Goal: Information Seeking & Learning: Learn about a topic

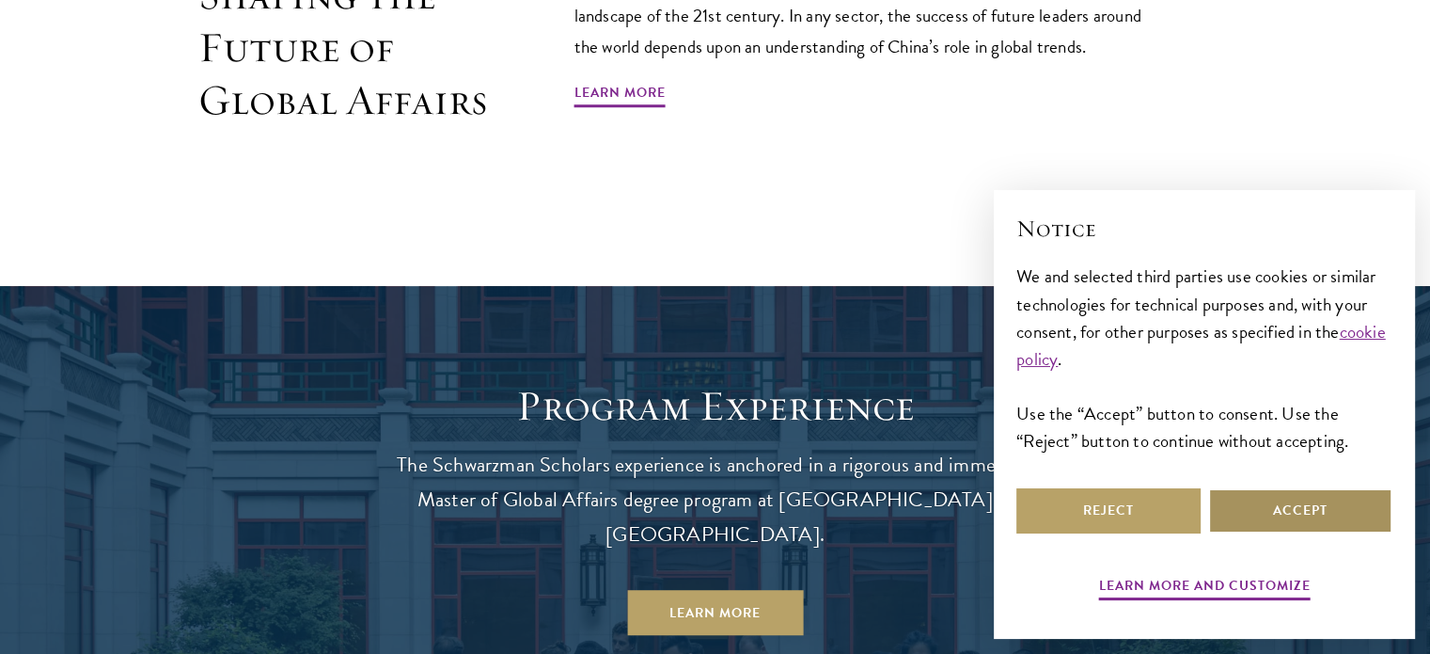
click at [1290, 524] on button "Accept" at bounding box center [1301, 510] width 184 height 45
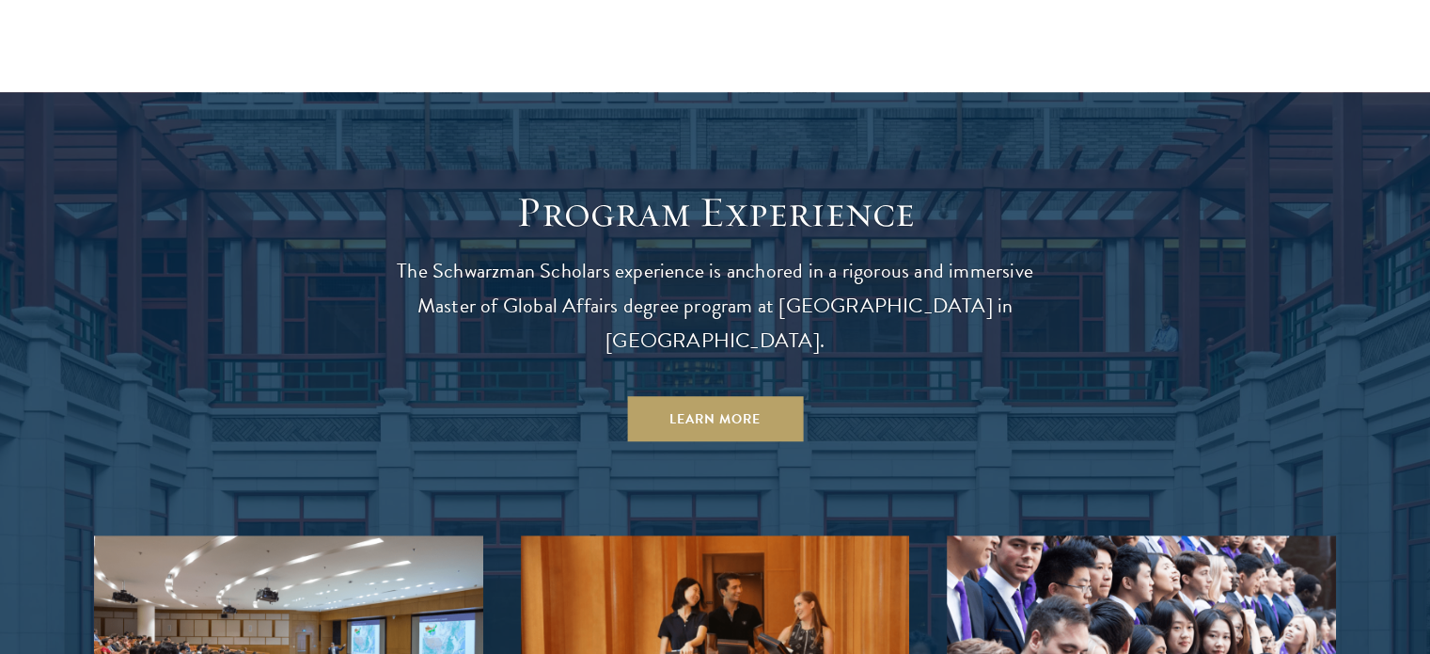
scroll to position [1518, 0]
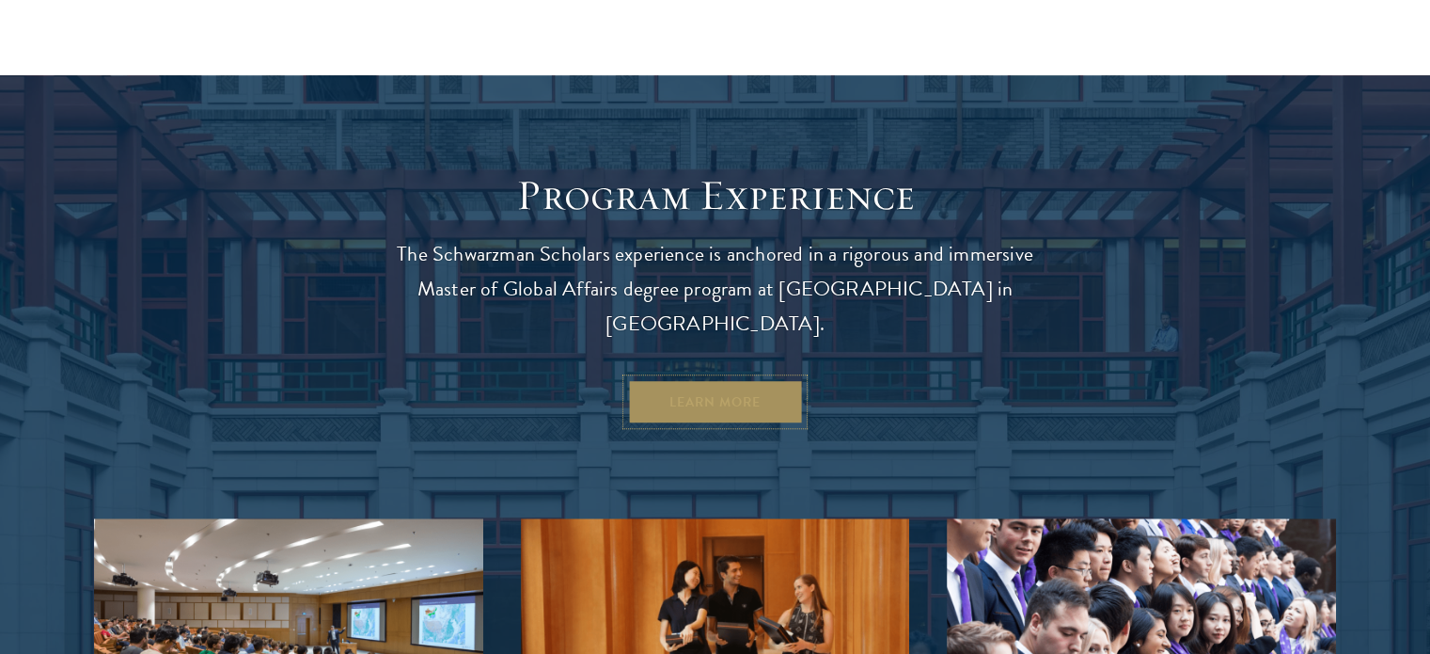
click at [727, 379] on link "Learn More" at bounding box center [715, 401] width 176 height 45
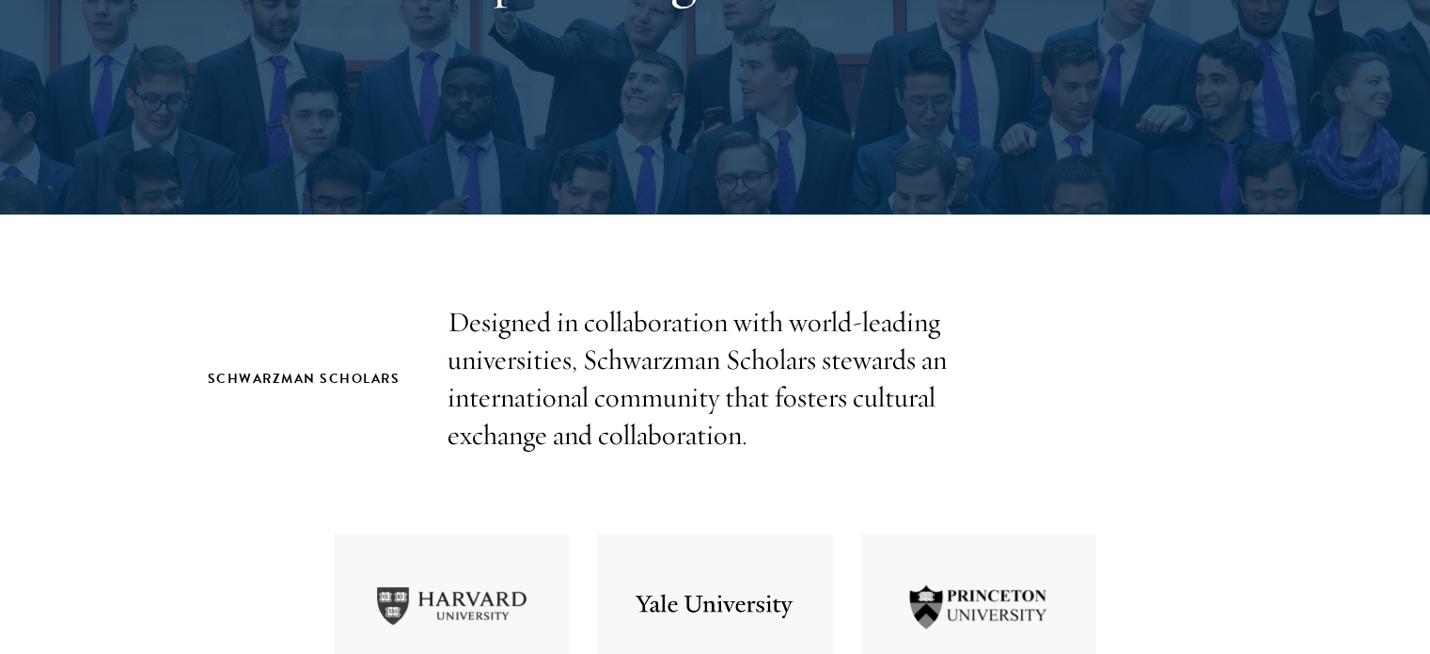
scroll to position [371, 0]
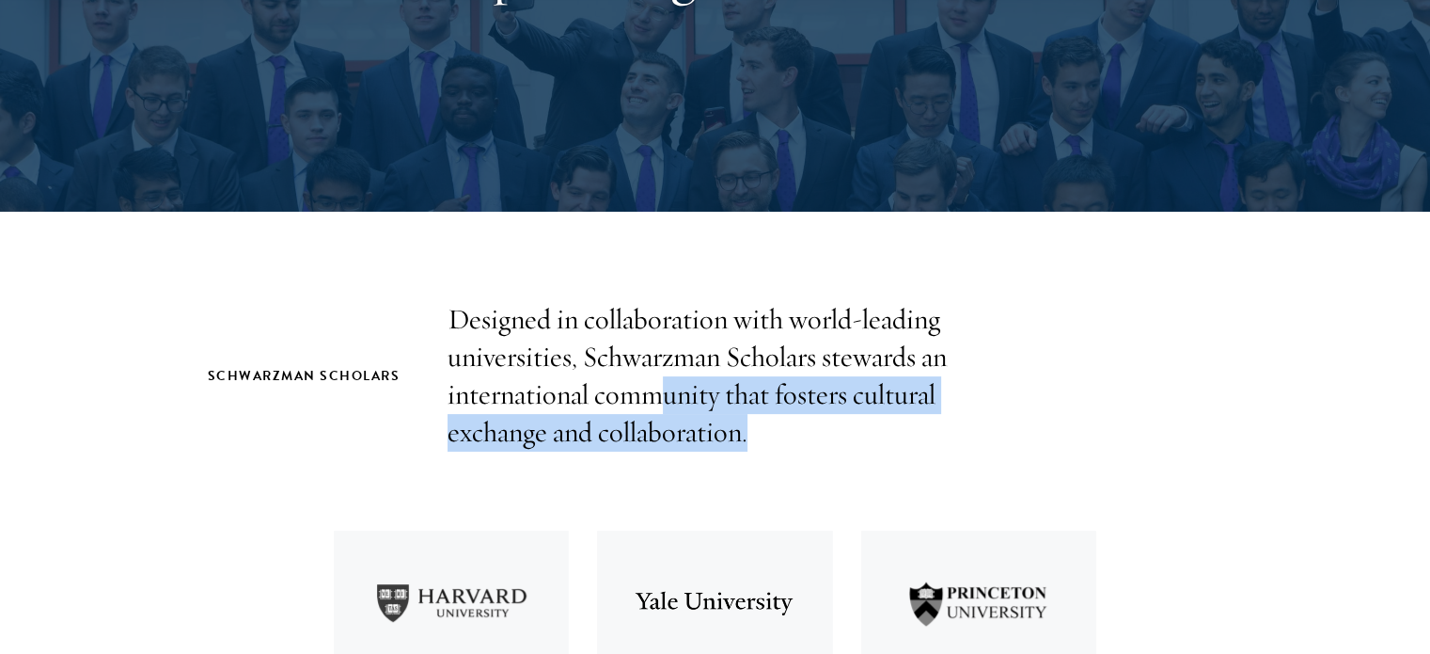
drag, startPoint x: 659, startPoint y: 376, endPoint x: 792, endPoint y: 423, distance: 140.7
click at [792, 423] on p "Designed in collaboration with world-leading universities, Schwarzman Scholars …" at bounding box center [716, 376] width 536 height 150
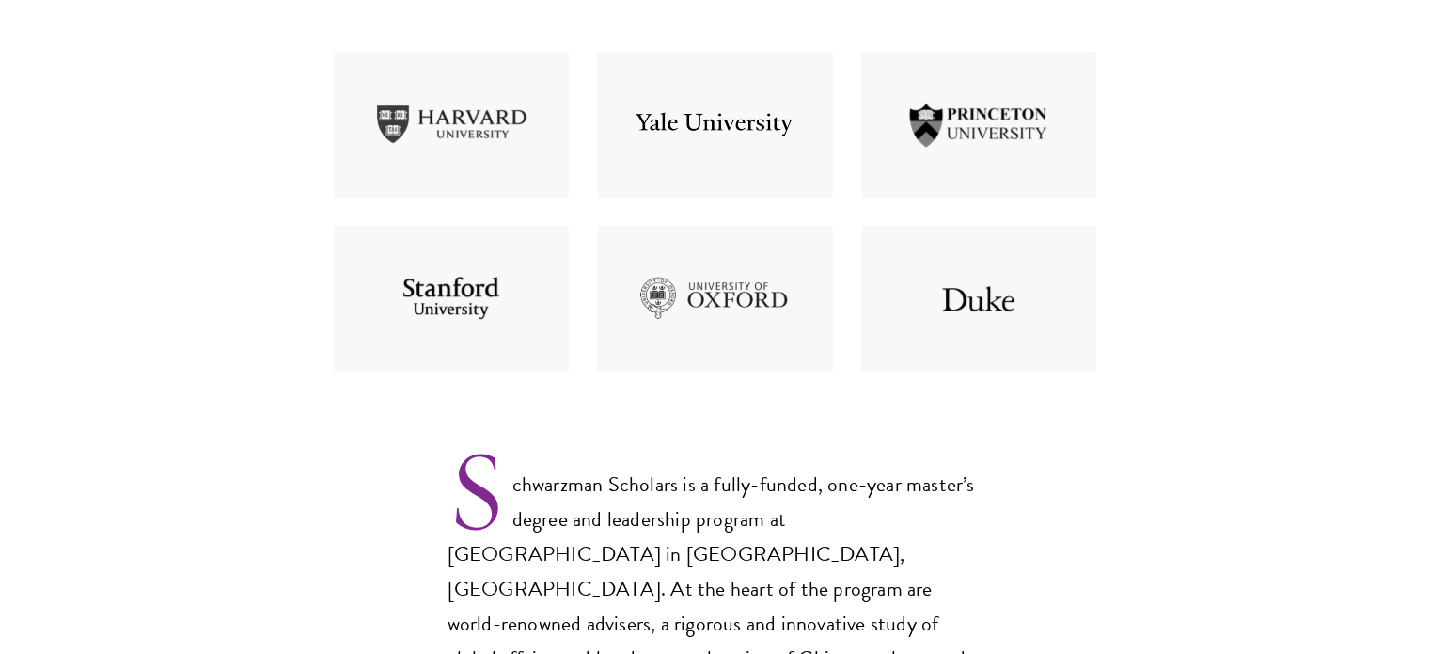
scroll to position [939, 0]
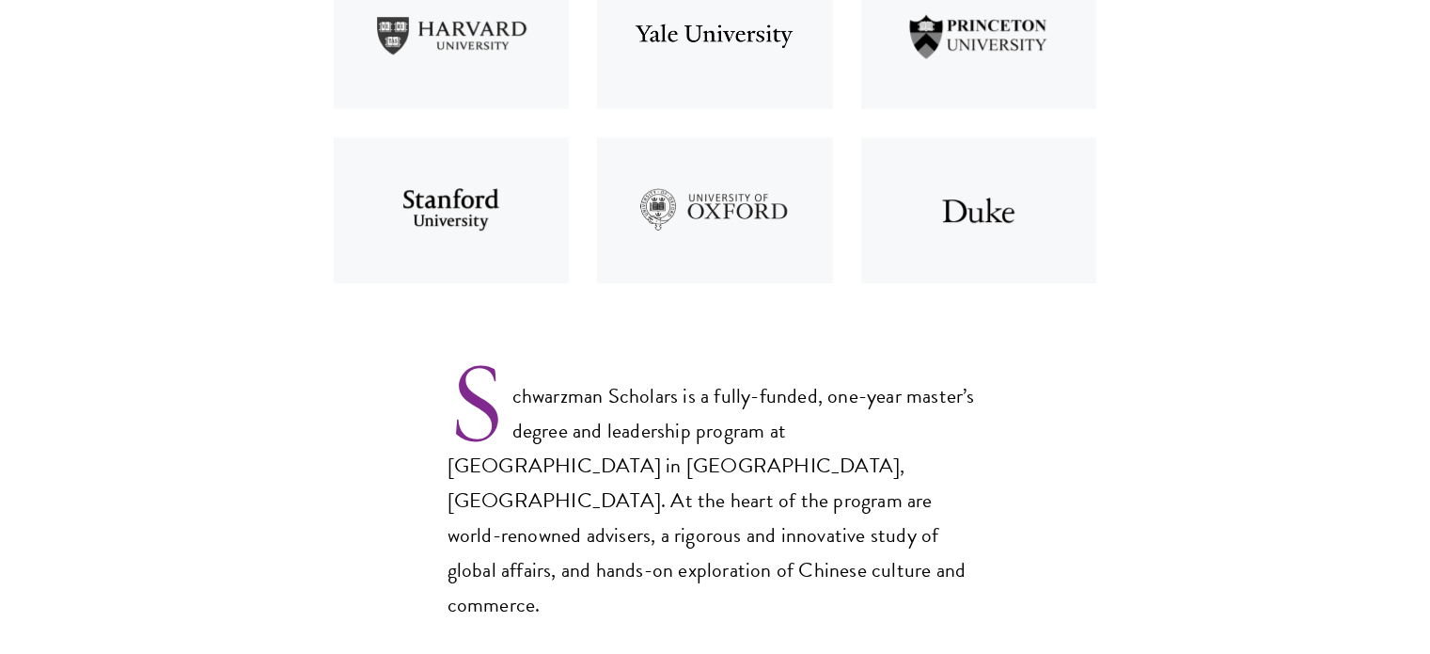
click at [792, 423] on p "Schwarzman Scholars is a fully-funded, one-year master’s degree and leadership …" at bounding box center [716, 485] width 536 height 275
drag, startPoint x: 792, startPoint y: 423, endPoint x: 715, endPoint y: 415, distance: 77.6
click at [715, 415] on p "Schwarzman Scholars is a fully-funded, one-year master’s degree and leadership …" at bounding box center [716, 485] width 536 height 275
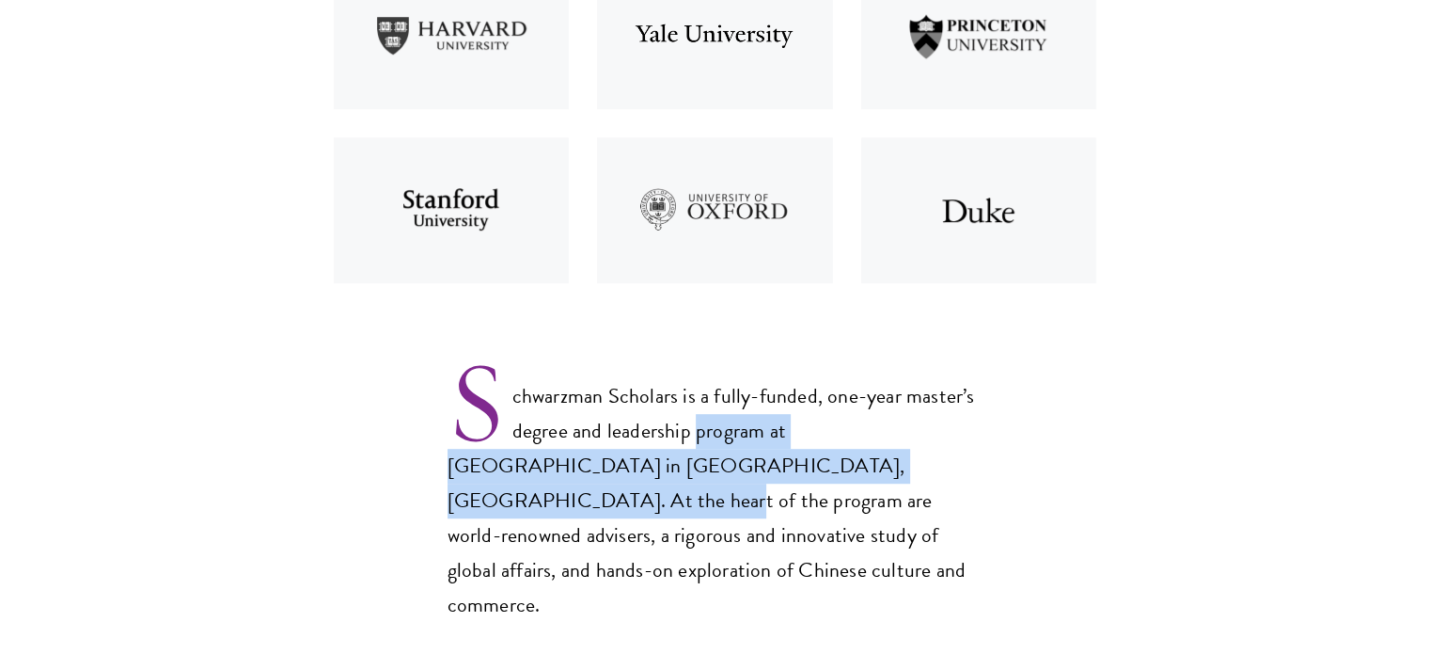
drag, startPoint x: 715, startPoint y: 415, endPoint x: 818, endPoint y: 484, distance: 124.7
click at [818, 484] on p "Schwarzman Scholars is a fully-funded, one-year master’s degree and leadership …" at bounding box center [716, 485] width 536 height 275
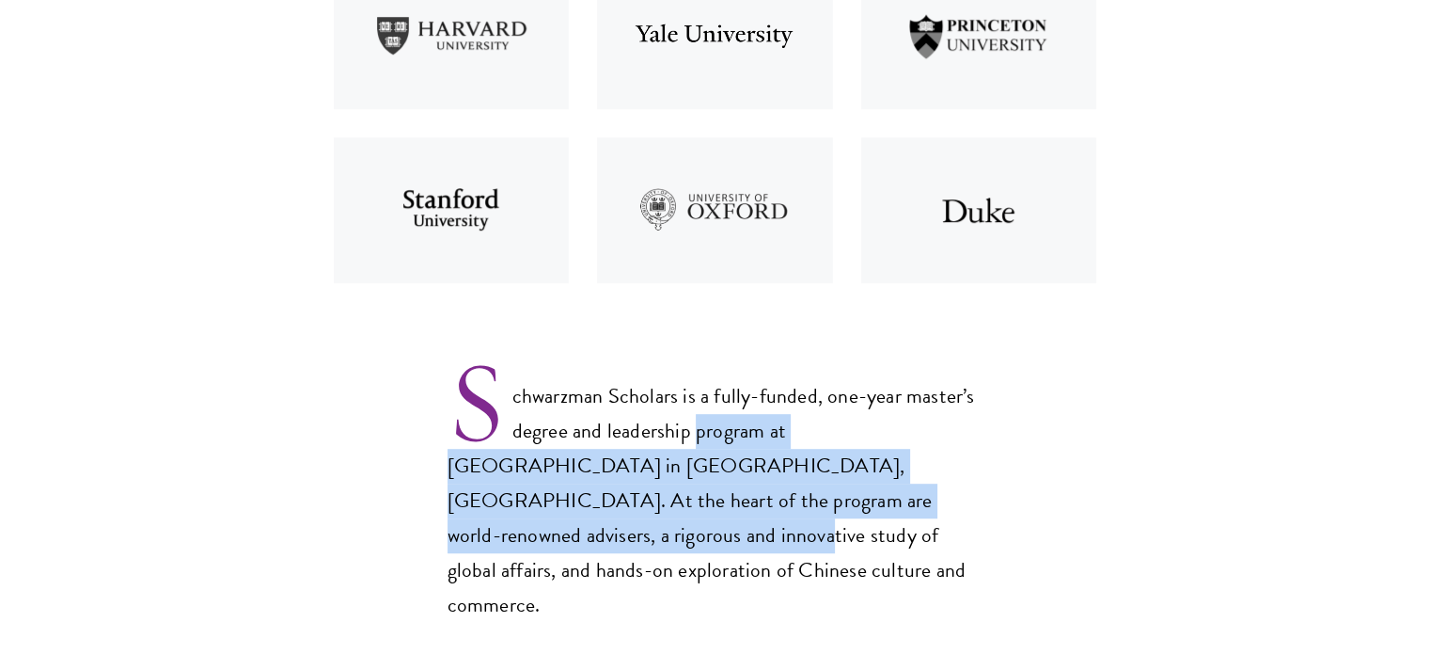
click at [818, 484] on p "Schwarzman Scholars is a fully-funded, one-year master’s degree and leadership …" at bounding box center [716, 485] width 536 height 275
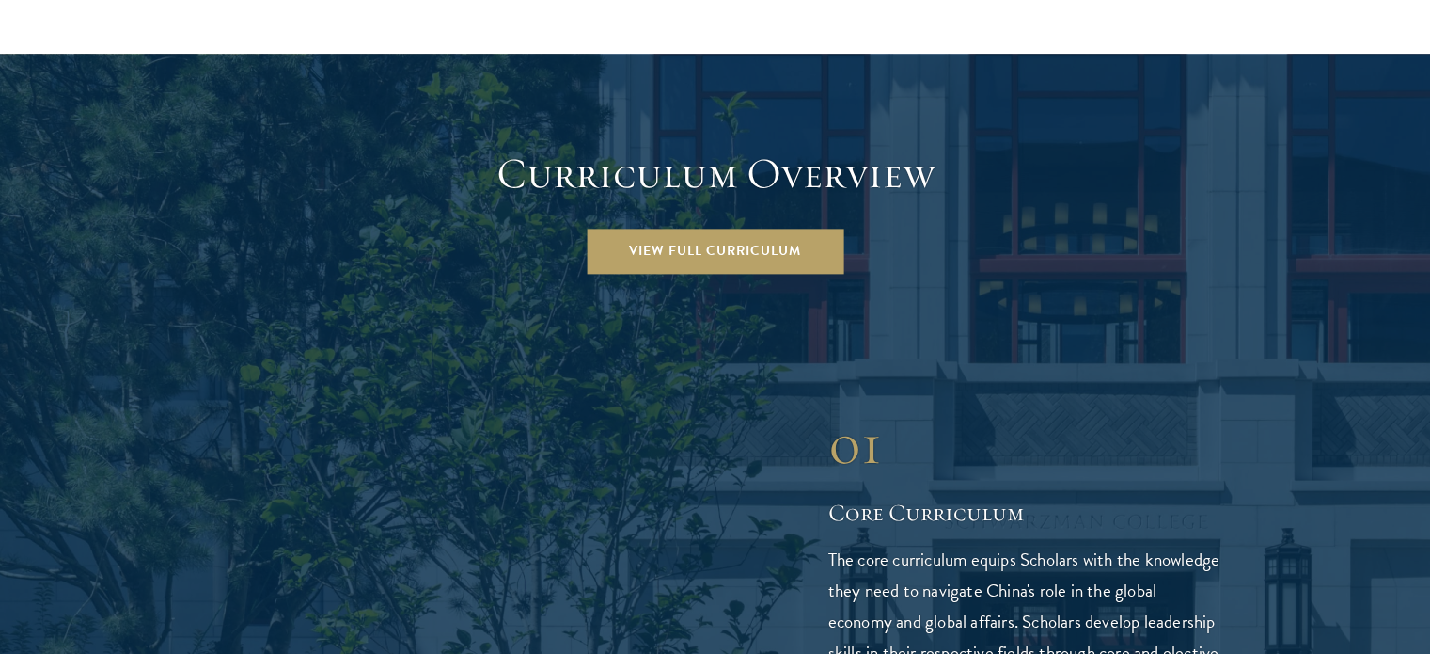
scroll to position [2675, 0]
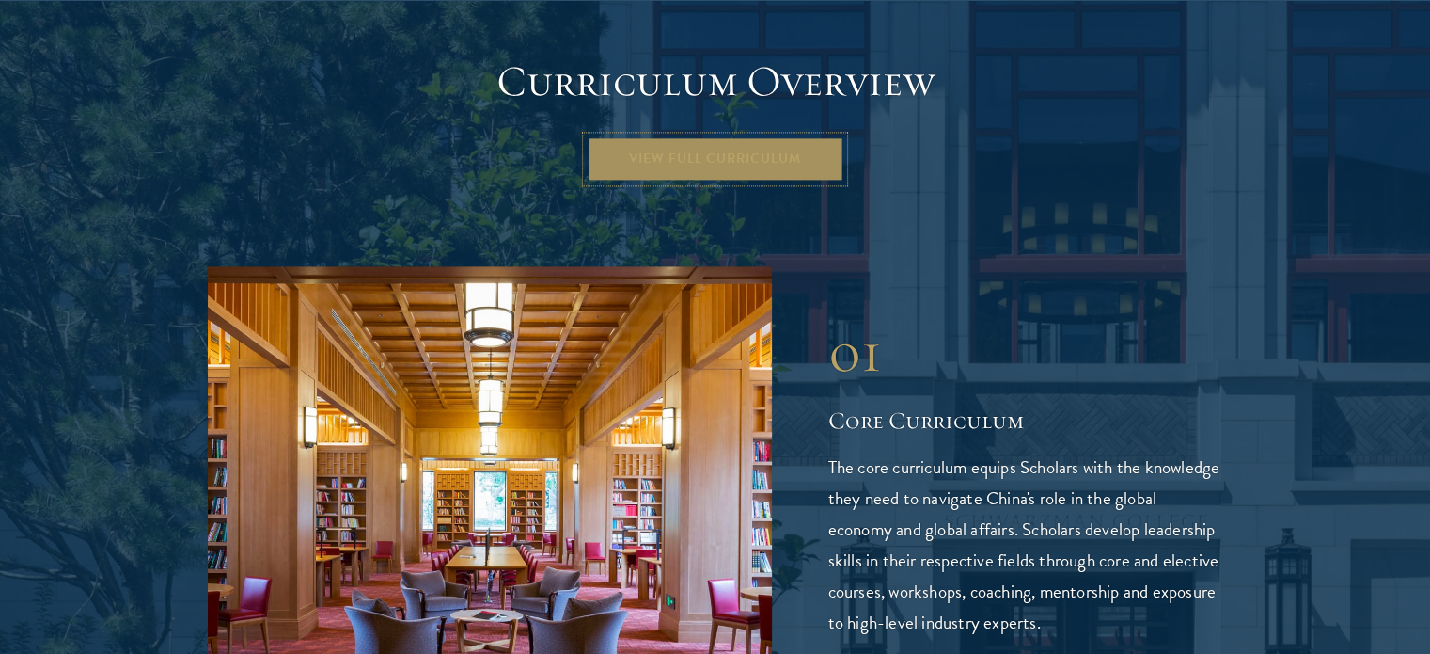
click at [686, 136] on link "View Full Curriculum" at bounding box center [715, 158] width 257 height 45
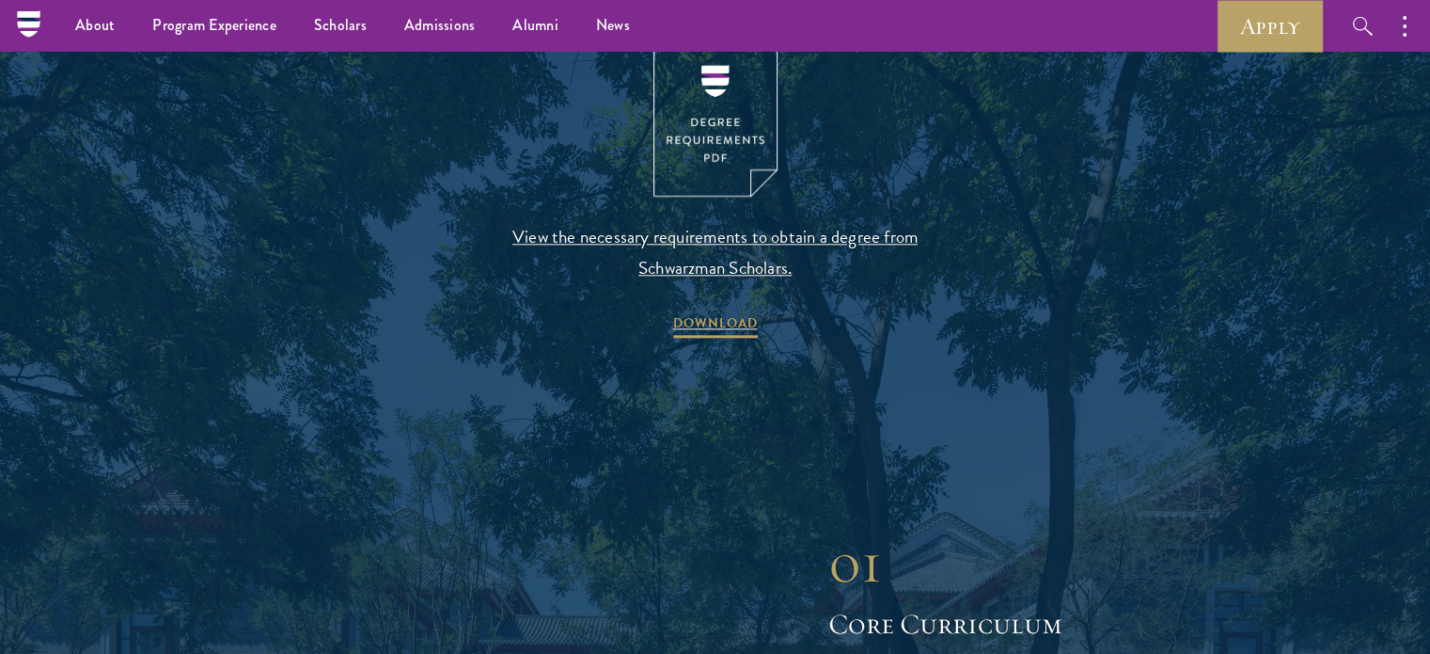
scroll to position [2062, 0]
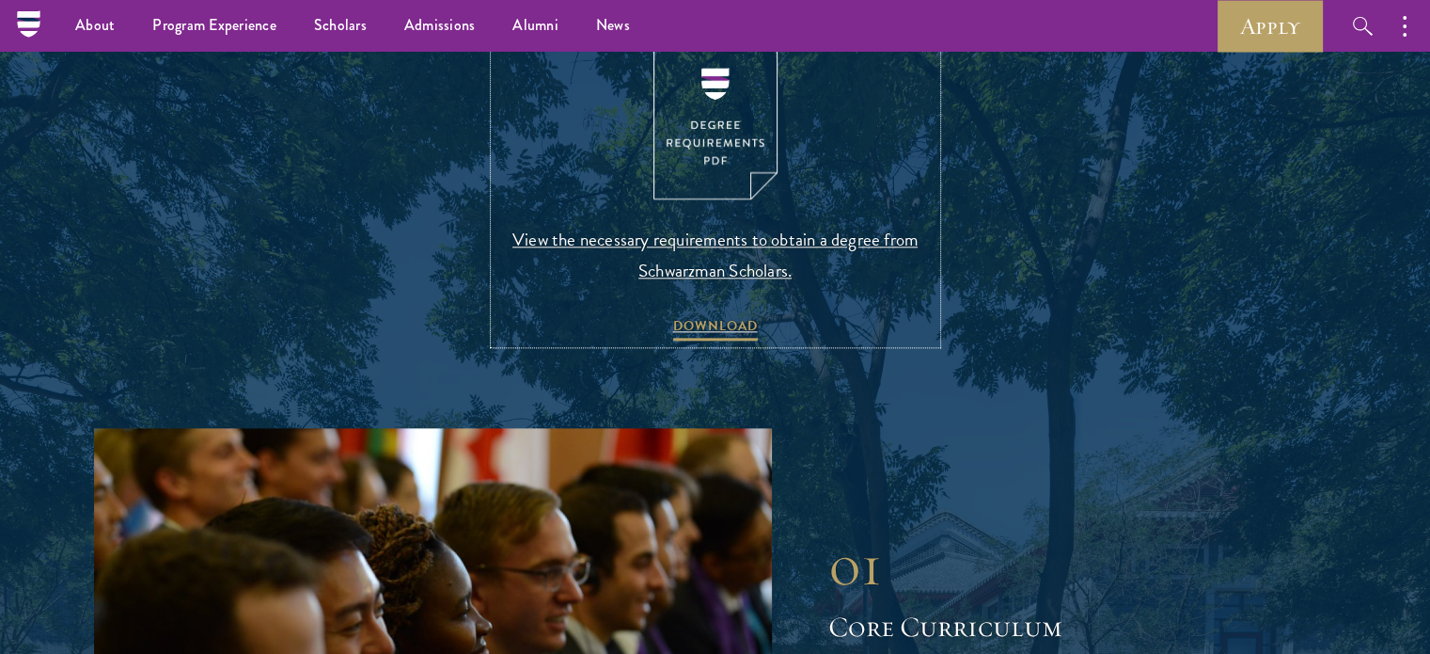
click at [707, 250] on span "View the necessary requirements to obtain a degree from Schwarzman Scholars." at bounding box center [716, 255] width 442 height 62
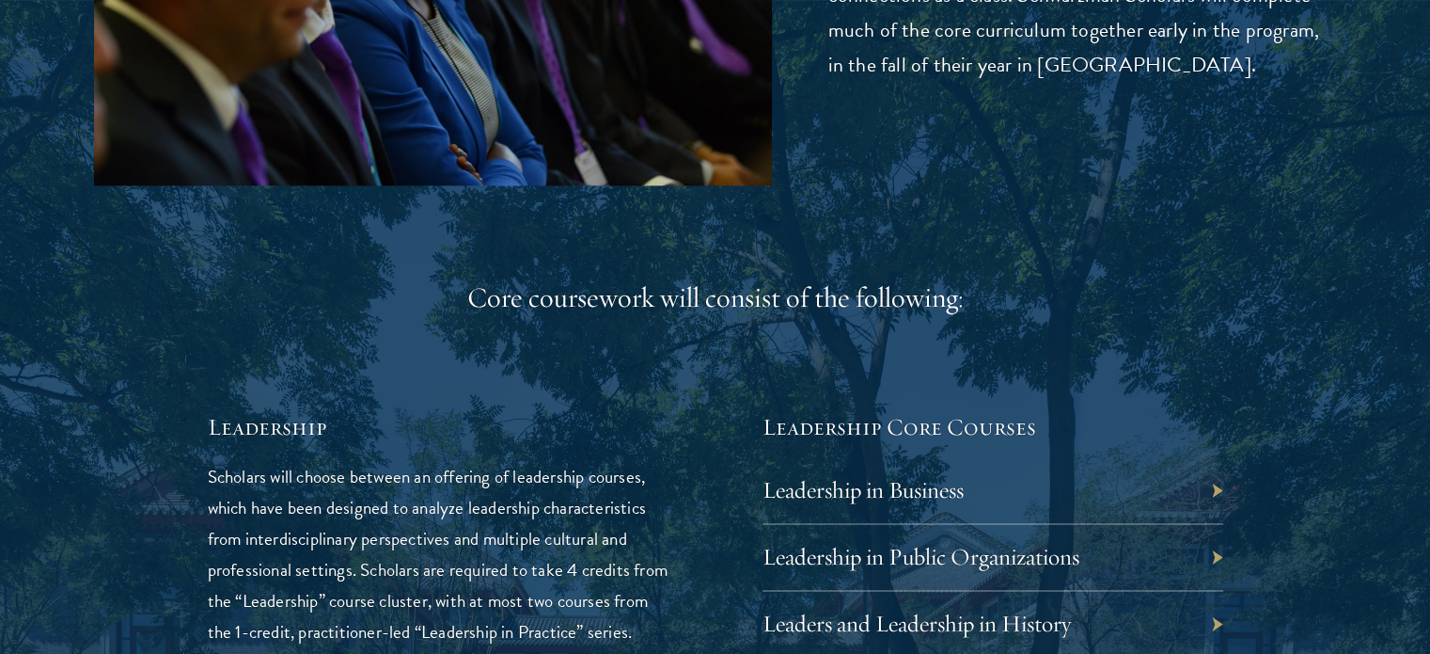
scroll to position [2931, 0]
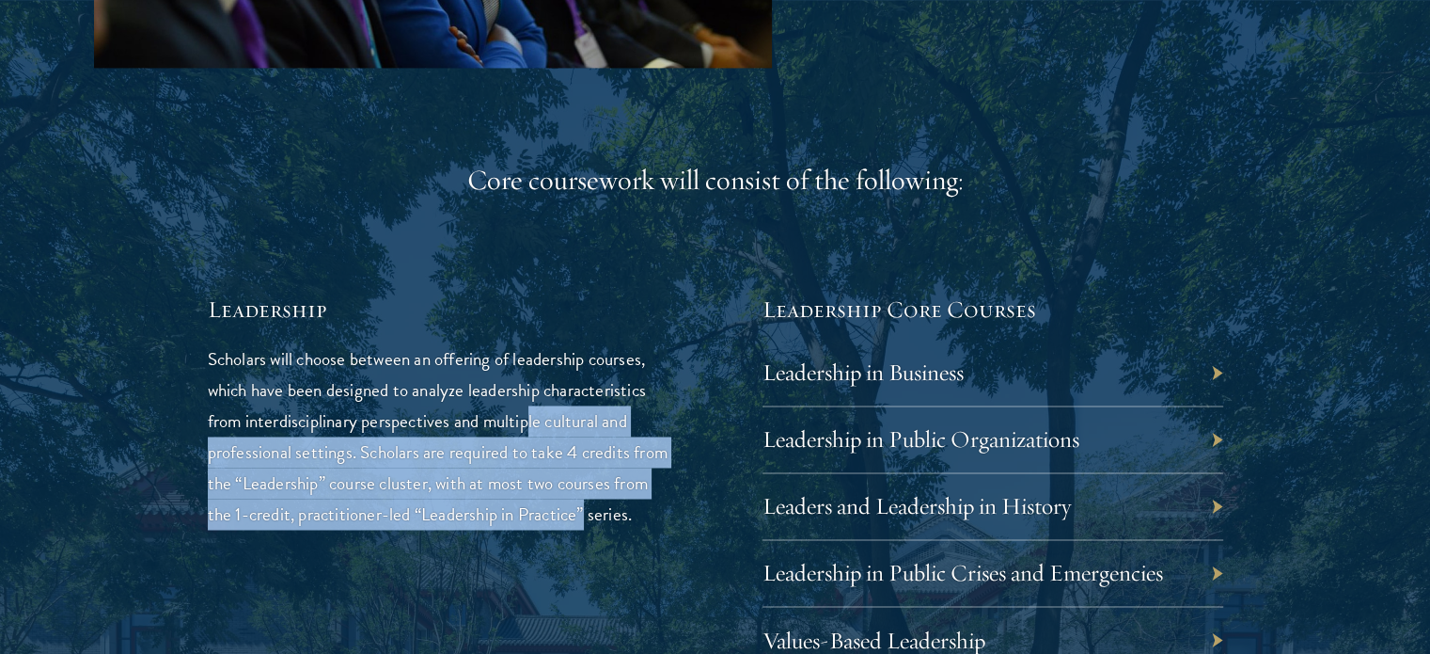
drag, startPoint x: 531, startPoint y: 407, endPoint x: 650, endPoint y: 499, distance: 150.1
click at [650, 499] on p "Scholars will choose between an offering of leadership courses, which have been…" at bounding box center [438, 436] width 461 height 186
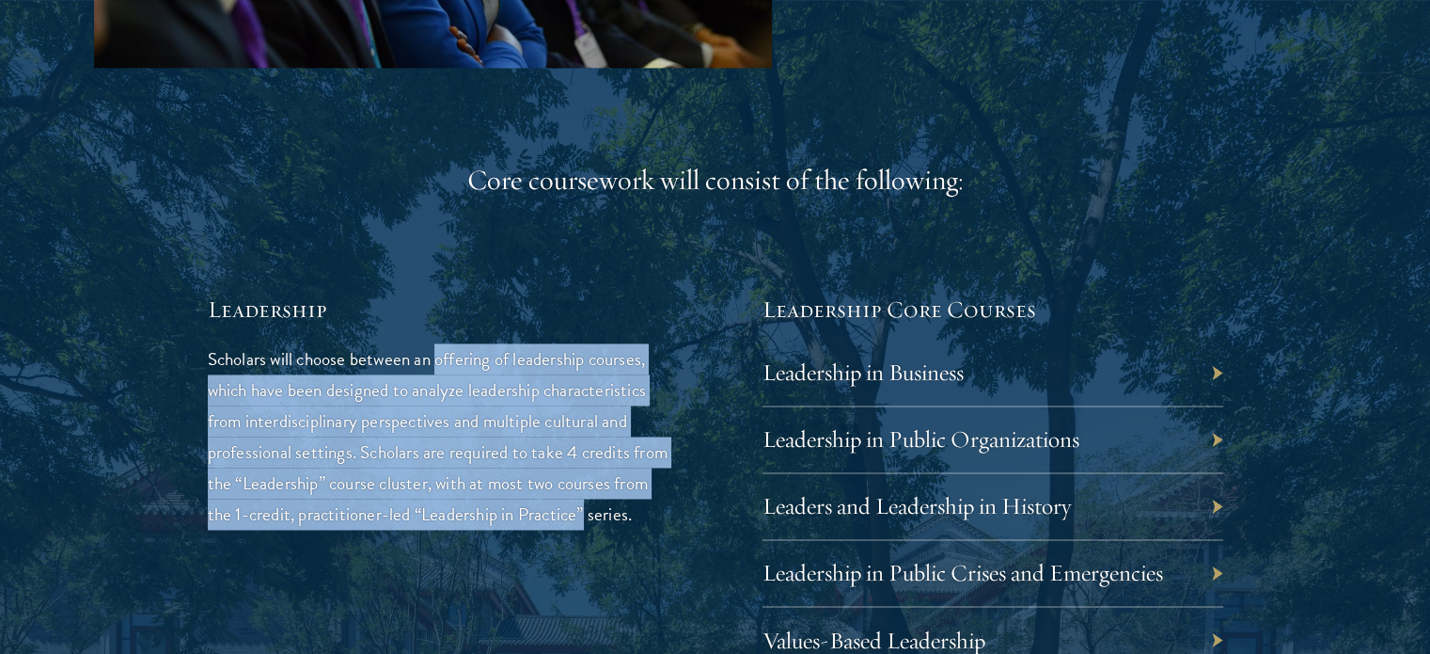
drag, startPoint x: 650, startPoint y: 499, endPoint x: 489, endPoint y: 323, distance: 239.0
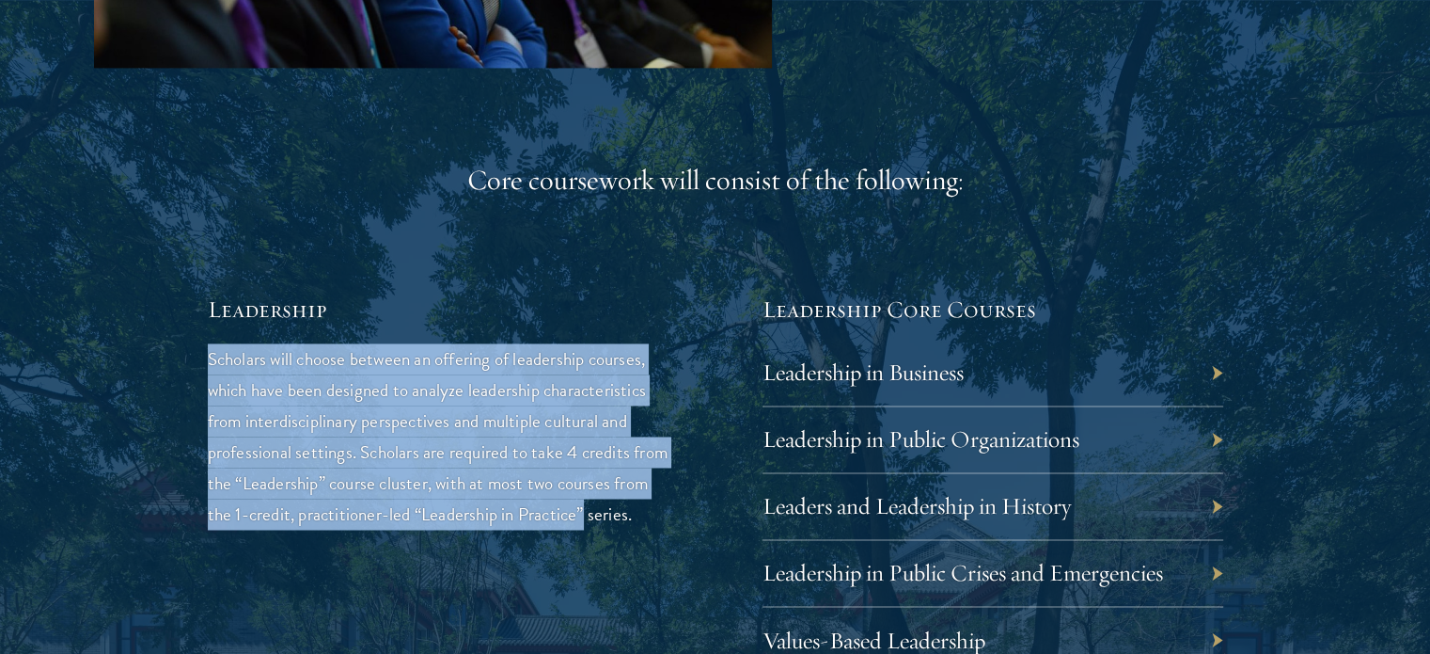
click at [489, 323] on h5 "Leadership" at bounding box center [438, 309] width 461 height 32
drag, startPoint x: 489, startPoint y: 323, endPoint x: 656, endPoint y: 547, distance: 280.3
click at [656, 529] on p "Scholars will choose between an offering of leadership courses, which have been…" at bounding box center [438, 436] width 461 height 186
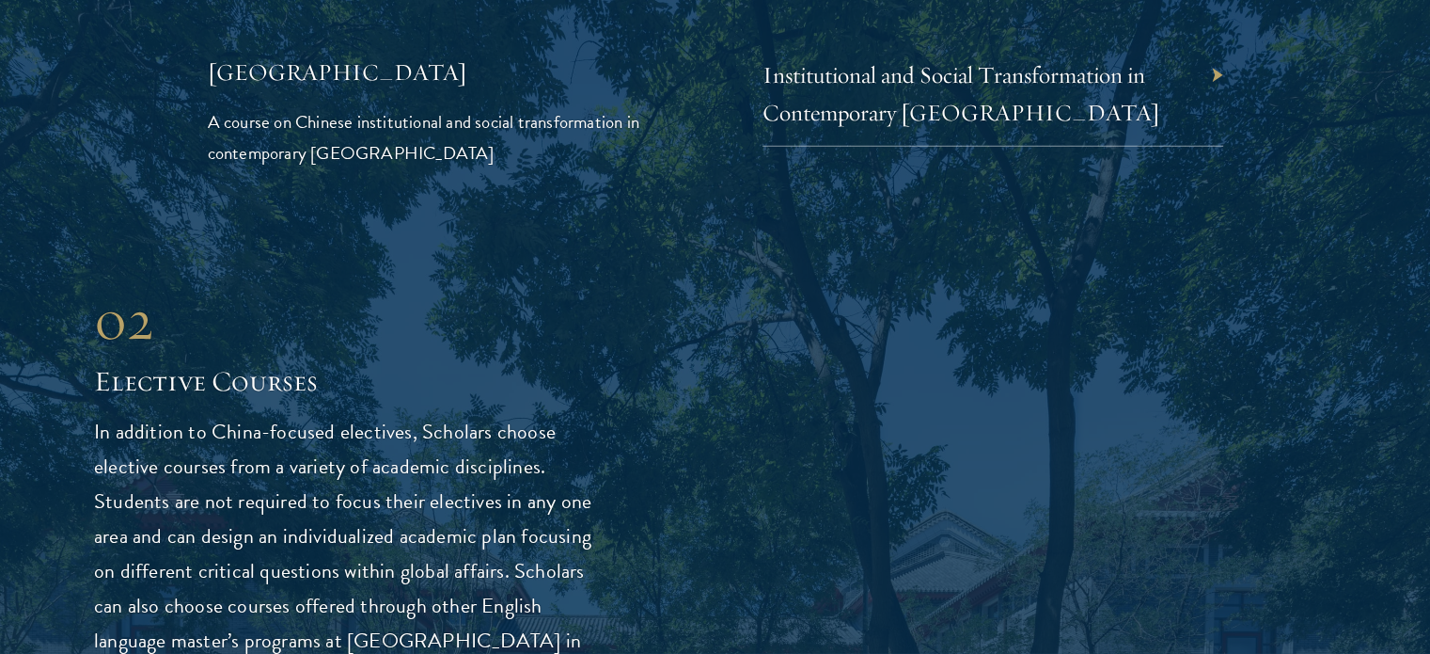
scroll to position [4736, 0]
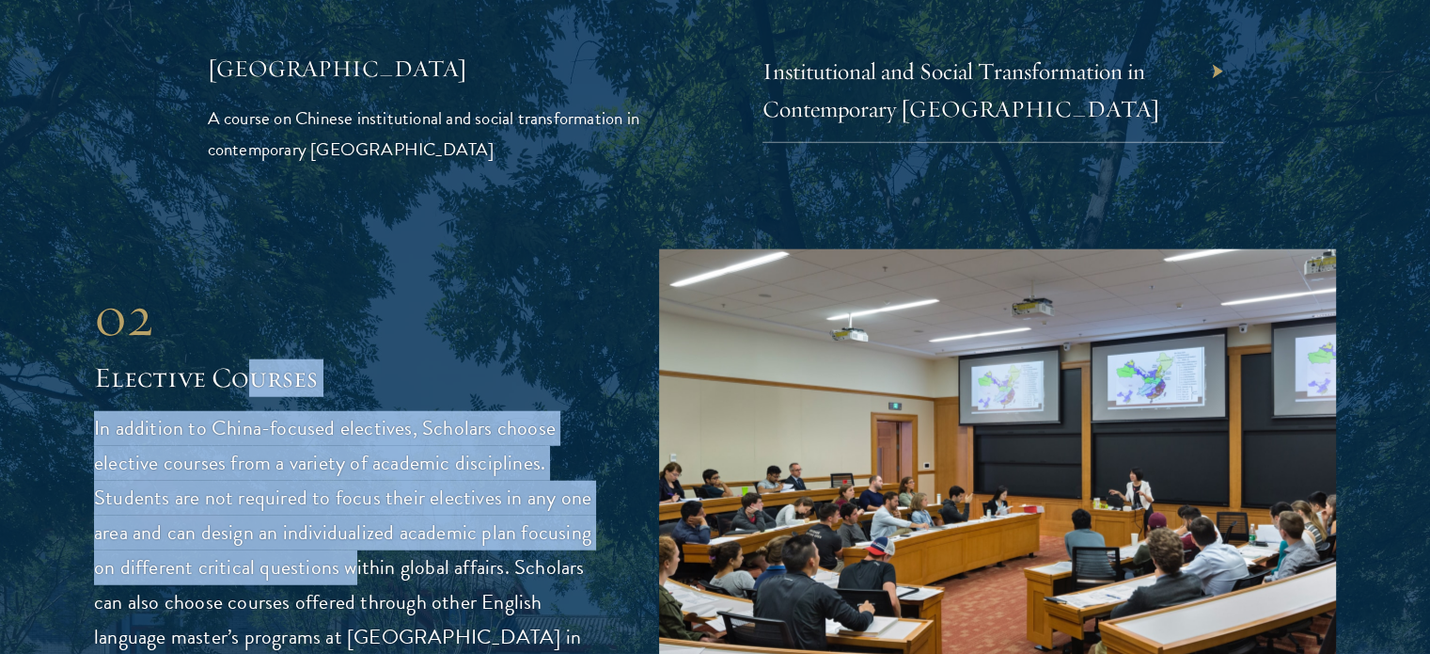
drag, startPoint x: 346, startPoint y: 537, endPoint x: 244, endPoint y: 321, distance: 239.4
click at [244, 321] on div "02 Elective Courses In addition to China-focused electives, Scholars choose ele…" at bounding box center [348, 502] width 509 height 441
click at [244, 359] on h2 "Elective Courses" at bounding box center [348, 378] width 509 height 38
drag, startPoint x: 244, startPoint y: 321, endPoint x: 407, endPoint y: 529, distance: 264.5
click at [407, 529] on div "02 Elective Courses In addition to China-focused electives, Scholars choose ele…" at bounding box center [348, 502] width 509 height 441
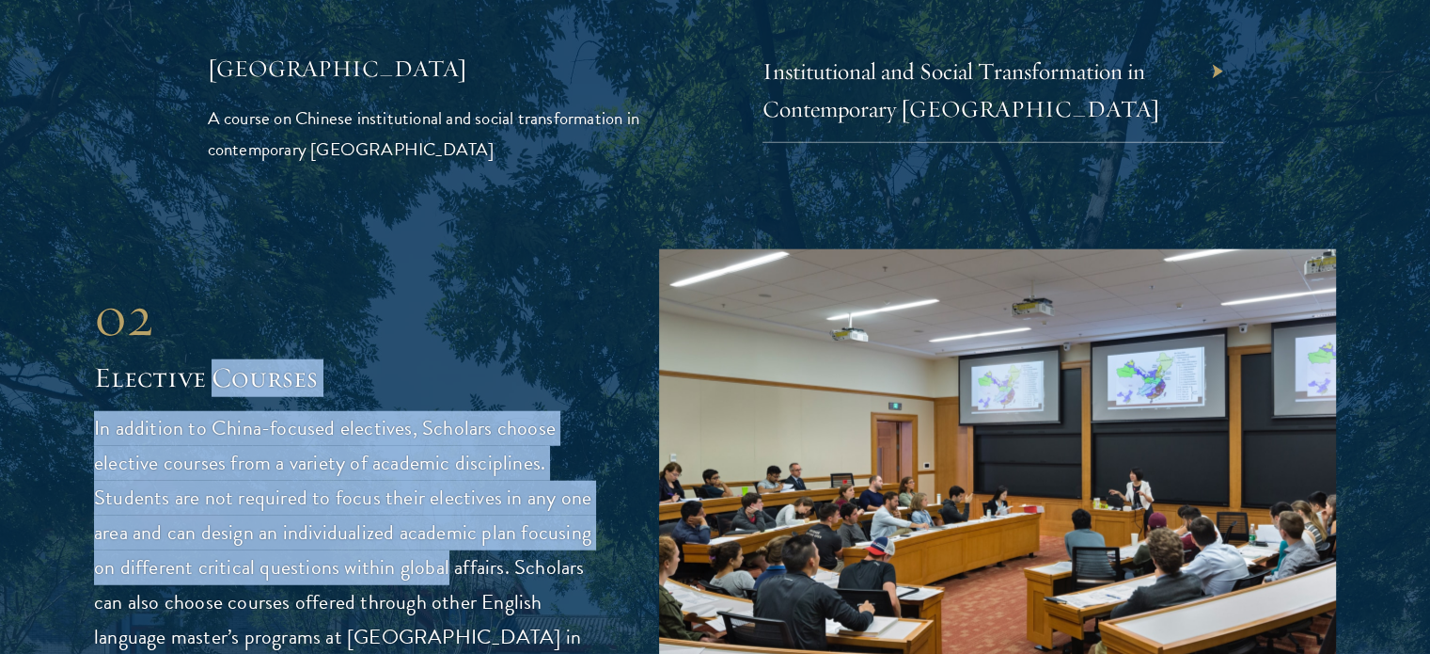
click at [407, 529] on p "In addition to China-focused electives, Scholars choose elective courses from a…" at bounding box center [348, 567] width 509 height 313
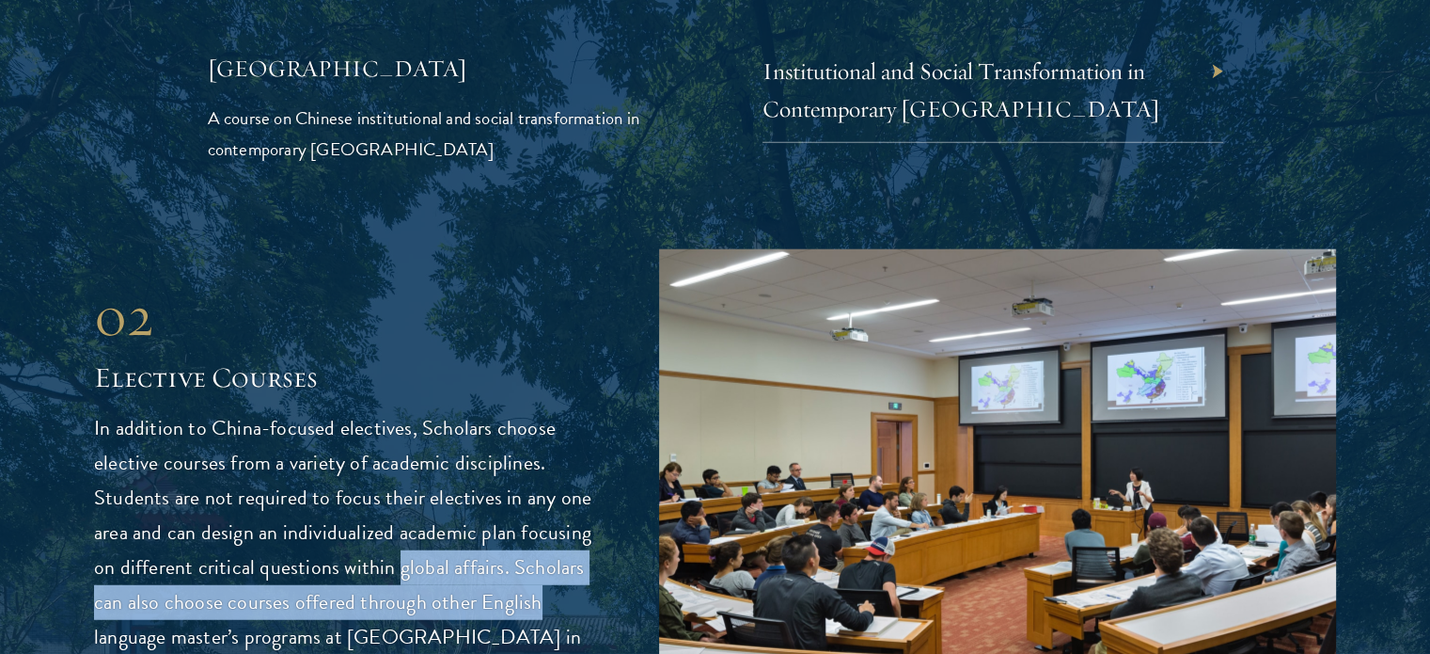
drag, startPoint x: 407, startPoint y: 529, endPoint x: 500, endPoint y: 575, distance: 103.9
click at [500, 575] on p "In addition to China-focused electives, Scholars choose elective courses from a…" at bounding box center [348, 567] width 509 height 313
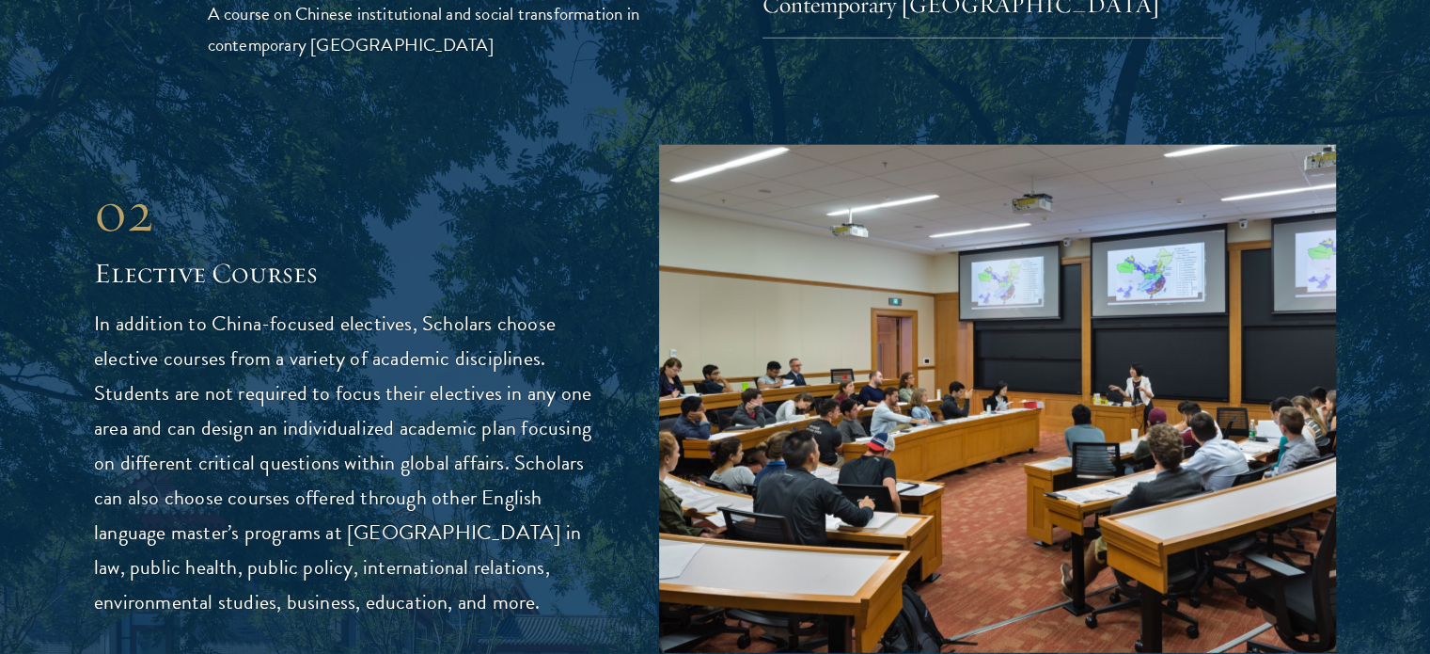
scroll to position [4843, 0]
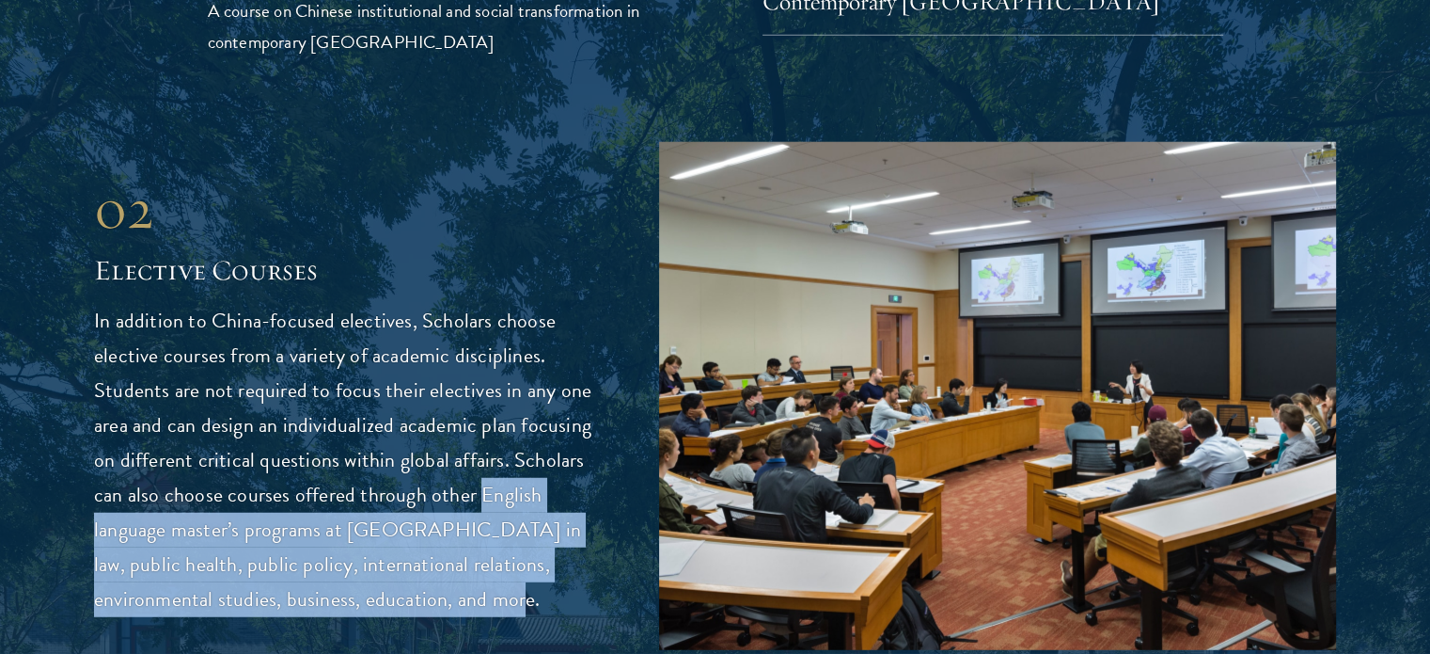
drag, startPoint x: 500, startPoint y: 575, endPoint x: 474, endPoint y: 438, distance: 138.9
click at [474, 438] on p "In addition to China-focused electives, Scholars choose elective courses from a…" at bounding box center [348, 460] width 509 height 313
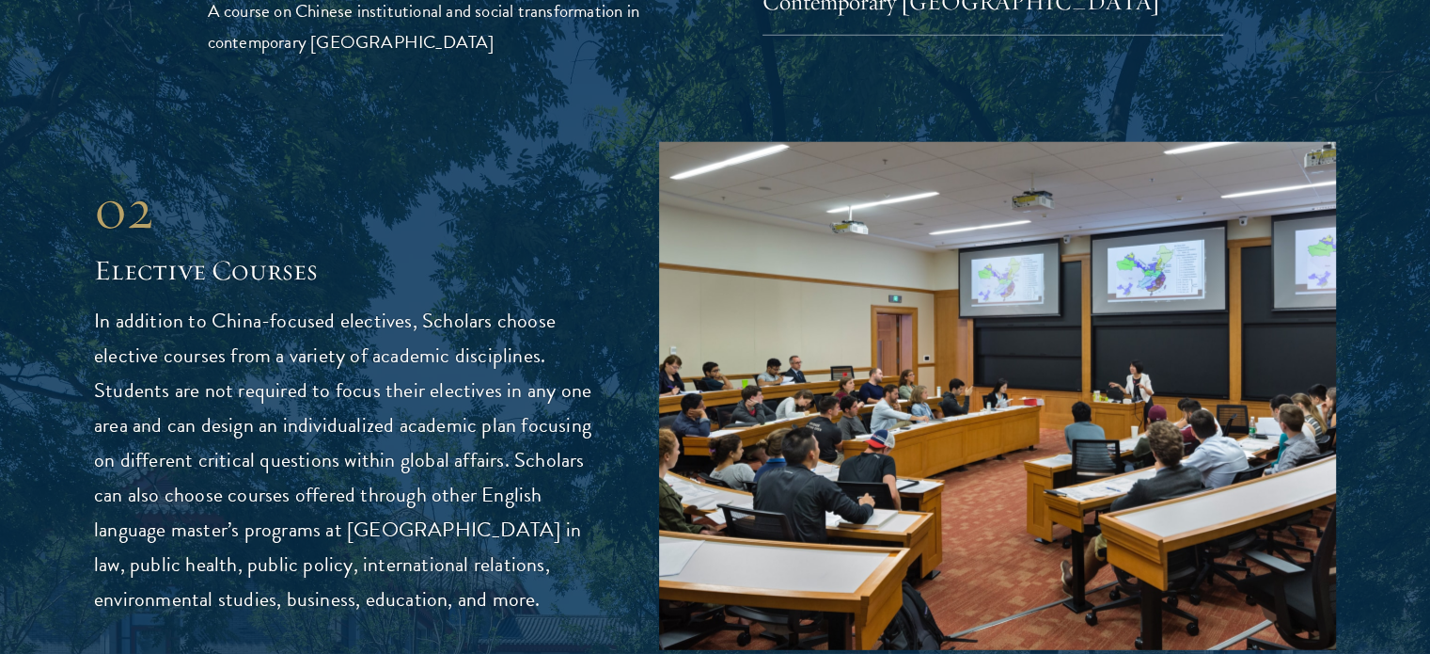
click at [493, 402] on p "In addition to China-focused electives, Scholars choose elective courses from a…" at bounding box center [348, 460] width 509 height 313
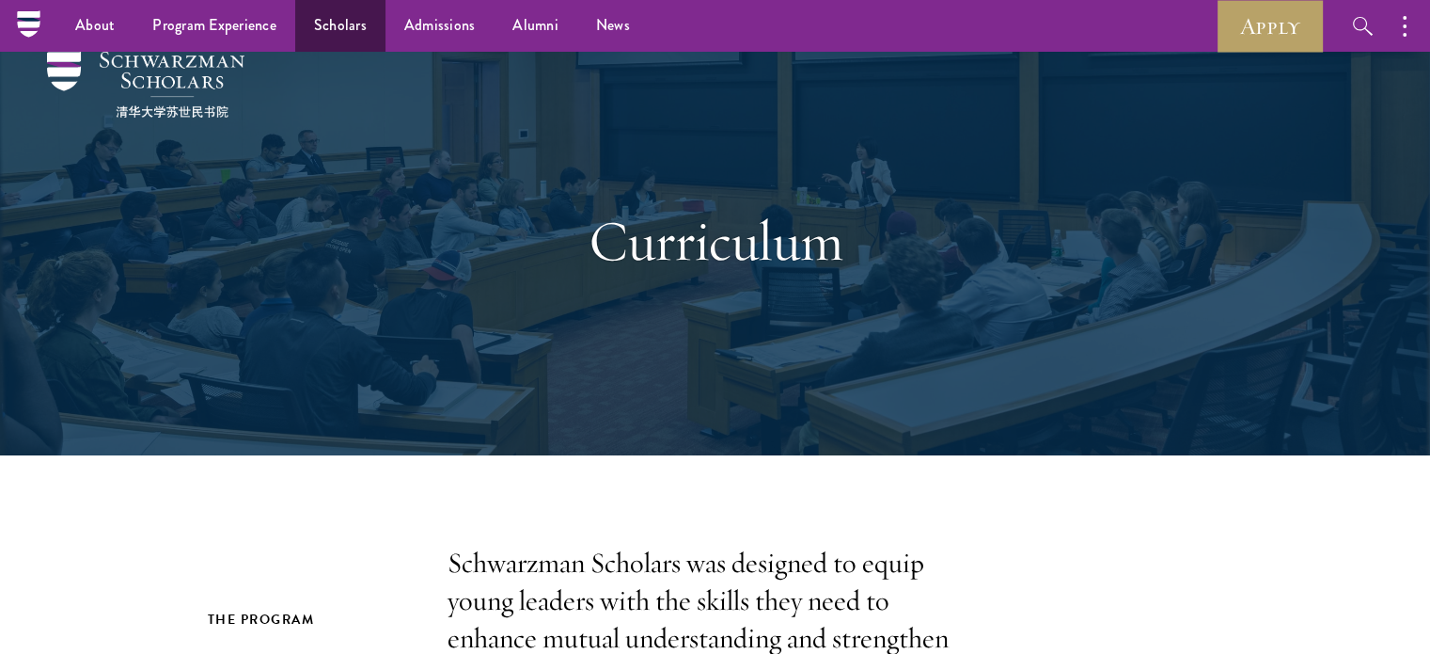
scroll to position [0, 0]
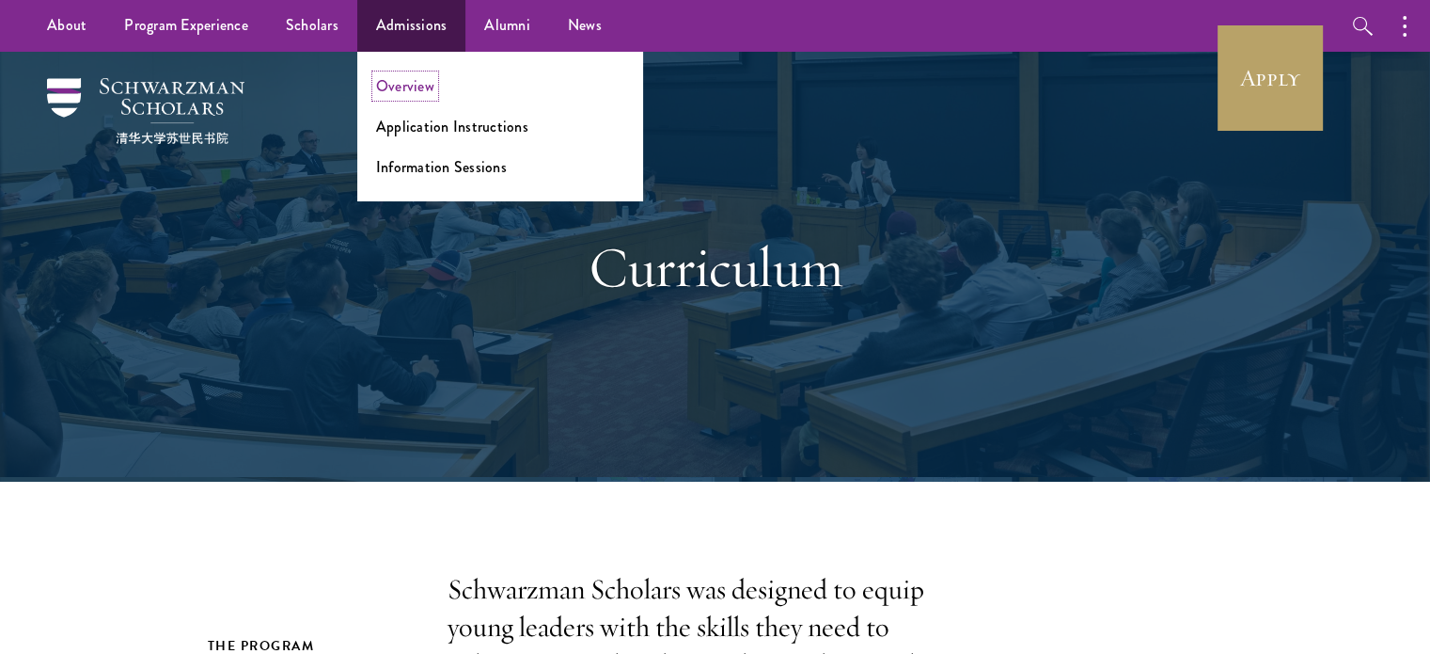
click at [421, 93] on link "Overview" at bounding box center [405, 86] width 58 height 22
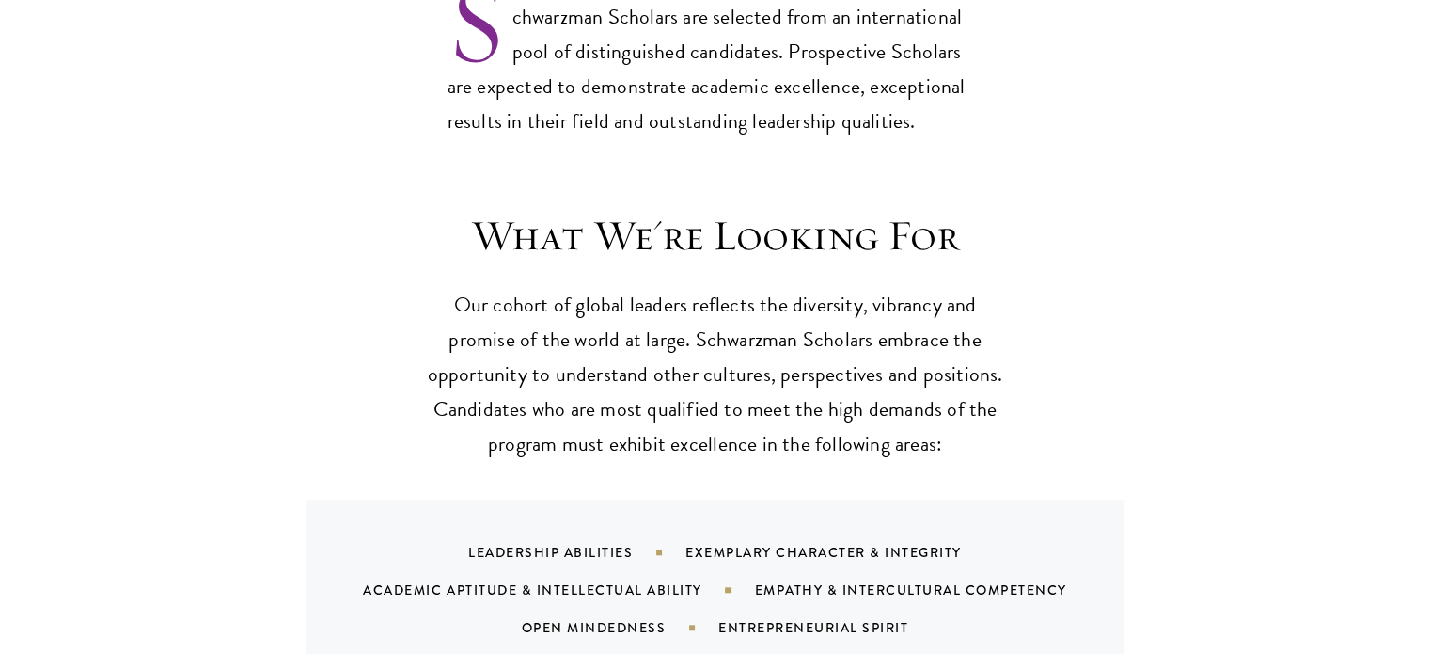
scroll to position [1646, 0]
click at [629, 240] on header "What We're Looking For Our cohort of global leaders reflects the diversity, vib…" at bounding box center [715, 334] width 583 height 252
click at [722, 334] on p "Our cohort of global leaders reflects the diversity, vibrancy and promise of th…" at bounding box center [715, 373] width 583 height 174
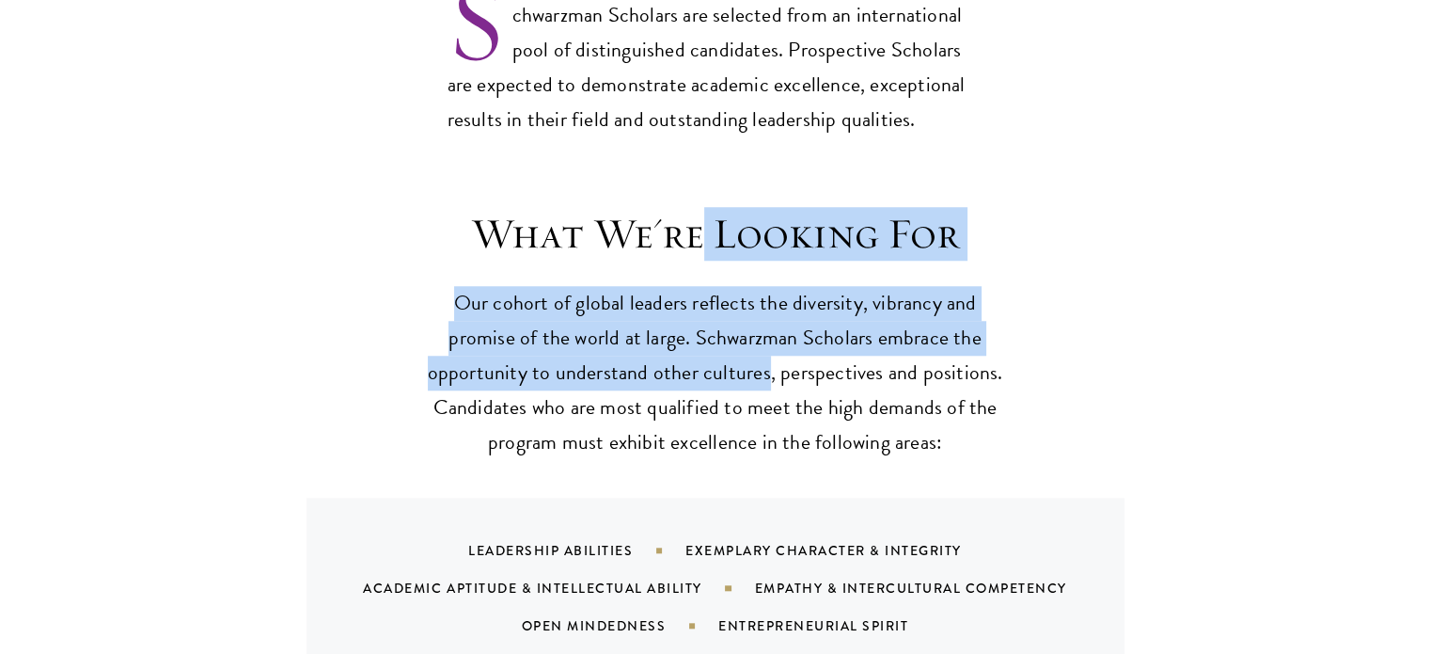
drag, startPoint x: 722, startPoint y: 334, endPoint x: 700, endPoint y: 149, distance: 186.6
click at [700, 173] on div "What We're Looking For Our cohort of global leaders reflects the diversity, vib…" at bounding box center [715, 473] width 1430 height 600
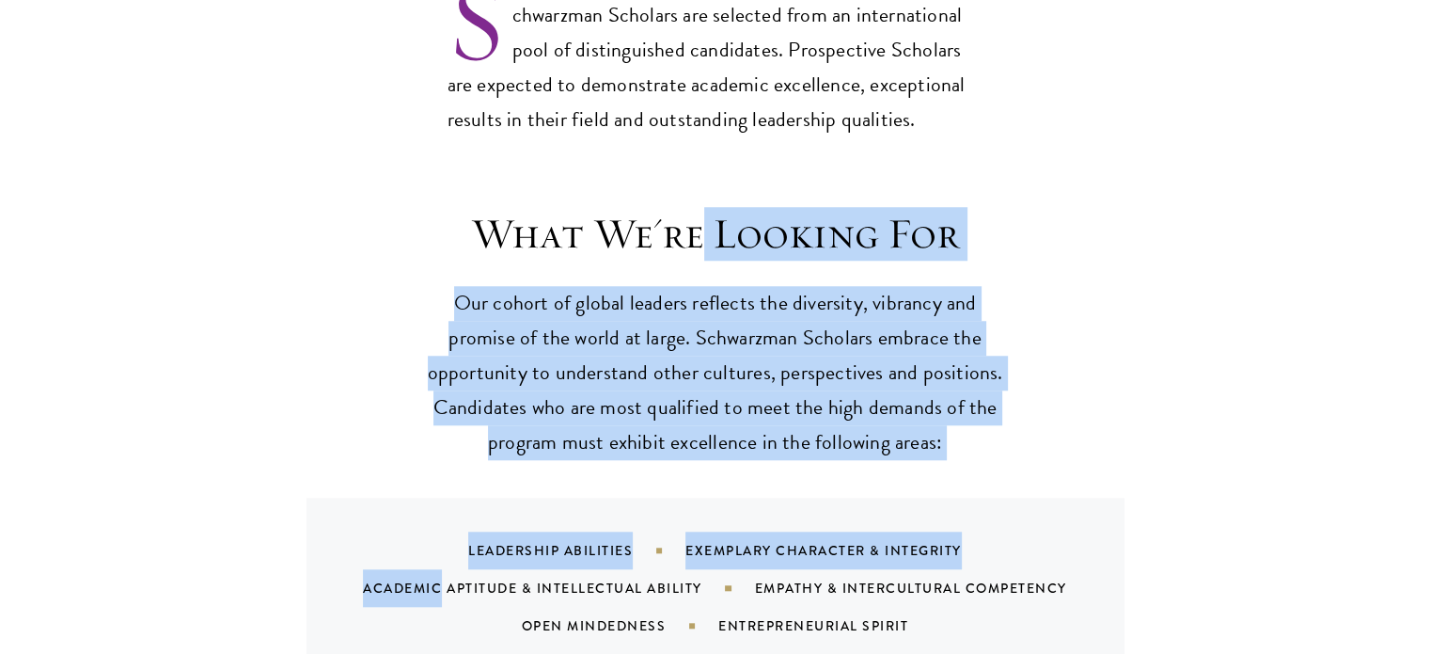
drag, startPoint x: 700, startPoint y: 149, endPoint x: 967, endPoint y: 439, distance: 394.7
click at [967, 439] on div "What We're Looking For Our cohort of global leaders reflects the diversity, vib…" at bounding box center [715, 473] width 1430 height 600
click at [967, 439] on div "What We're Looking For Our cohort of global leaders reflects the diversity, vib…" at bounding box center [716, 443] width 1016 height 470
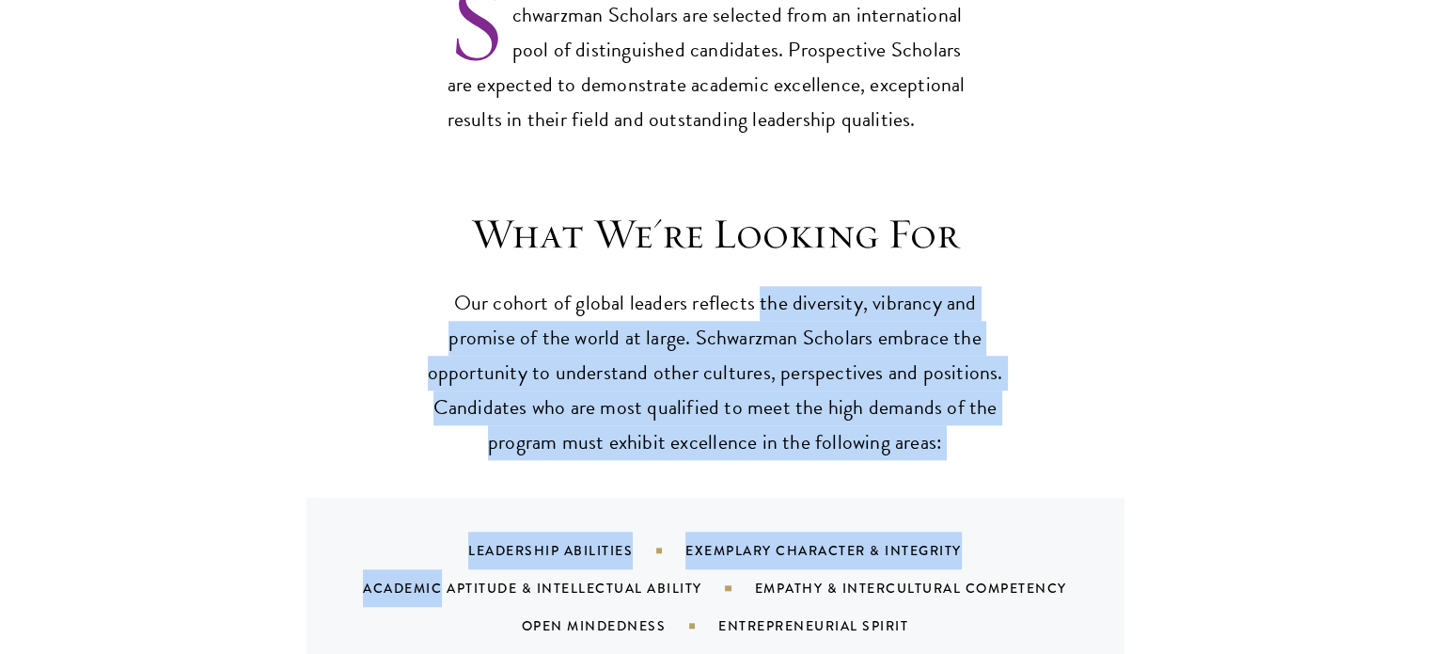
drag, startPoint x: 967, startPoint y: 439, endPoint x: 771, endPoint y: 224, distance: 290.9
click at [771, 224] on div "What We're Looking For Our cohort of global leaders reflects the diversity, vib…" at bounding box center [716, 443] width 1016 height 470
click at [771, 224] on header "What We're Looking For Our cohort of global leaders reflects the diversity, vib…" at bounding box center [715, 334] width 583 height 252
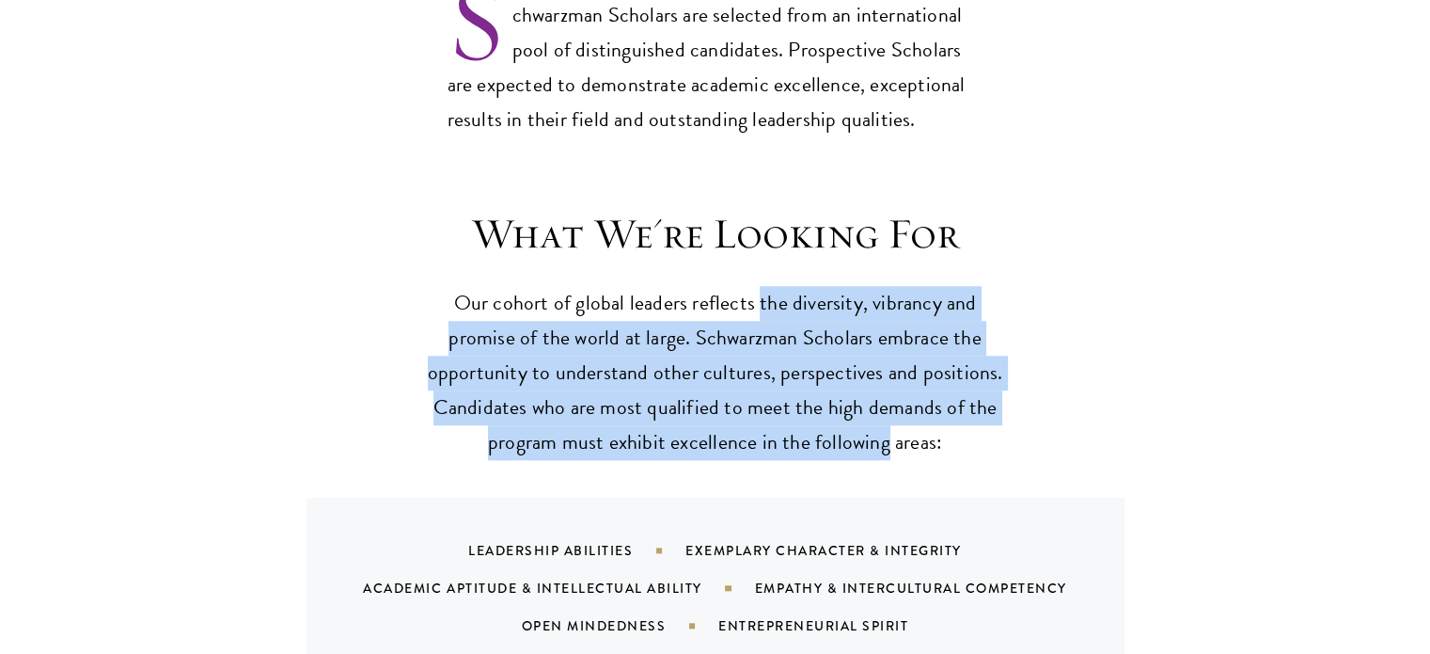
drag, startPoint x: 771, startPoint y: 224, endPoint x: 858, endPoint y: 389, distance: 186.8
click at [858, 389] on header "What We're Looking For Our cohort of global leaders reflects the diversity, vib…" at bounding box center [715, 334] width 583 height 252
click at [858, 389] on p "Our cohort of global leaders reflects the diversity, vibrancy and promise of th…" at bounding box center [715, 373] width 583 height 174
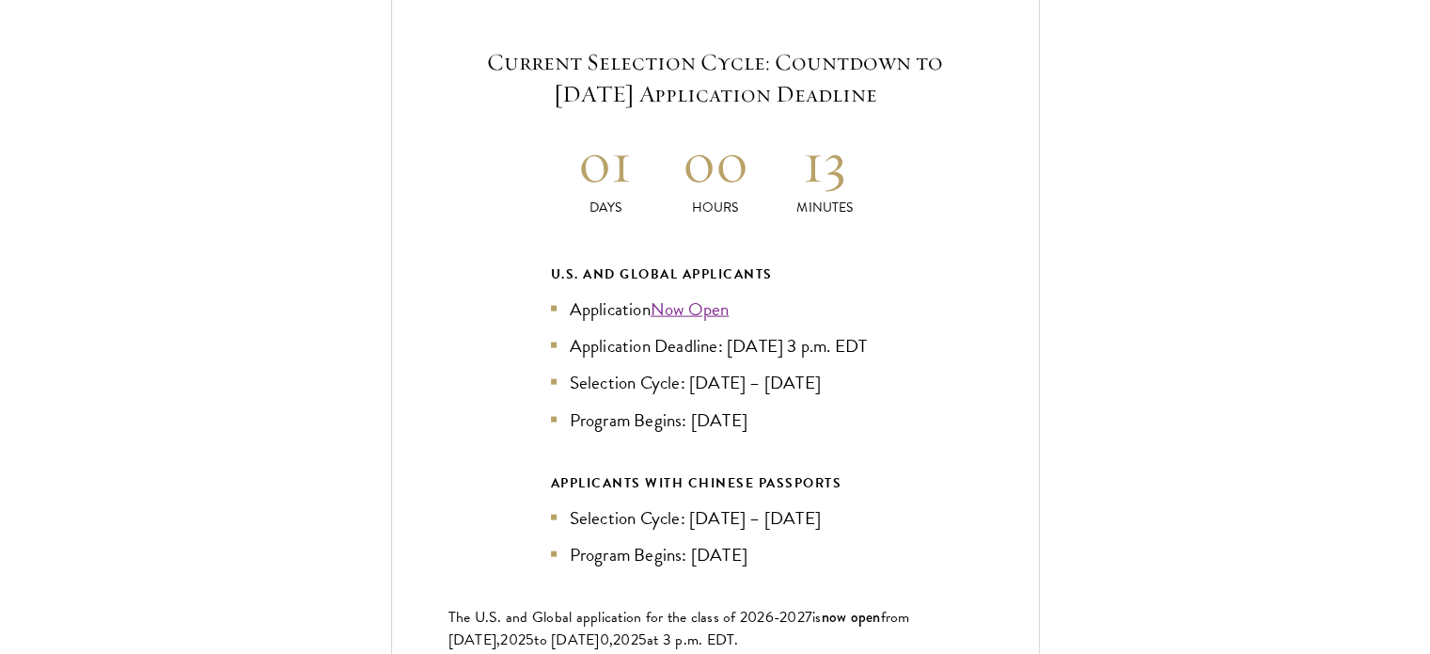
scroll to position [4152, 0]
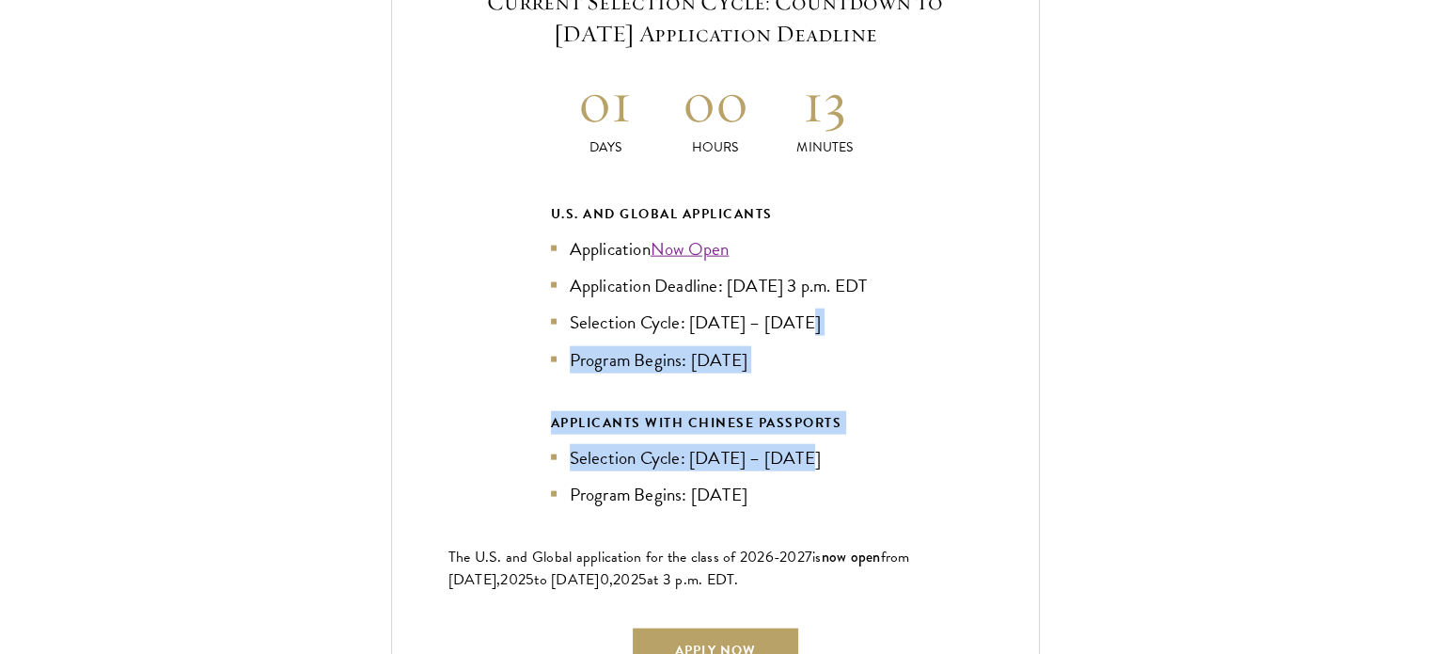
drag, startPoint x: 888, startPoint y: 424, endPoint x: 884, endPoint y: 306, distance: 118.6
click at [884, 306] on div "Current Selection Cycle: Countdown to September 10, 2025 Application Deadline 0…" at bounding box center [715, 329] width 649 height 800
drag, startPoint x: 884, startPoint y: 306, endPoint x: 892, endPoint y: 410, distance: 104.7
click at [892, 410] on div "Current Selection Cycle: Countdown to September 10, 2025 Application Deadline 0…" at bounding box center [715, 329] width 649 height 800
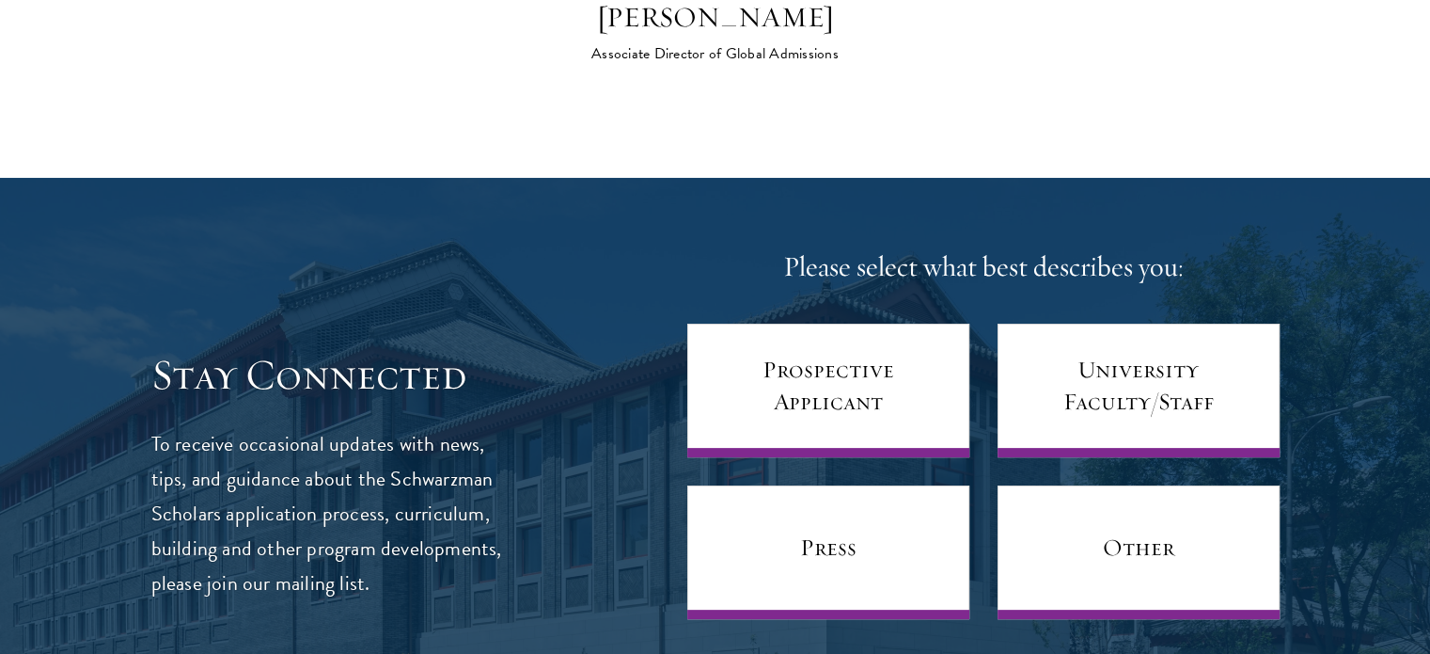
scroll to position [7647, 0]
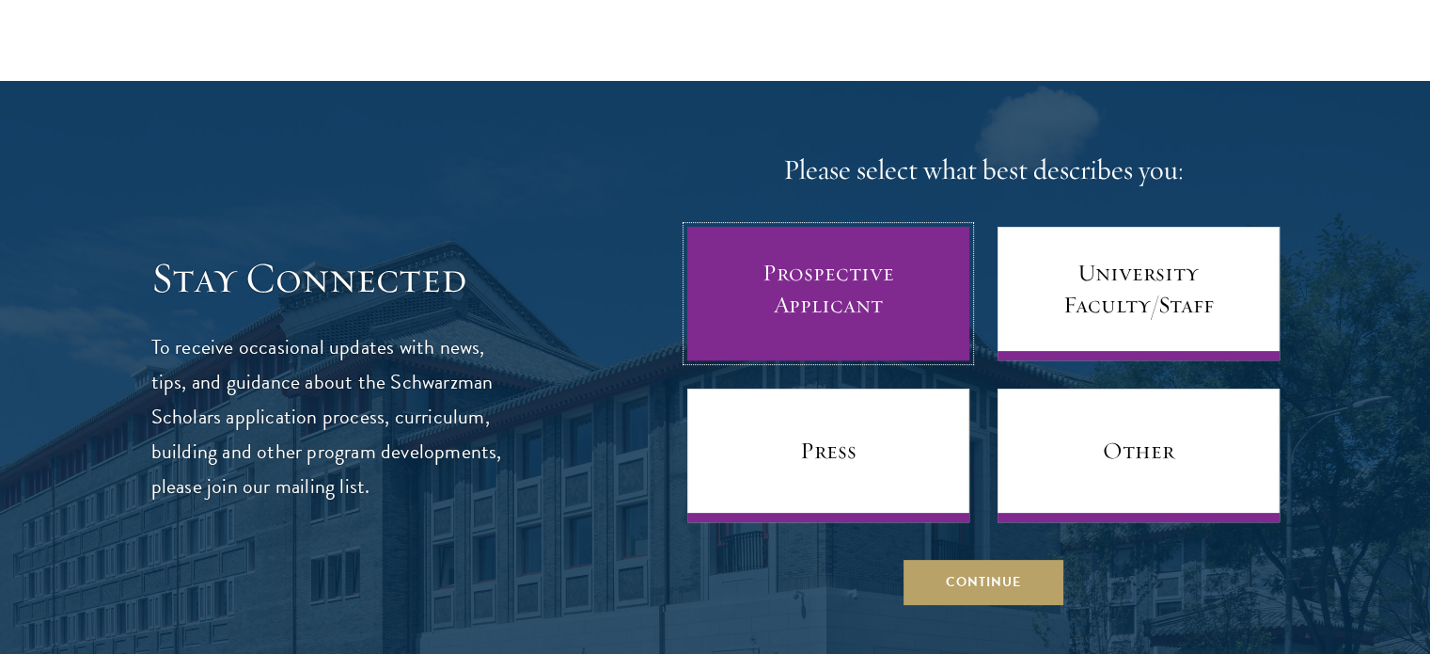
click at [929, 274] on link "Prospective Applicant" at bounding box center [828, 294] width 282 height 134
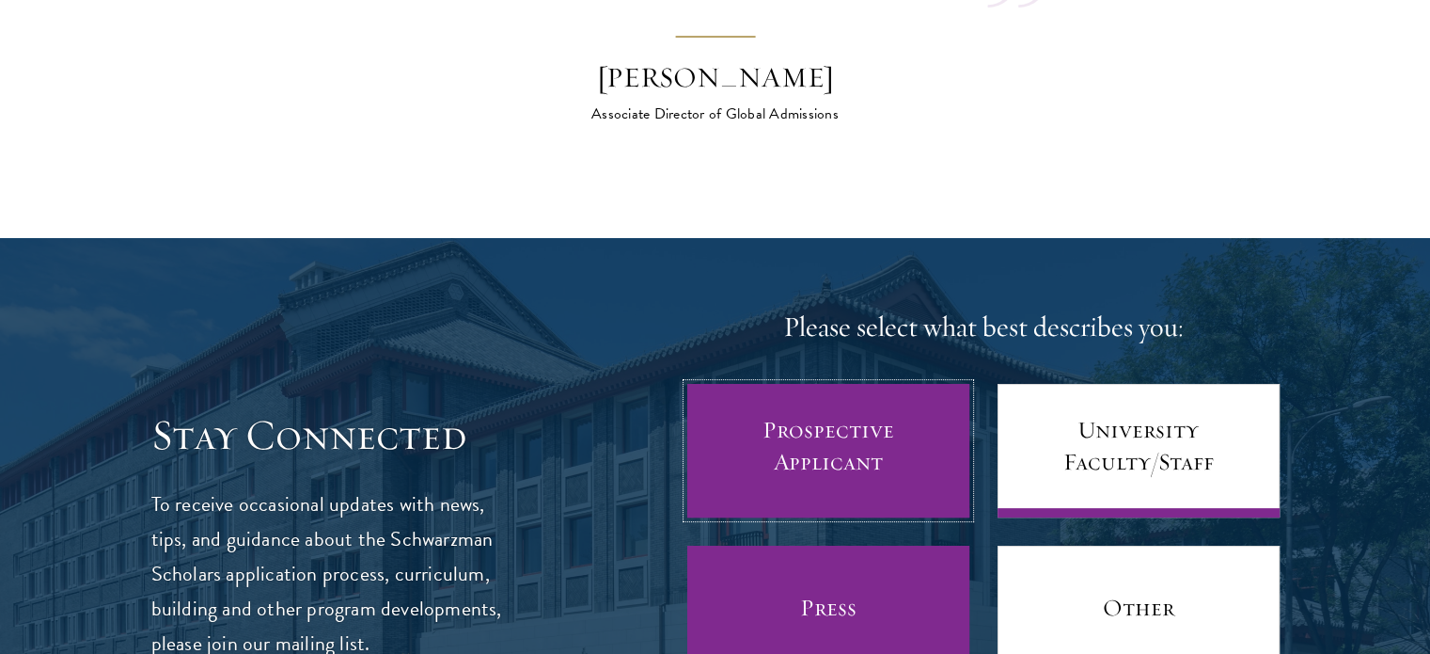
scroll to position [7513, 0]
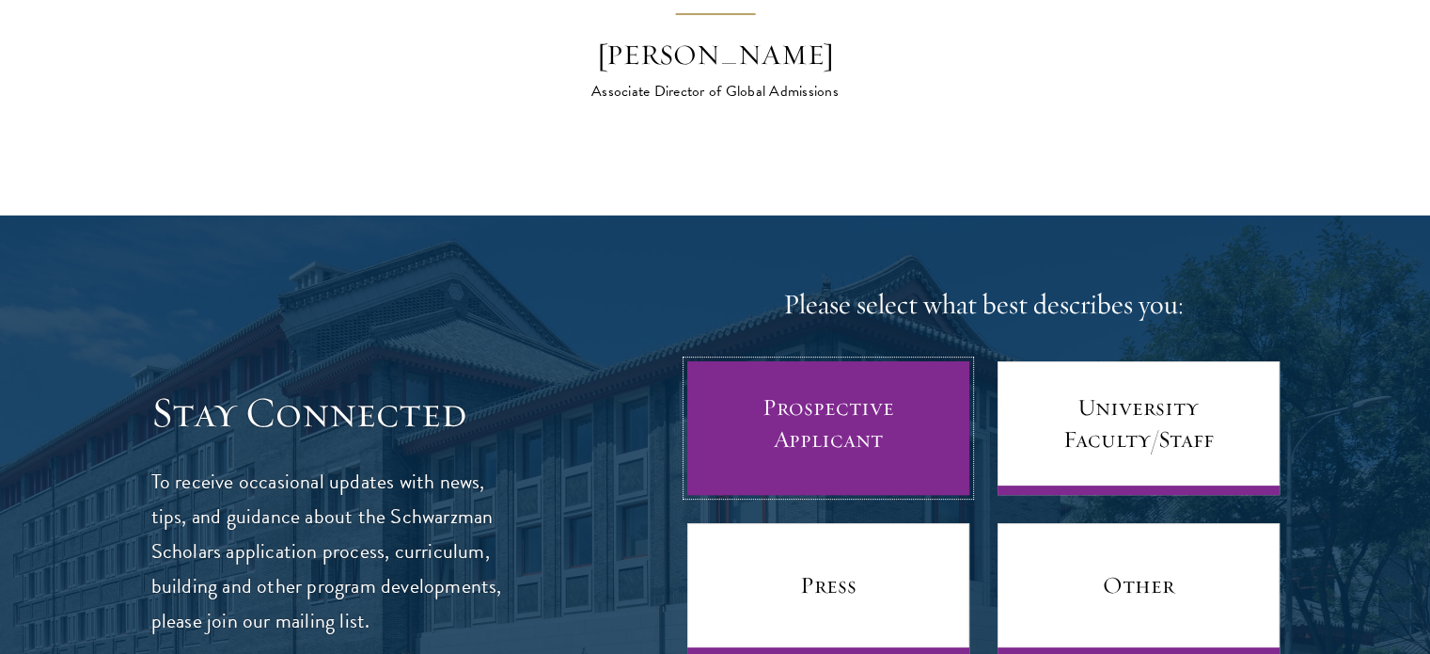
click at [827, 414] on link "Prospective Applicant" at bounding box center [828, 428] width 282 height 134
click at [916, 443] on link "Prospective Applicant" at bounding box center [828, 428] width 282 height 134
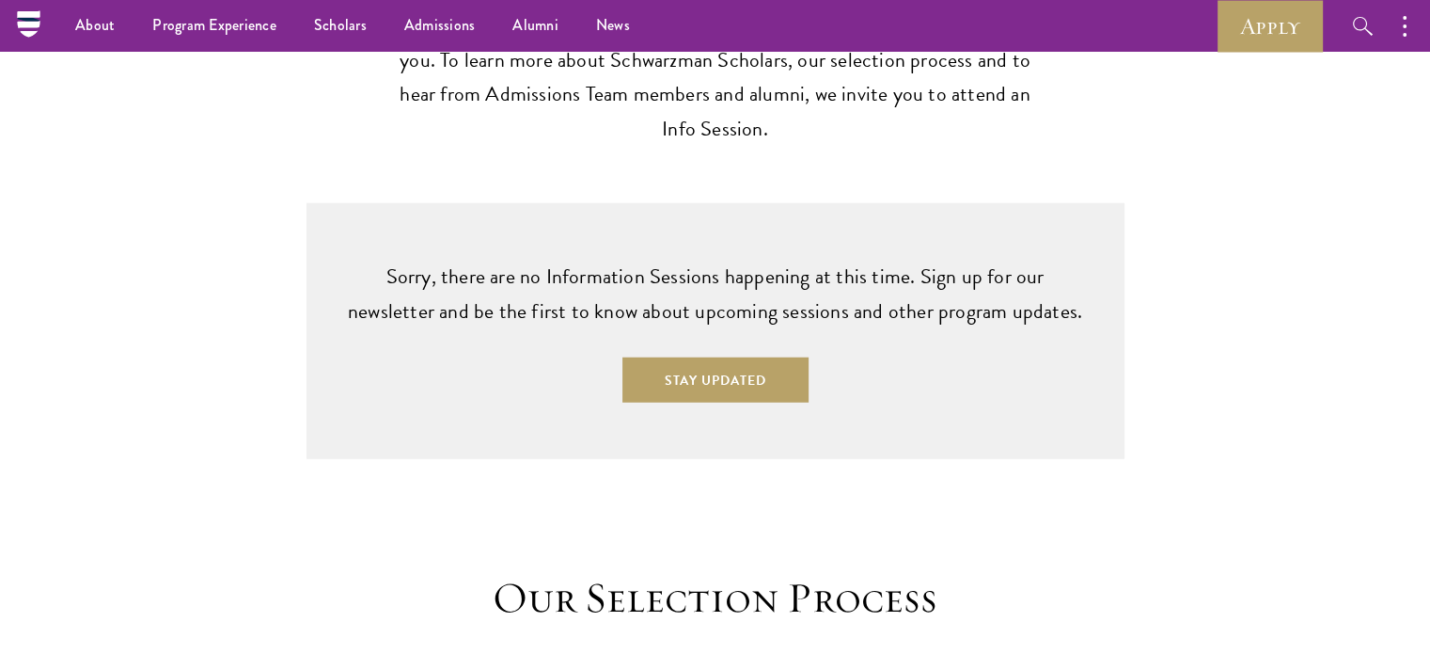
scroll to position [4868, 0]
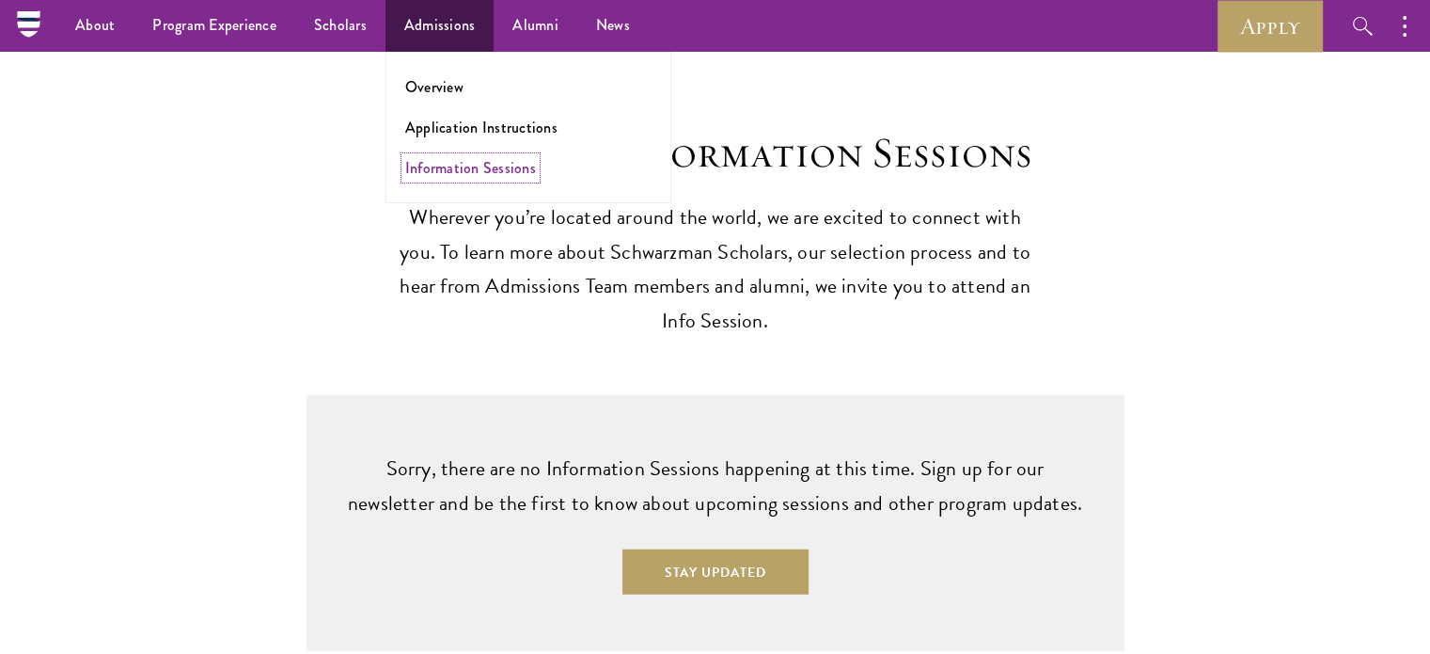
click at [470, 171] on link "Information Sessions" at bounding box center [470, 168] width 131 height 22
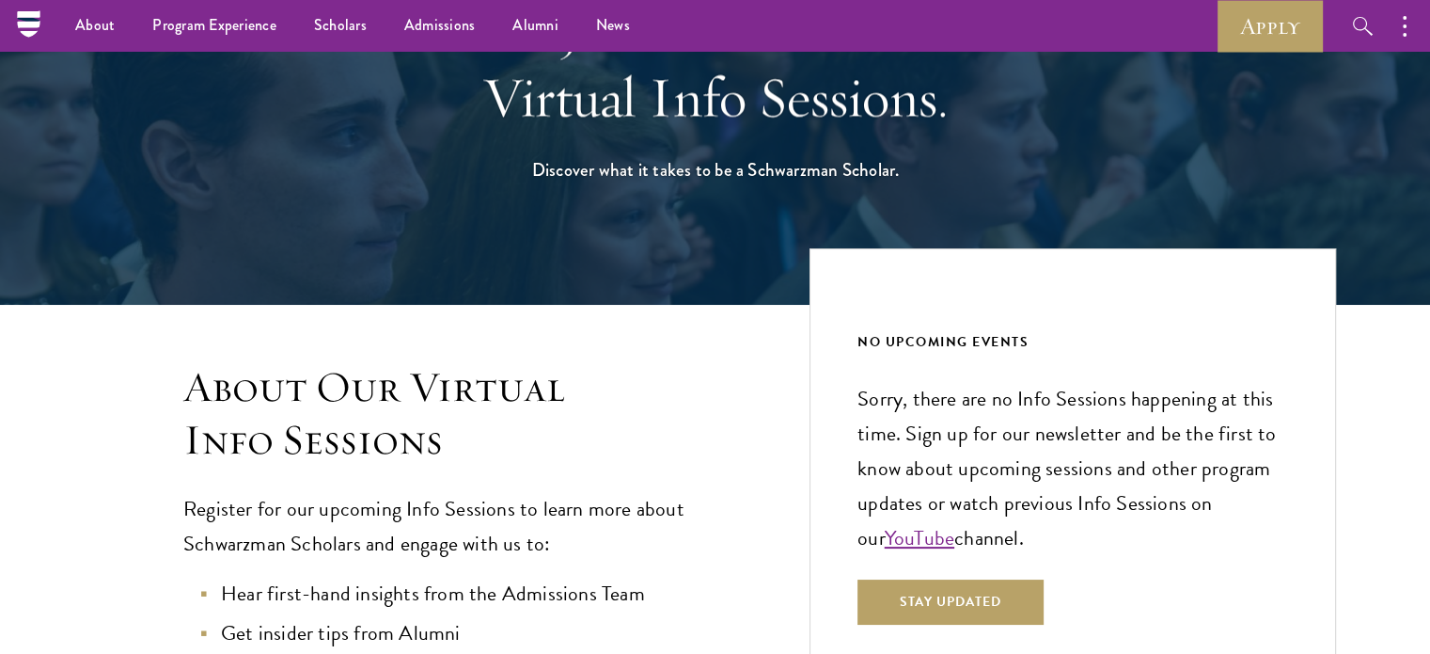
scroll to position [2, 0]
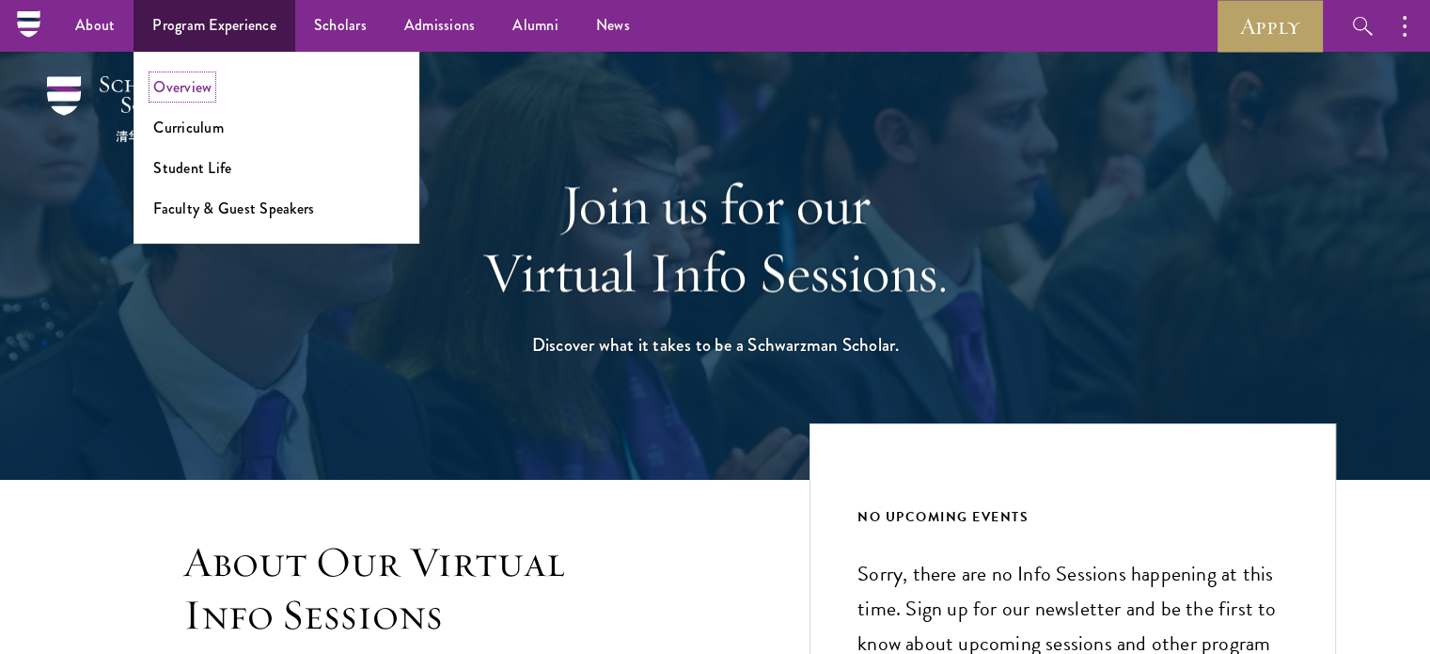
click at [204, 97] on li "Overview" at bounding box center [276, 87] width 246 height 22
click at [203, 172] on link "Student Life" at bounding box center [192, 168] width 78 height 22
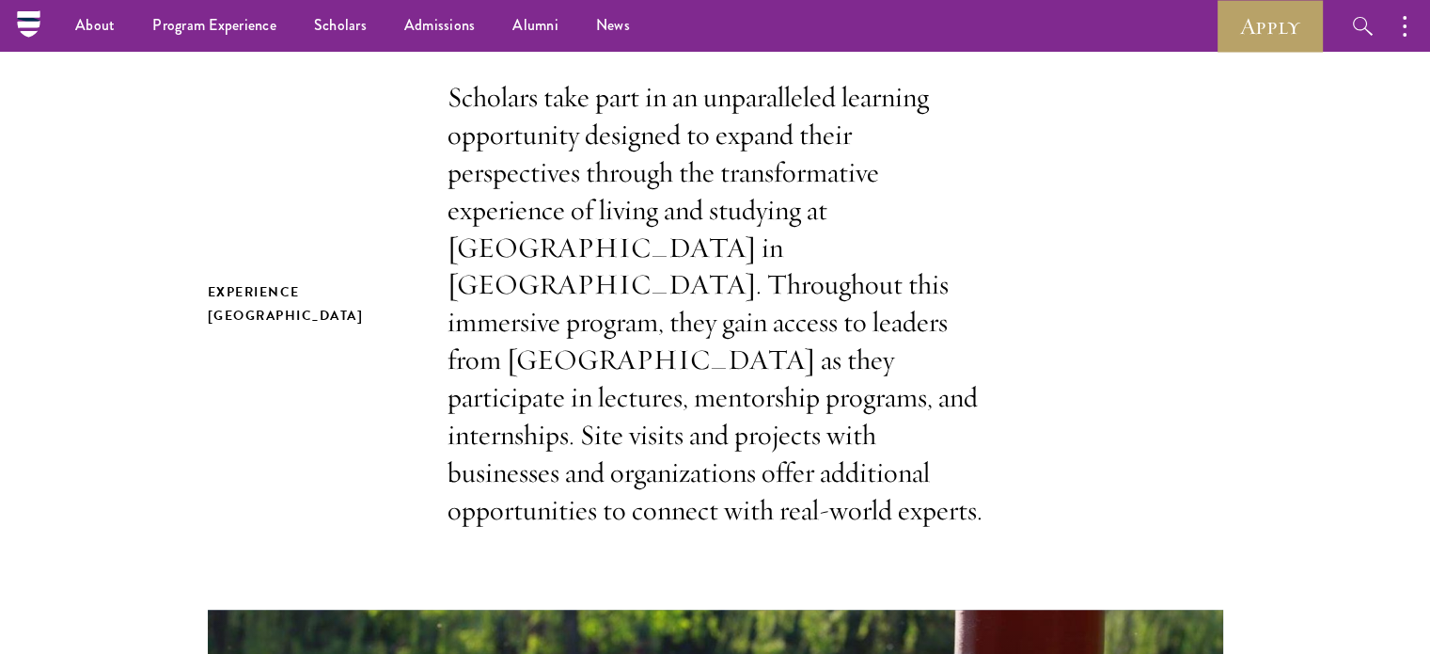
scroll to position [493, 0]
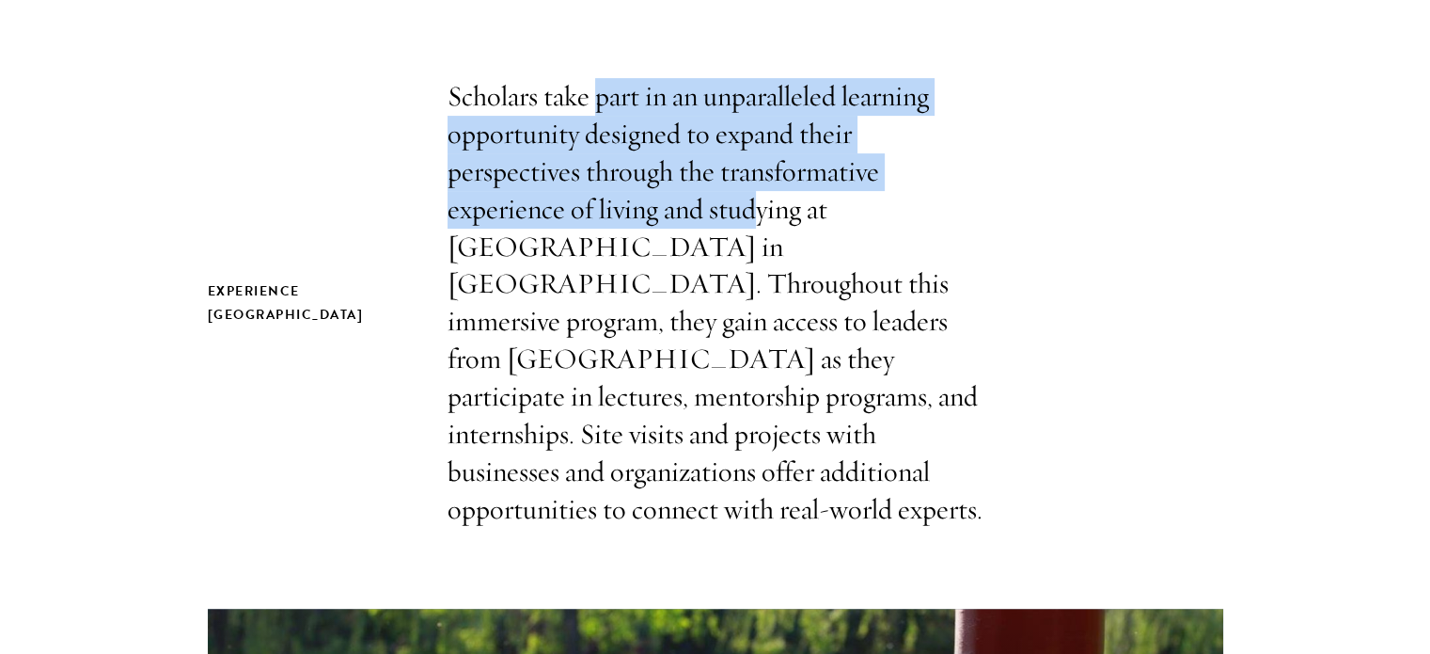
drag, startPoint x: 756, startPoint y: 222, endPoint x: 594, endPoint y: 86, distance: 211.6
click at [594, 86] on p "Scholars take part in an unparalleled learning opportunity designed to expand t…" at bounding box center [716, 303] width 536 height 450
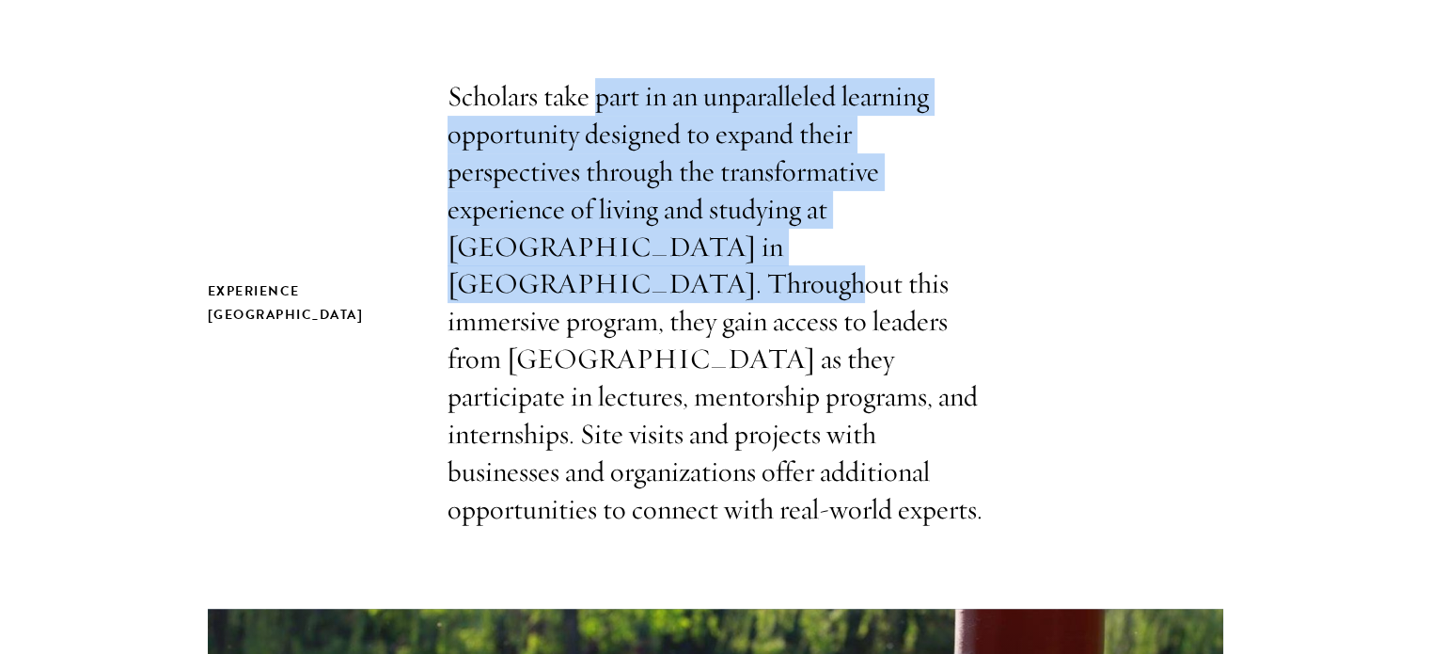
drag, startPoint x: 594, startPoint y: 86, endPoint x: 822, endPoint y: 261, distance: 287.1
click at [822, 261] on p "Scholars take part in an unparalleled learning opportunity designed to expand t…" at bounding box center [716, 303] width 536 height 450
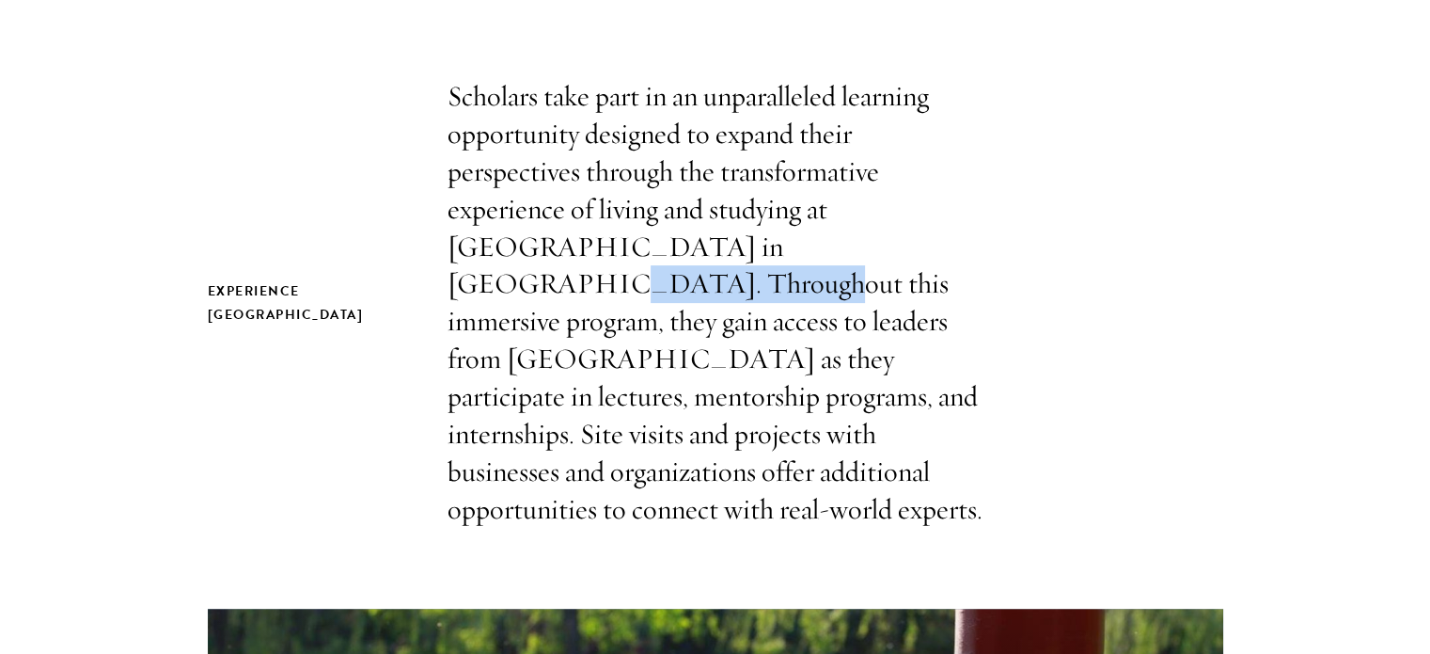
drag, startPoint x: 822, startPoint y: 261, endPoint x: 717, endPoint y: 247, distance: 106.2
click at [717, 247] on p "Scholars take part in an unparalleled learning opportunity designed to expand t…" at bounding box center [716, 303] width 536 height 450
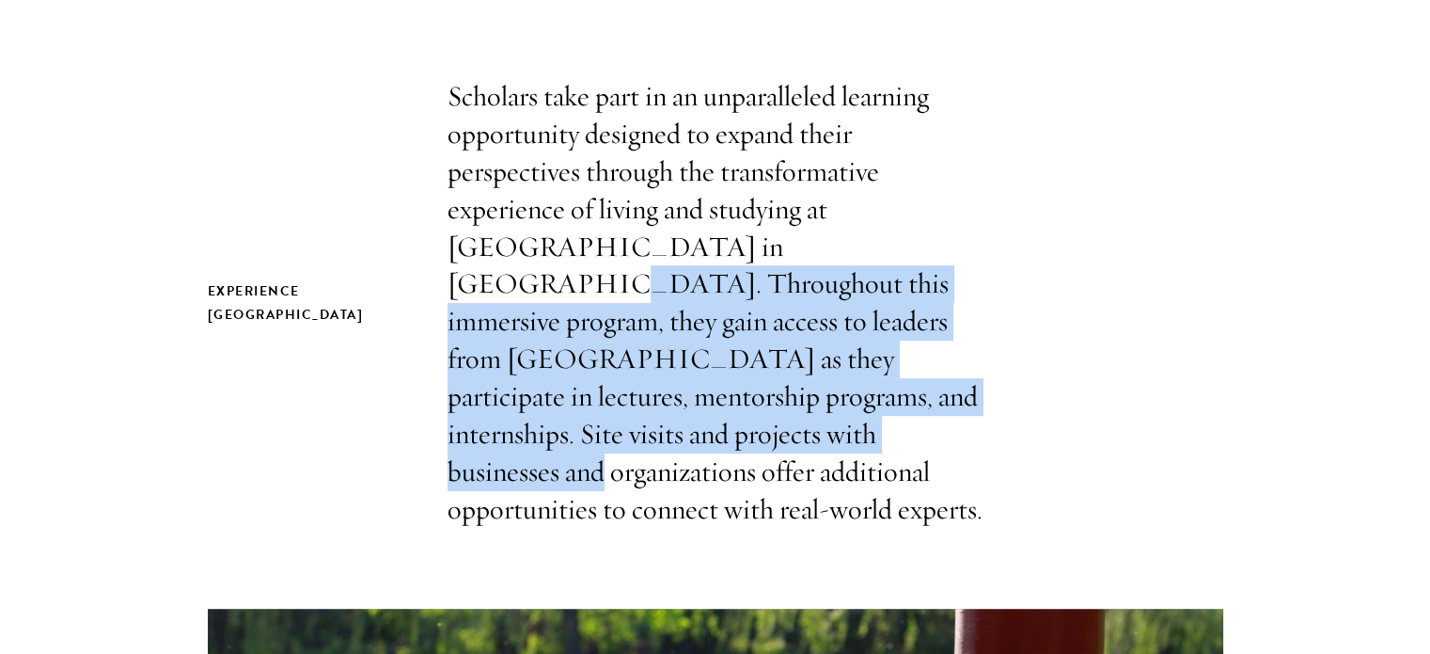
drag, startPoint x: 717, startPoint y: 247, endPoint x: 844, endPoint y: 412, distance: 207.9
click at [844, 412] on p "Scholars take part in an unparalleled learning opportunity designed to expand t…" at bounding box center [716, 303] width 536 height 450
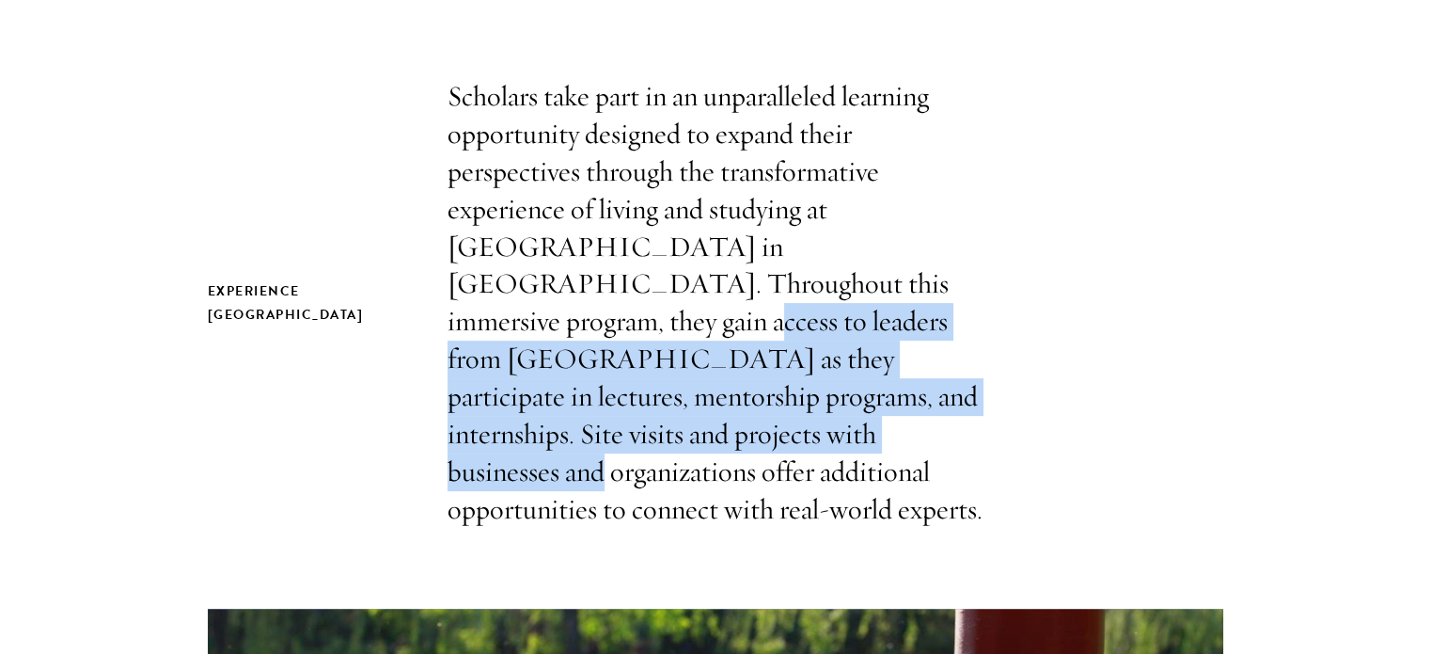
drag, startPoint x: 844, startPoint y: 412, endPoint x: 741, endPoint y: 274, distance: 172.1
click at [741, 274] on p "Scholars take part in an unparalleled learning opportunity designed to expand t…" at bounding box center [716, 303] width 536 height 450
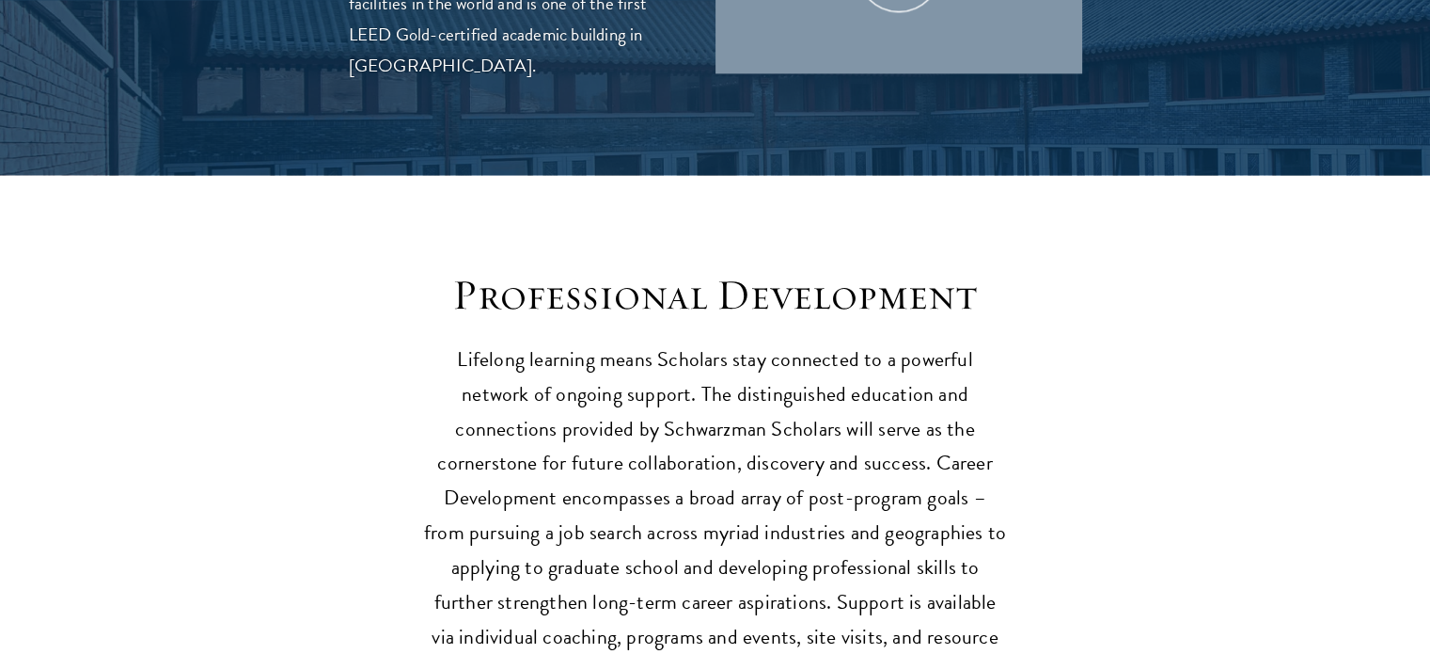
scroll to position [2468, 0]
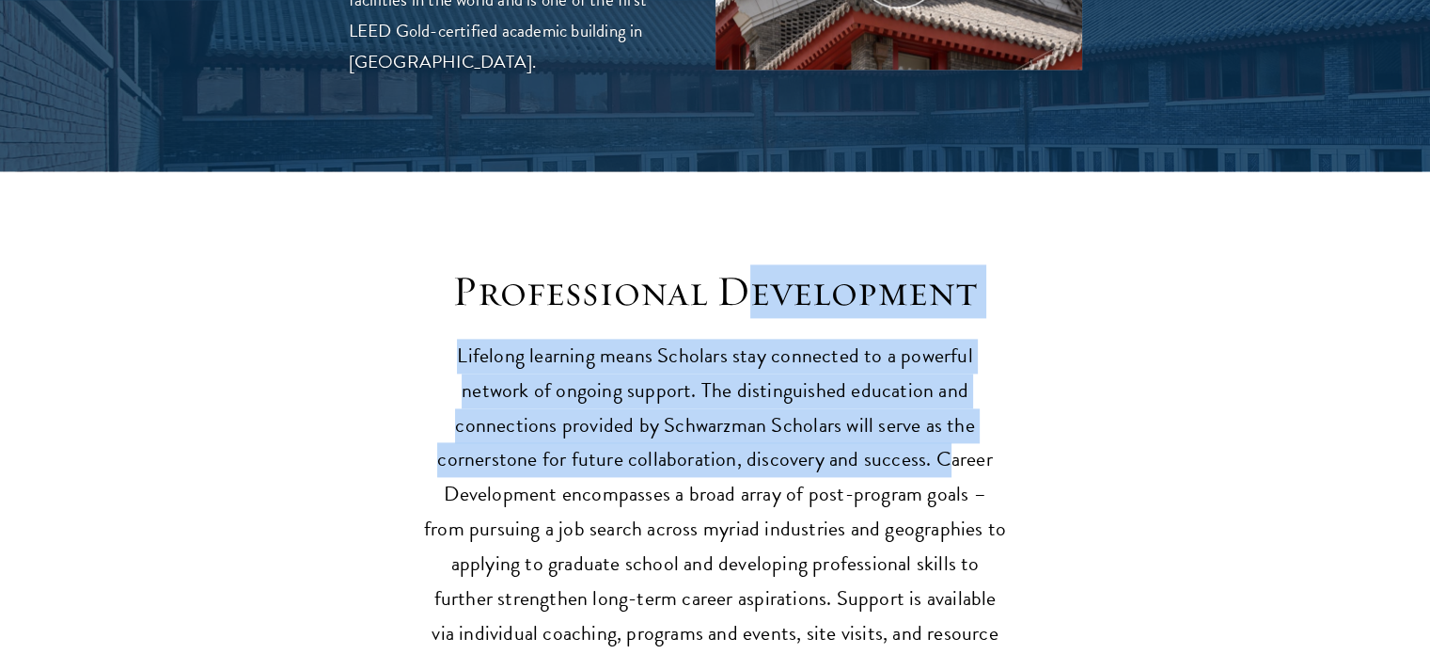
drag, startPoint x: 826, startPoint y: 425, endPoint x: 737, endPoint y: 230, distance: 213.8
click at [737, 265] on div "Professional Development Lifelong learning means Scholars stay connected to a p…" at bounding box center [715, 475] width 583 height 420
click at [782, 289] on div "Professional Development Lifelong learning means Scholars stay connected to a p…" at bounding box center [715, 475] width 583 height 420
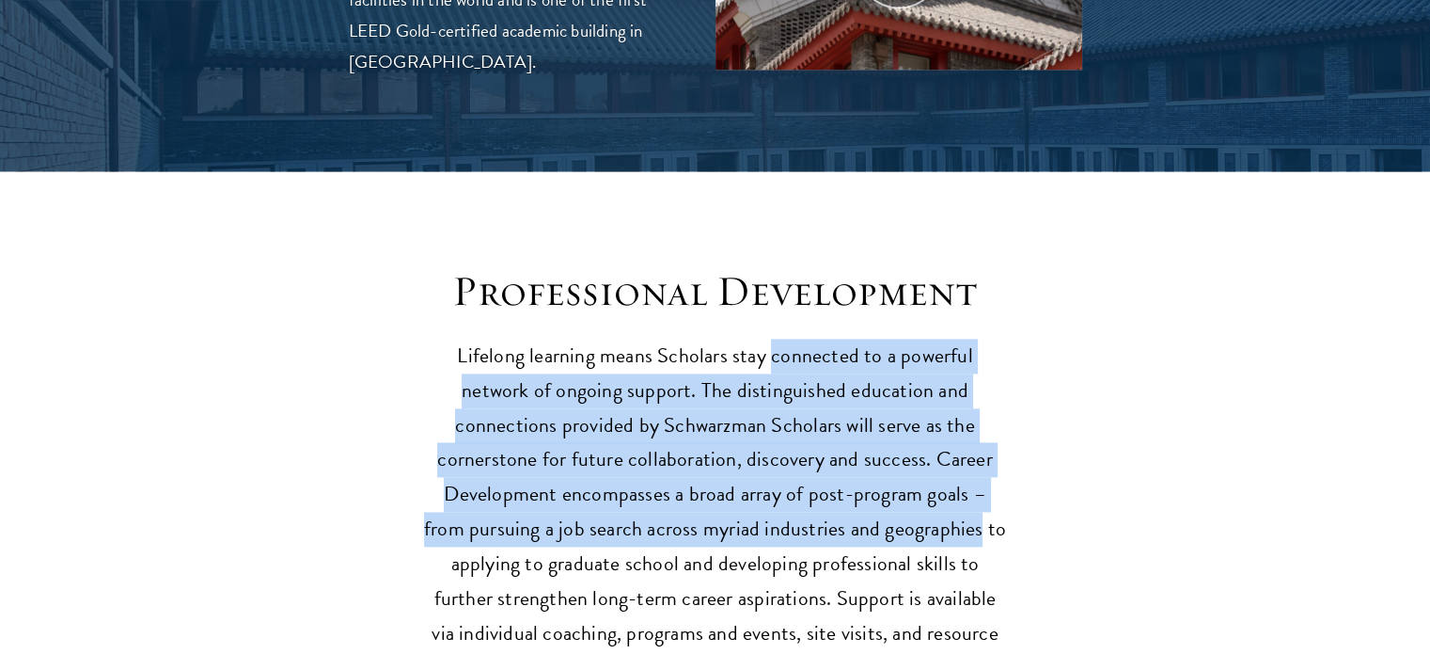
drag, startPoint x: 782, startPoint y: 289, endPoint x: 843, endPoint y: 469, distance: 190.6
click at [843, 469] on div "Professional Development Lifelong learning means Scholars stay connected to a p…" at bounding box center [715, 475] width 583 height 420
click at [843, 469] on p "Lifelong learning means Scholars stay connected to a powerful network of ongoin…" at bounding box center [715, 513] width 583 height 348
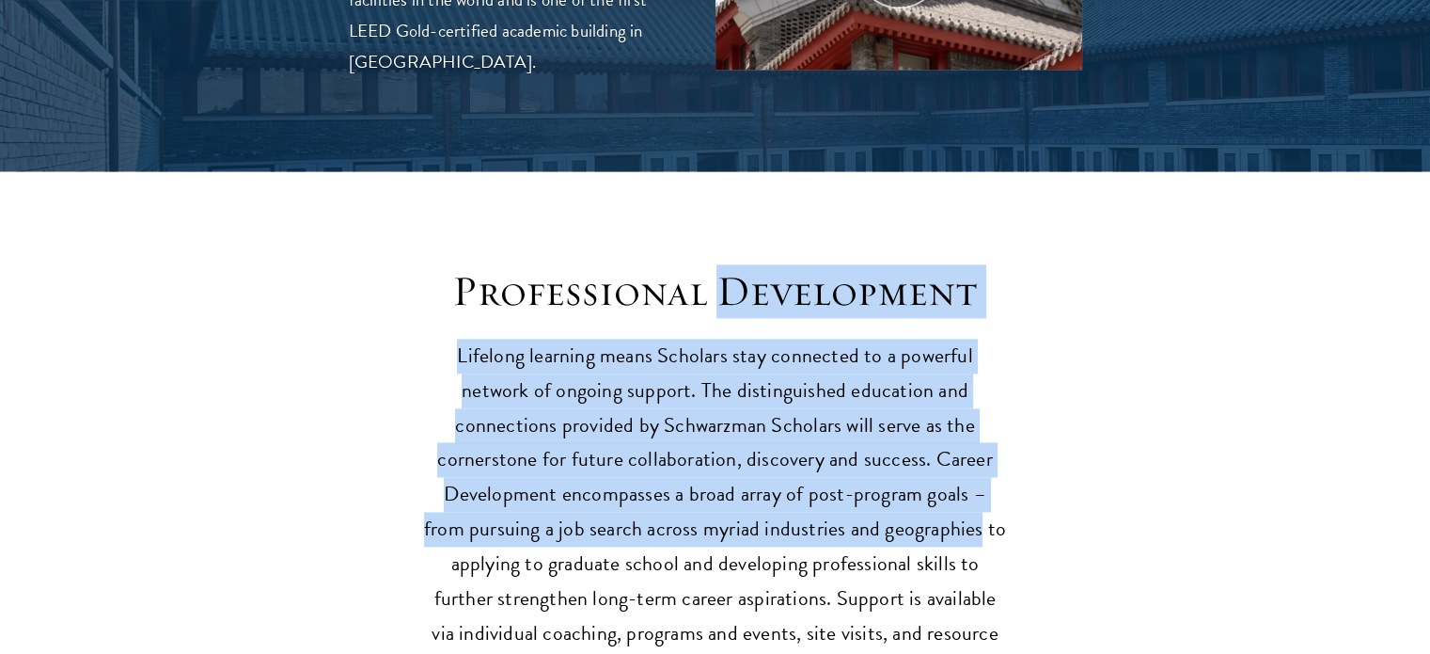
drag, startPoint x: 843, startPoint y: 469, endPoint x: 863, endPoint y: 216, distance: 253.8
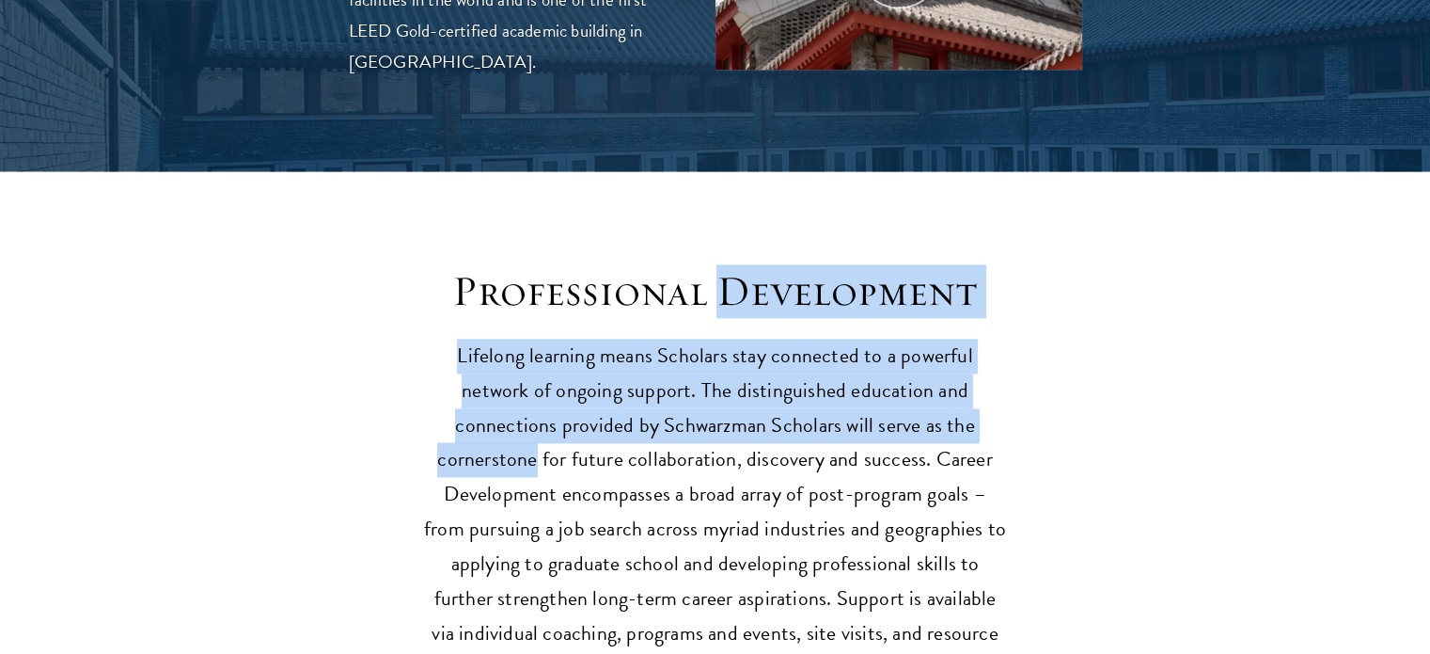
drag, startPoint x: 863, startPoint y: 216, endPoint x: 885, endPoint y: 380, distance: 165.1
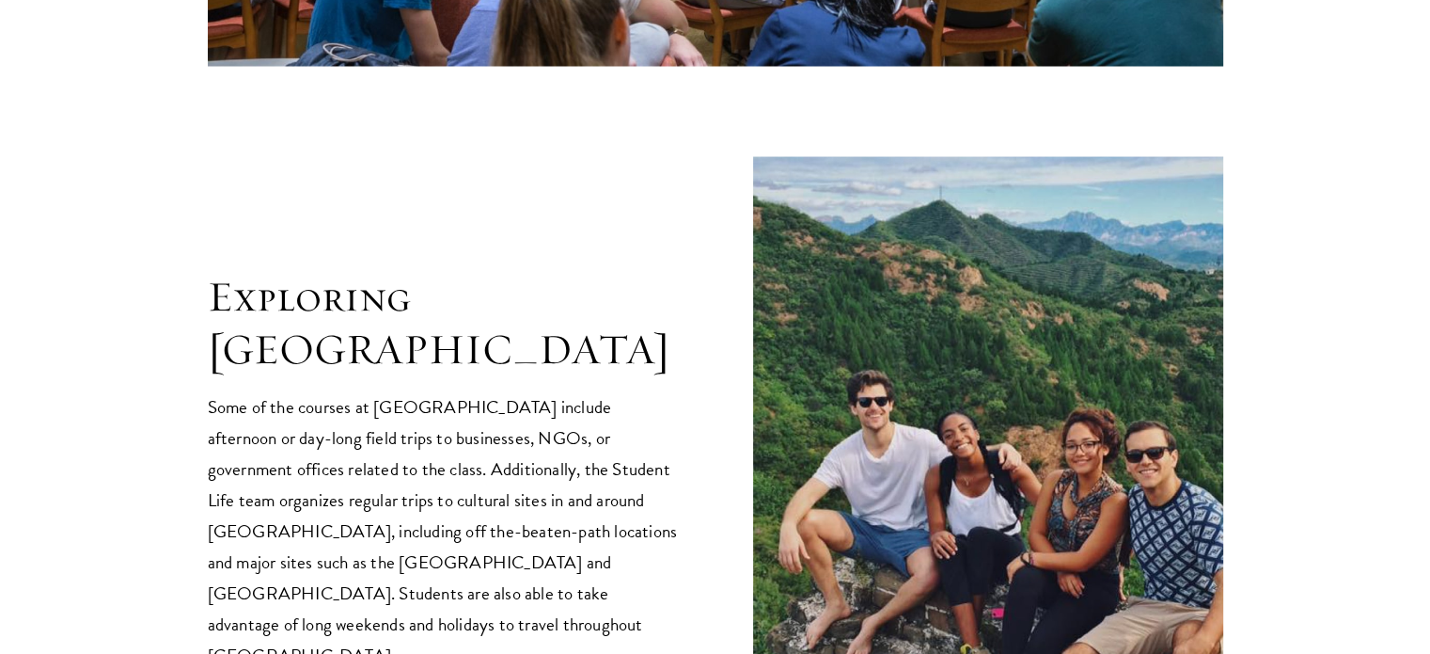
scroll to position [3679, 0]
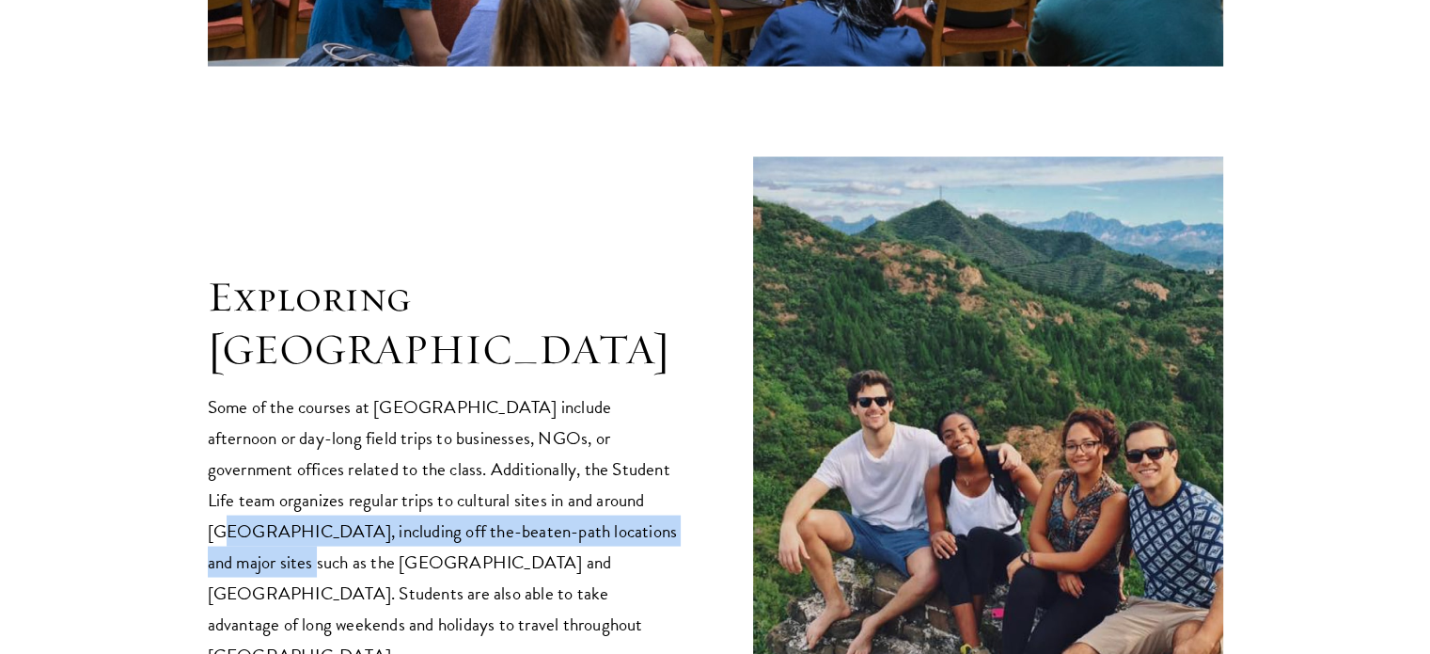
drag, startPoint x: 524, startPoint y: 450, endPoint x: 573, endPoint y: 492, distance: 64.1
click at [573, 492] on p "Some of the courses at Schwarzman College include afternoon or day-long field t…" at bounding box center [443, 530] width 470 height 279
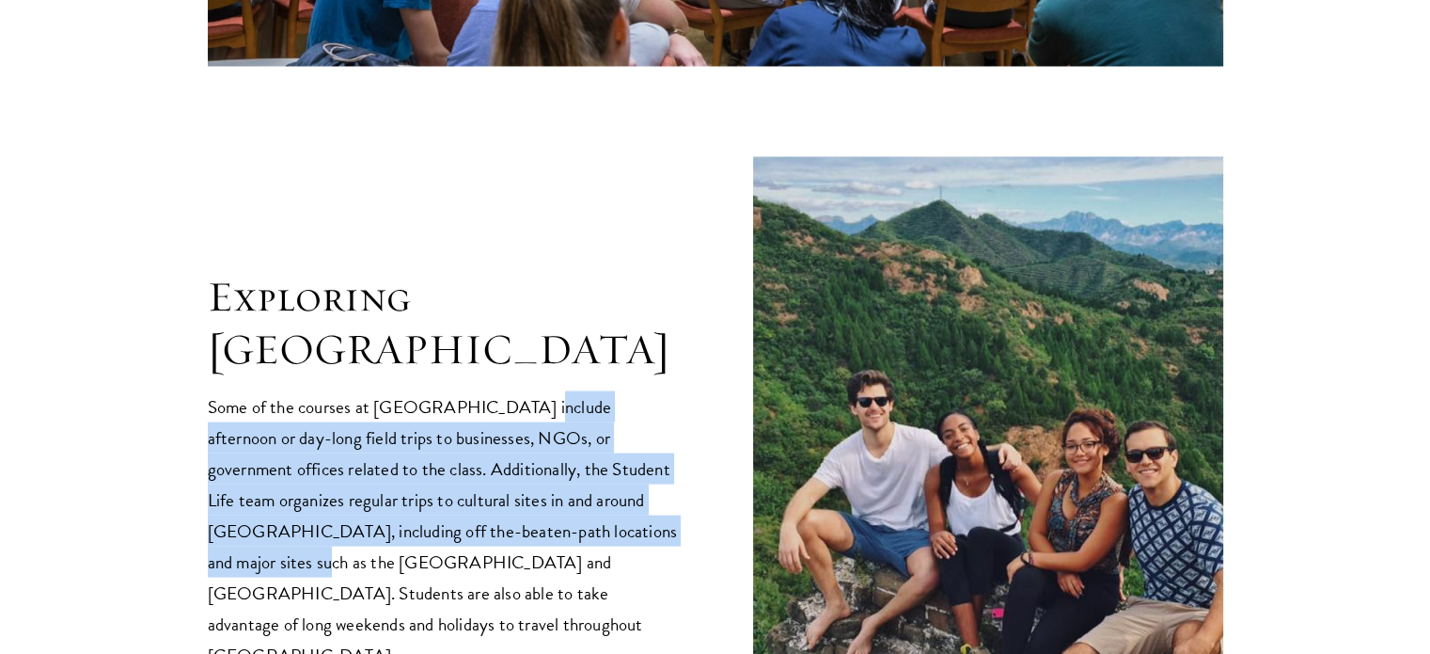
drag, startPoint x: 573, startPoint y: 492, endPoint x: 524, endPoint y: 360, distance: 140.5
click at [524, 391] on p "Some of the courses at Schwarzman College include afternoon or day-long field t…" at bounding box center [443, 530] width 470 height 279
click at [586, 477] on p "Some of the courses at Schwarzman College include afternoon or day-long field t…" at bounding box center [443, 530] width 470 height 279
drag, startPoint x: 586, startPoint y: 477, endPoint x: 553, endPoint y: 338, distance: 143.0
click at [553, 338] on div "Exploring China Some of the courses at Schwarzman College include afternoon or …" at bounding box center [443, 471] width 470 height 400
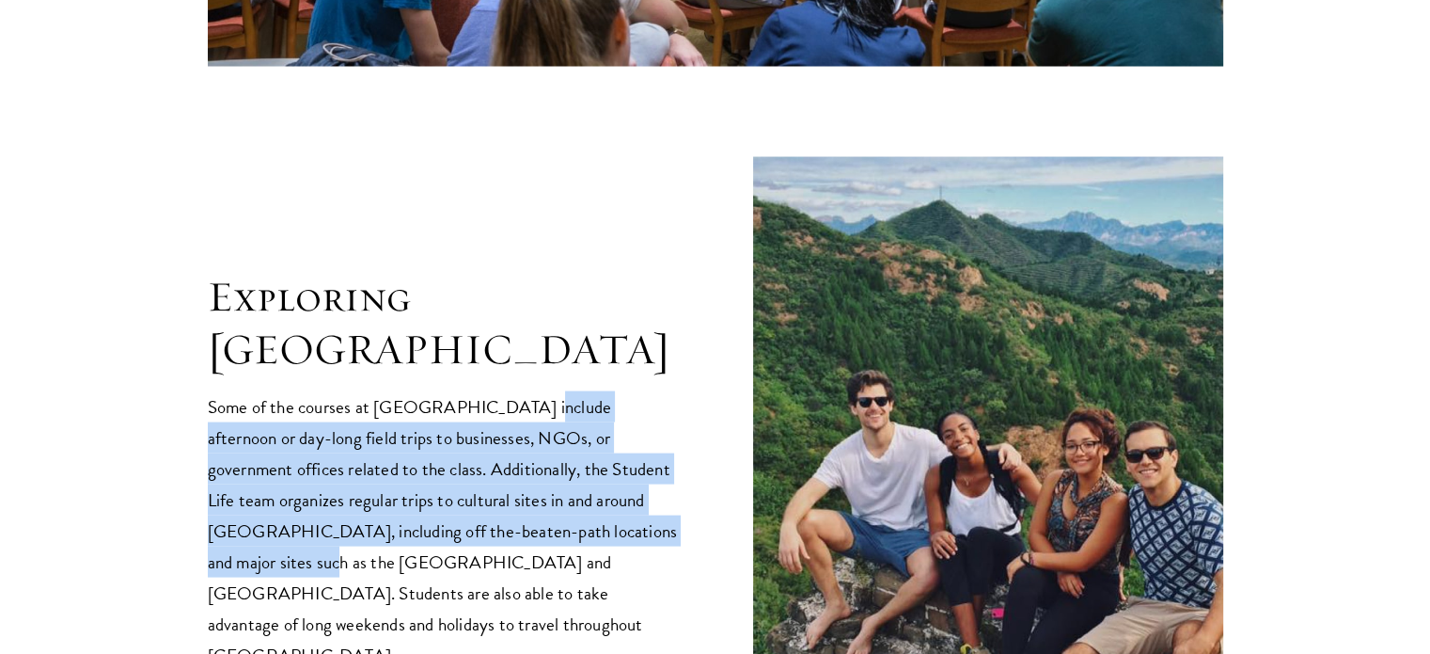
click at [553, 338] on div "Exploring China Some of the courses at Schwarzman College include afternoon or …" at bounding box center [443, 471] width 470 height 400
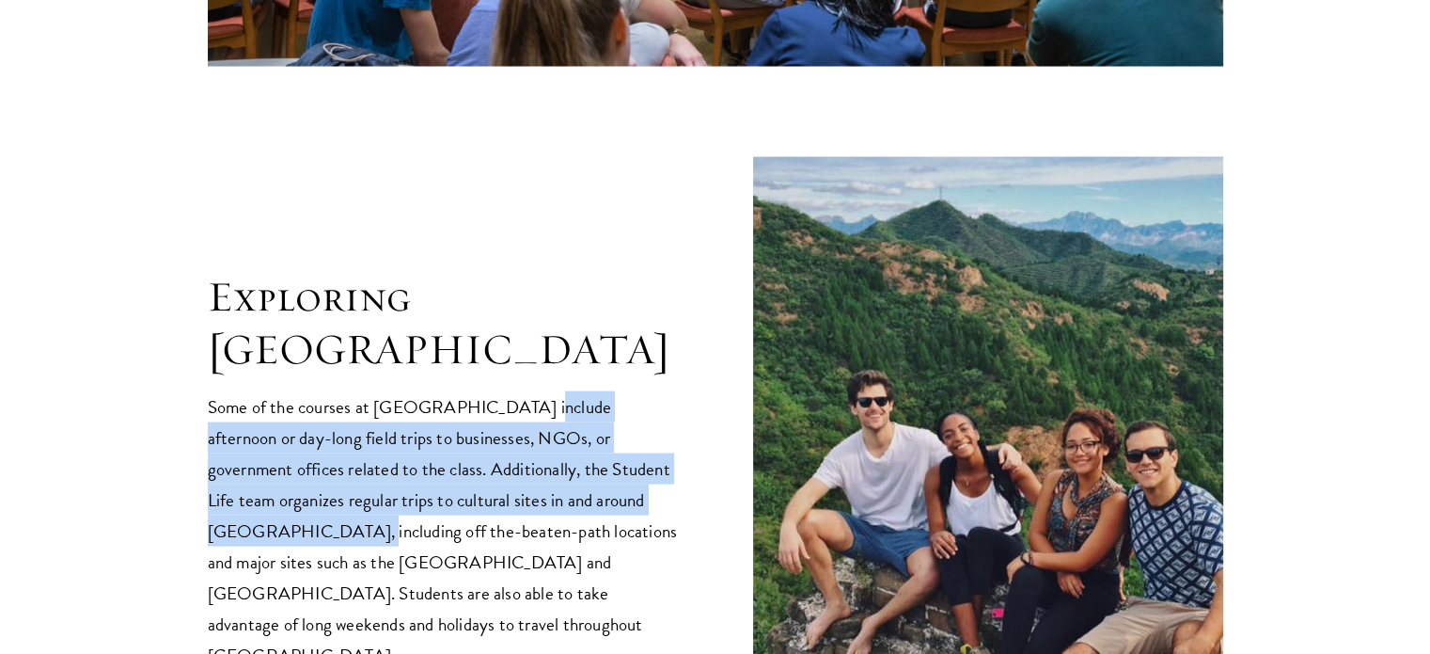
drag, startPoint x: 553, startPoint y: 338, endPoint x: 578, endPoint y: 465, distance: 129.5
click at [578, 465] on div "Exploring China Some of the courses at Schwarzman College include afternoon or …" at bounding box center [443, 471] width 470 height 400
click at [578, 465] on p "Some of the courses at Schwarzman College include afternoon or day-long field t…" at bounding box center [443, 530] width 470 height 279
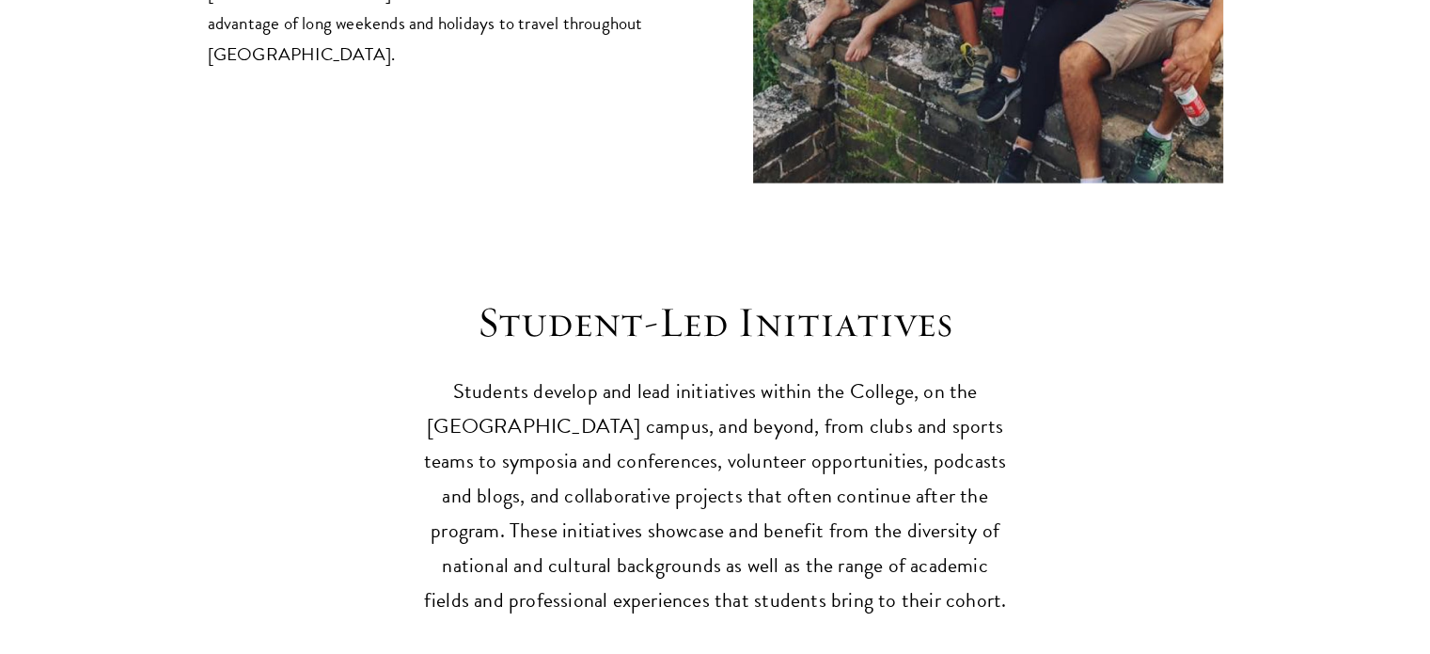
scroll to position [4283, 0]
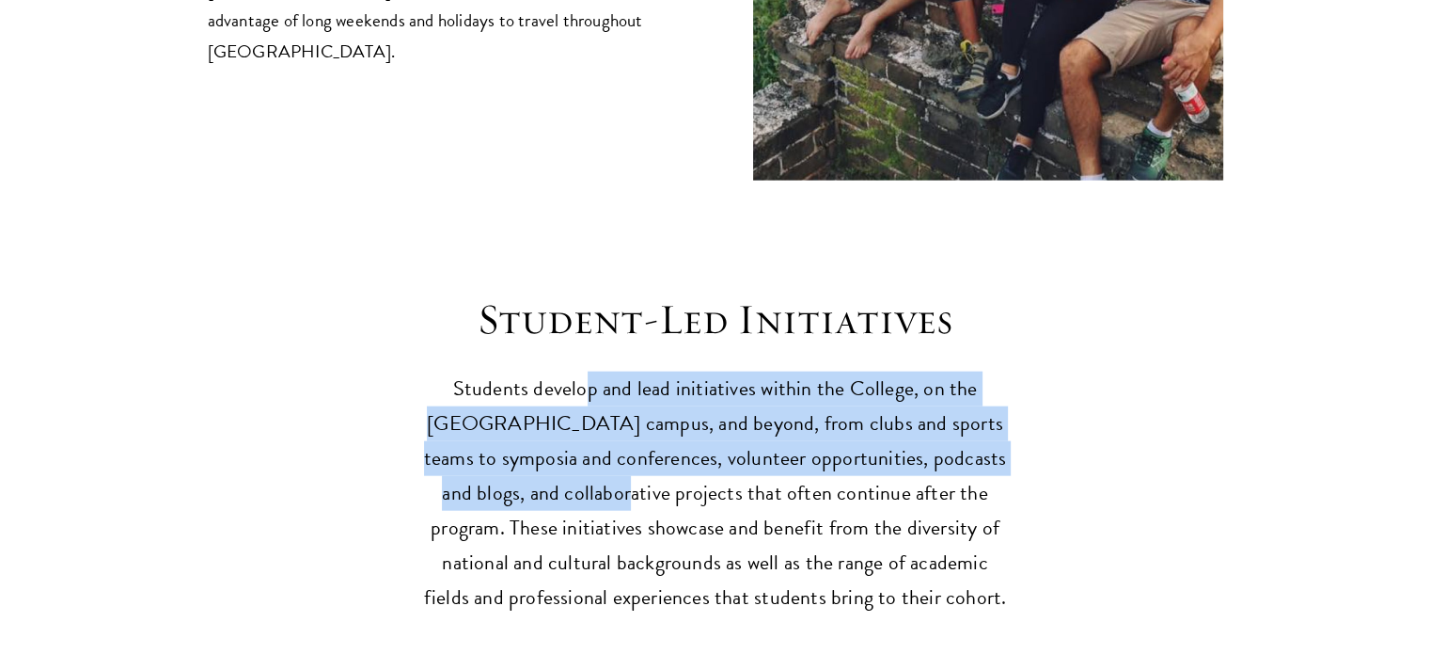
drag, startPoint x: 578, startPoint y: 465, endPoint x: 590, endPoint y: 342, distance: 122.8
click at [590, 371] on p "Students develop and lead initiatives within the College, on the Tsinghua campu…" at bounding box center [715, 493] width 583 height 244
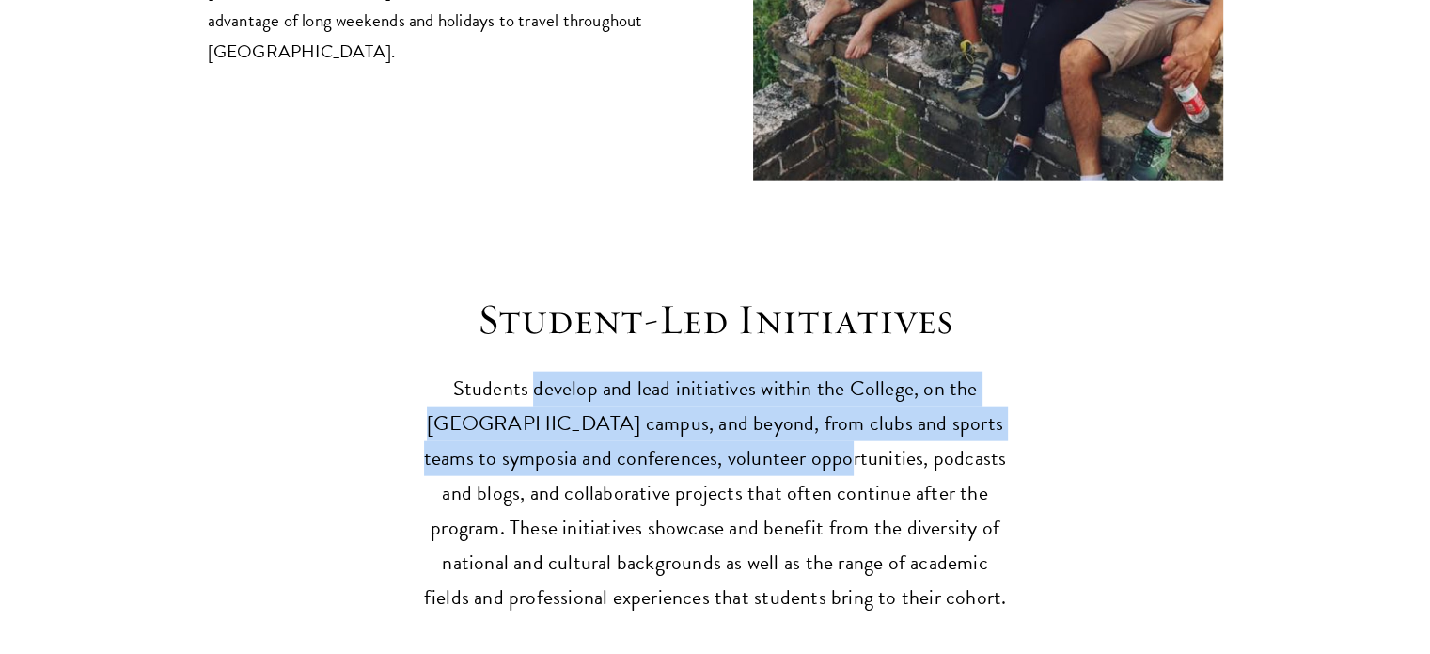
drag, startPoint x: 590, startPoint y: 342, endPoint x: 707, endPoint y: 421, distance: 141.6
click at [707, 421] on p "Students develop and lead initiatives within the College, on the Tsinghua campu…" at bounding box center [715, 493] width 583 height 244
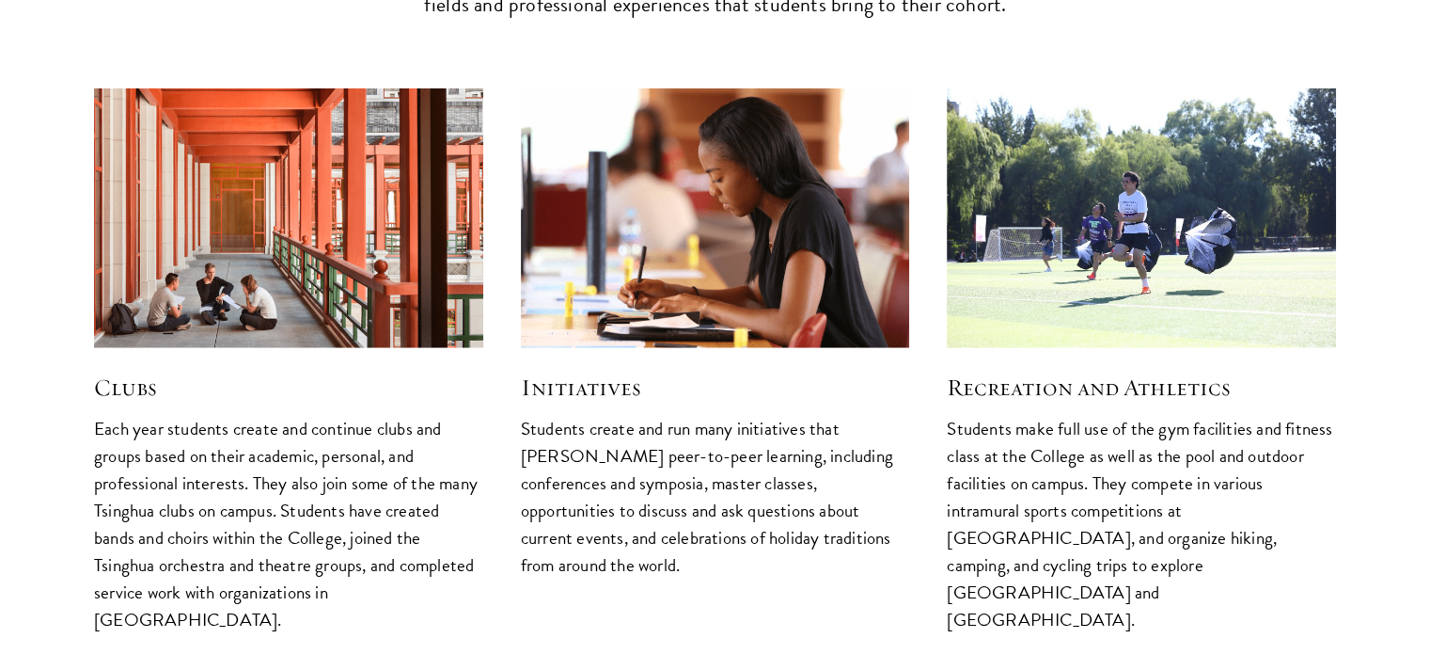
scroll to position [4879, 0]
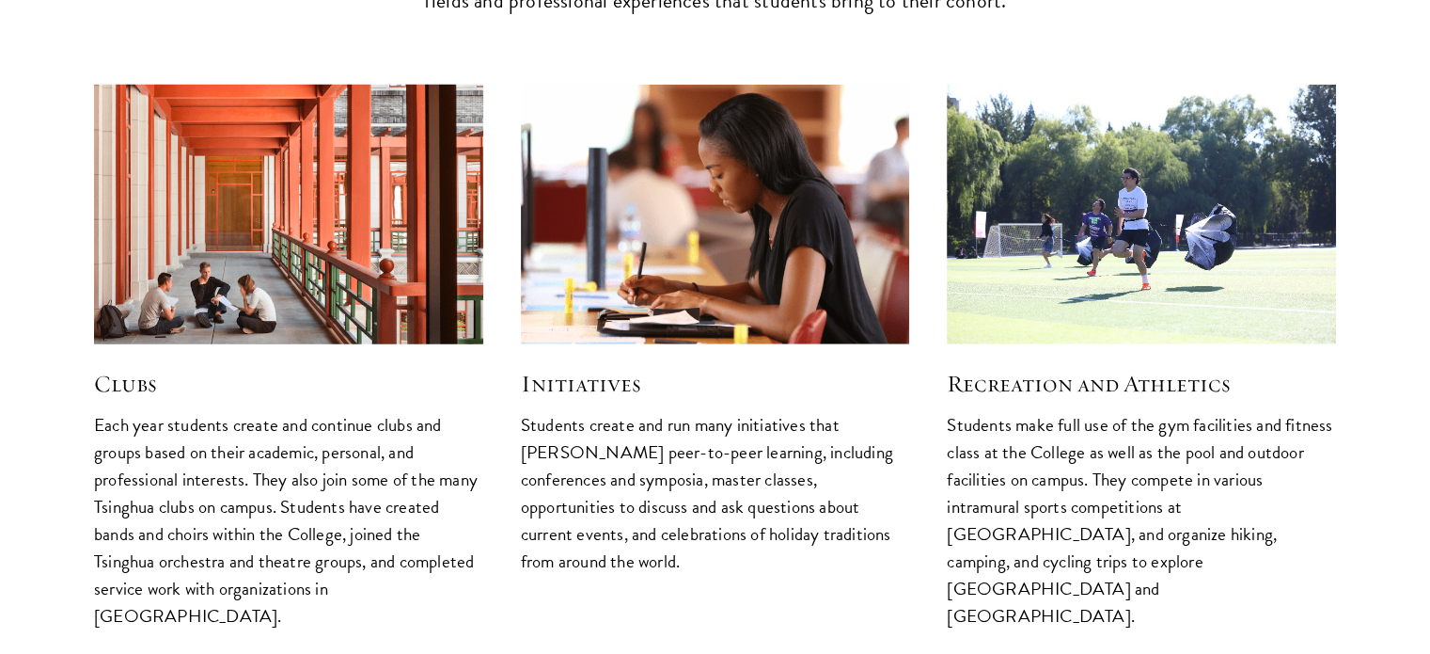
click at [308, 243] on img at bounding box center [289, 214] width 414 height 276
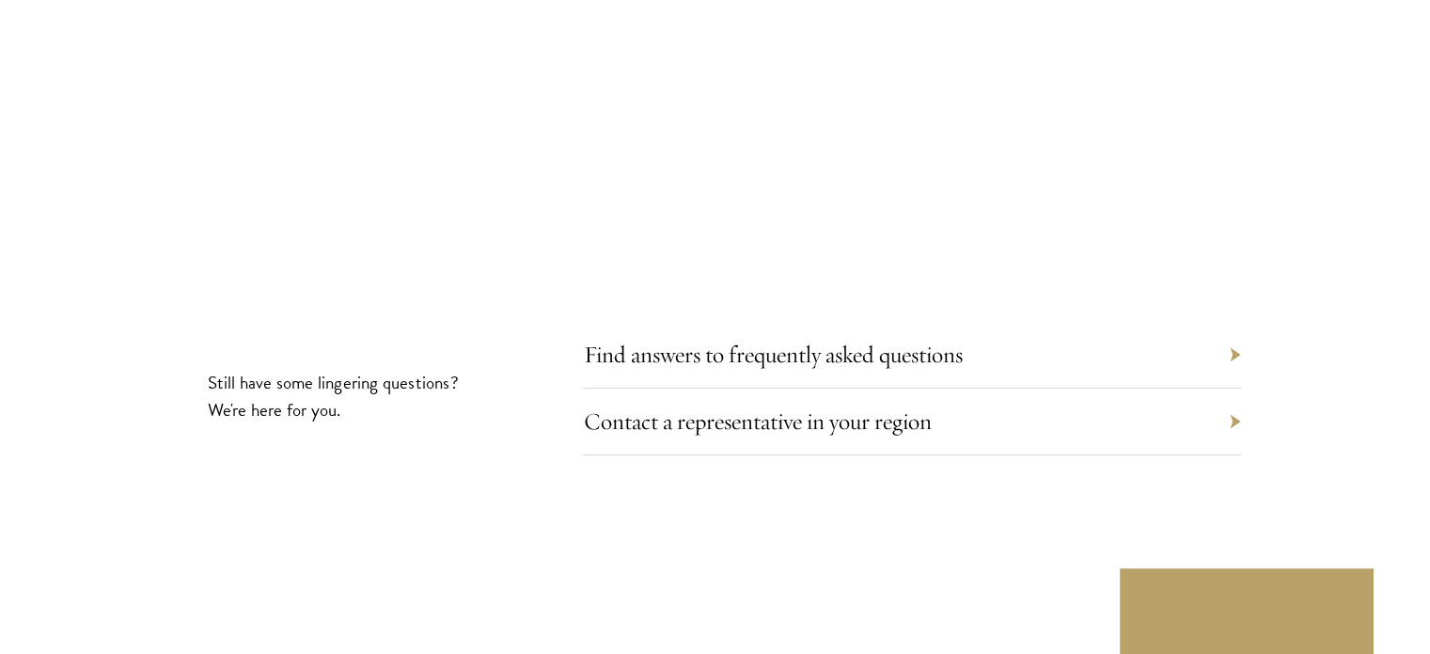
scroll to position [6107, 0]
click at [793, 337] on link "Find answers to frequently asked questions" at bounding box center [786, 351] width 379 height 29
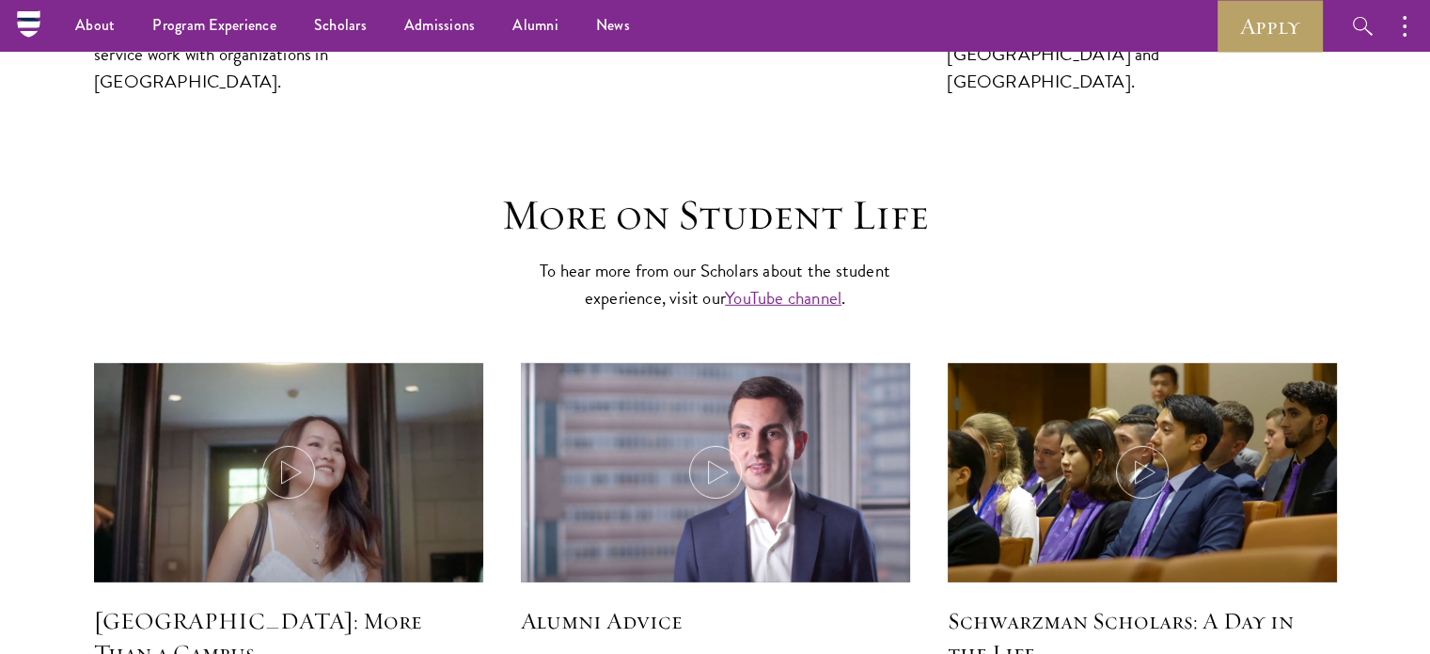
scroll to position [5357, 0]
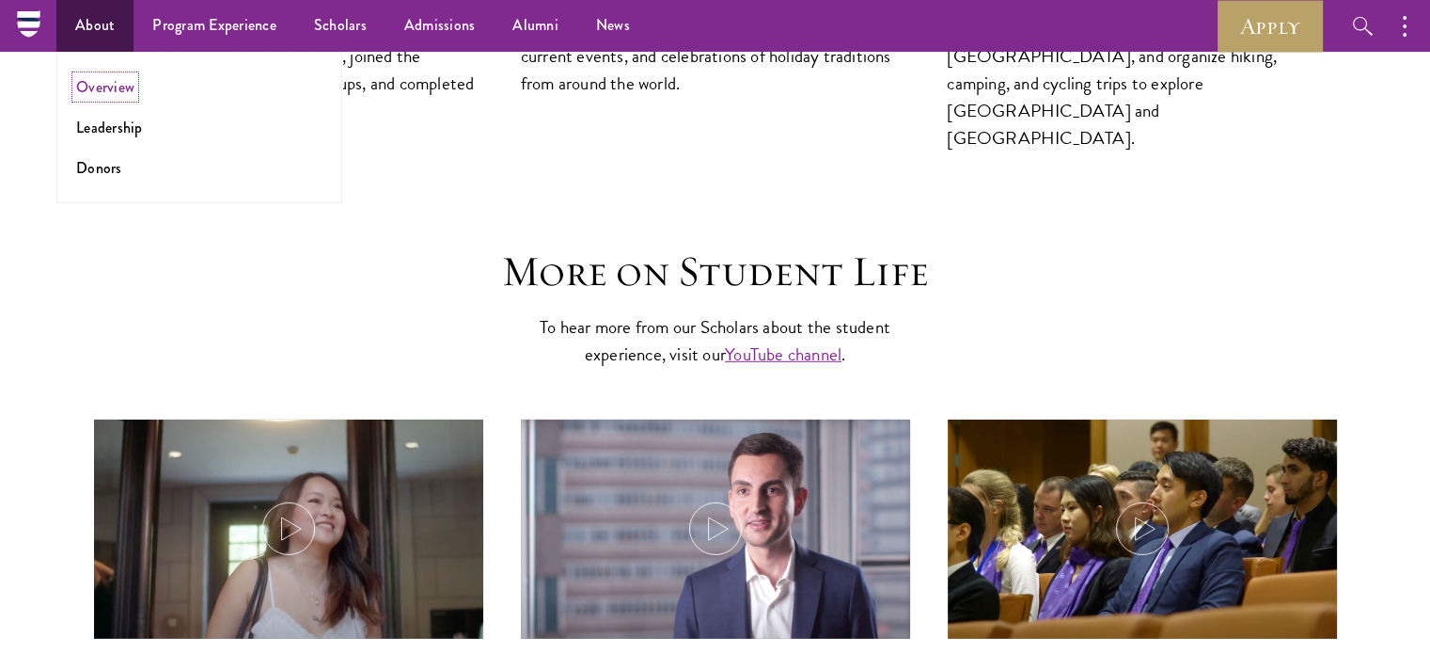
click at [108, 87] on link "Overview" at bounding box center [105, 87] width 58 height 22
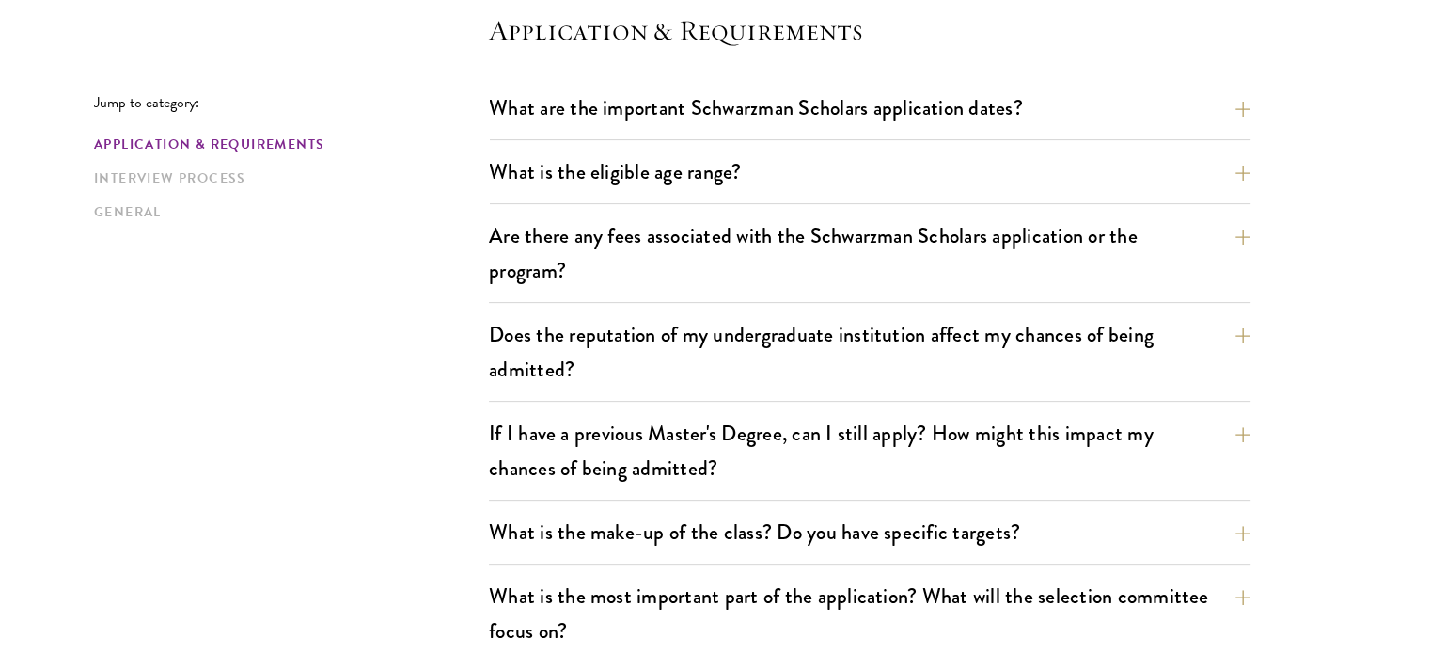
scroll to position [552, 0]
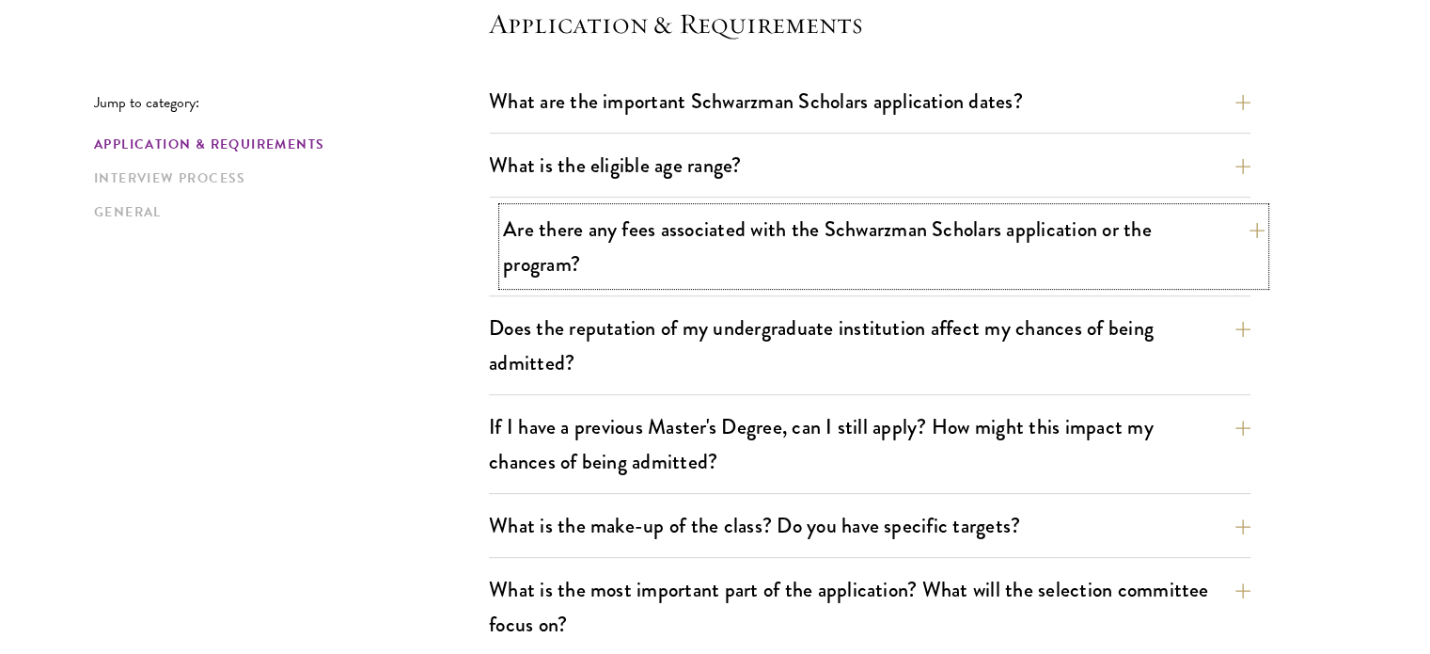
click at [806, 208] on button "Are there any fees associated with the Schwarzman Scholars application or the p…" at bounding box center [884, 246] width 762 height 77
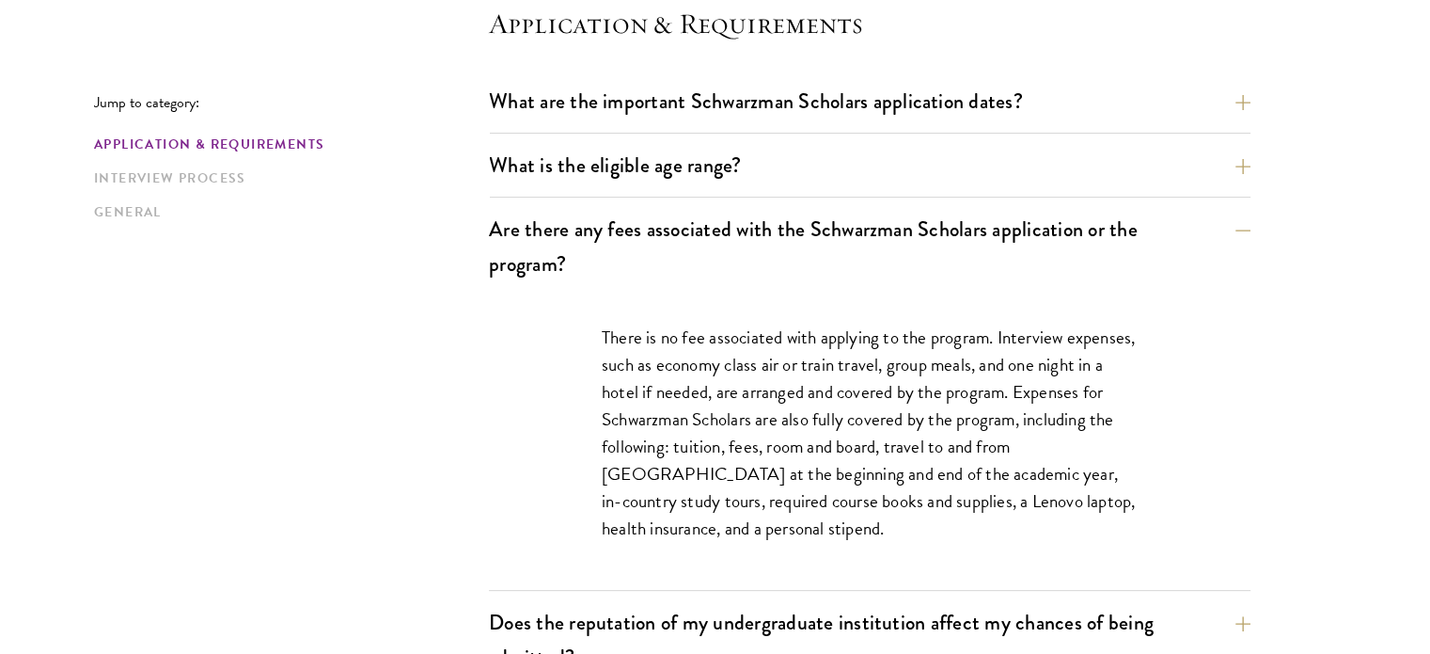
click at [848, 375] on p "There is no fee associated with applying to the program. Interview expenses, su…" at bounding box center [870, 433] width 536 height 219
drag, startPoint x: 848, startPoint y: 375, endPoint x: 964, endPoint y: 357, distance: 117.1
click at [964, 357] on p "There is no fee associated with applying to the program. Interview expenses, su…" at bounding box center [870, 433] width 536 height 219
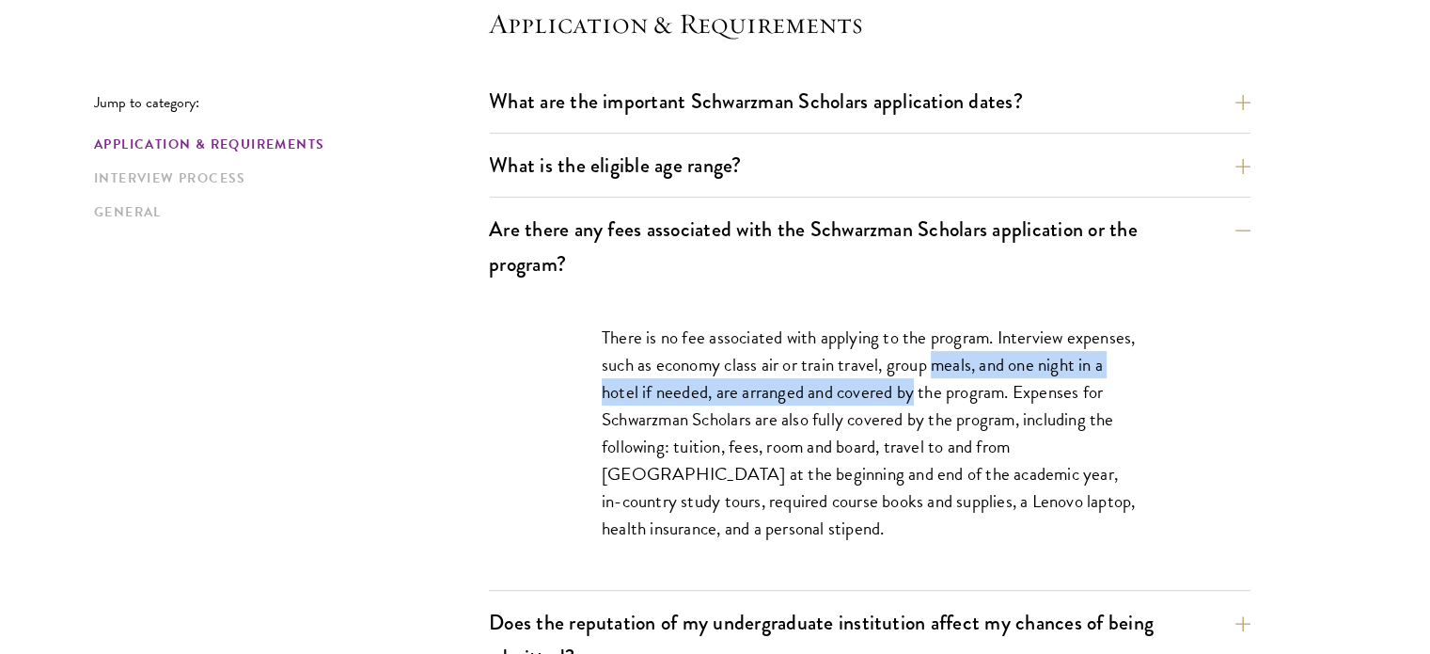
drag, startPoint x: 964, startPoint y: 357, endPoint x: 902, endPoint y: 401, distance: 75.7
click at [902, 401] on p "There is no fee associated with applying to the program. Interview expenses, su…" at bounding box center [870, 433] width 536 height 219
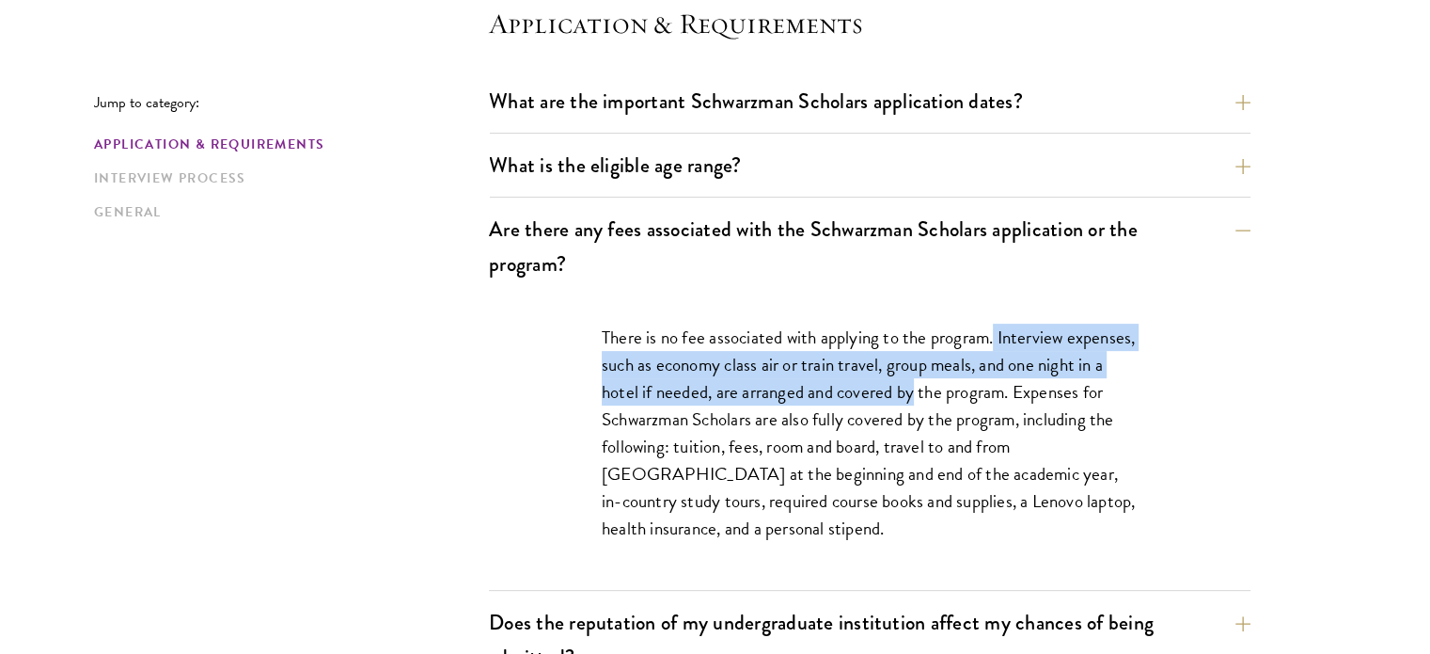
drag, startPoint x: 902, startPoint y: 401, endPoint x: 997, endPoint y: 341, distance: 112.0
click at [997, 341] on p "There is no fee associated with applying to the program. Interview expenses, su…" at bounding box center [870, 433] width 536 height 219
drag, startPoint x: 997, startPoint y: 341, endPoint x: 944, endPoint y: 403, distance: 80.7
click at [944, 403] on p "There is no fee associated with applying to the program. Interview expenses, su…" at bounding box center [870, 433] width 536 height 219
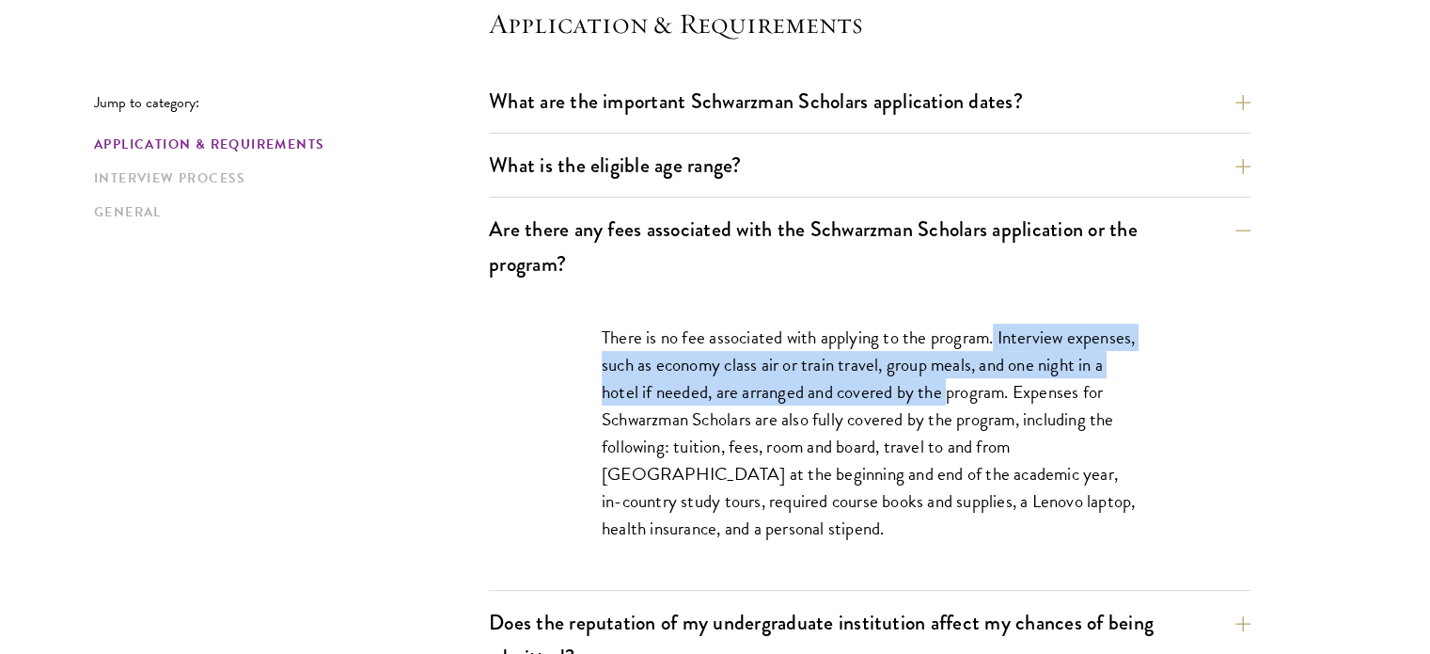
click at [944, 403] on p "There is no fee associated with applying to the program. Interview expenses, su…" at bounding box center [870, 433] width 536 height 219
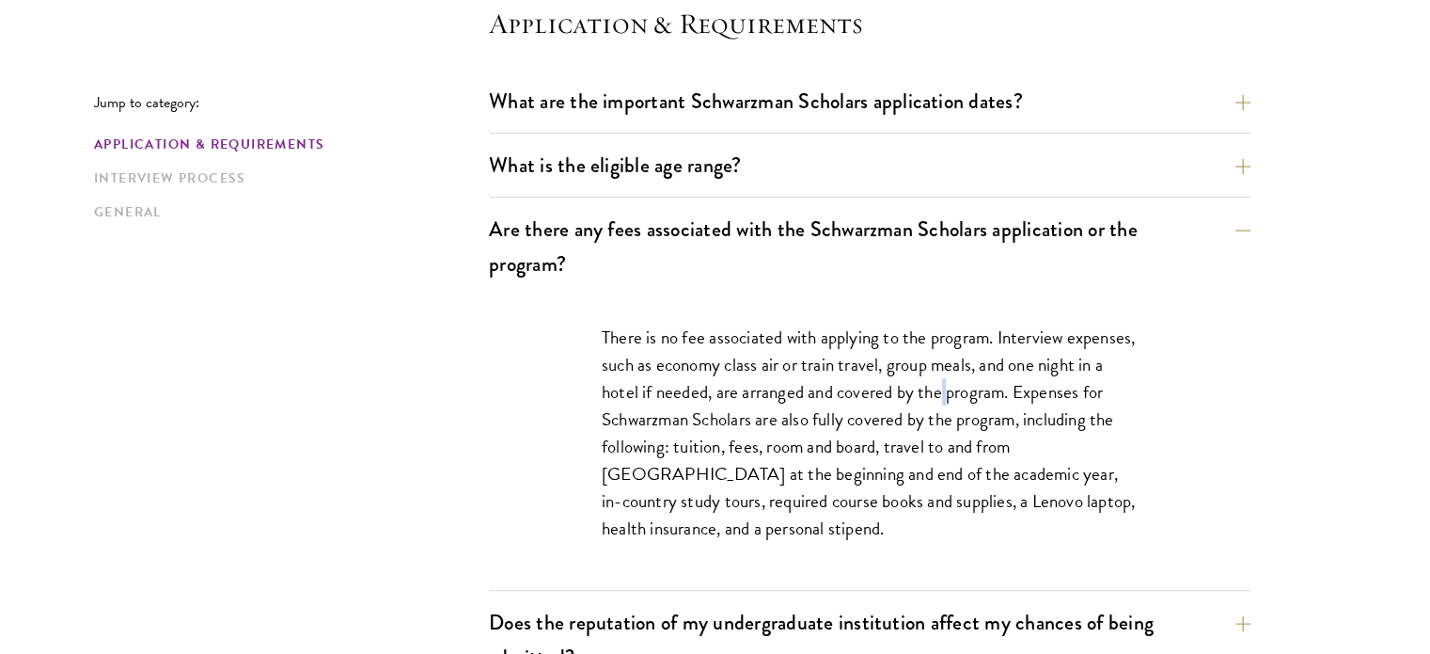
click at [944, 403] on p "There is no fee associated with applying to the program. Interview expenses, su…" at bounding box center [870, 433] width 536 height 219
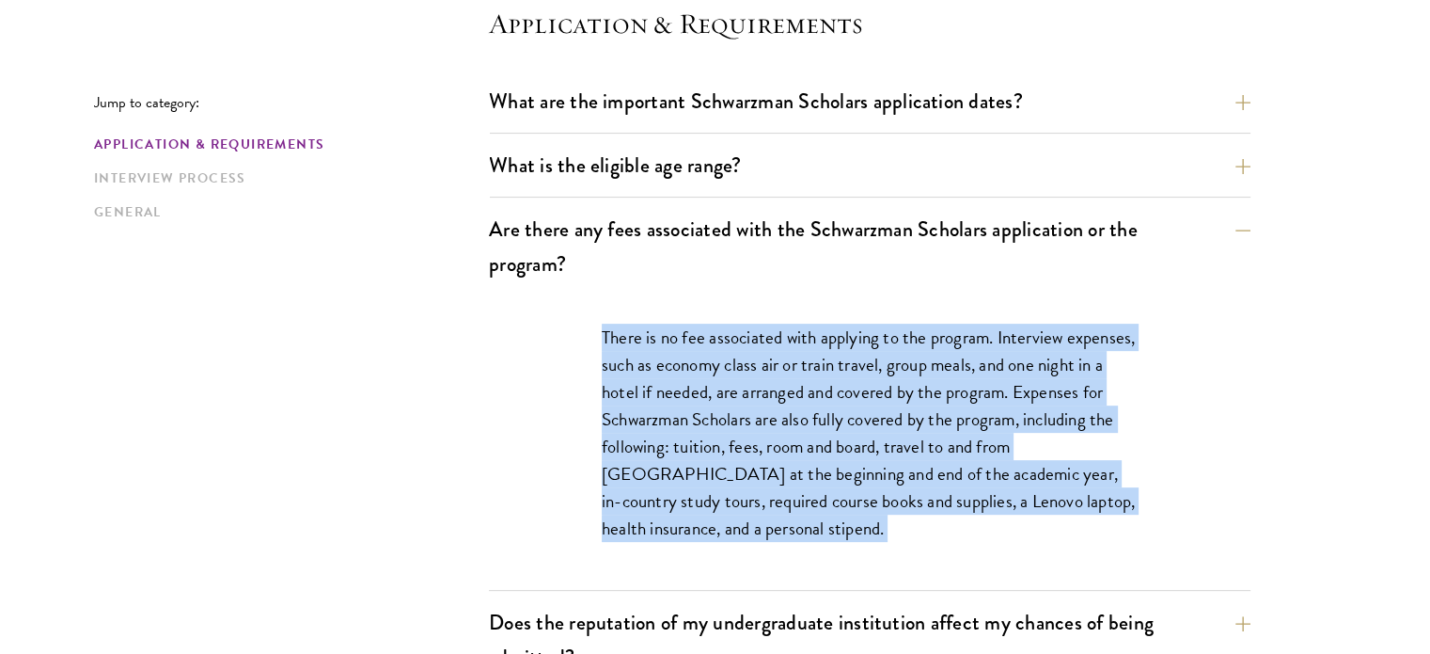
drag, startPoint x: 944, startPoint y: 403, endPoint x: 977, endPoint y: 454, distance: 61.3
click at [977, 454] on p "There is no fee associated with applying to the program. Interview expenses, su…" at bounding box center [870, 433] width 536 height 219
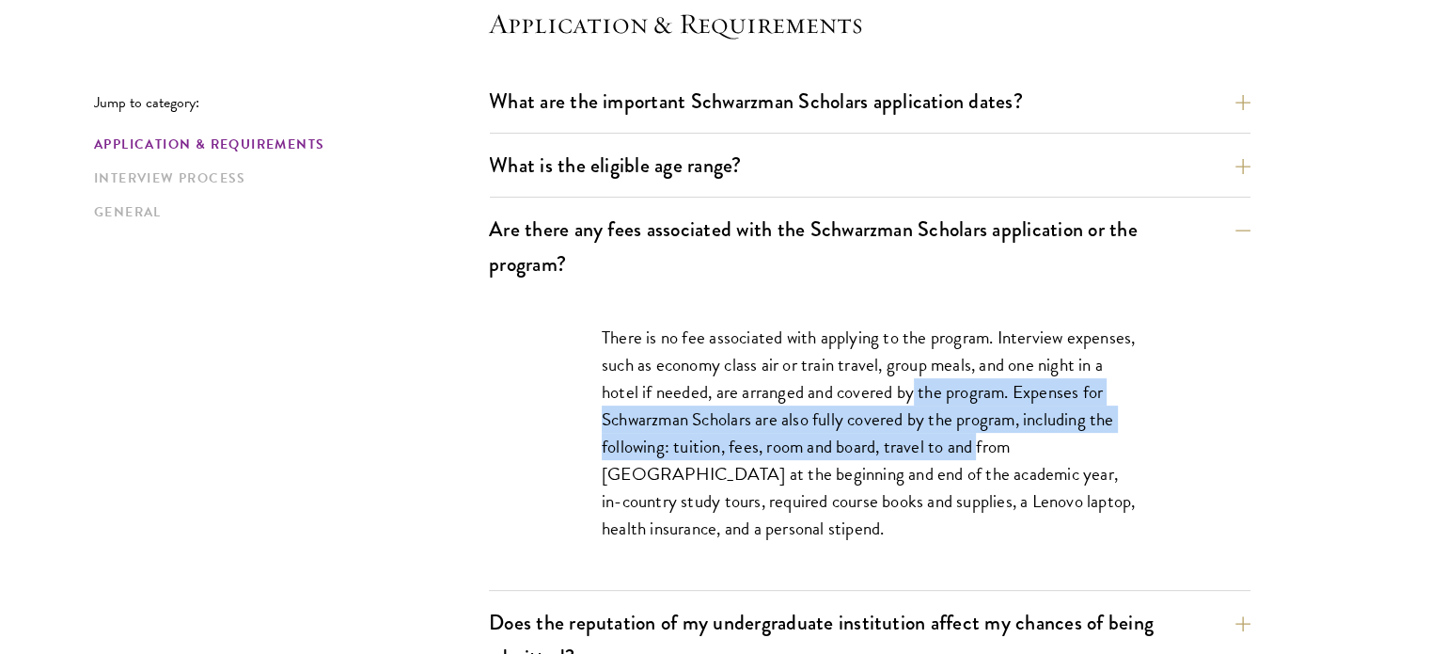
drag, startPoint x: 977, startPoint y: 454, endPoint x: 914, endPoint y: 382, distance: 96.0
click at [914, 382] on p "There is no fee associated with applying to the program. Interview expenses, su…" at bounding box center [870, 433] width 536 height 219
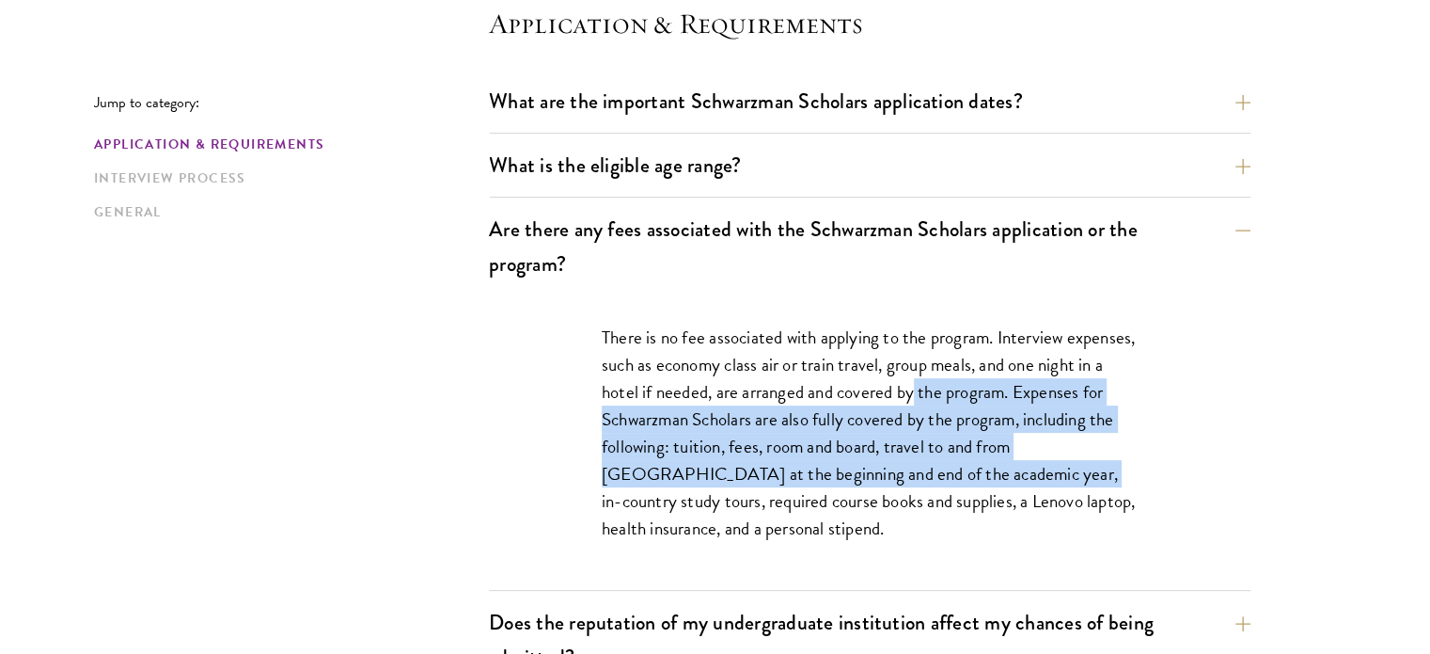
drag, startPoint x: 914, startPoint y: 382, endPoint x: 944, endPoint y: 488, distance: 110.5
click at [944, 488] on p "There is no fee associated with applying to the program. Interview expenses, su…" at bounding box center [870, 433] width 536 height 219
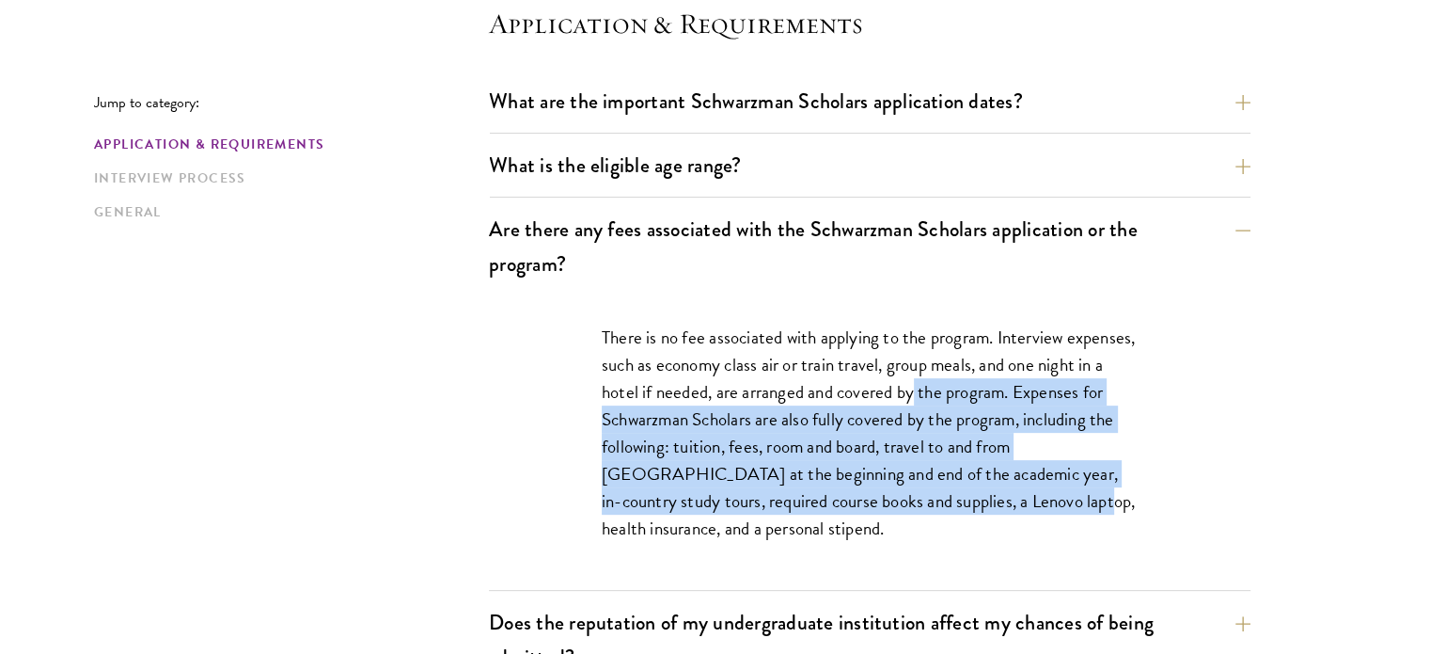
click at [944, 488] on p "There is no fee associated with applying to the program. Interview expenses, su…" at bounding box center [870, 433] width 536 height 219
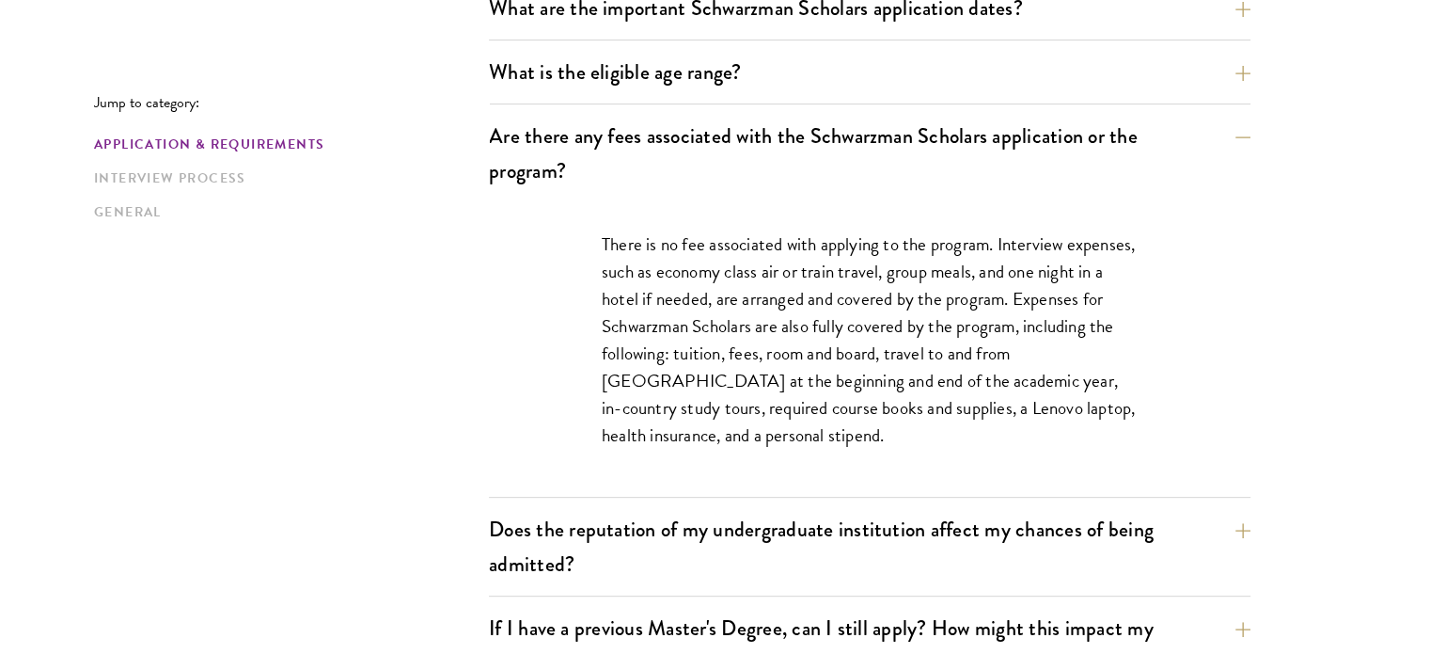
scroll to position [670, 0]
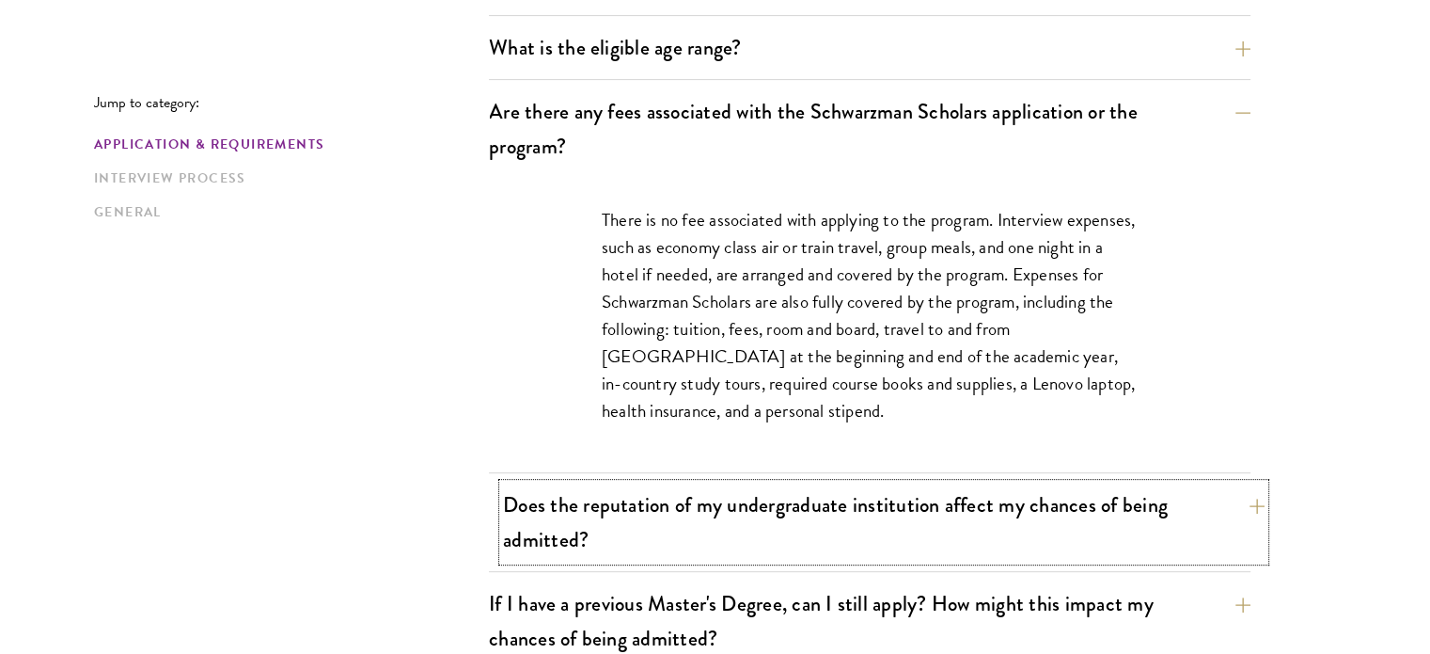
click at [916, 532] on button "Does the reputation of my undergraduate institution affect my chances of being …" at bounding box center [884, 521] width 762 height 77
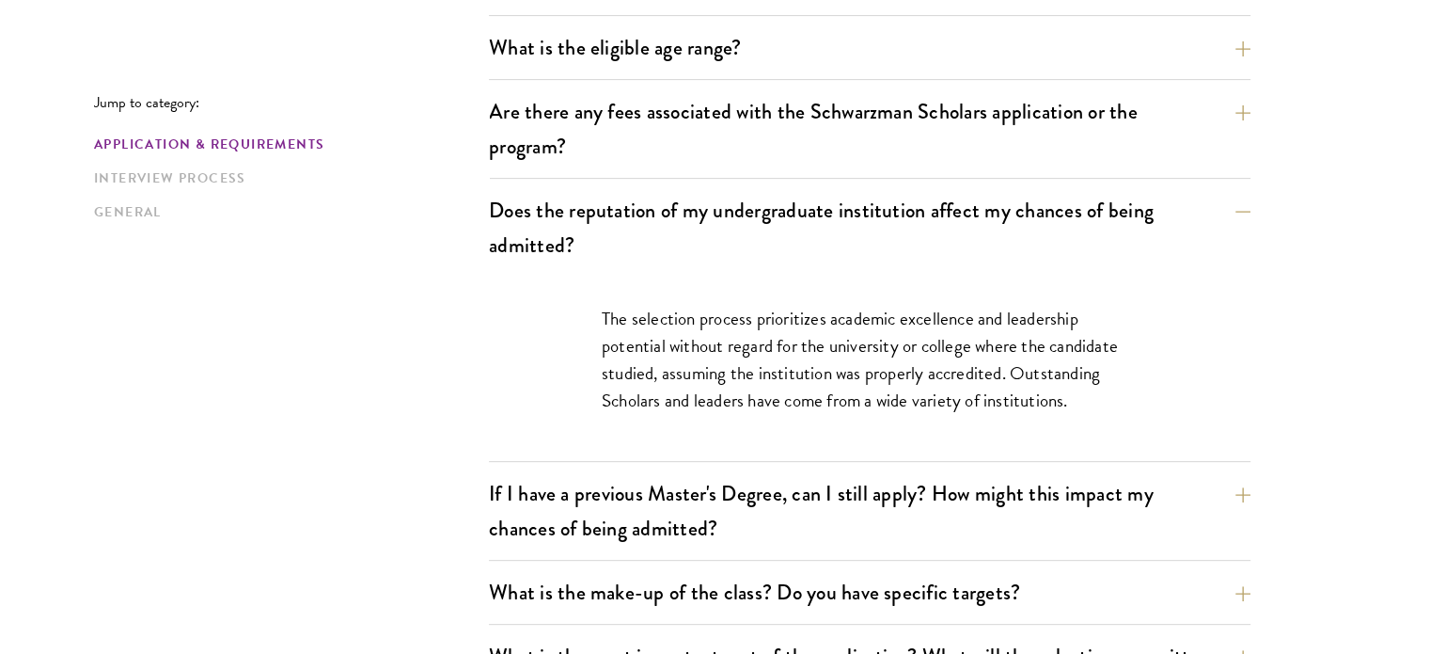
click at [922, 287] on div "The selection process prioritizes academic excellence and leadership potential …" at bounding box center [869, 368] width 649 height 184
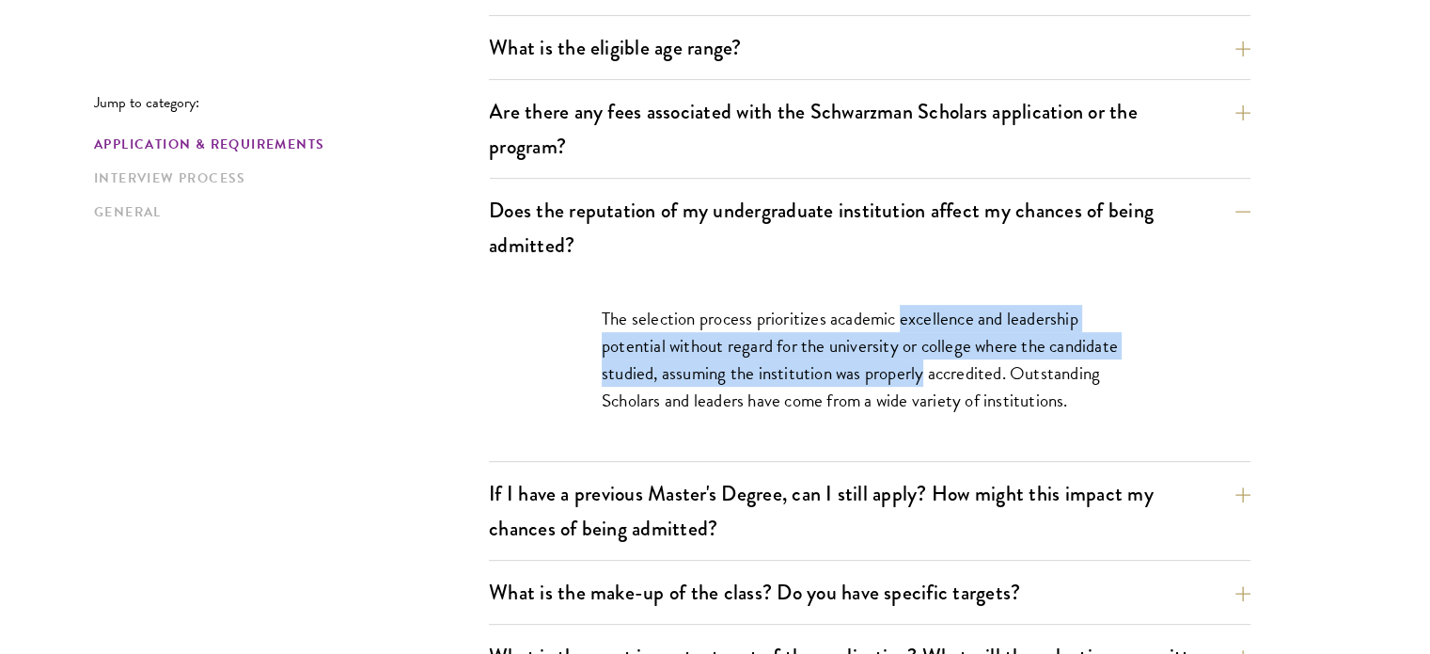
drag, startPoint x: 922, startPoint y: 287, endPoint x: 860, endPoint y: 372, distance: 105.7
click at [860, 372] on div "The selection process prioritizes academic excellence and leadership potential …" at bounding box center [869, 368] width 649 height 184
click at [860, 372] on p "The selection process prioritizes academic excellence and leadership potential …" at bounding box center [870, 359] width 536 height 109
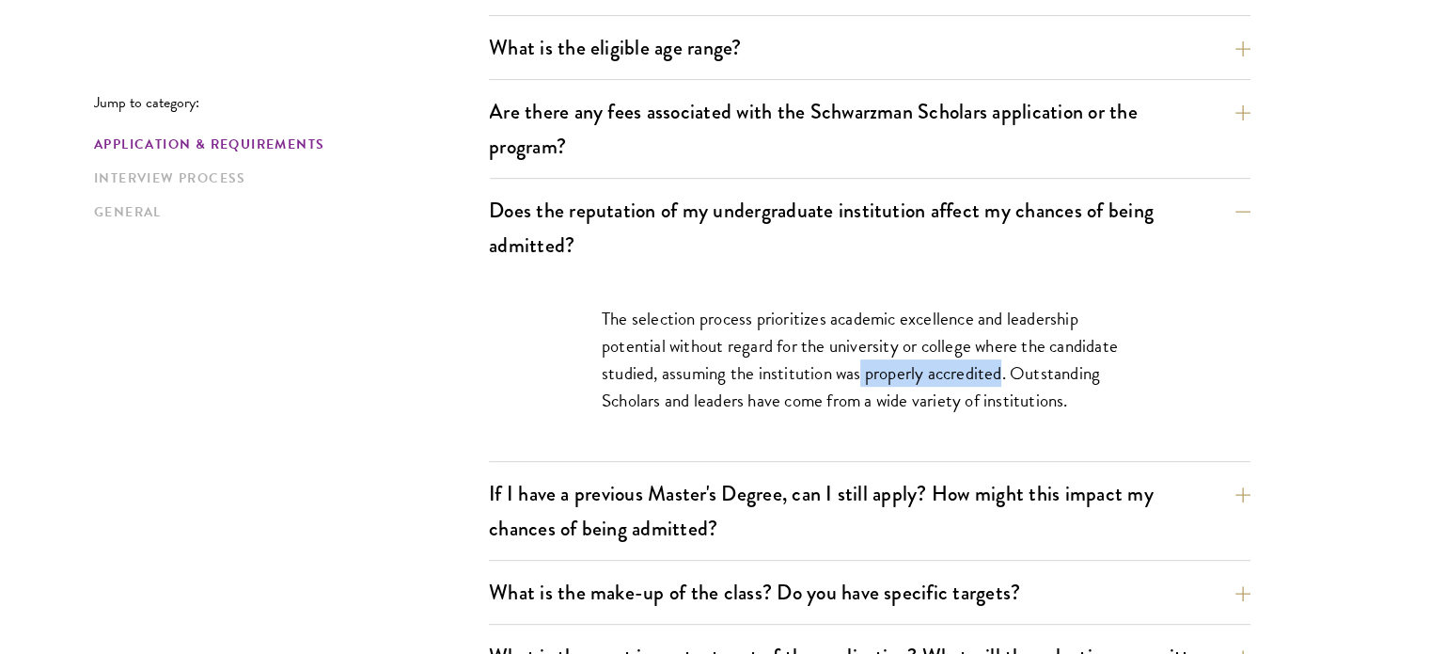
drag, startPoint x: 860, startPoint y: 372, endPoint x: 994, endPoint y: 379, distance: 134.6
click at [994, 379] on p "The selection process prioritizes academic excellence and leadership potential …" at bounding box center [870, 359] width 536 height 109
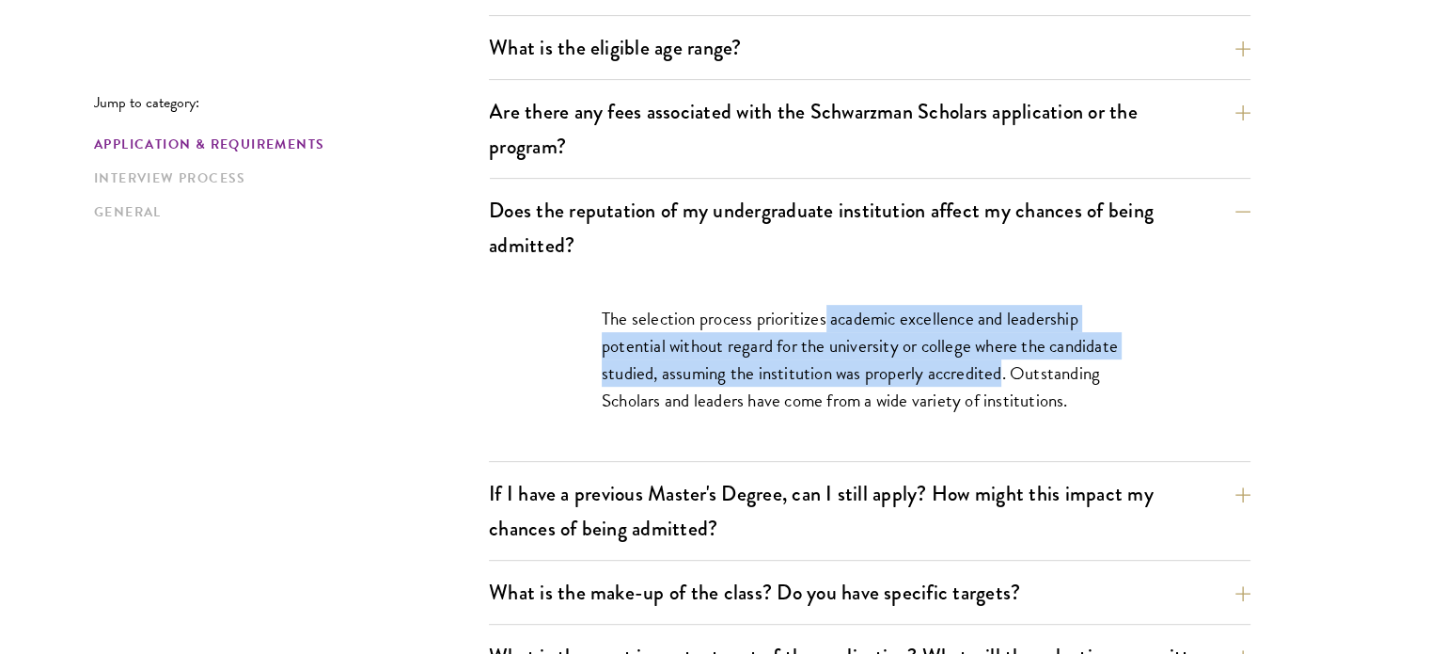
drag, startPoint x: 994, startPoint y: 379, endPoint x: 827, endPoint y: 316, distance: 178.9
click at [827, 316] on p "The selection process prioritizes academic excellence and leadership potential …" at bounding box center [870, 359] width 536 height 109
drag, startPoint x: 827, startPoint y: 316, endPoint x: 851, endPoint y: 362, distance: 52.2
click at [851, 362] on p "The selection process prioritizes academic excellence and leadership potential …" at bounding box center [870, 359] width 536 height 109
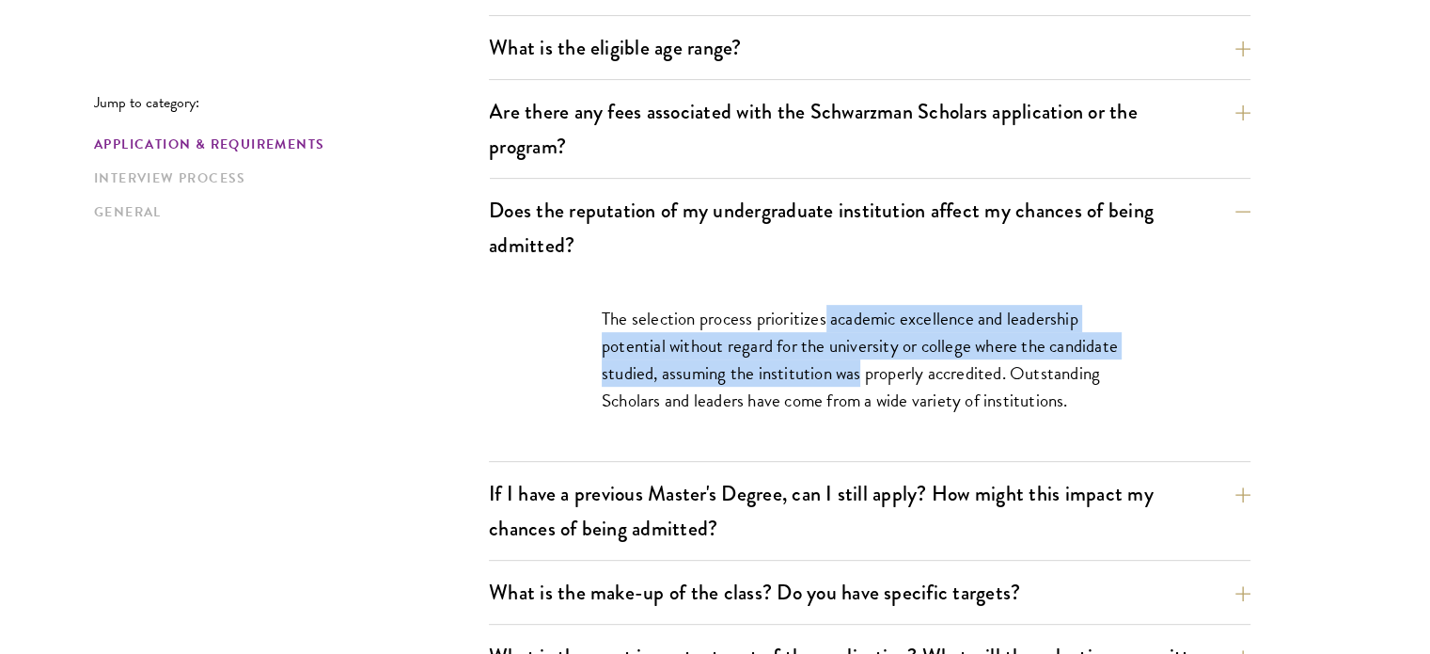
click at [851, 362] on p "The selection process prioritizes academic excellence and leadership potential …" at bounding box center [870, 359] width 536 height 109
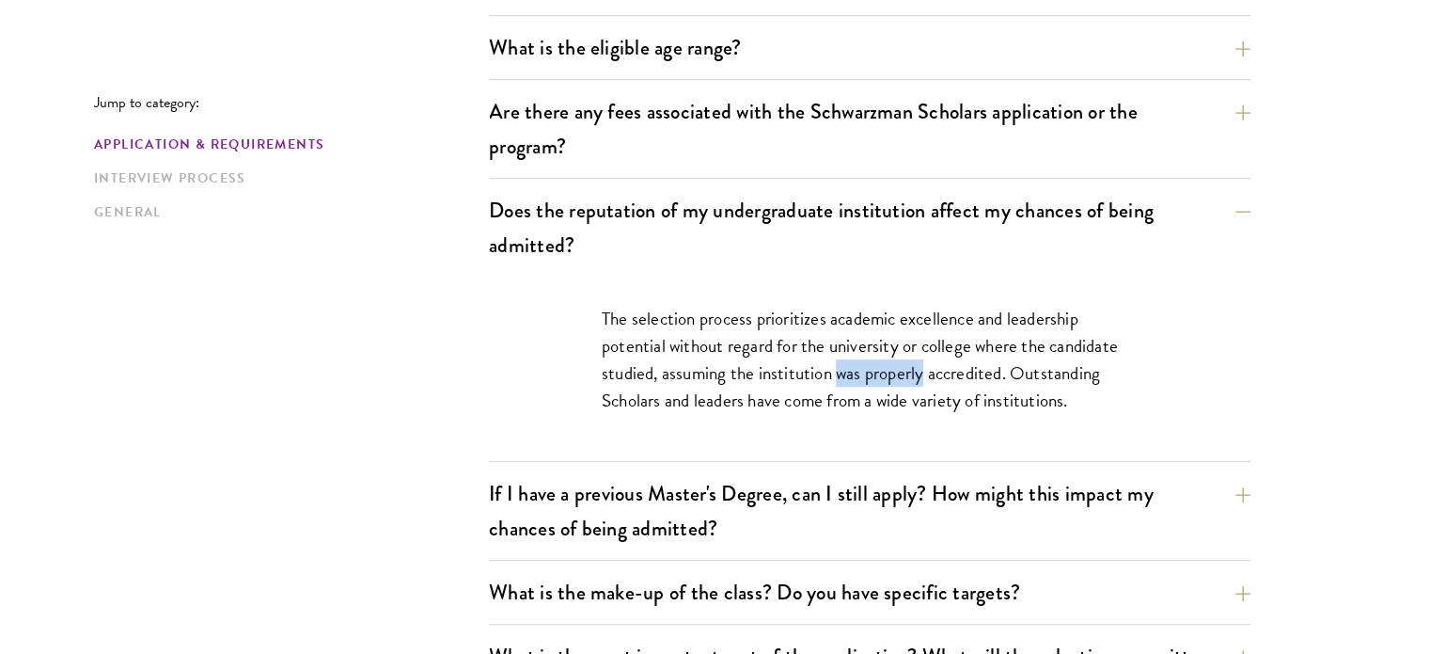
drag, startPoint x: 851, startPoint y: 362, endPoint x: 877, endPoint y: 387, distance: 35.3
click at [877, 387] on p "The selection process prioritizes academic excellence and leadership potential …" at bounding box center [870, 359] width 536 height 109
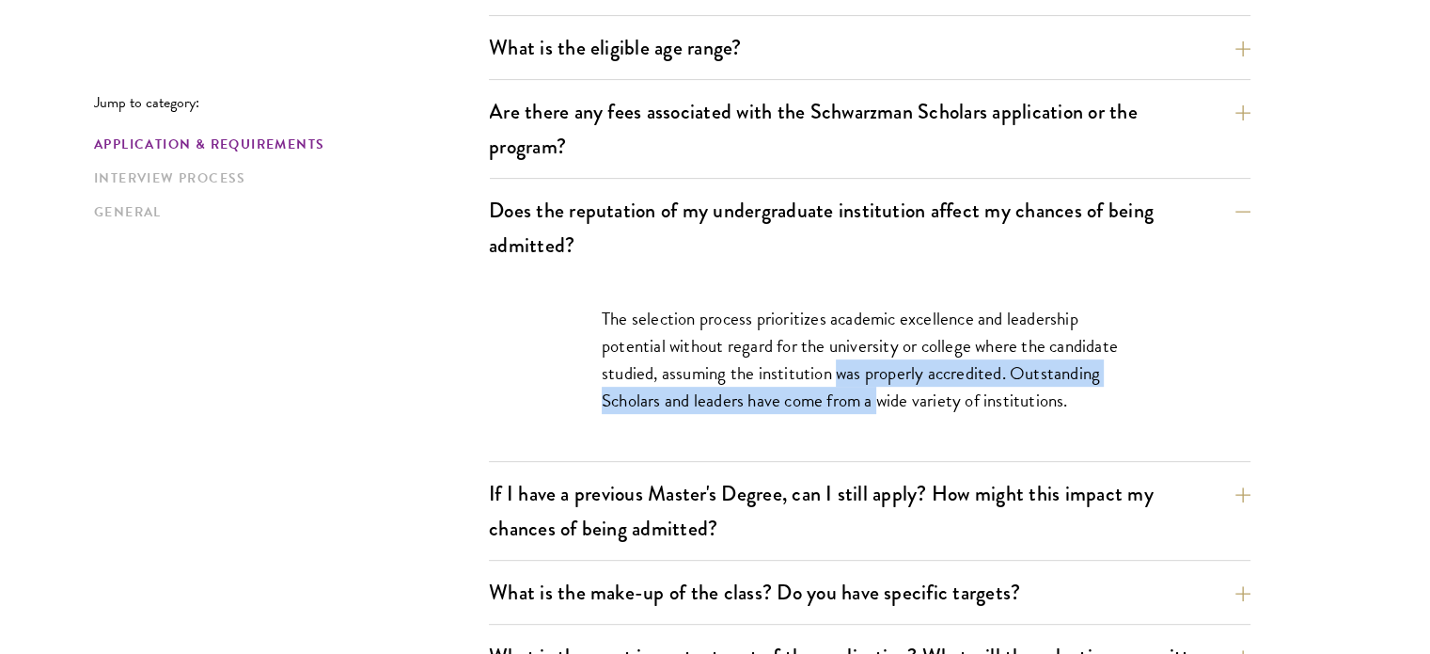
click at [877, 387] on p "The selection process prioritizes academic excellence and leadership potential …" at bounding box center [870, 359] width 536 height 109
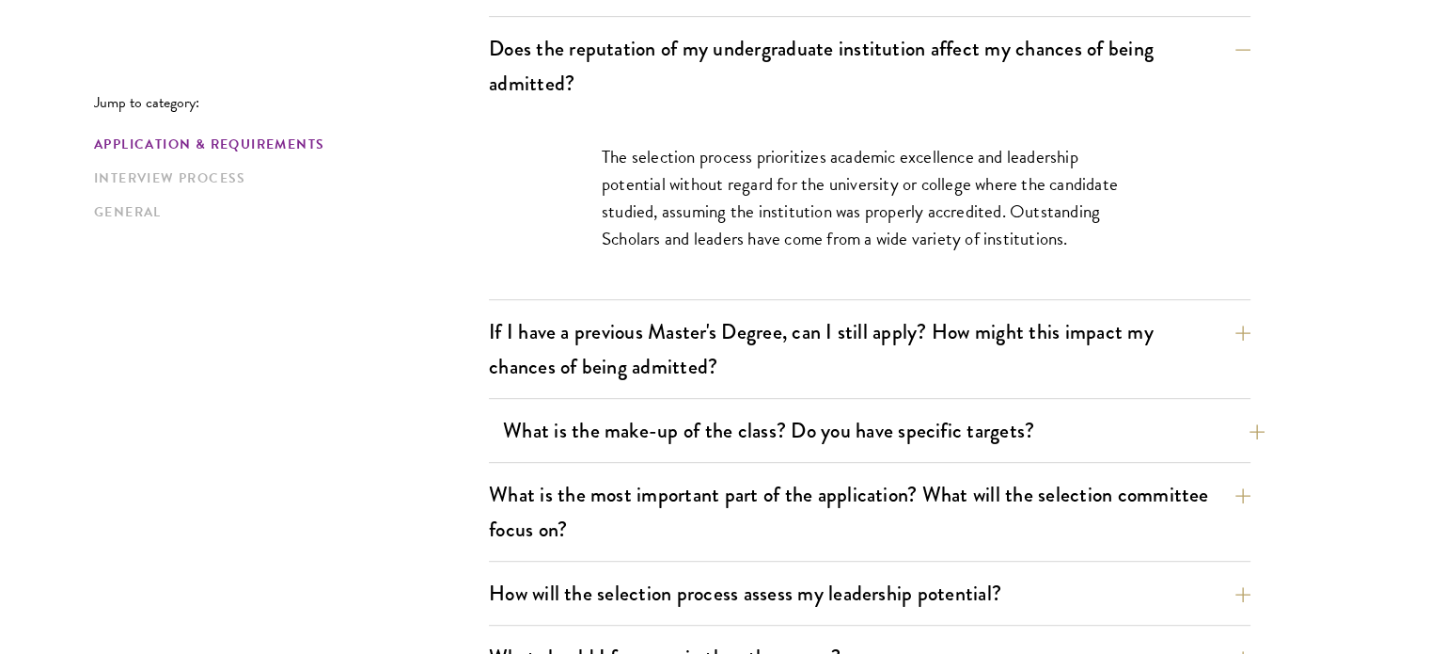
scroll to position [831, 0]
click at [884, 429] on button "What is the make-up of the class? Do you have specific targets?" at bounding box center [884, 430] width 762 height 42
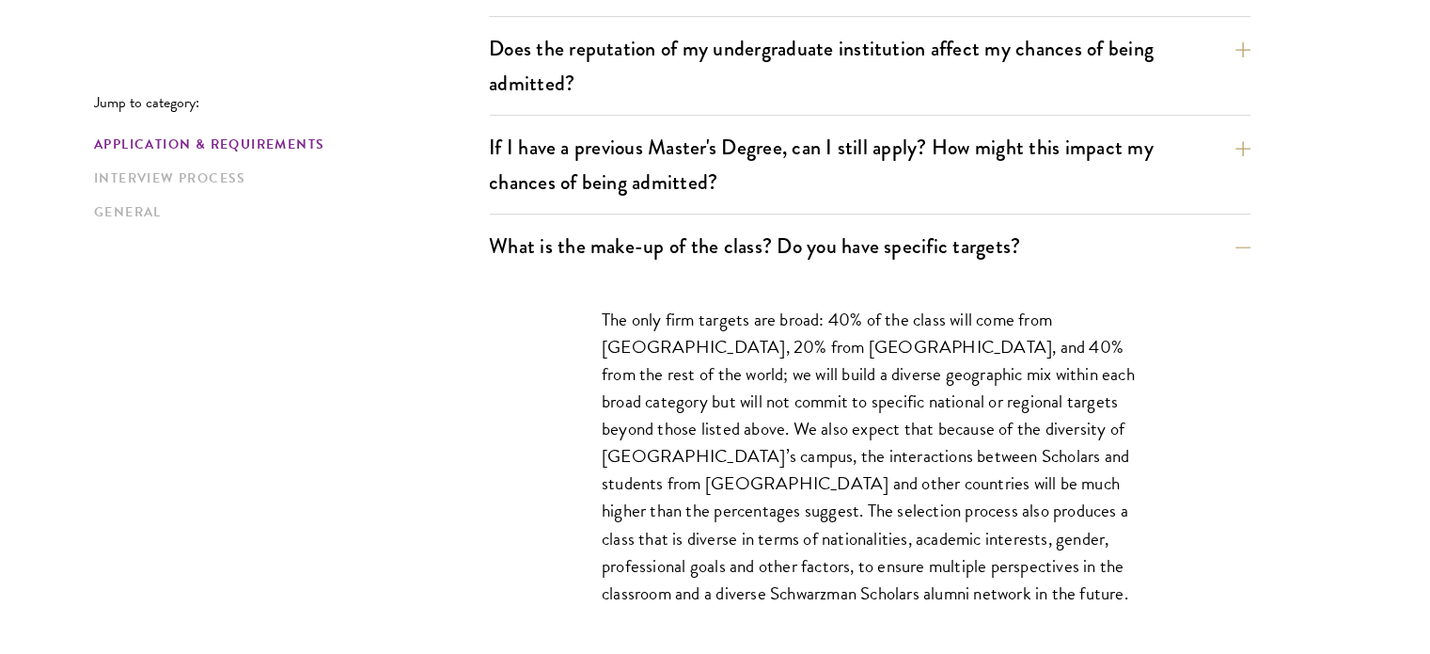
click at [883, 392] on p "The only firm targets are broad: 40% of the class will come from the United Sta…" at bounding box center [870, 456] width 536 height 301
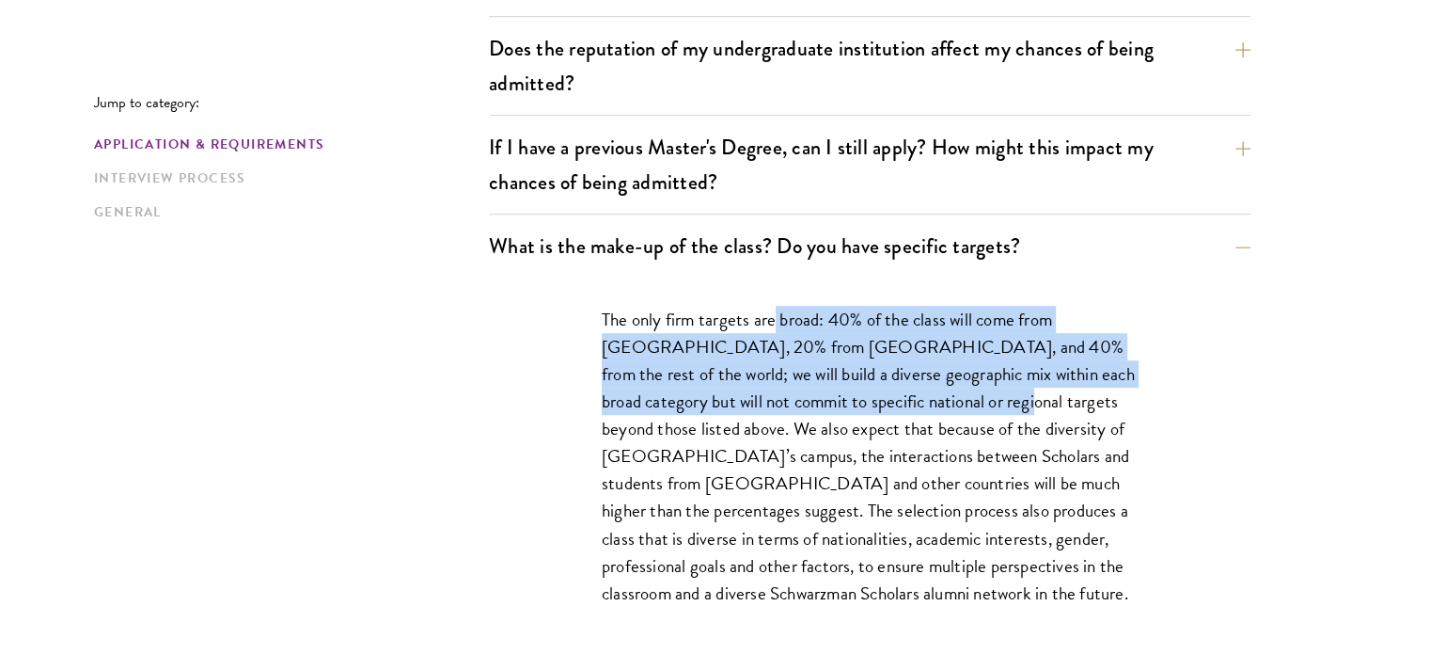
drag, startPoint x: 883, startPoint y: 392, endPoint x: 769, endPoint y: 326, distance: 131.5
click at [769, 326] on p "The only firm targets are broad: 40% of the class will come from the United Sta…" at bounding box center [870, 456] width 536 height 301
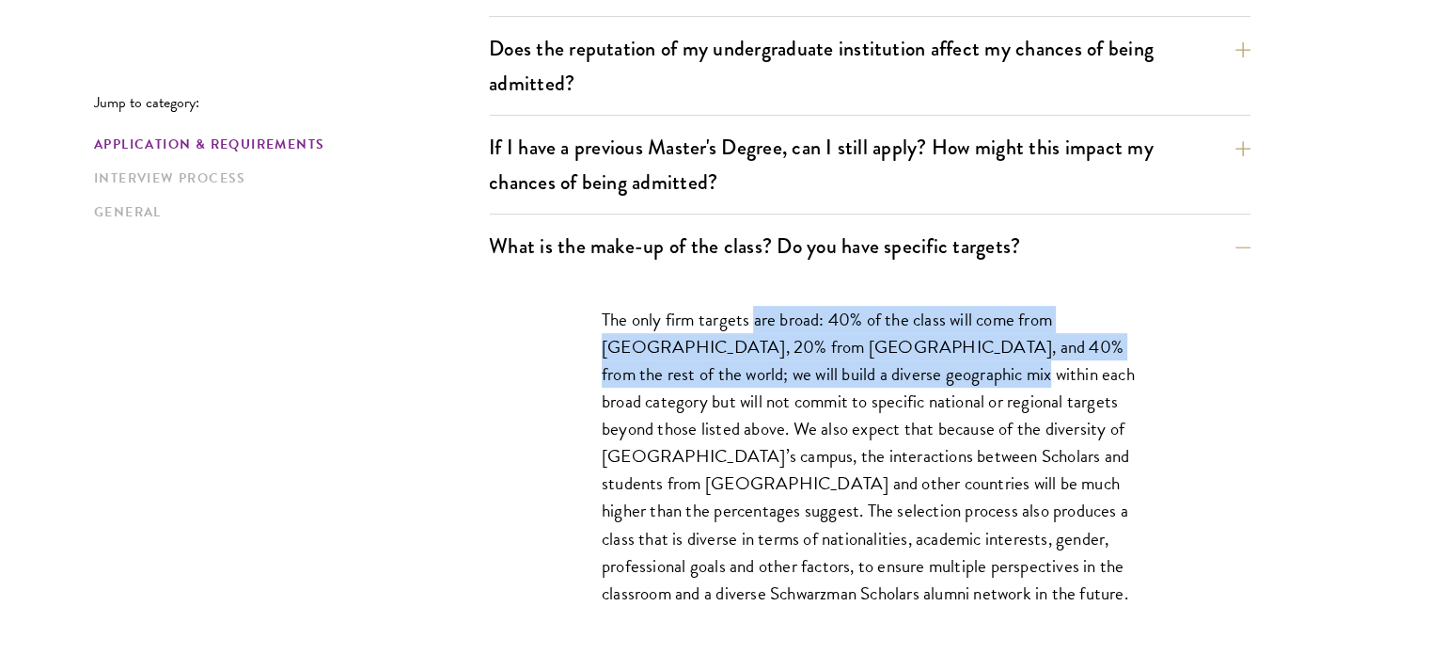
drag, startPoint x: 769, startPoint y: 326, endPoint x: 913, endPoint y: 383, distance: 154.6
click at [913, 383] on p "The only firm targets are broad: 40% of the class will come from the United Sta…" at bounding box center [870, 456] width 536 height 301
drag, startPoint x: 913, startPoint y: 383, endPoint x: 620, endPoint y: 304, distance: 303.9
click at [620, 306] on p "The only firm targets are broad: 40% of the class will come from the United Sta…" at bounding box center [870, 456] width 536 height 301
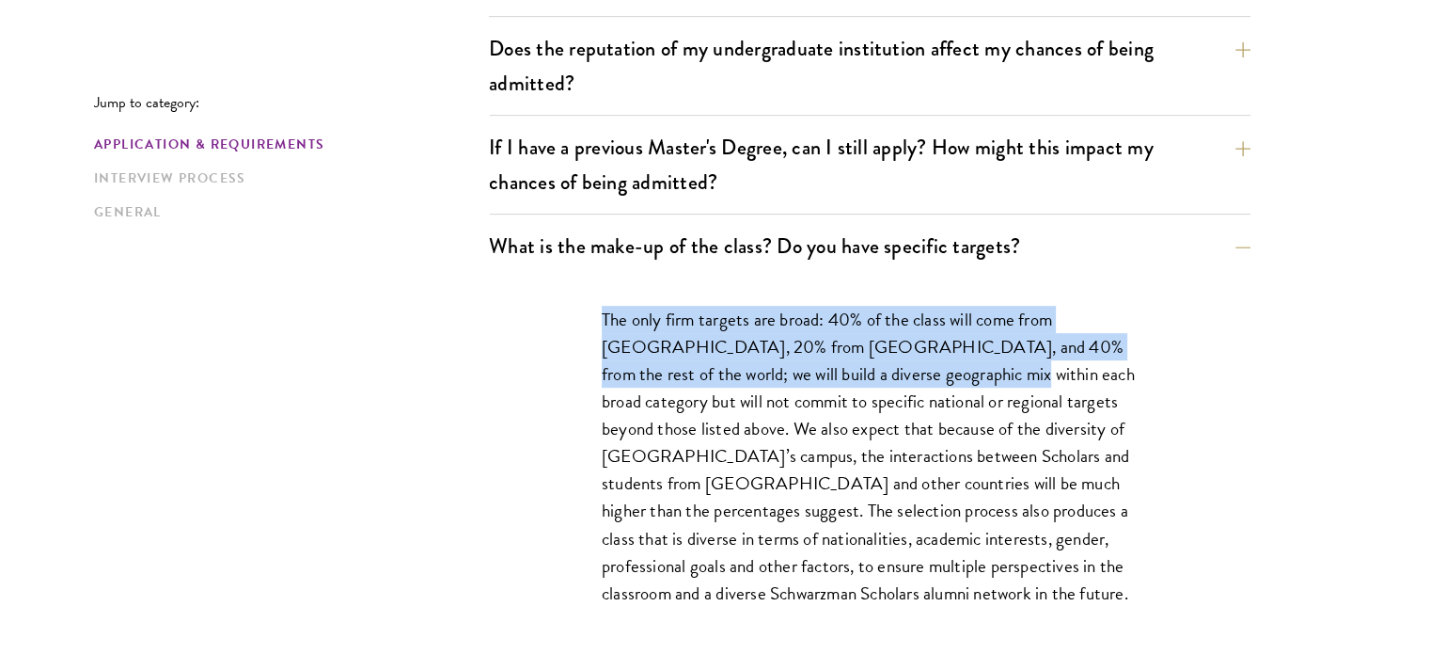
click at [620, 306] on p "The only firm targets are broad: 40% of the class will come from the United Sta…" at bounding box center [870, 456] width 536 height 301
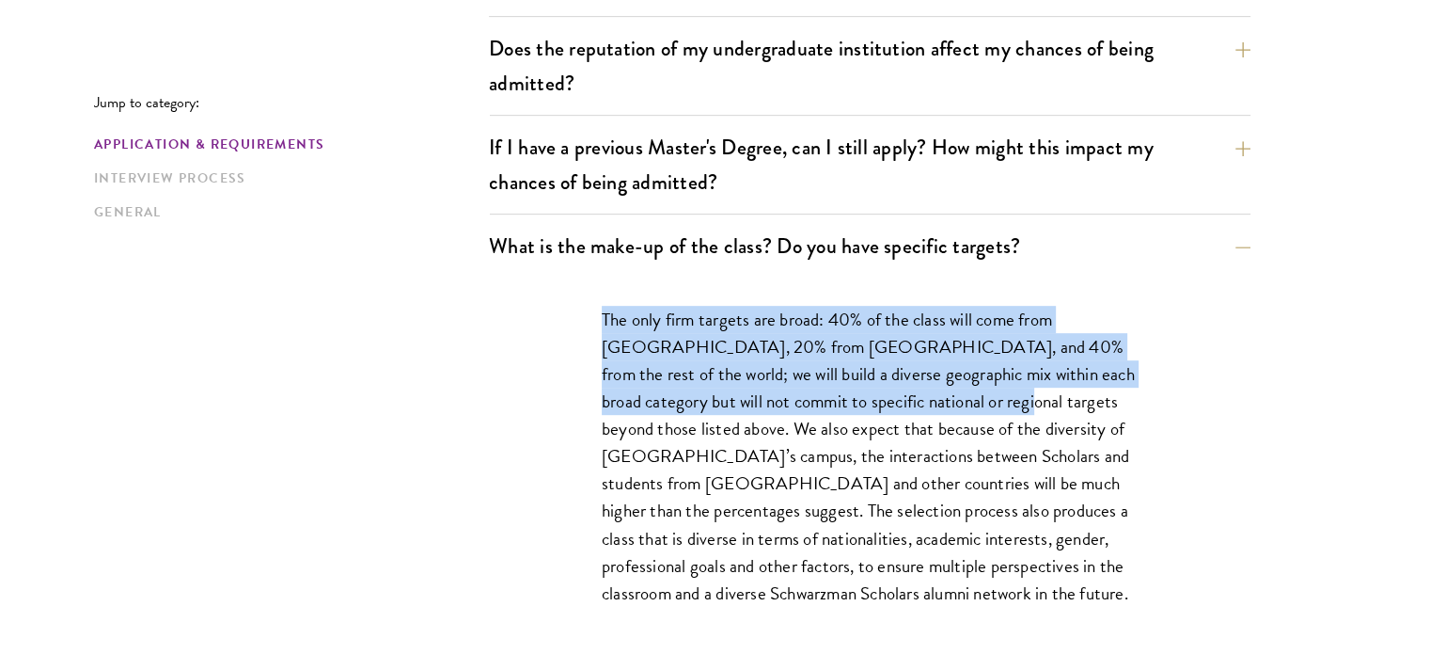
drag, startPoint x: 620, startPoint y: 304, endPoint x: 918, endPoint y: 397, distance: 312.3
click at [918, 397] on p "The only firm targets are broad: 40% of the class will come from the United Sta…" at bounding box center [870, 456] width 536 height 301
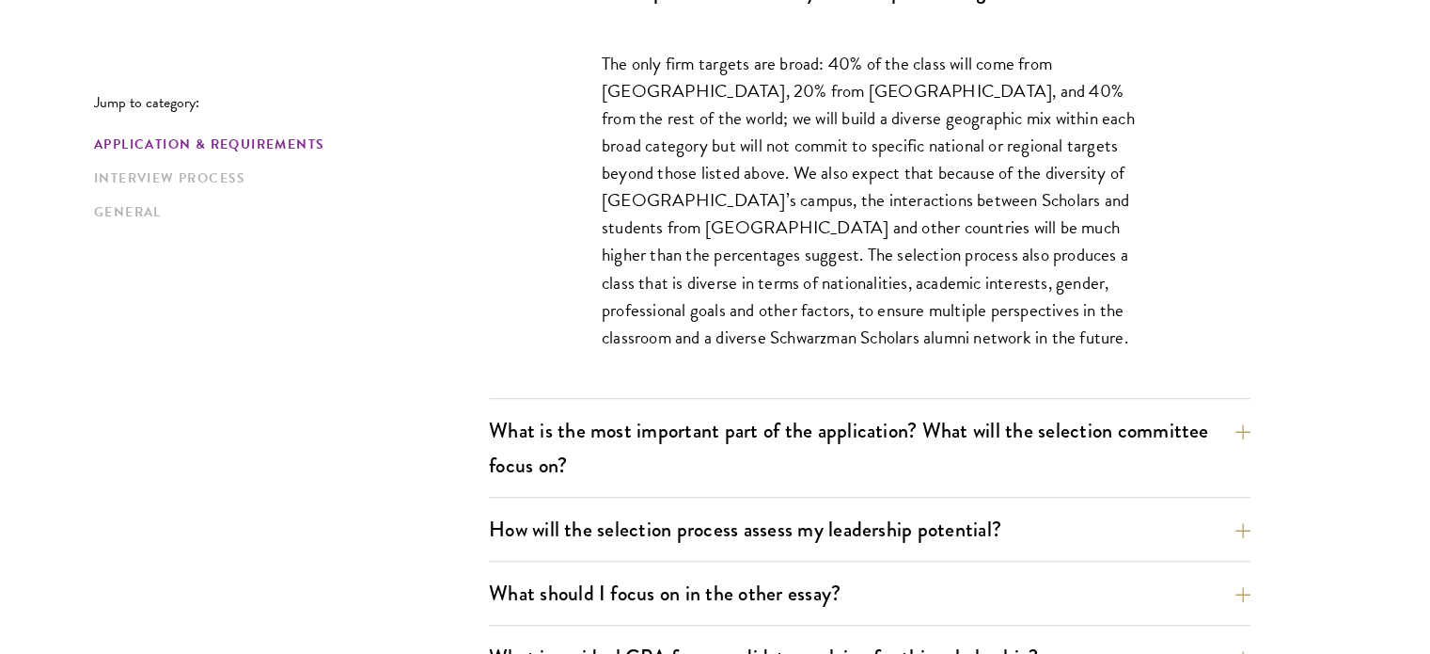
scroll to position [1089, 0]
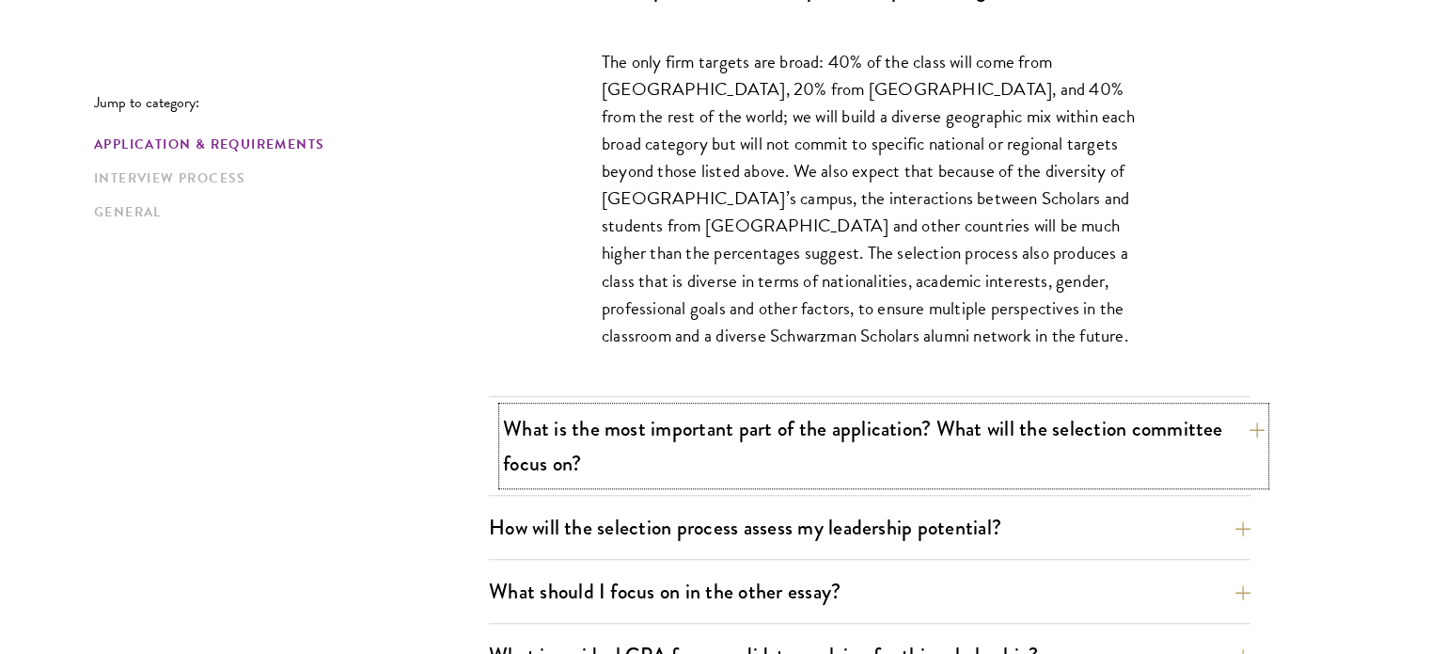
click at [900, 440] on button "What is the most important part of the application? What will the selection com…" at bounding box center [884, 445] width 762 height 77
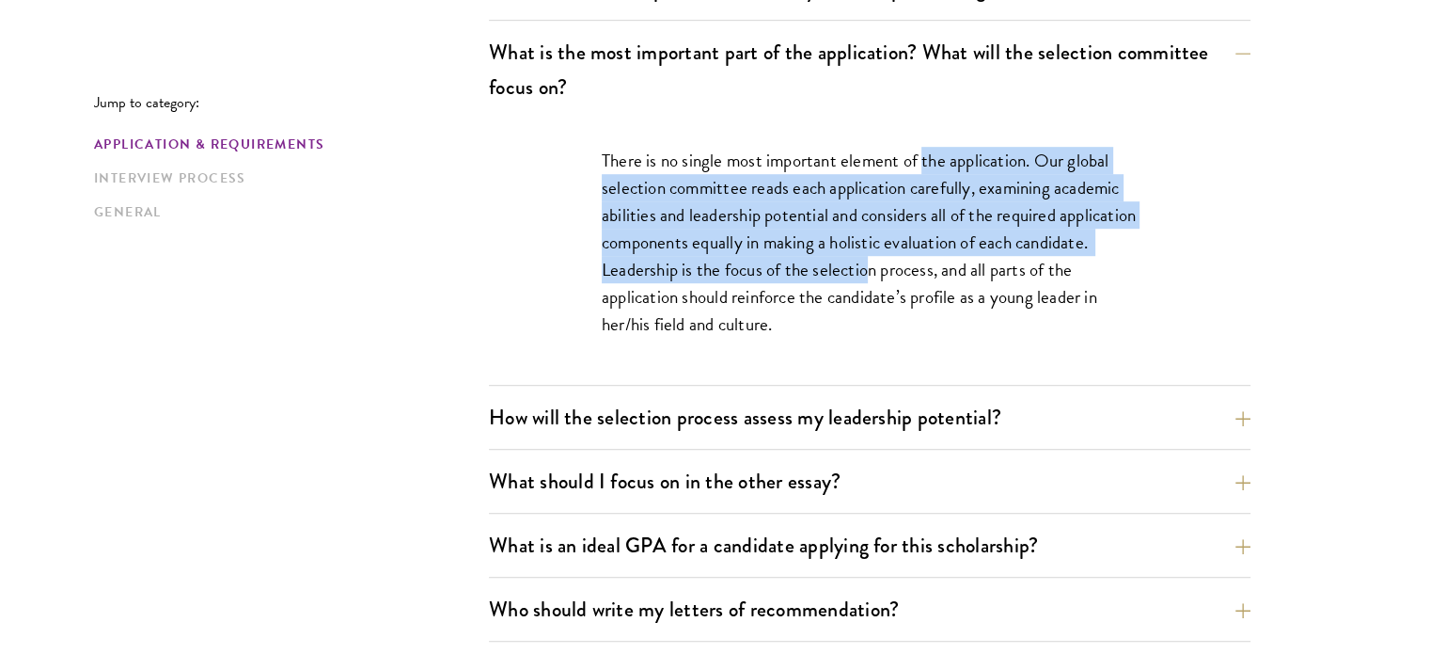
drag, startPoint x: 953, startPoint y: 264, endPoint x: 925, endPoint y: 109, distance: 157.6
click at [925, 109] on div "What is the most important part of the application? What will the selection com…" at bounding box center [870, 208] width 762 height 355
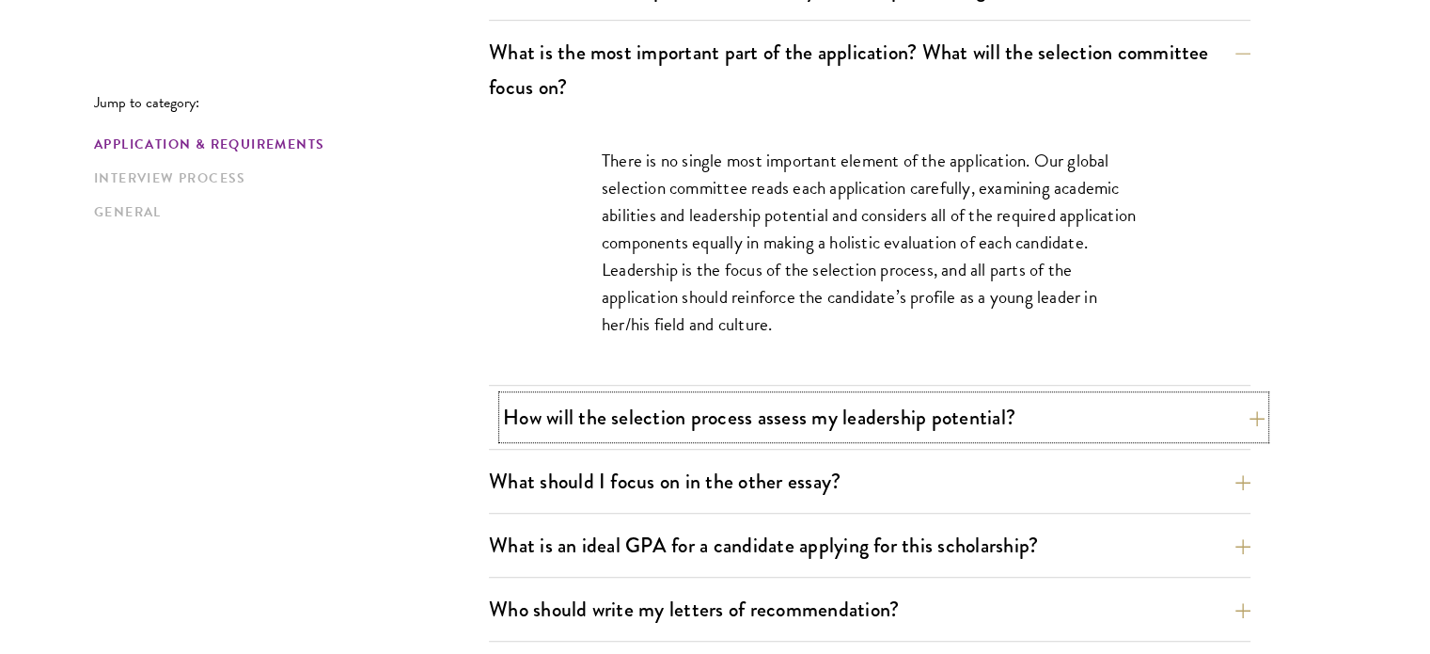
click at [884, 410] on button "How will the selection process assess my leadership potential?" at bounding box center [884, 417] width 762 height 42
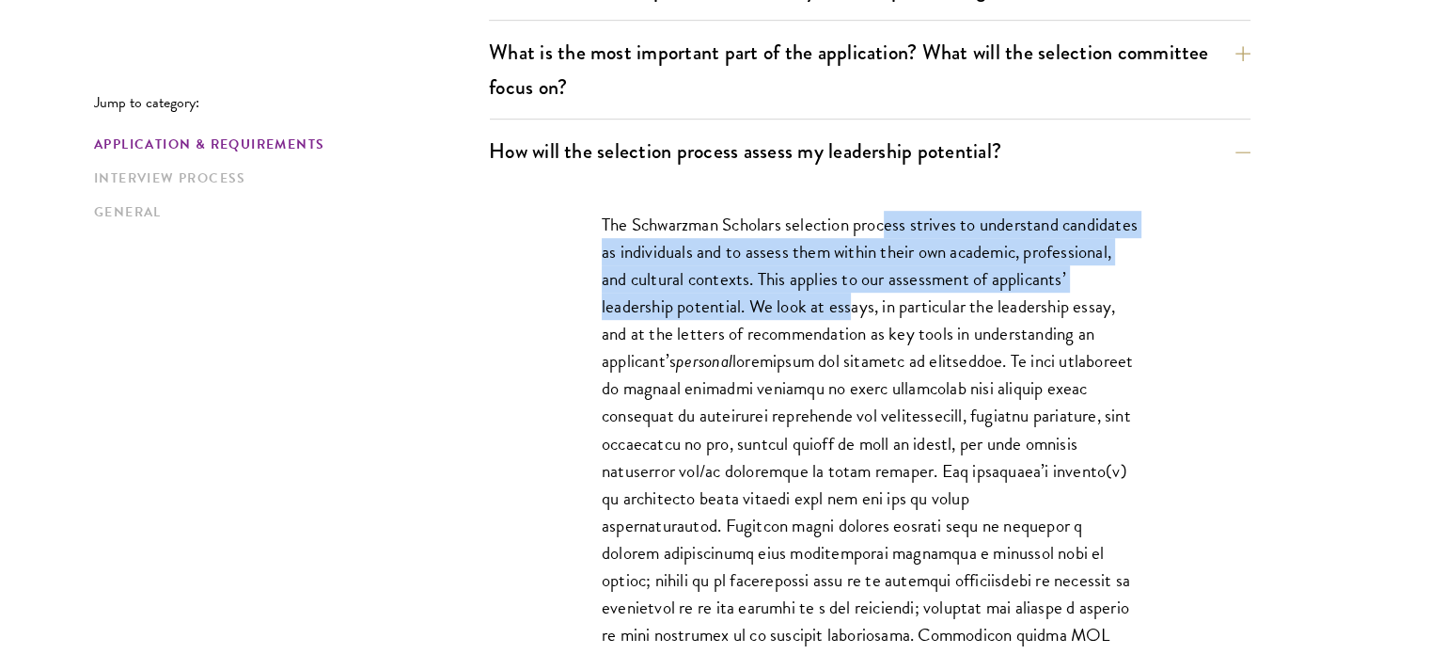
drag, startPoint x: 888, startPoint y: 195, endPoint x: 926, endPoint y: 301, distance: 113.1
click at [926, 301] on p "The Schwarzman Scholars selection process strives to understand candidates as i…" at bounding box center [870, 511] width 536 height 601
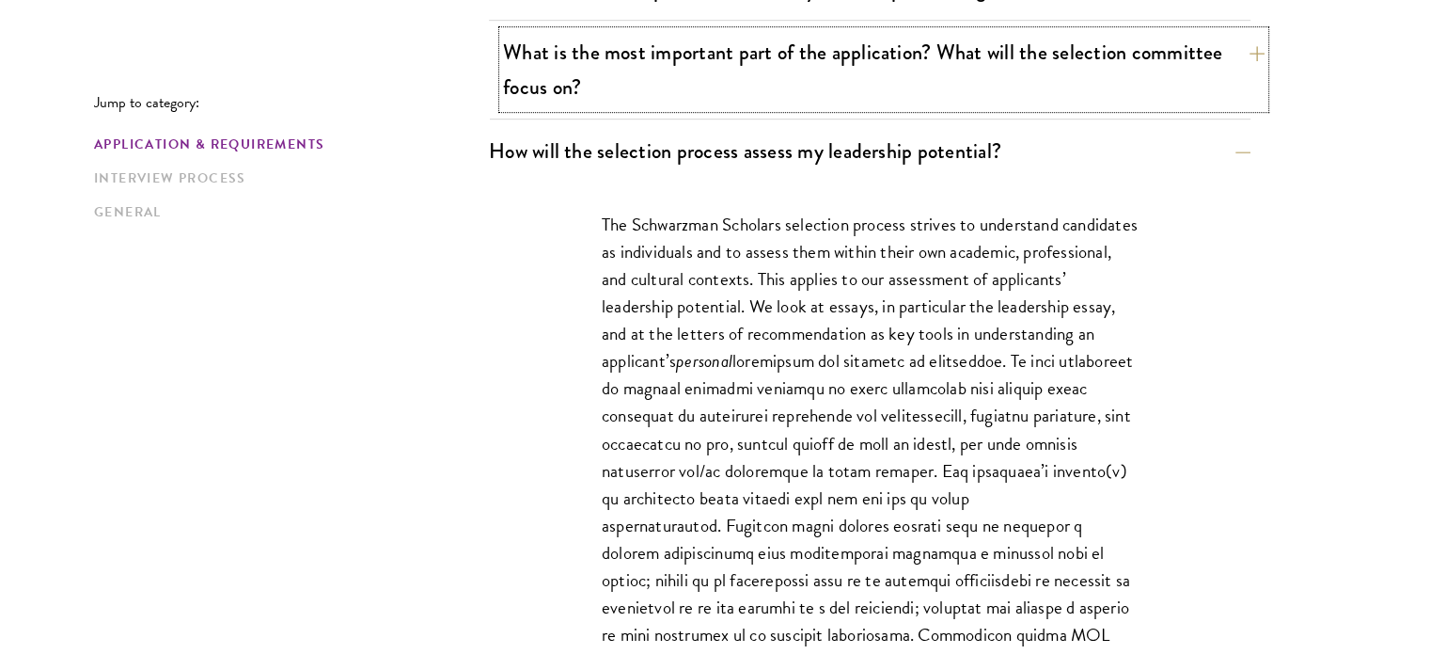
click at [971, 92] on button "What is the most important part of the application? What will the selection com…" at bounding box center [884, 69] width 762 height 77
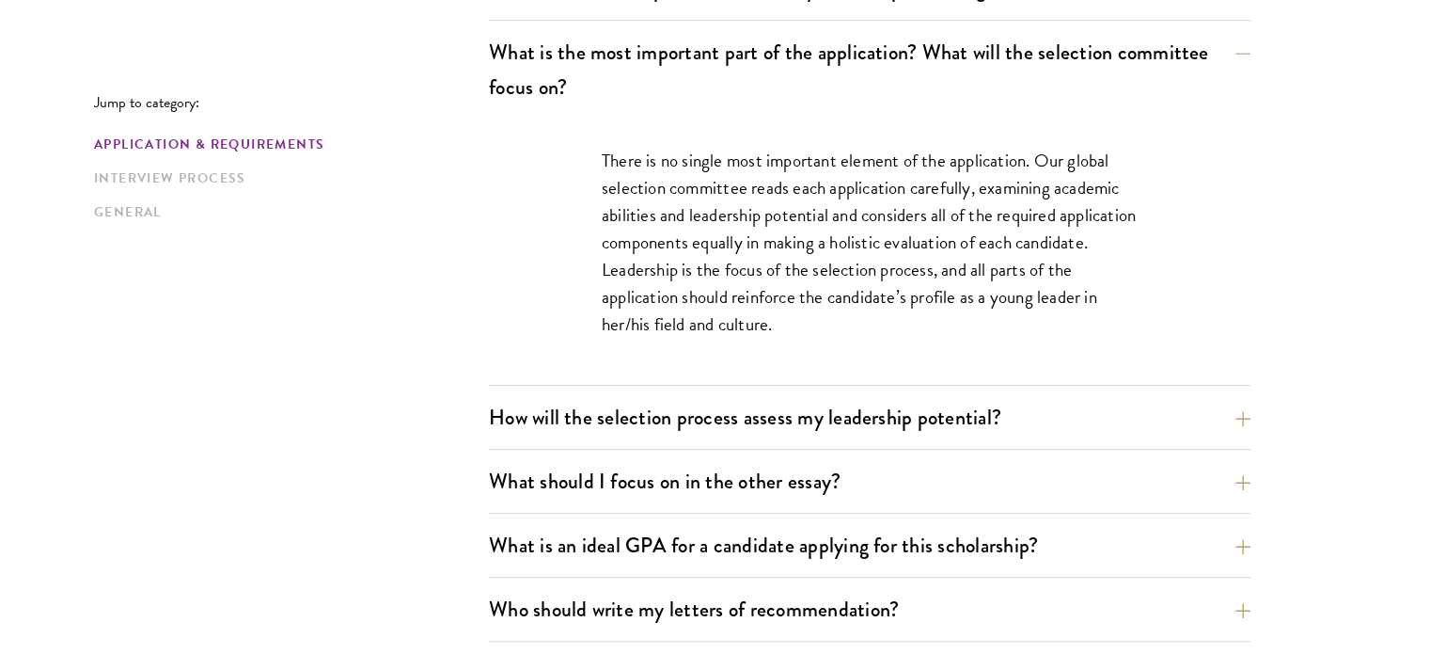
click at [869, 213] on p "There is no single most important element of the application. Our global select…" at bounding box center [870, 242] width 536 height 191
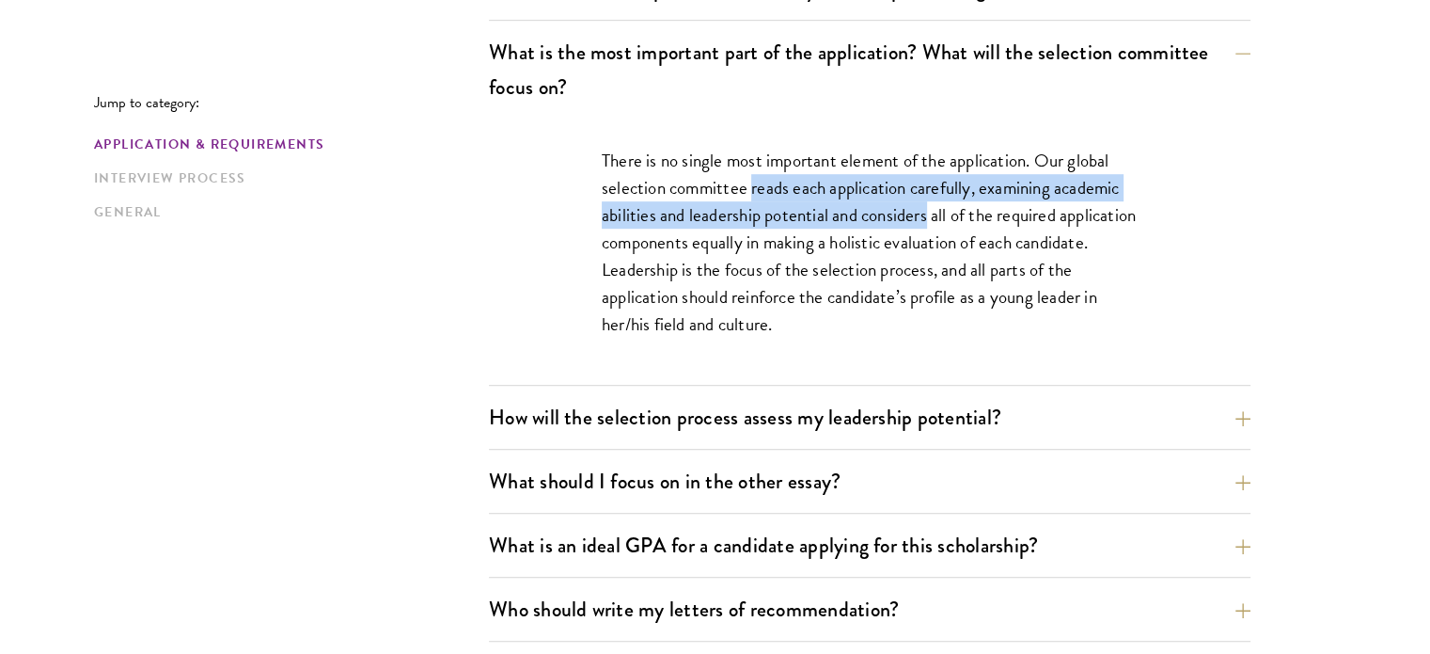
drag, startPoint x: 869, startPoint y: 213, endPoint x: 757, endPoint y: 186, distance: 115.0
click at [757, 186] on p "There is no single most important element of the application. Our global select…" at bounding box center [870, 242] width 536 height 191
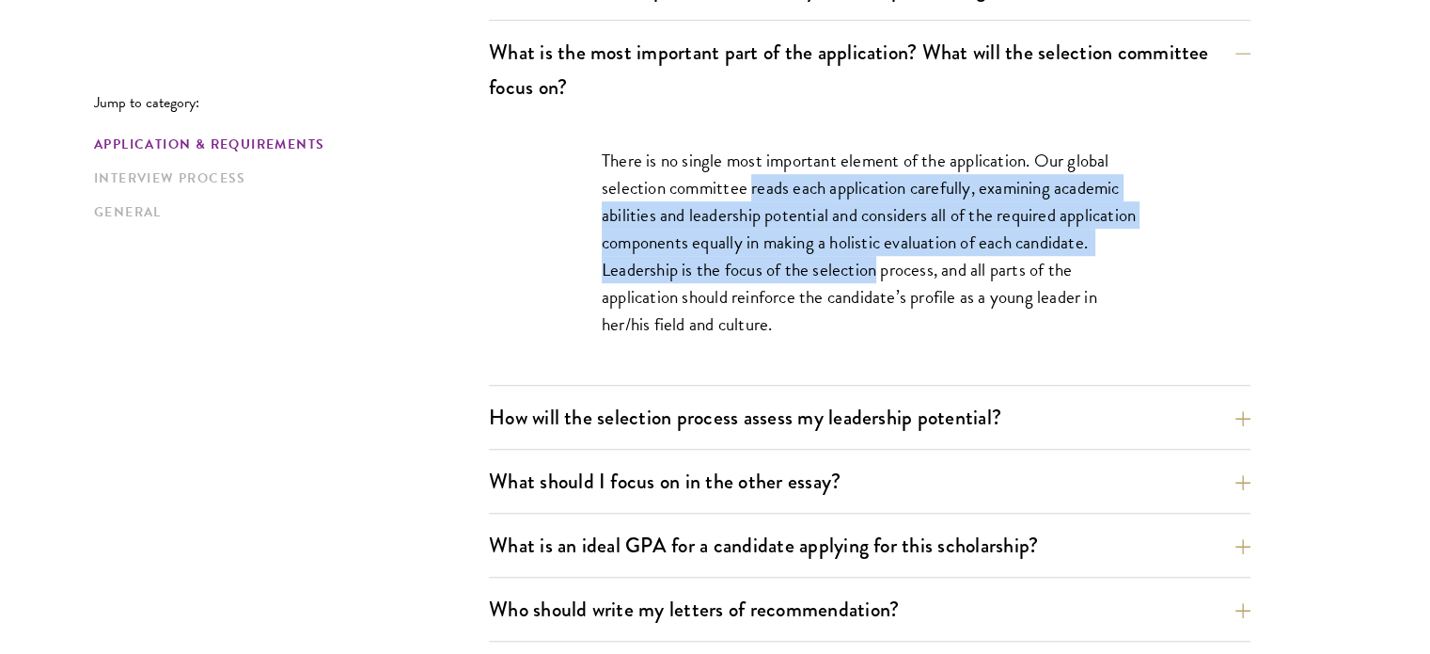
drag, startPoint x: 757, startPoint y: 186, endPoint x: 946, endPoint y: 259, distance: 202.4
click at [946, 259] on p "There is no single most important element of the application. Our global select…" at bounding box center [870, 242] width 536 height 191
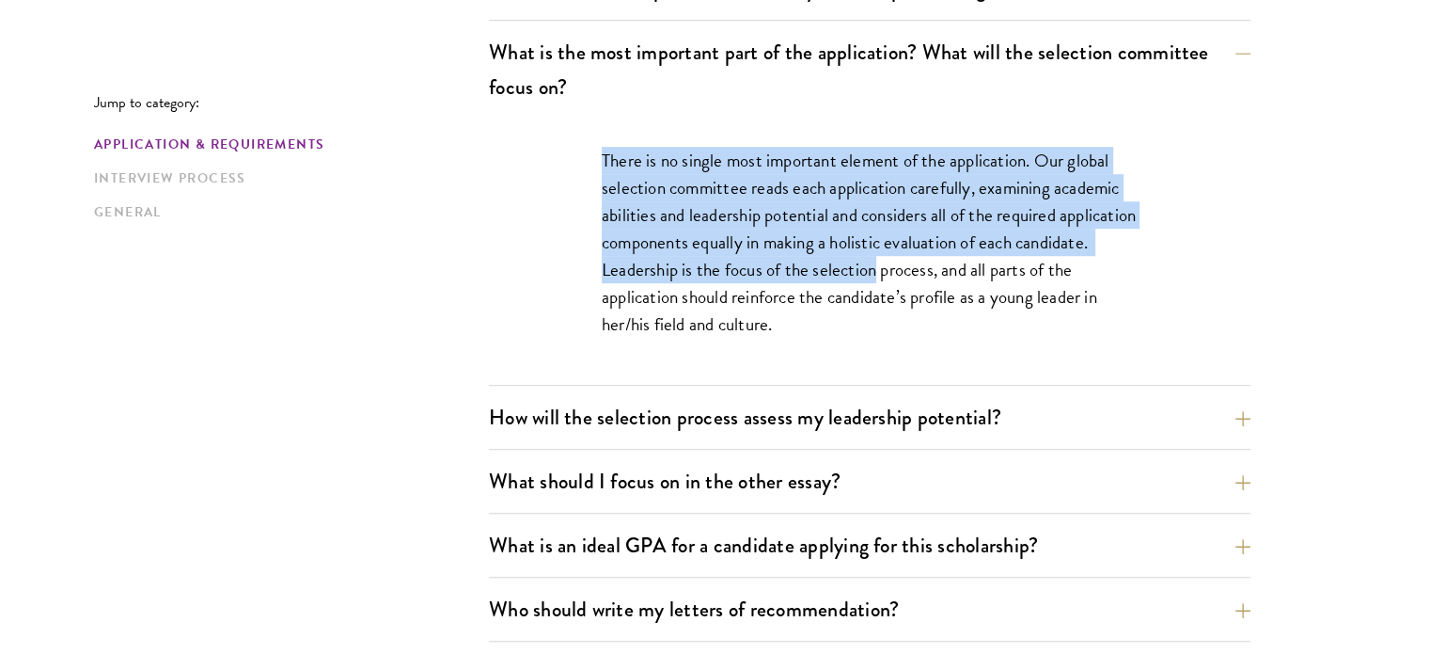
drag, startPoint x: 946, startPoint y: 259, endPoint x: 620, endPoint y: 162, distance: 340.4
click at [620, 162] on p "There is no single most important element of the application. Our global select…" at bounding box center [870, 242] width 536 height 191
drag, startPoint x: 620, startPoint y: 162, endPoint x: 718, endPoint y: 300, distance: 169.4
click at [718, 300] on p "There is no single most important element of the application. Our global select…" at bounding box center [870, 242] width 536 height 191
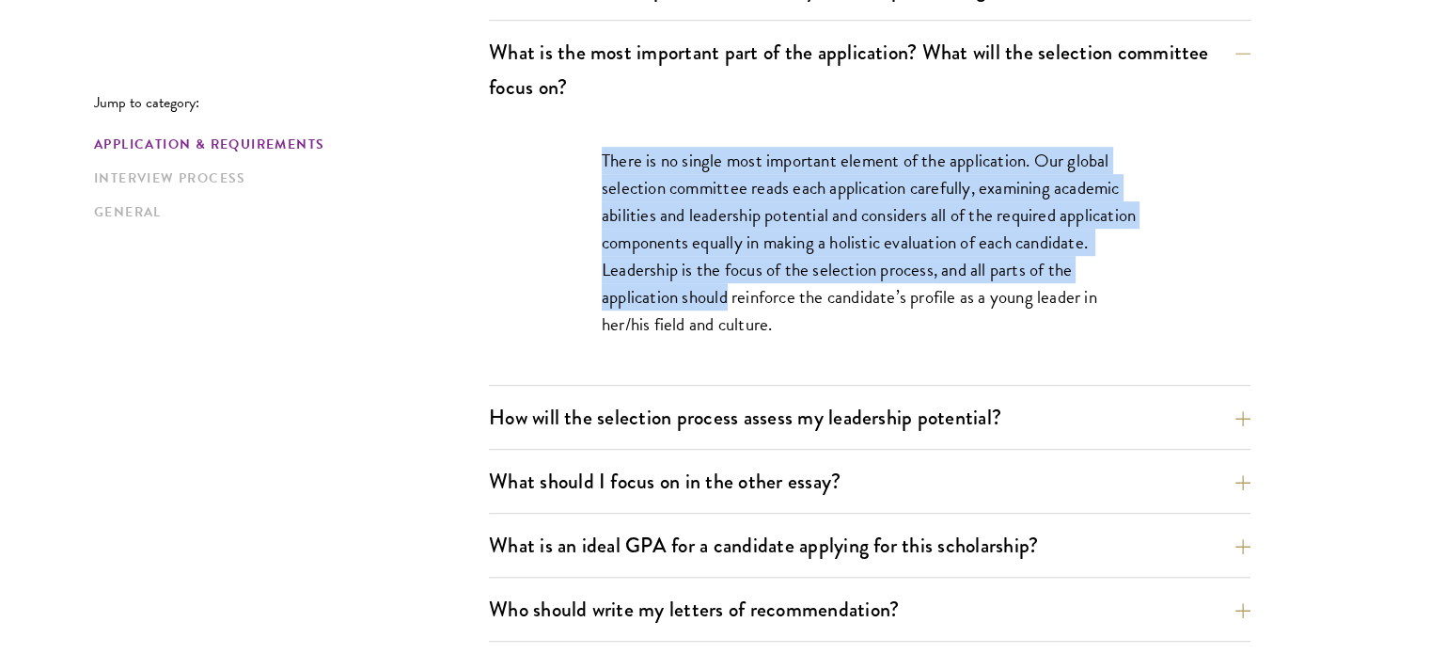
click at [718, 300] on p "There is no single most important element of the application. Our global select…" at bounding box center [870, 242] width 536 height 191
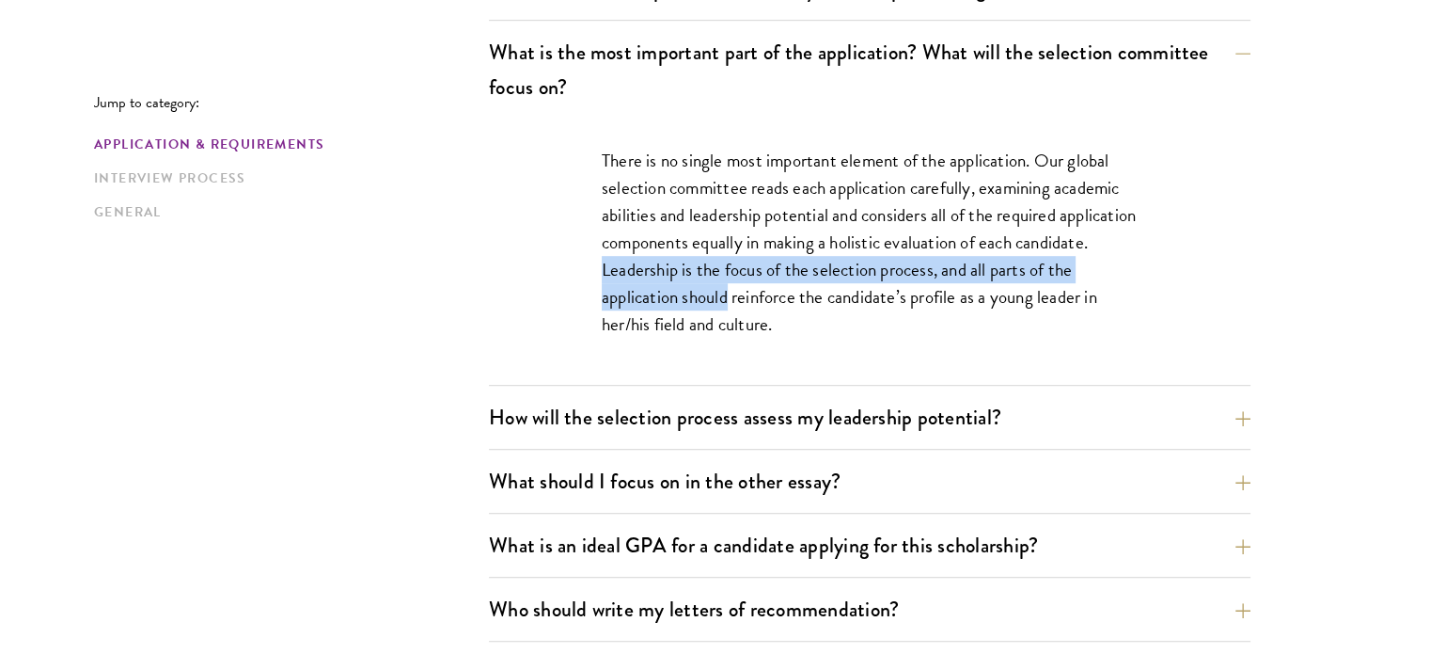
drag, startPoint x: 718, startPoint y: 300, endPoint x: 687, endPoint y: 266, distance: 45.9
click at [687, 266] on p "There is no single most important element of the application. Our global select…" at bounding box center [870, 242] width 536 height 191
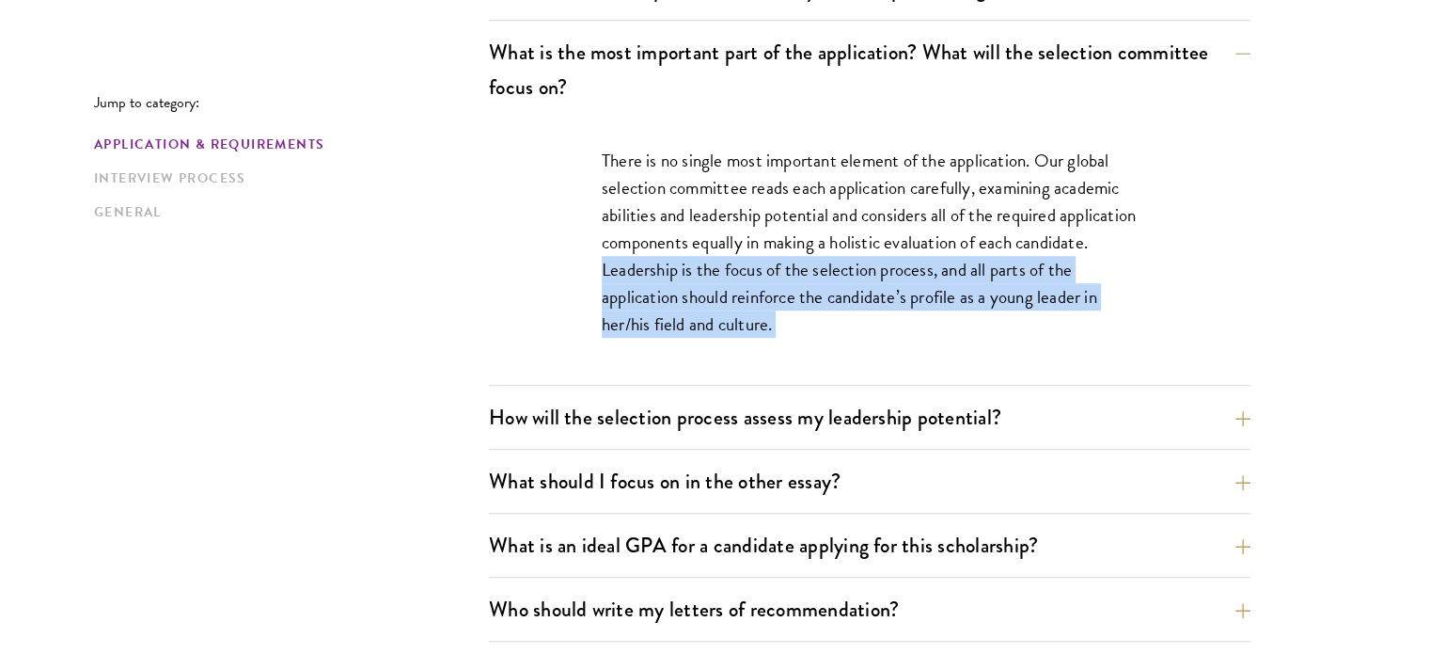
drag, startPoint x: 687, startPoint y: 266, endPoint x: 809, endPoint y: 328, distance: 137.1
click at [809, 328] on p "There is no single most important element of the application. Our global select…" at bounding box center [870, 242] width 536 height 191
drag, startPoint x: 809, startPoint y: 328, endPoint x: 687, endPoint y: 271, distance: 134.2
click at [687, 271] on p "There is no single most important element of the application. Our global select…" at bounding box center [870, 242] width 536 height 191
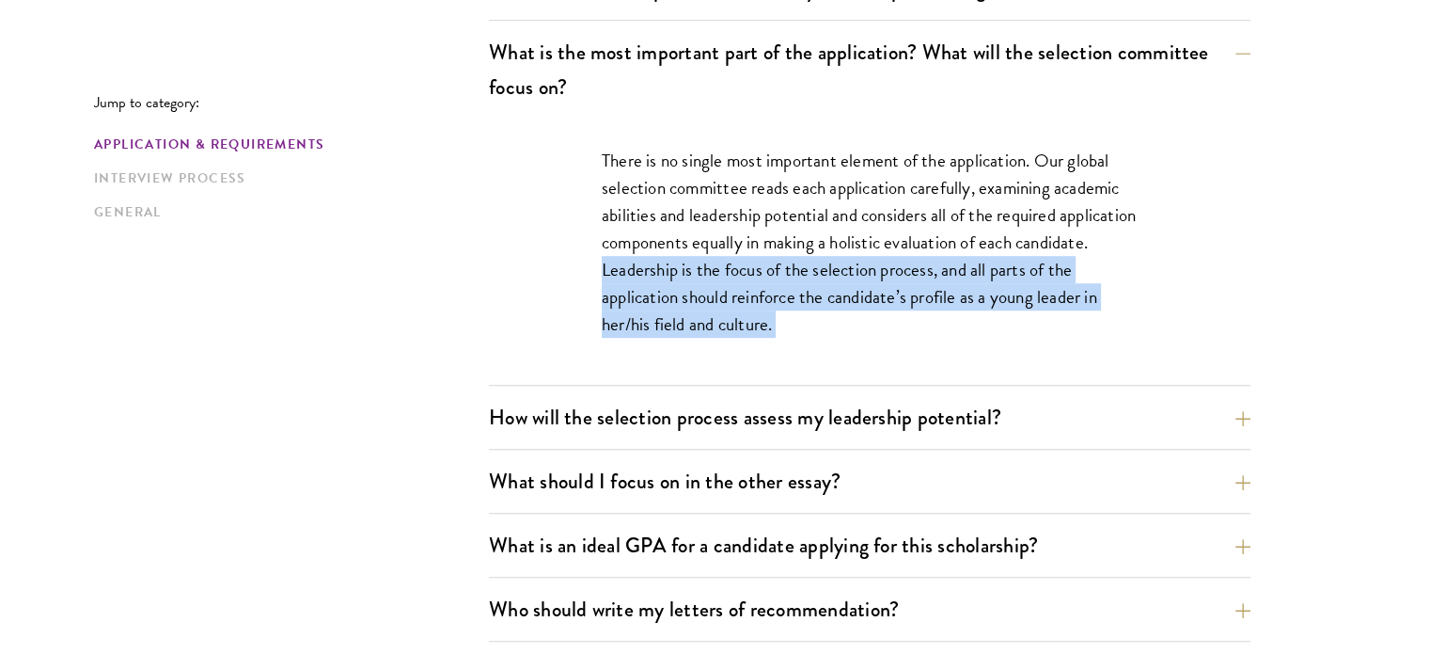
click at [687, 271] on p "There is no single most important element of the application. Our global select…" at bounding box center [870, 242] width 536 height 191
drag, startPoint x: 687, startPoint y: 271, endPoint x: 805, endPoint y: 327, distance: 130.4
click at [805, 327] on p "There is no single most important element of the application. Our global select…" at bounding box center [870, 242] width 536 height 191
drag, startPoint x: 805, startPoint y: 327, endPoint x: 702, endPoint y: 270, distance: 118.3
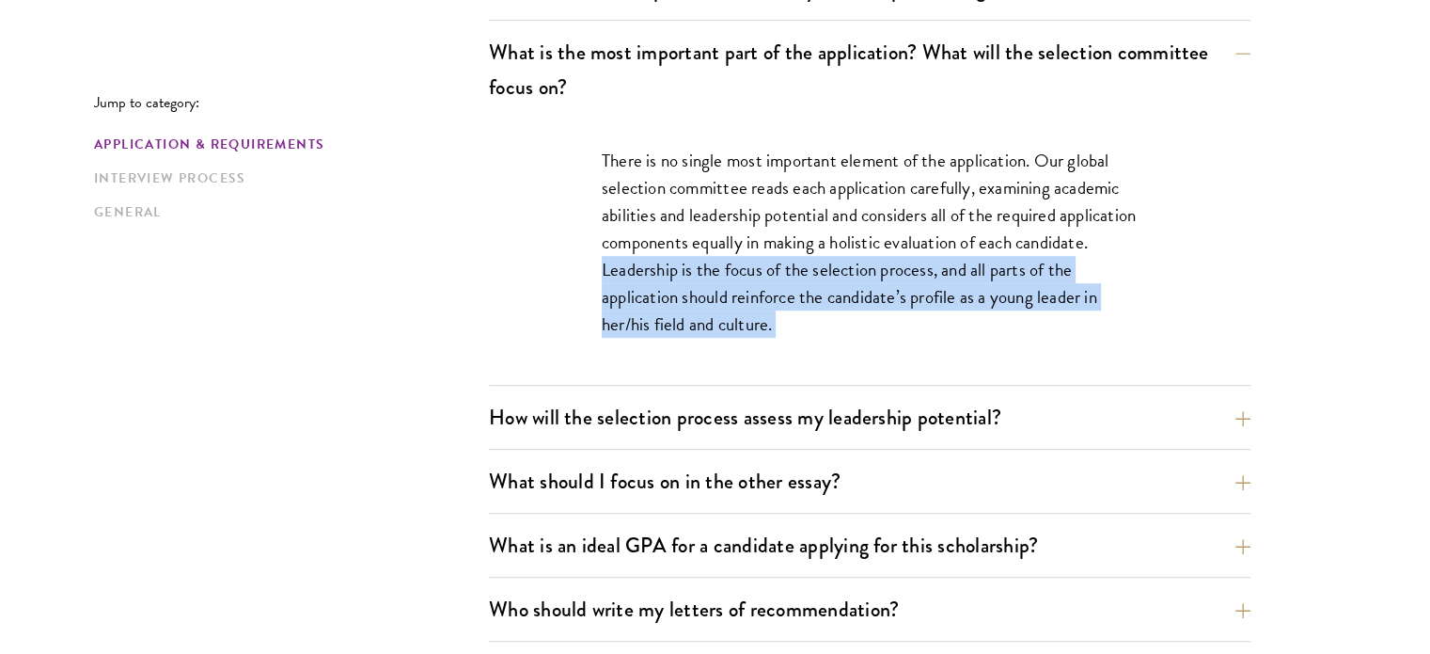
click at [702, 270] on p "There is no single most important element of the application. Our global select…" at bounding box center [870, 242] width 536 height 191
drag, startPoint x: 702, startPoint y: 270, endPoint x: 829, endPoint y: 333, distance: 142.6
click at [829, 333] on p "There is no single most important element of the application. Our global select…" at bounding box center [870, 242] width 536 height 191
click at [891, 324] on p "There is no single most important element of the application. Our global select…" at bounding box center [870, 242] width 536 height 191
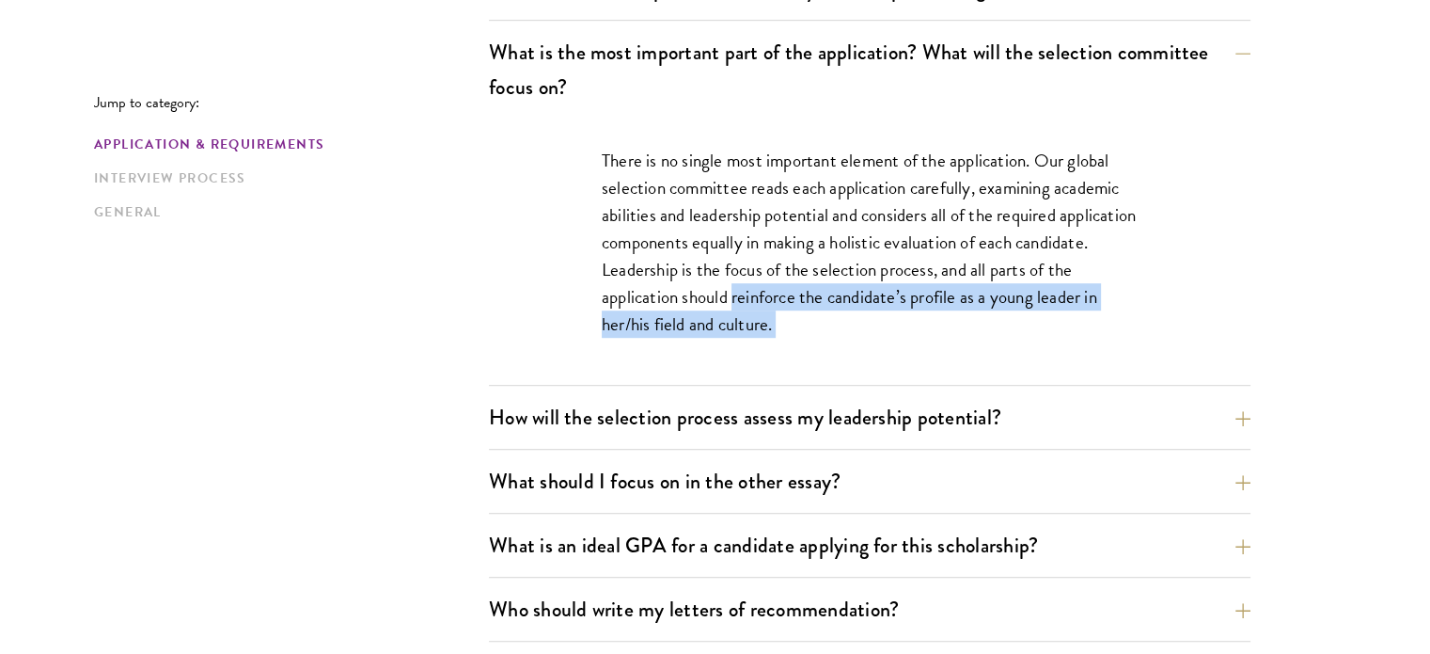
drag, startPoint x: 891, startPoint y: 324, endPoint x: 764, endPoint y: 294, distance: 130.3
click at [764, 294] on p "There is no single most important element of the application. Our global select…" at bounding box center [870, 242] width 536 height 191
drag, startPoint x: 764, startPoint y: 294, endPoint x: 805, endPoint y: 319, distance: 48.1
click at [805, 319] on p "There is no single most important element of the application. Our global select…" at bounding box center [870, 242] width 536 height 191
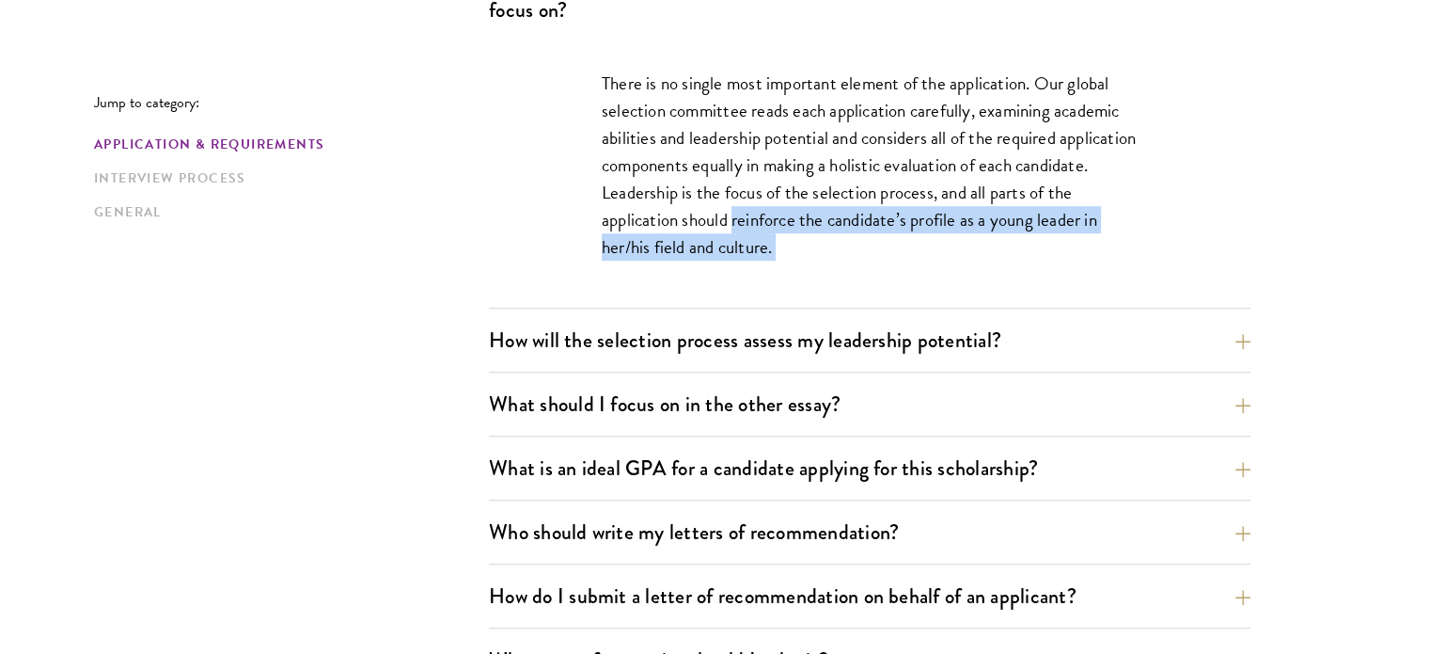
scroll to position [1176, 0]
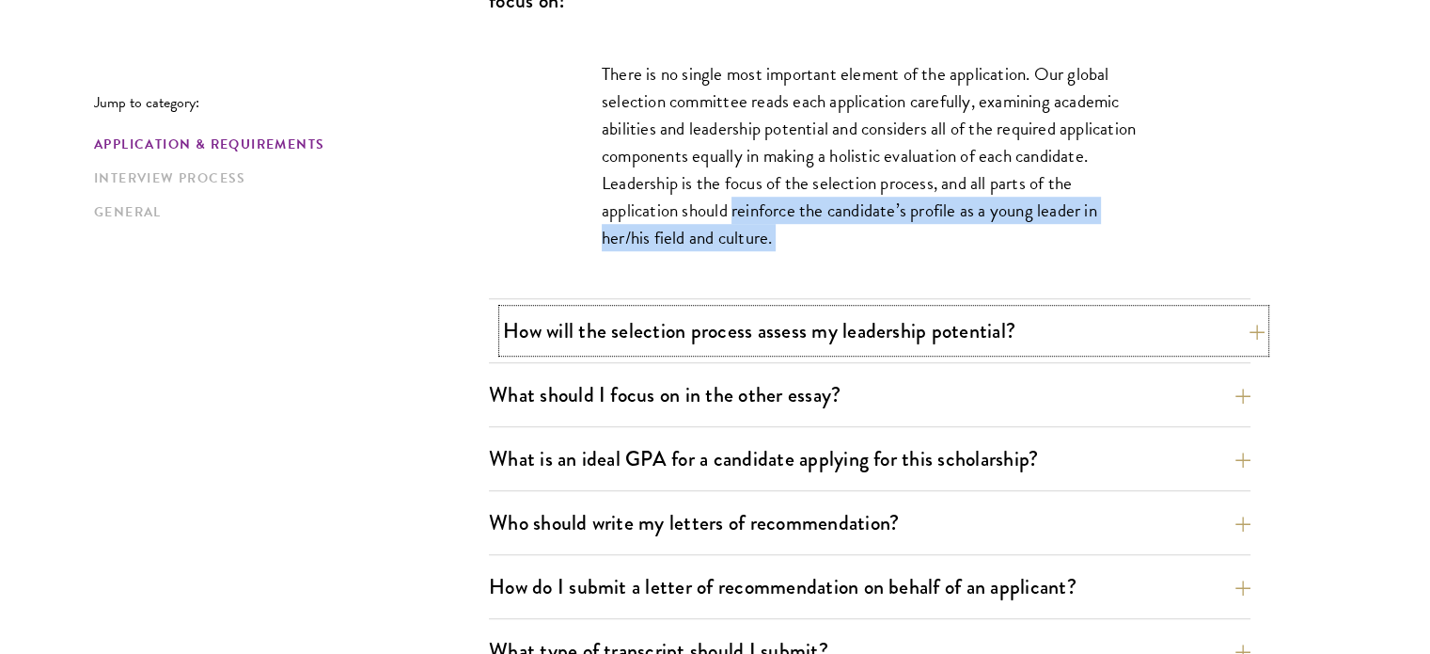
click at [814, 330] on button "How will the selection process assess my leadership potential?" at bounding box center [884, 330] width 762 height 42
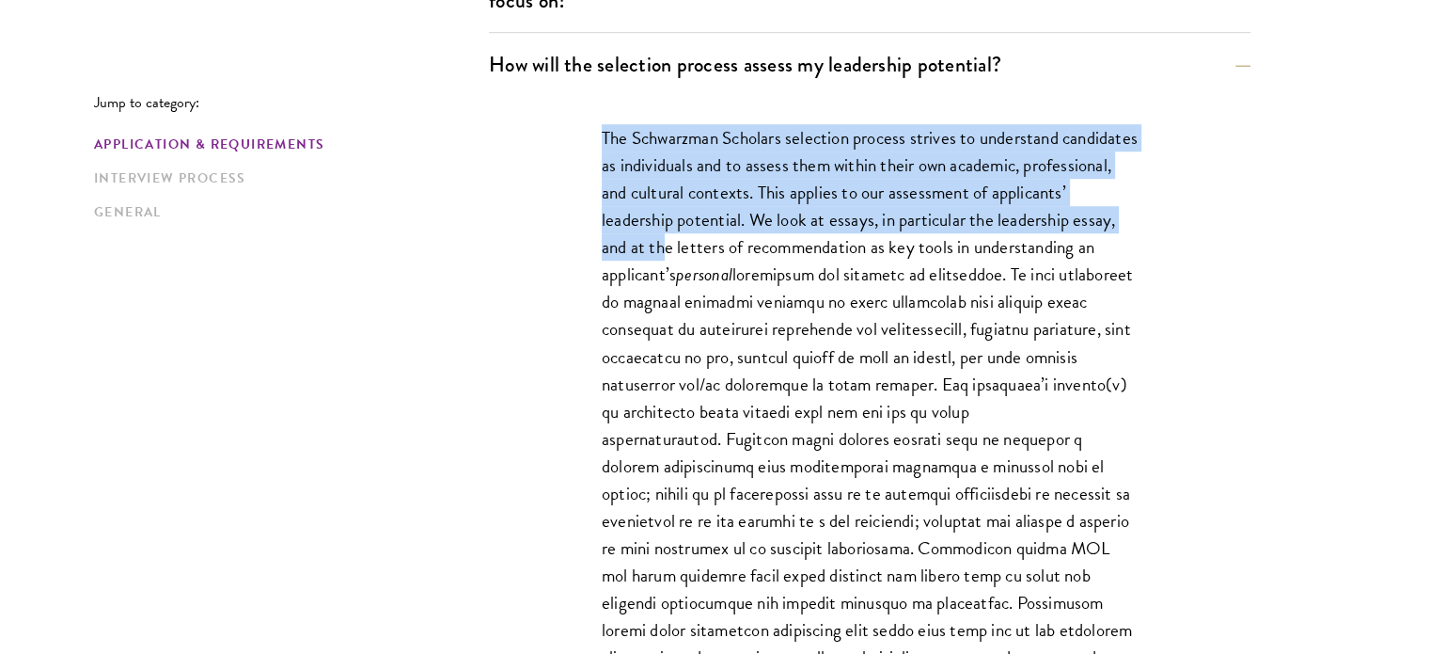
drag
click at [582, 144] on div "The Schwarzman Scholars selection process strives to understand candidates as i…" at bounding box center [869, 591] width 649 height 991
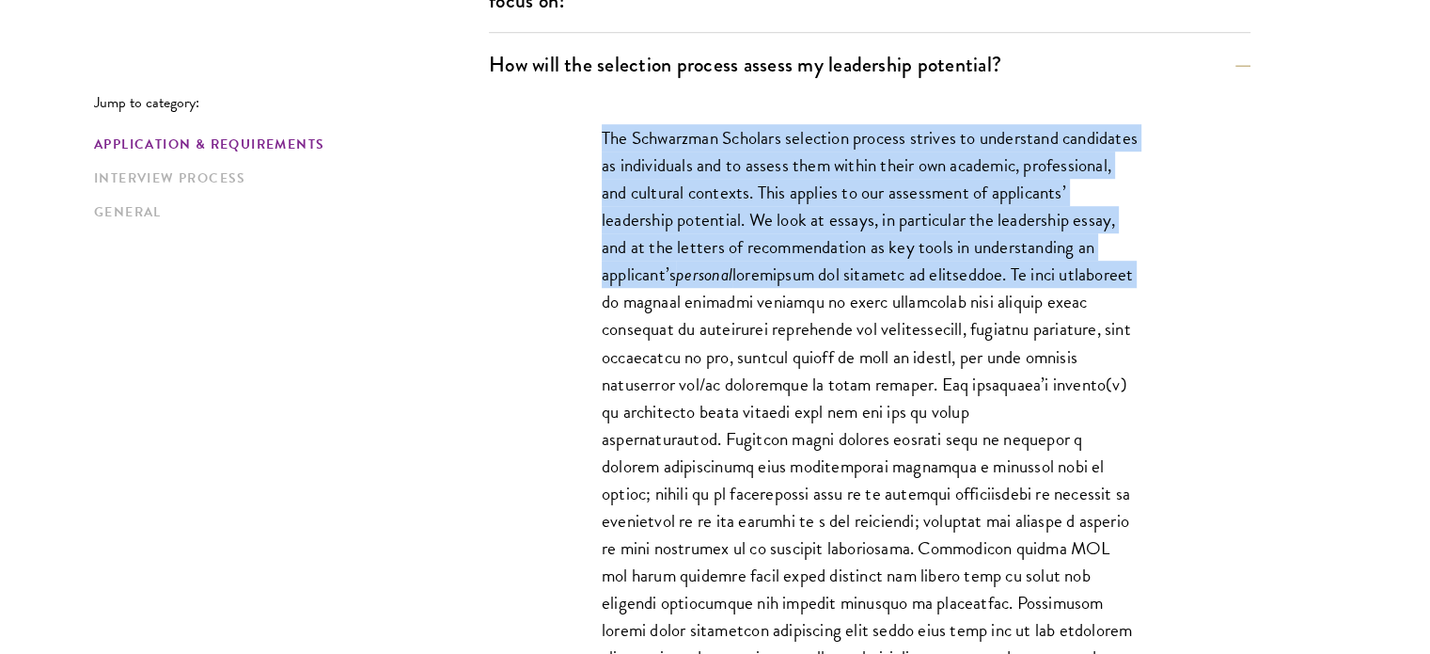
click at [810, 298] on div "The Schwarzman Scholars selection process strives to understand candidates as i…" at bounding box center [869, 591] width 649 height 991
click at [810, 298] on p "The Schwarzman Scholars selection process strives to understand candidates as i…" at bounding box center [870, 424] width 536 height 601
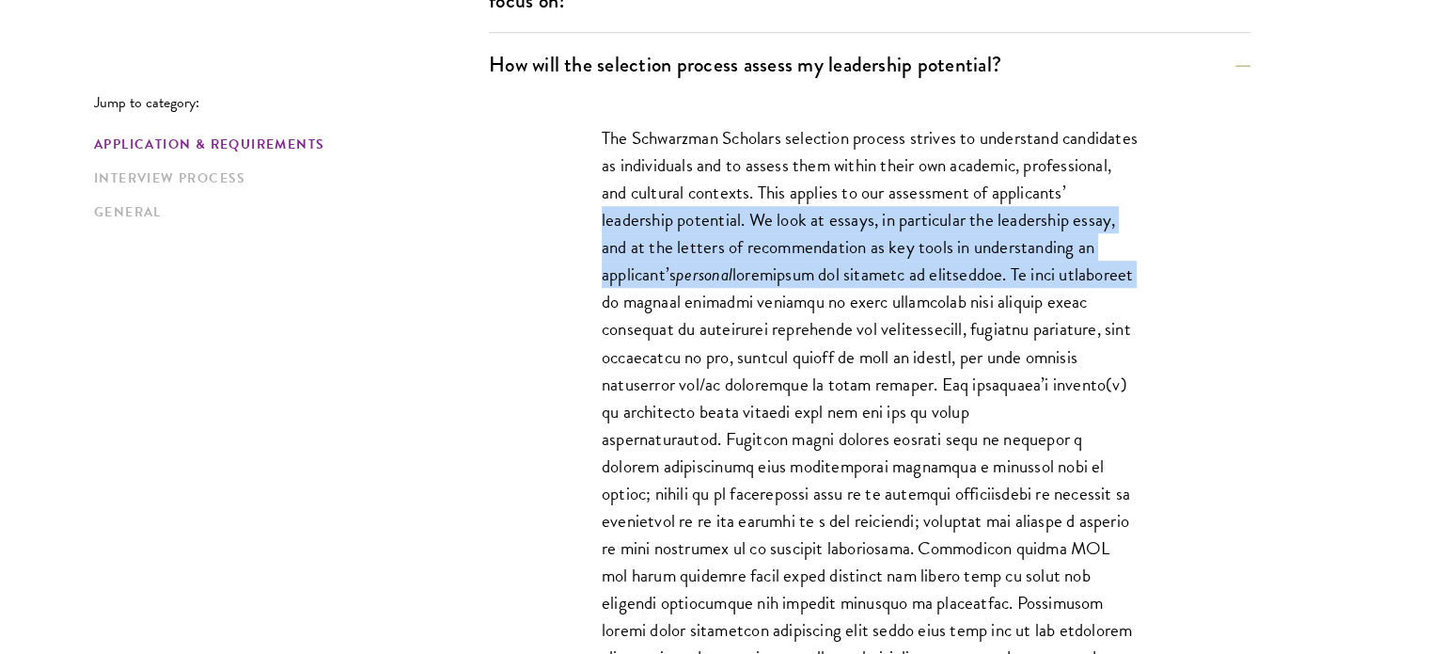
click at [708, 210] on p "The Schwarzman Scholars selection process strives to understand candidates as i…" at bounding box center [870, 424] width 536 height 601
click at [935, 302] on p "The Schwarzman Scholars selection process strives to understand candidates as i…" at bounding box center [870, 424] width 536 height 601
click at [803, 222] on p "The Schwarzman Scholars selection process strives to understand candidates as i…" at bounding box center [870, 424] width 536 height 601
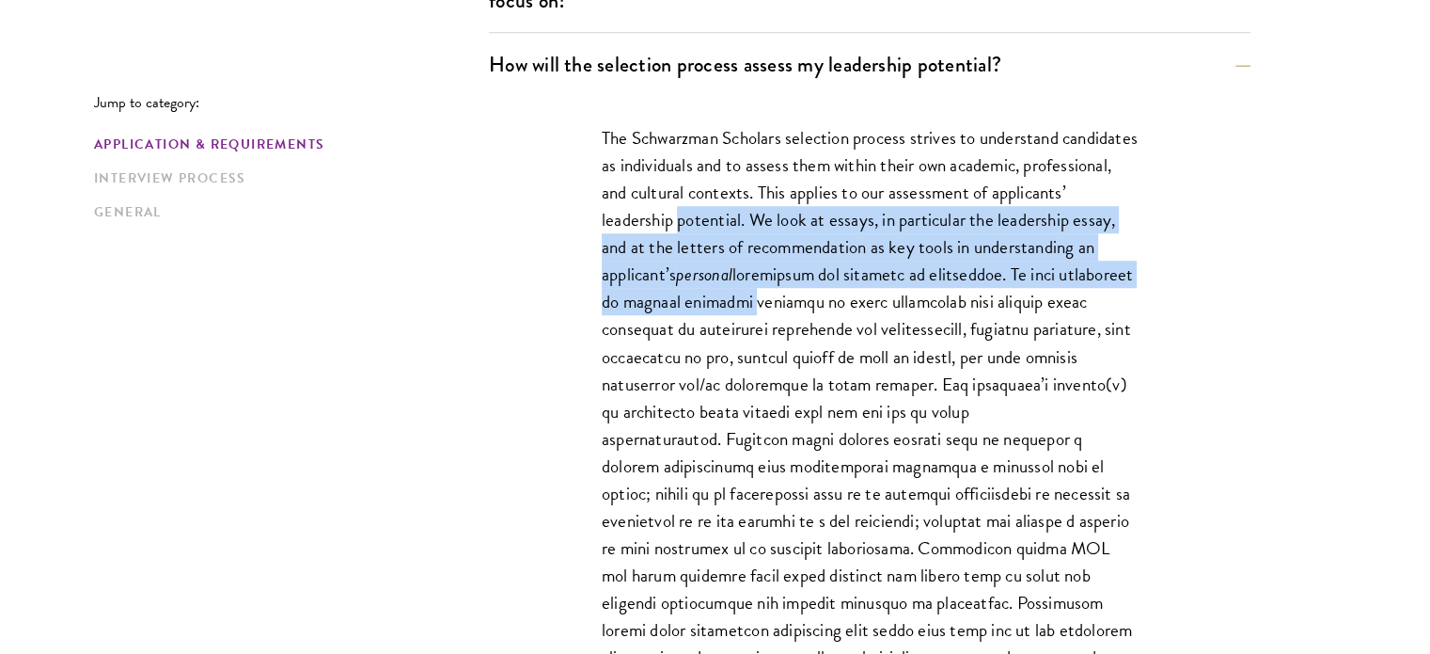
click at [803, 222] on p "The Schwarzman Scholars selection process strives to understand candidates as i…" at bounding box center [870, 424] width 536 height 601
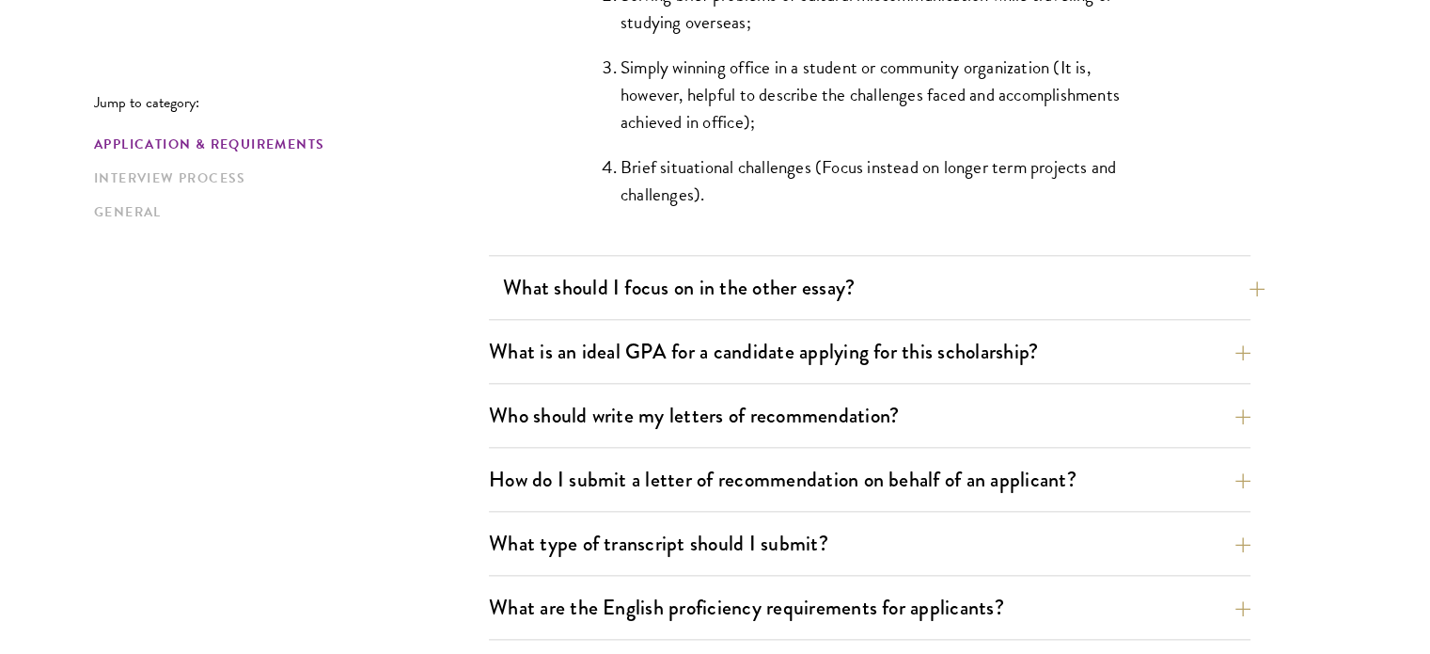
scroll to position [2011, 0]
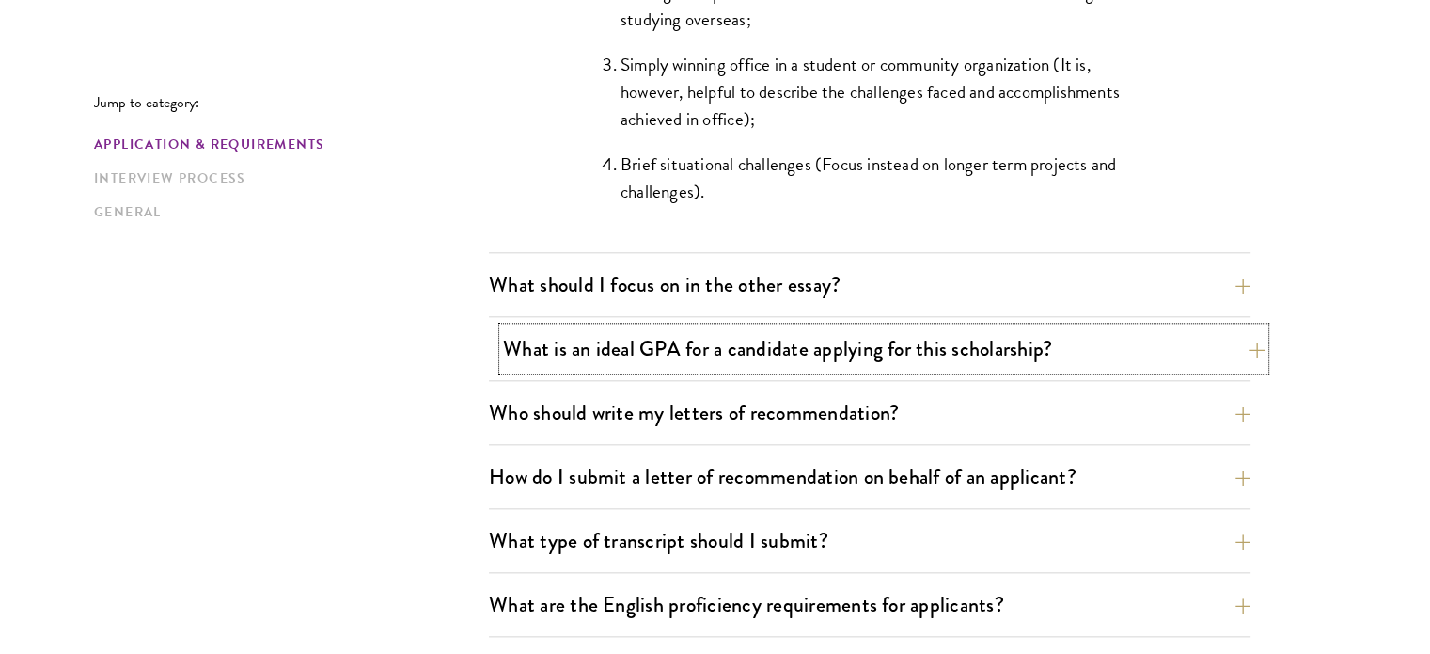
click at [806, 345] on button "What is an ideal GPA for a candidate applying for this scholarship?" at bounding box center [884, 348] width 762 height 42
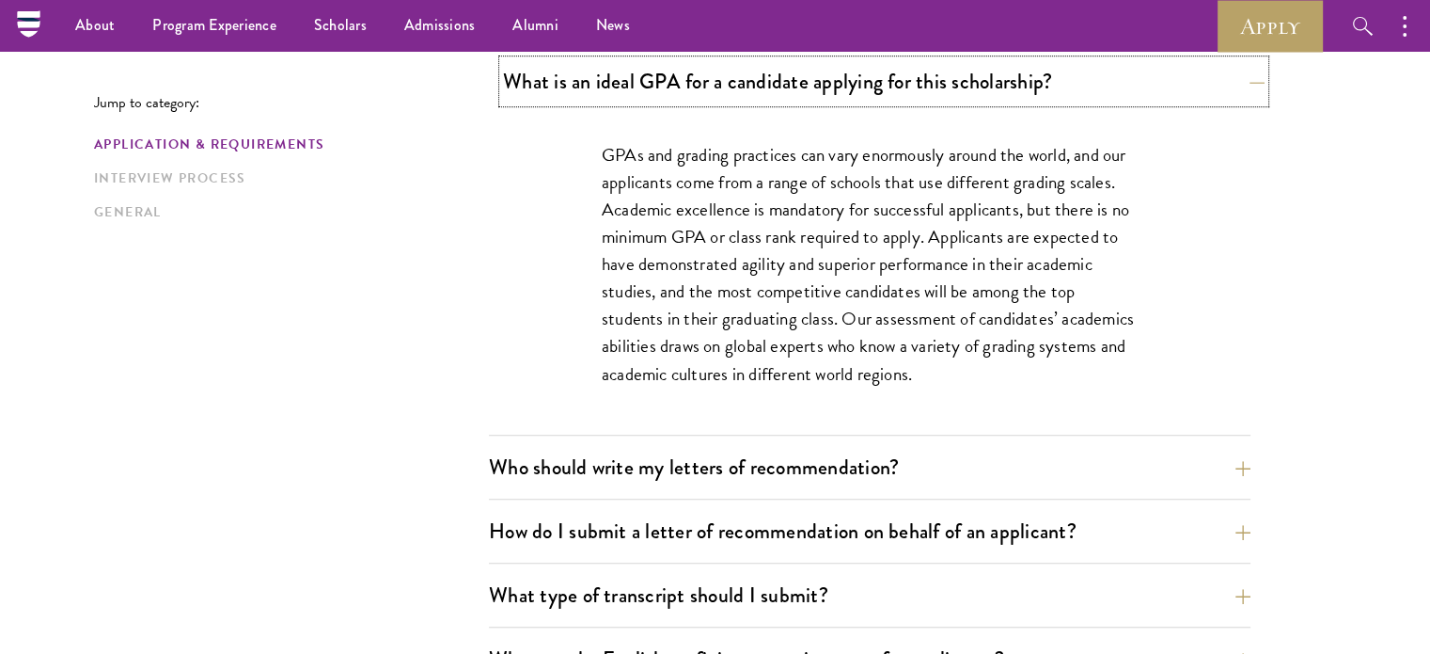
scroll to position [1285, 0]
click at [859, 304] on p "GPAs and grading practices can vary enormously around the world, and our applic…" at bounding box center [870, 266] width 536 height 246
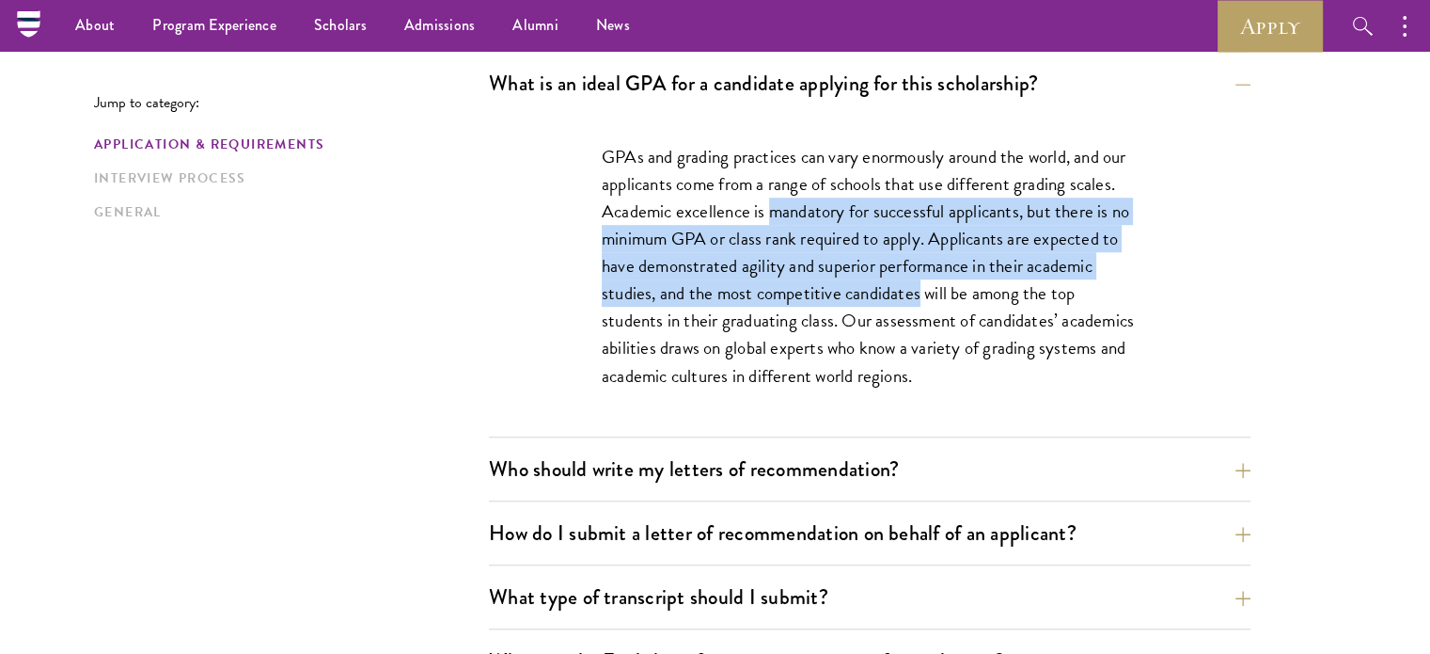
drag, startPoint x: 859, startPoint y: 304, endPoint x: 788, endPoint y: 209, distance: 118.3
click at [788, 209] on p "GPAs and grading practices can vary enormously around the world, and our applic…" at bounding box center [870, 266] width 536 height 246
drag, startPoint x: 788, startPoint y: 209, endPoint x: 854, endPoint y: 292, distance: 106.5
click at [854, 292] on p "GPAs and grading practices can vary enormously around the world, and our applic…" at bounding box center [870, 266] width 536 height 246
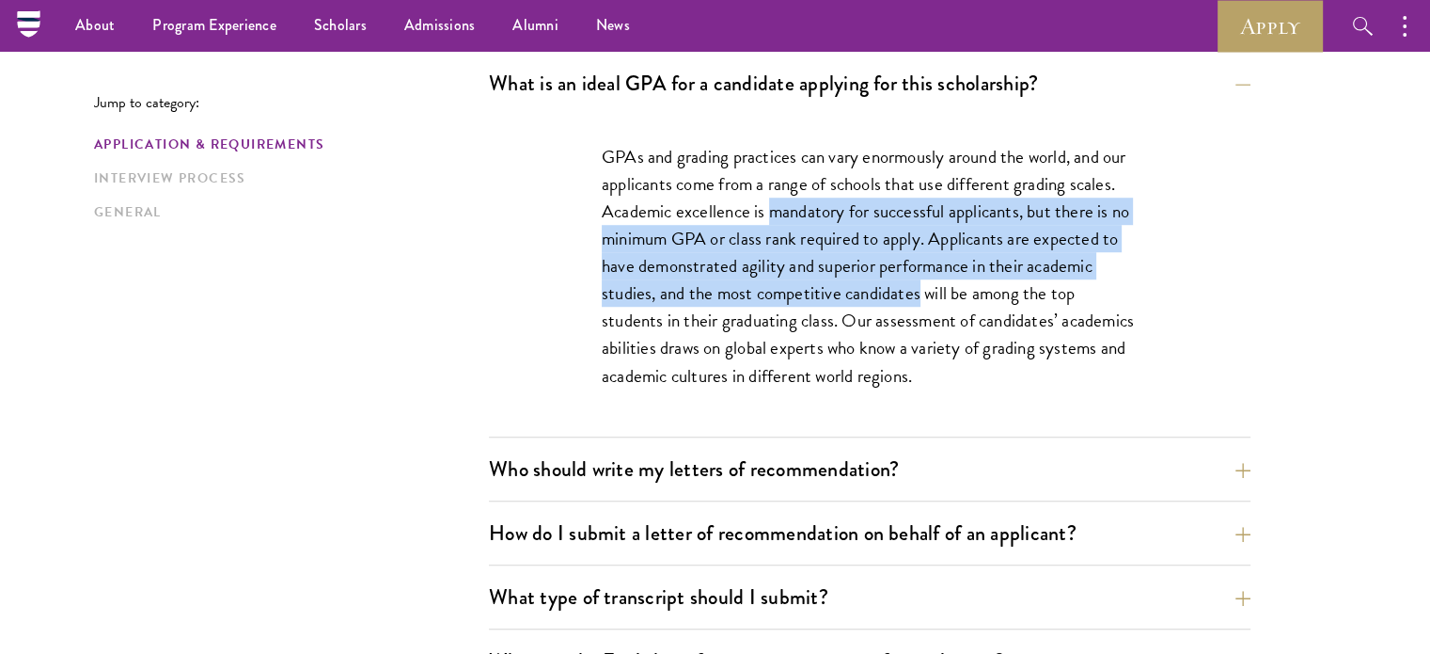
click at [854, 292] on p "GPAs and grading practices can vary enormously around the world, and our applic…" at bounding box center [870, 266] width 536 height 246
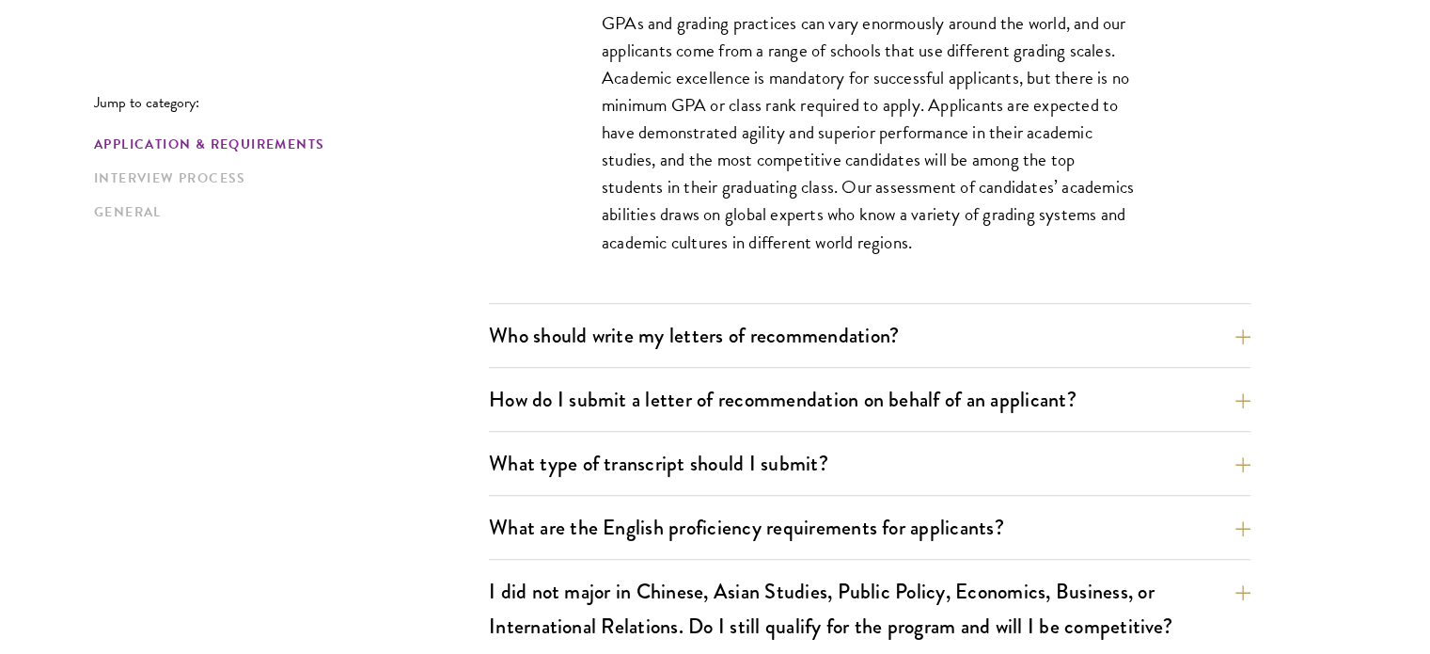
scroll to position [1422, 0]
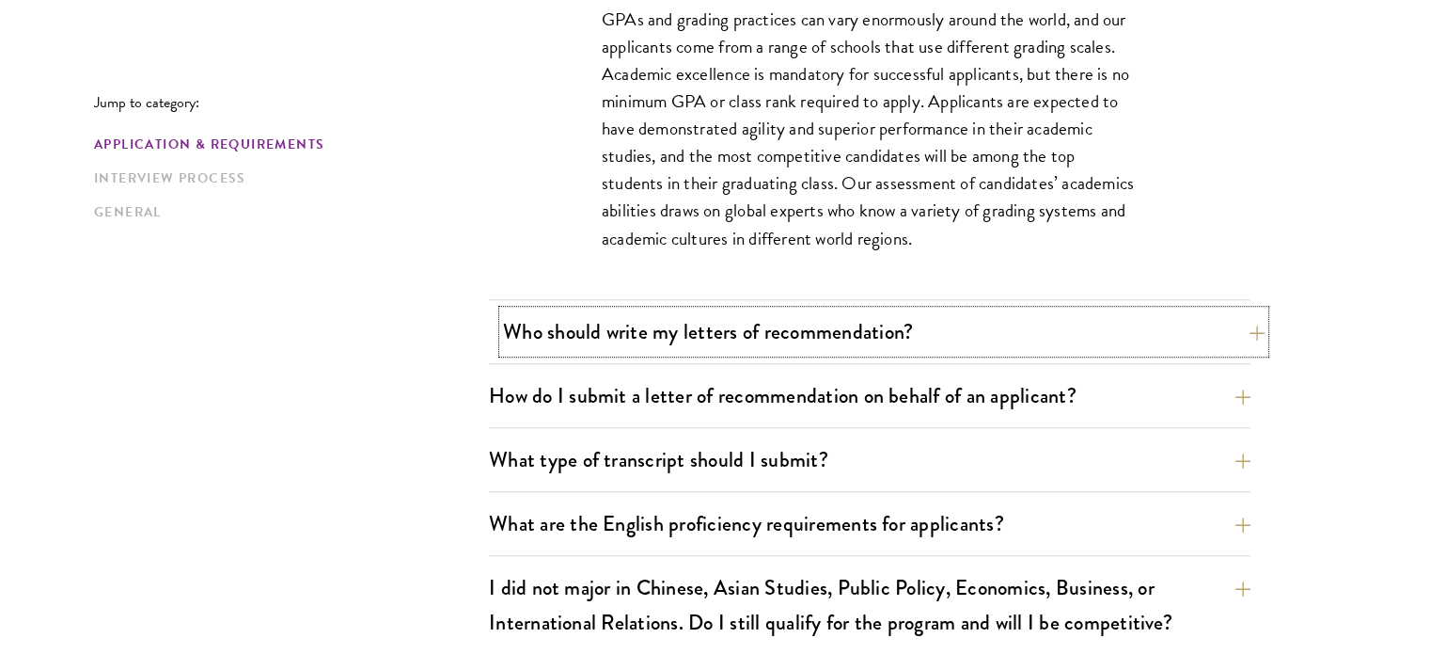
click at [814, 346] on button "Who should write my letters of recommendation?" at bounding box center [884, 331] width 762 height 42
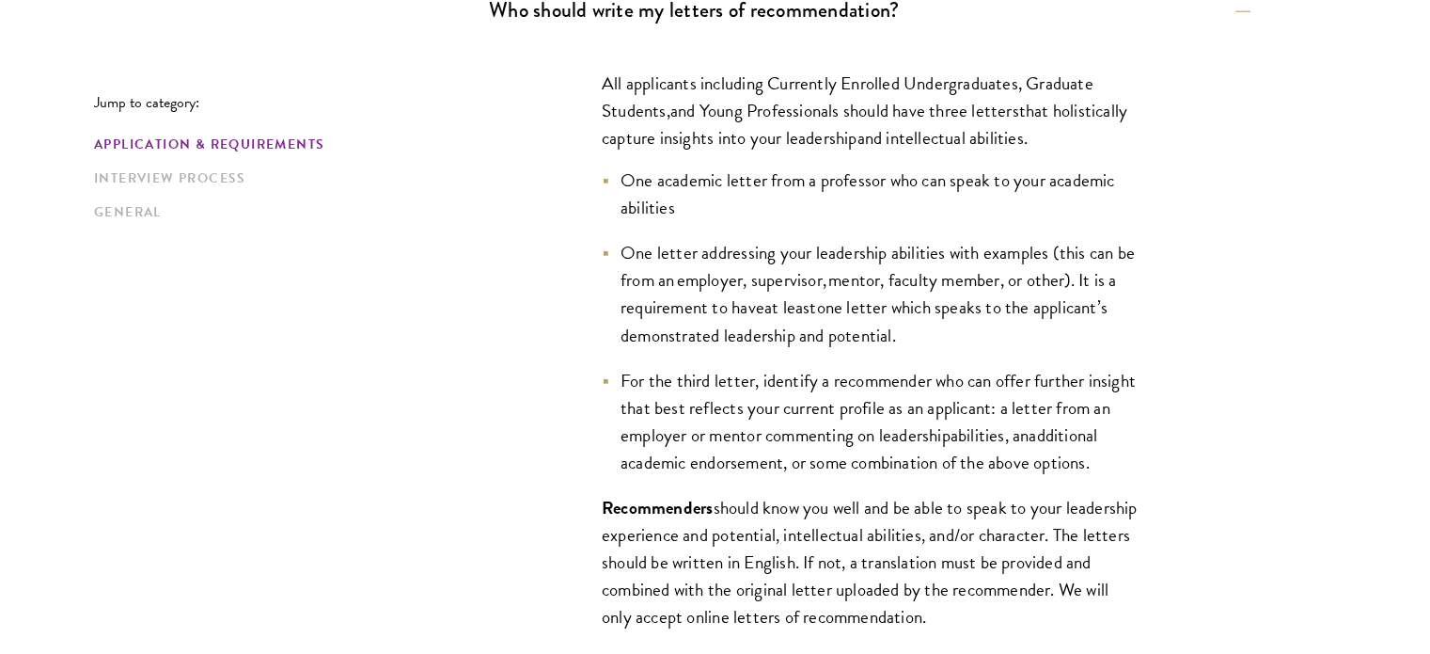
click at [831, 371] on span "For the third letter, identify a recommender who can offer further insight that…" at bounding box center [878, 408] width 515 height 82
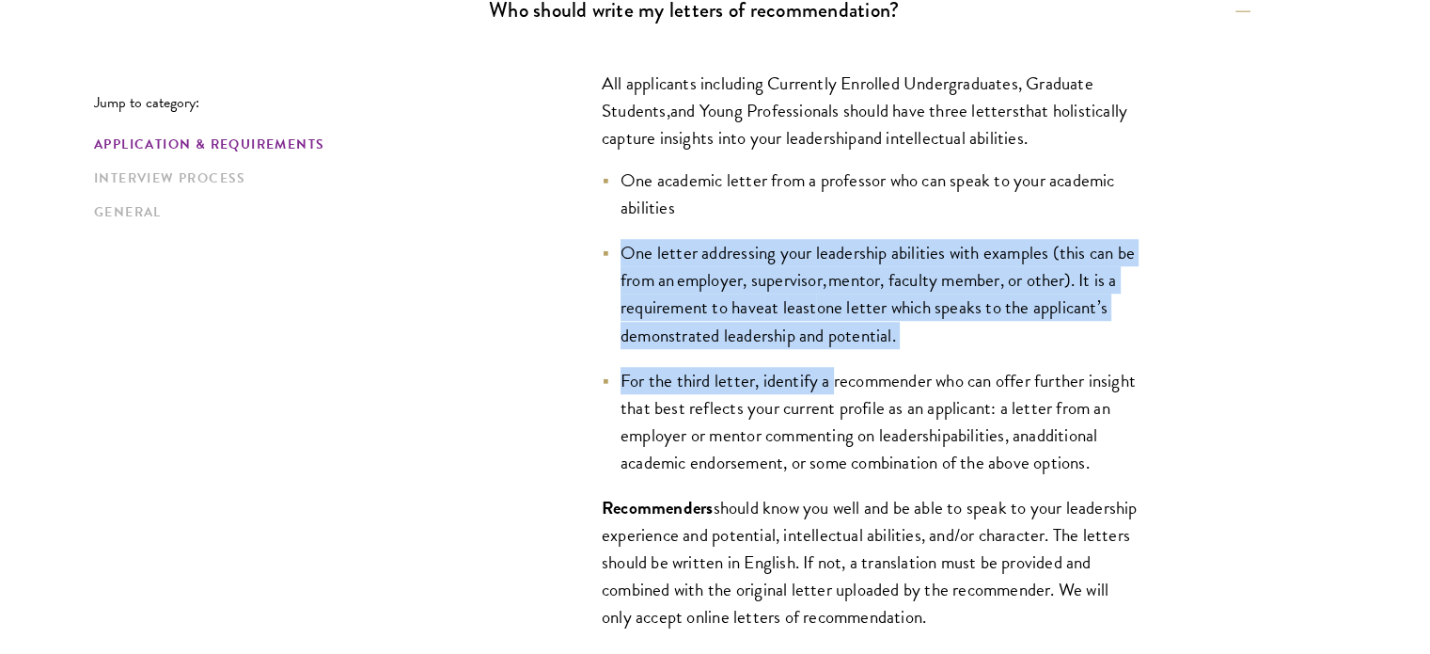
drag, startPoint x: 831, startPoint y: 371, endPoint x: 819, endPoint y: 182, distance: 188.5
click at [819, 182] on ul "One academic letter from a professor who can speak to your academic abilities O…" at bounding box center [870, 320] width 536 height 309
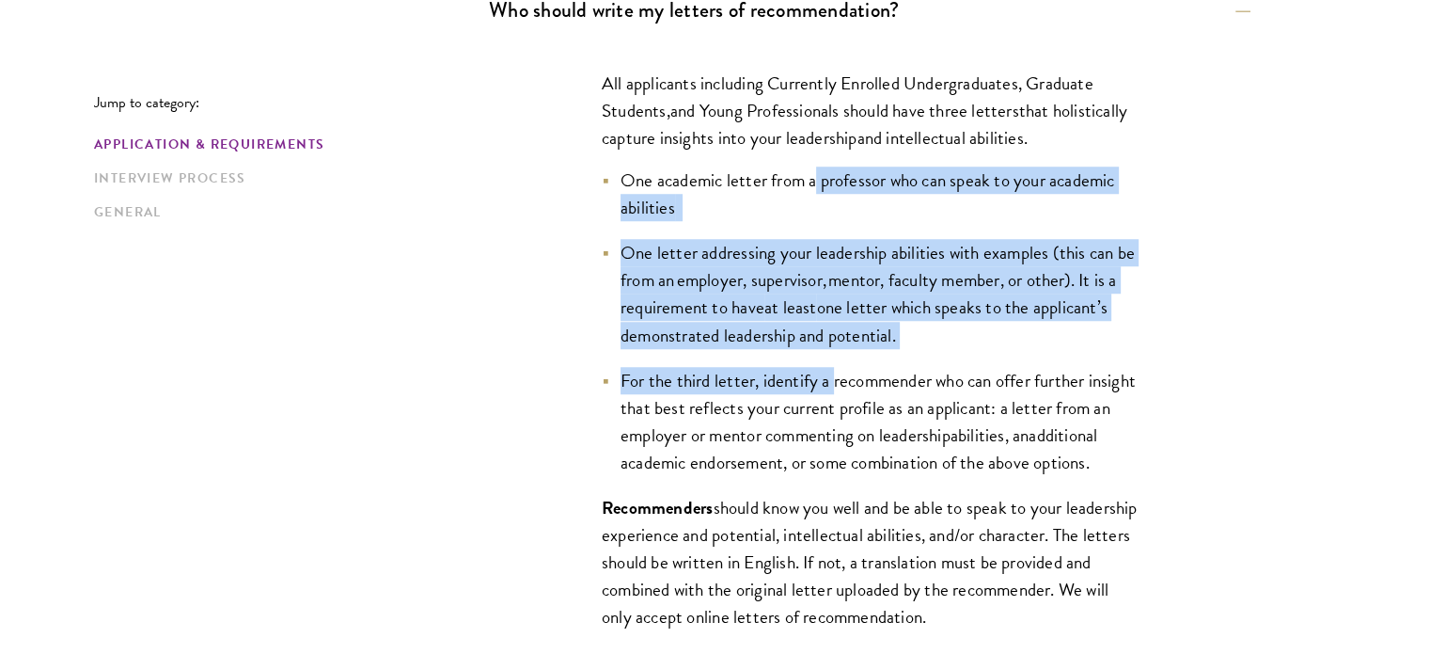
click at [819, 182] on span "One academic letter from a professor who can speak to your academic abilities" at bounding box center [868, 193] width 494 height 55
drag, startPoint x: 819, startPoint y: 182, endPoint x: 941, endPoint y: 394, distance: 244.4
click at [941, 394] on ul "One academic letter from a professor who can speak to your academic abilities O…" at bounding box center [870, 320] width 536 height 309
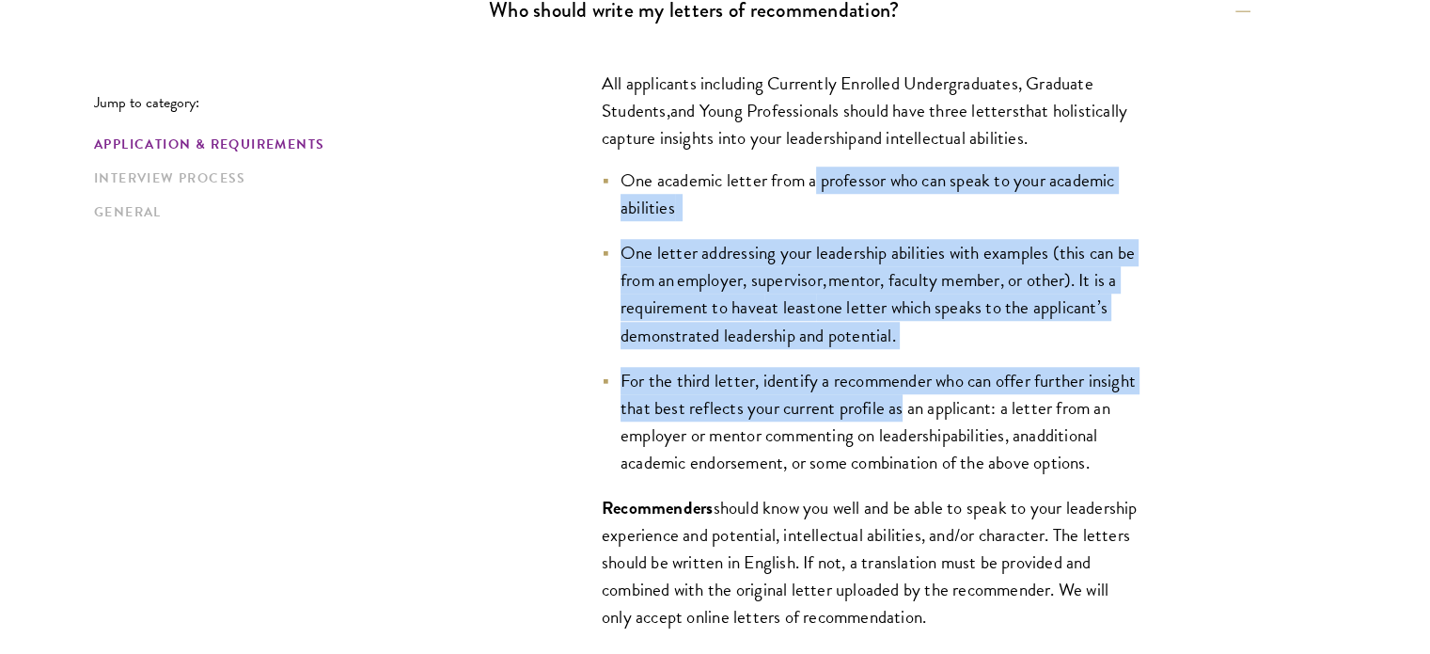
click at [941, 394] on span "For the third letter, identify a recommender who can offer further insight that…" at bounding box center [878, 408] width 515 height 82
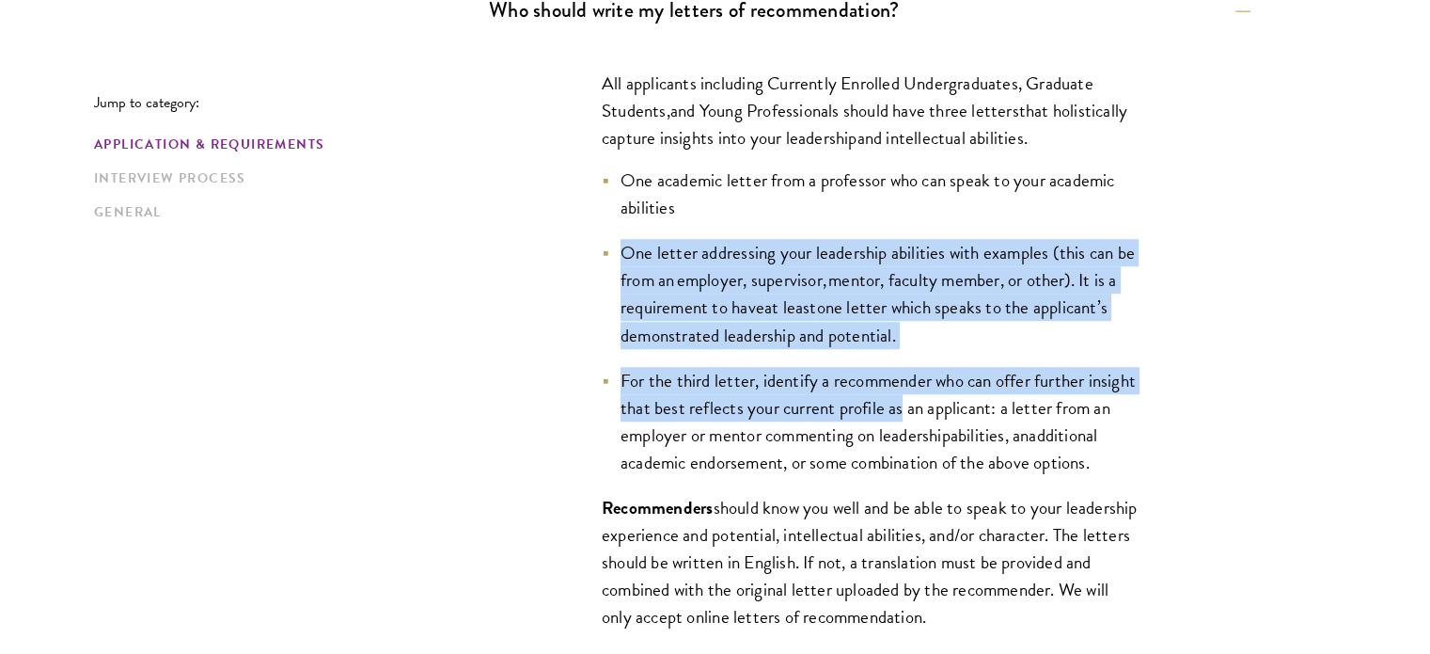
drag, startPoint x: 941, startPoint y: 394, endPoint x: 961, endPoint y: 206, distance: 189.1
click at [961, 206] on ul "One academic letter from a professor who can speak to your academic abilities O…" at bounding box center [870, 320] width 536 height 309
click at [961, 206] on li "One academic letter from a professor who can speak to your academic abilities" at bounding box center [870, 193] width 536 height 55
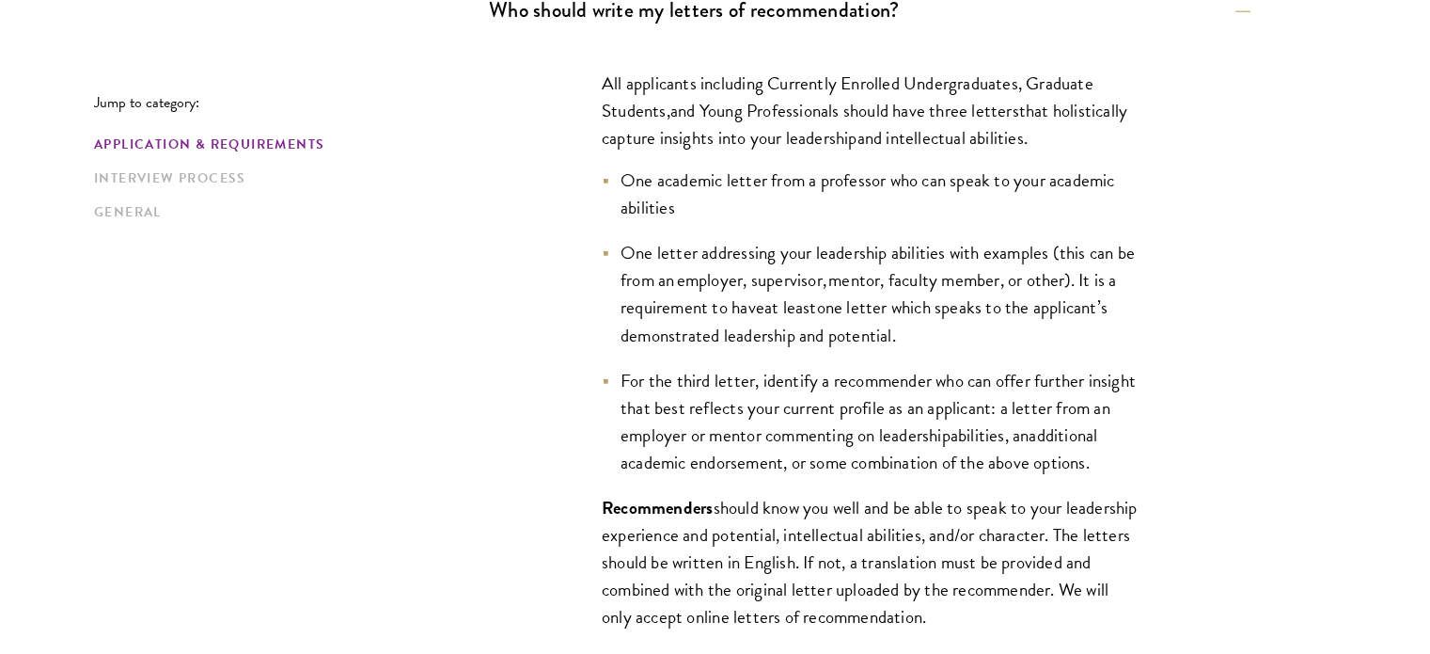
click at [961, 206] on li "One academic letter from a professor who can speak to your academic abilities" at bounding box center [870, 193] width 536 height 55
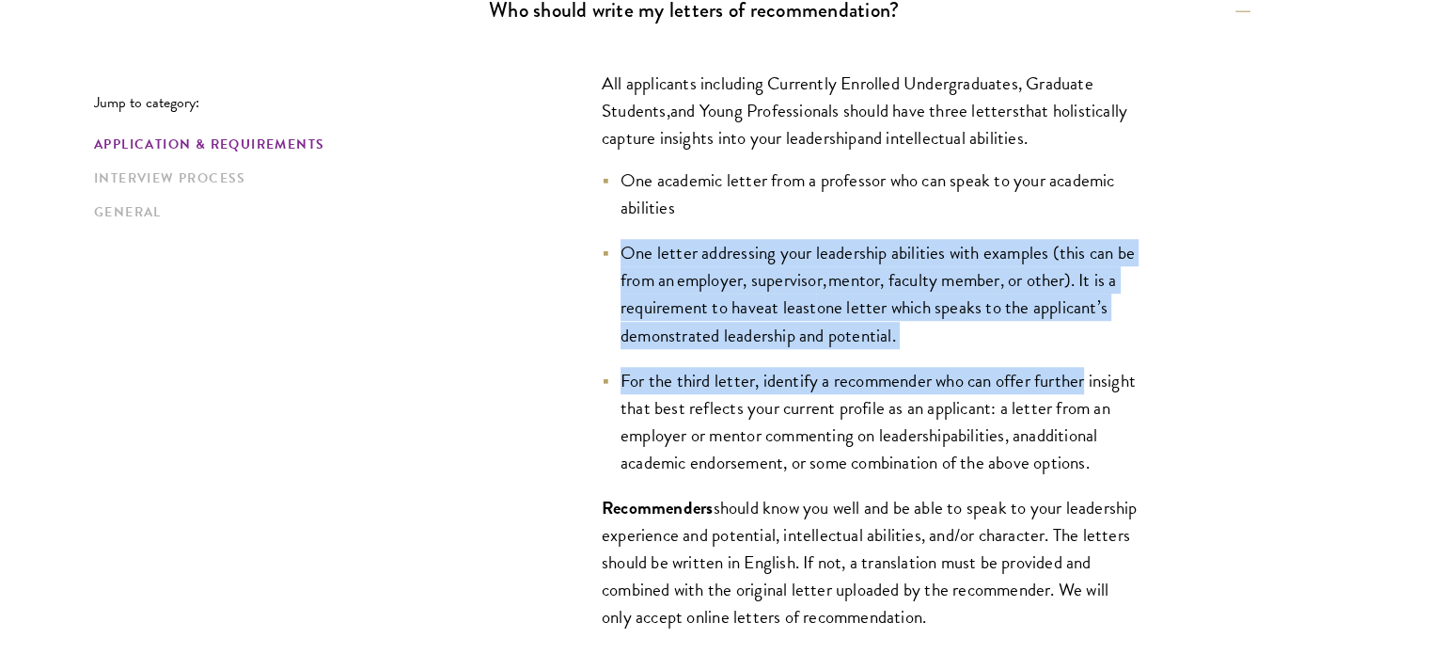
drag, startPoint x: 961, startPoint y: 206, endPoint x: 1110, endPoint y: 375, distance: 225.3
click at [1110, 375] on ul "One academic letter from a professor who can speak to your academic abilities O…" at bounding box center [870, 320] width 536 height 309
click at [1110, 375] on li "For the third letter, identify a recommender who can offer further insight that…" at bounding box center [870, 421] width 536 height 109
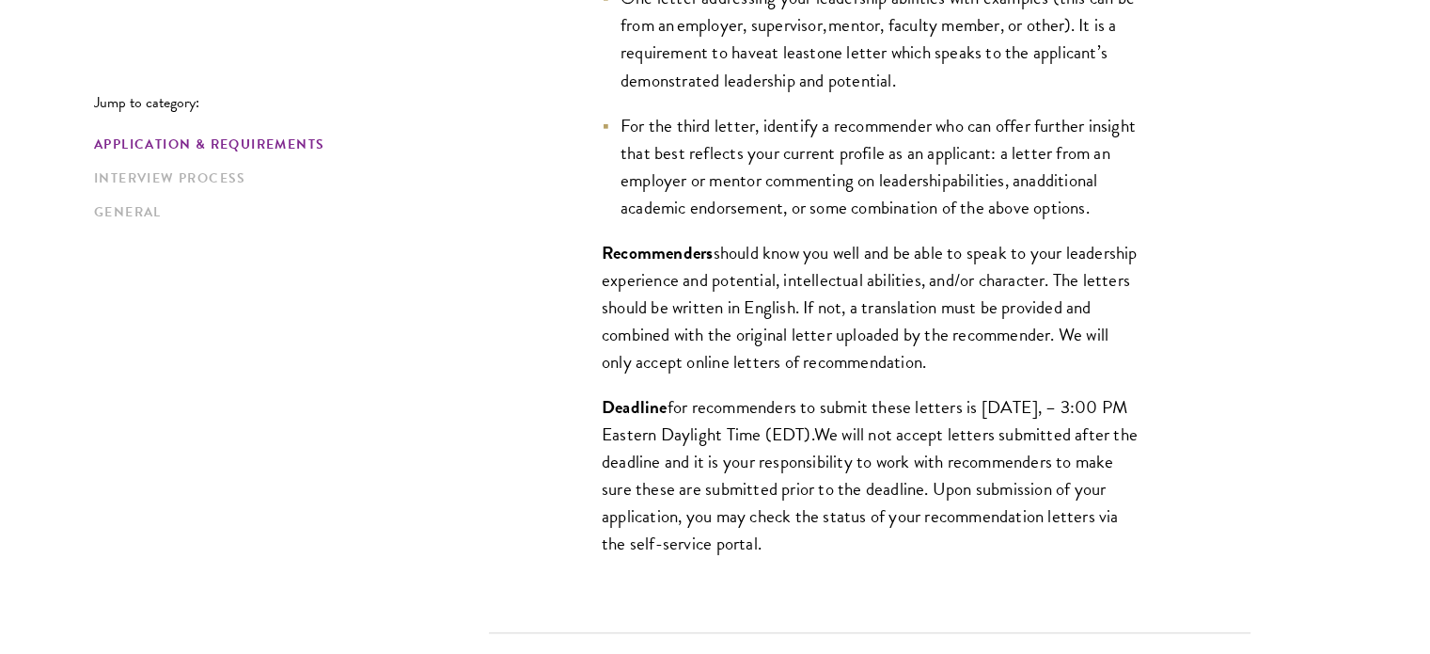
scroll to position [1678, 0]
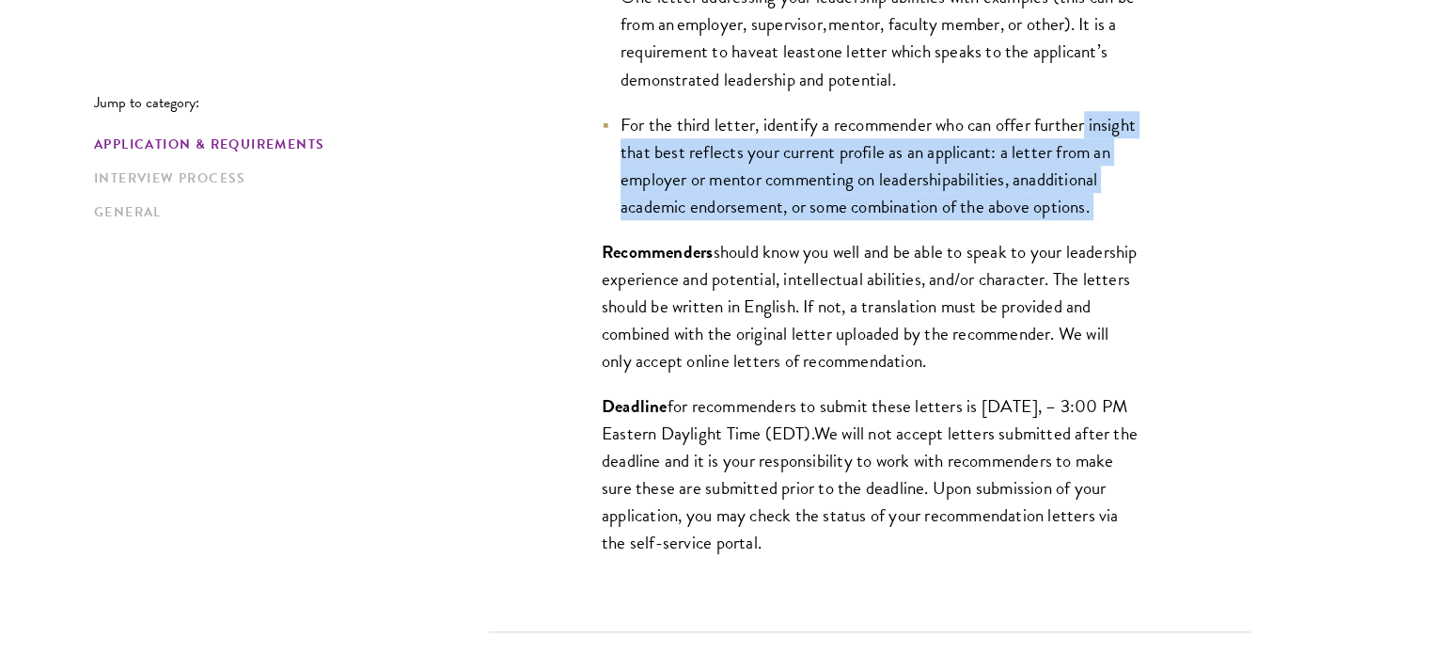
drag, startPoint x: 1095, startPoint y: 218, endPoint x: 1112, endPoint y: 101, distance: 118.8
click at [1112, 101] on ul "One academic letter from a professor who can speak to your academic abilities O…" at bounding box center [870, 65] width 536 height 309
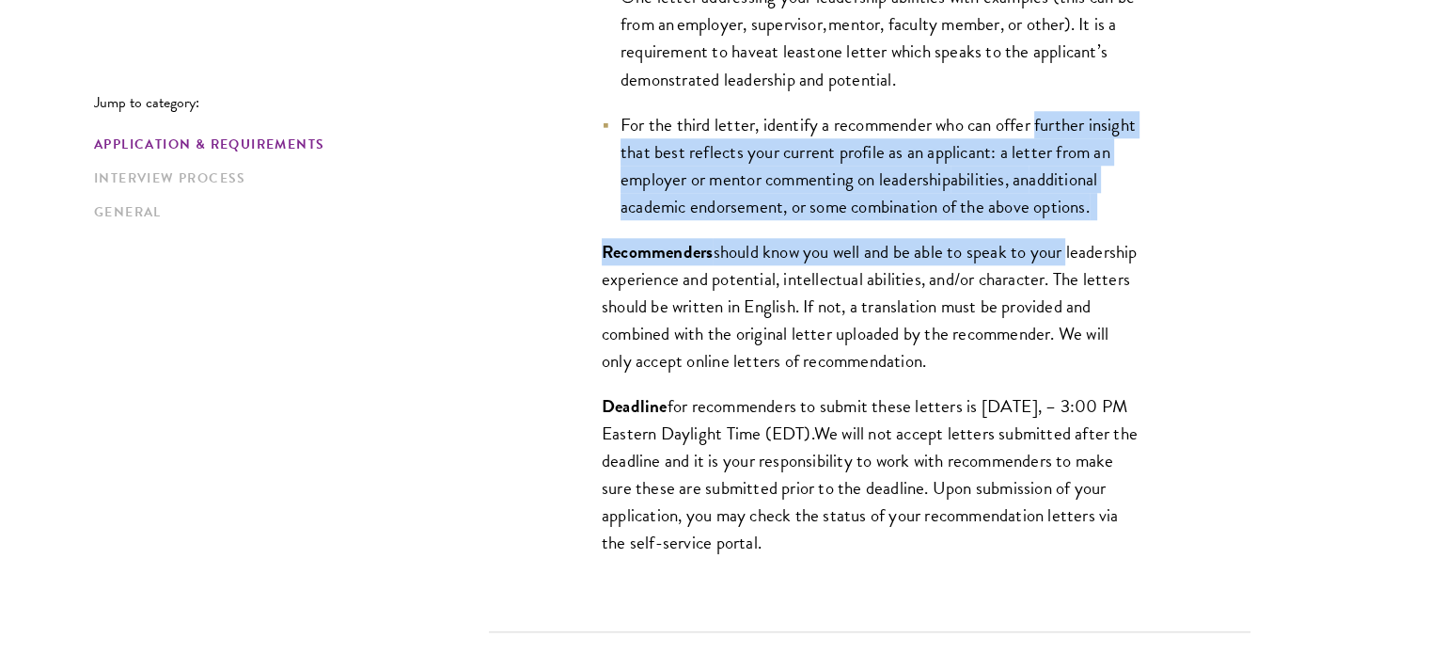
drag, startPoint x: 1112, startPoint y: 101, endPoint x: 1067, endPoint y: 292, distance: 196.9
click at [1067, 292] on div "All applicants including Currently Enrolled Undergraduates, Graduate Students ,…" at bounding box center [869, 195] width 649 height 818
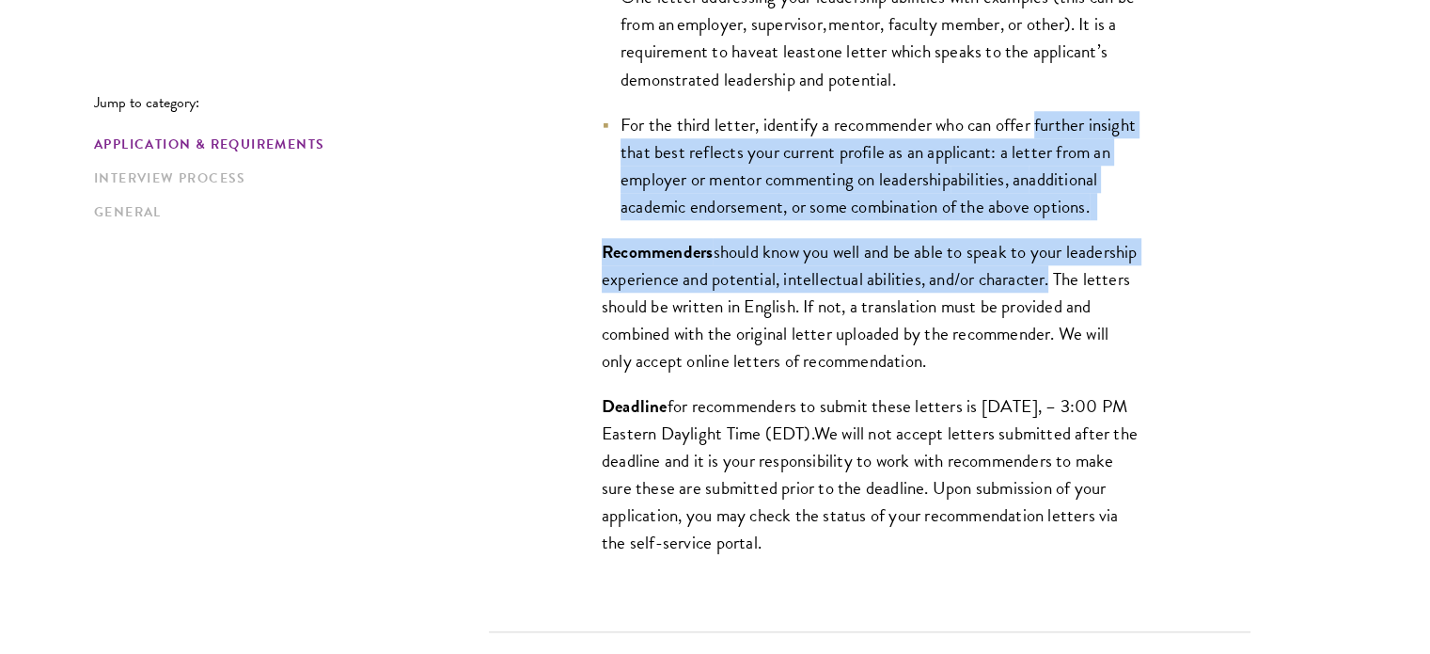
click at [1067, 292] on span "should know you well and be able to speak to your leadership experience and pot…" at bounding box center [869, 306] width 535 height 136
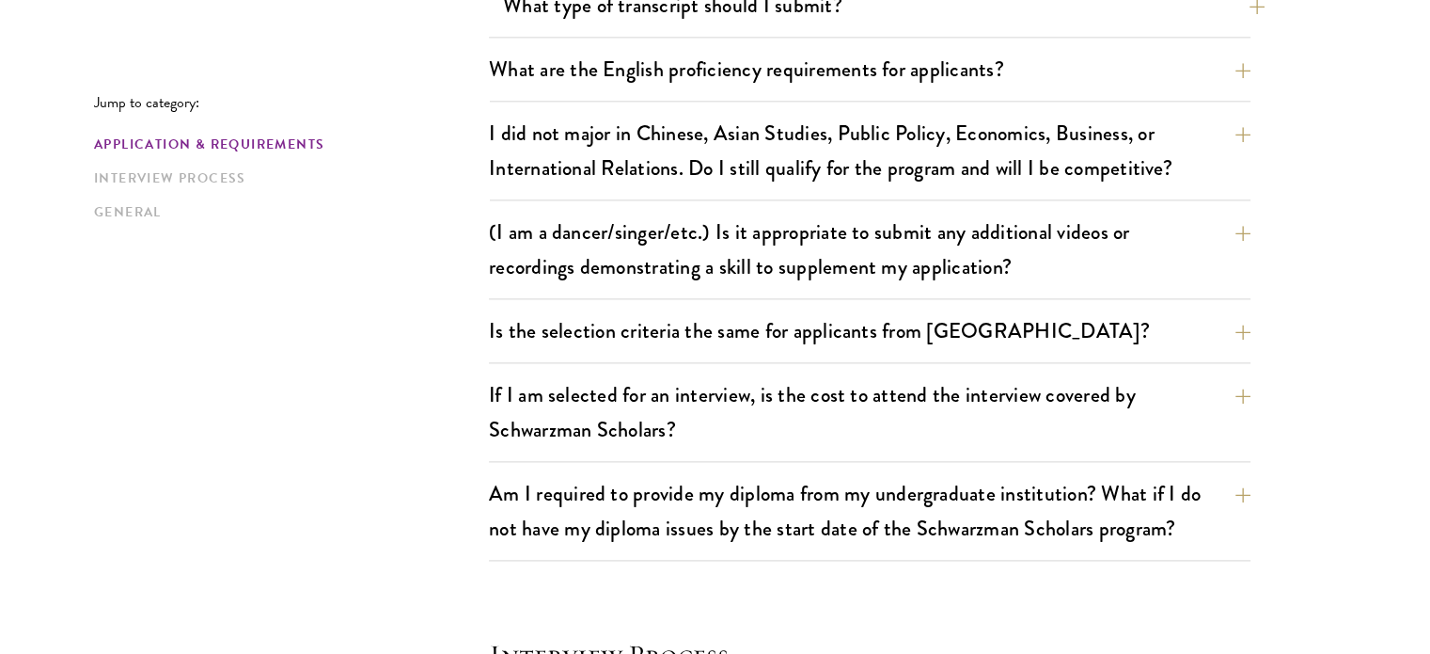
scroll to position [2400, 0]
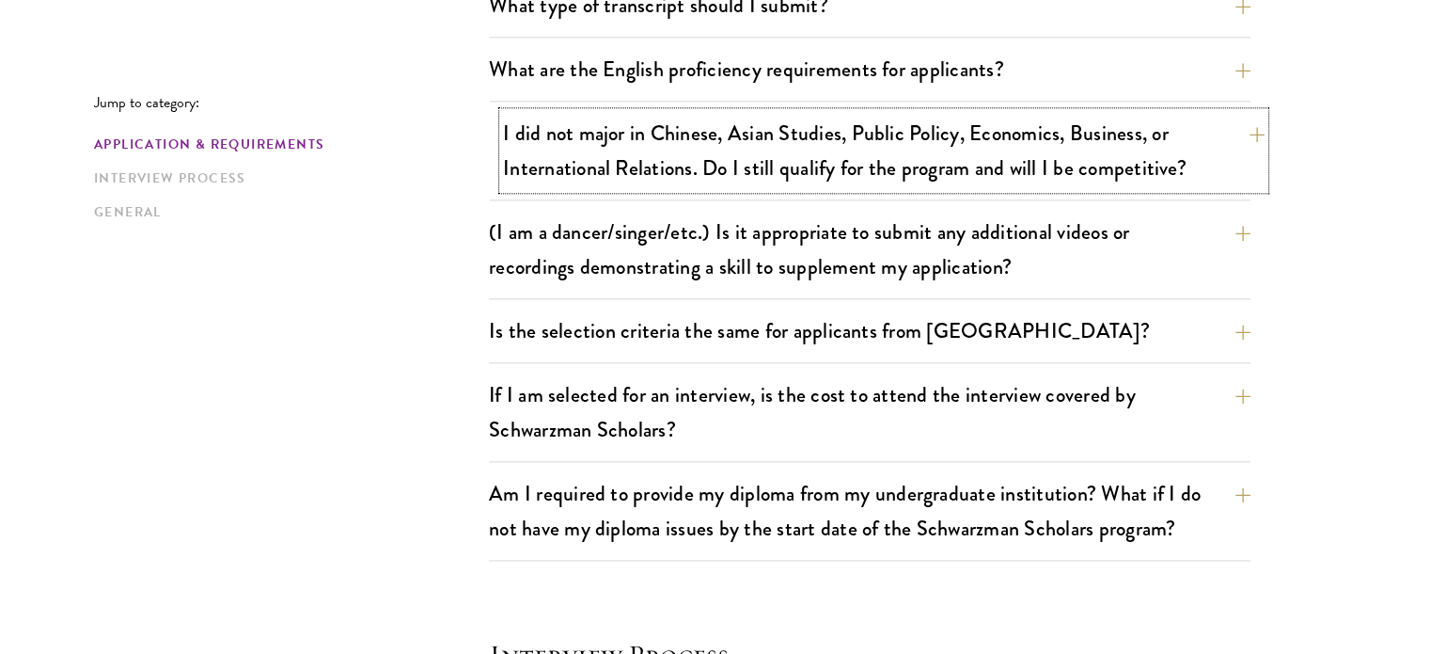
click at [1019, 134] on button "I did not major in Chinese, Asian Studies, Public Policy, Economics, Business, …" at bounding box center [884, 150] width 762 height 77
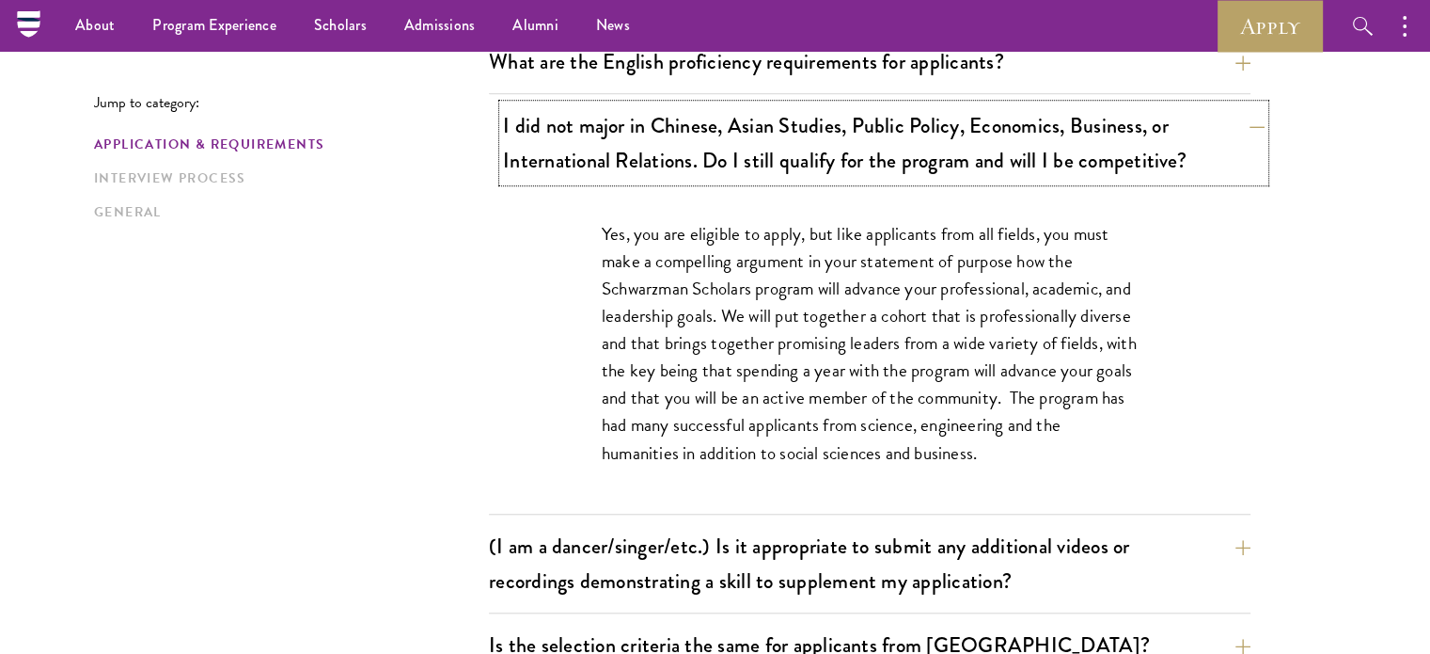
scroll to position [1555, 0]
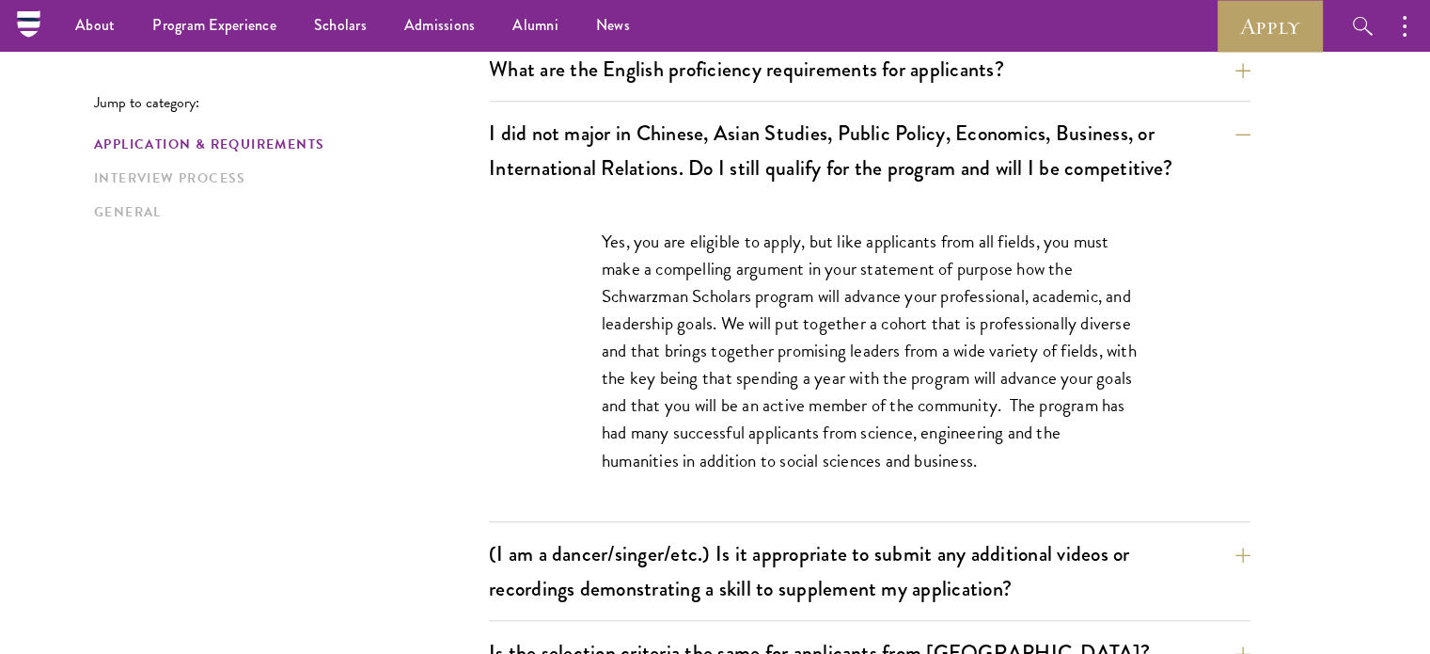
drag, startPoint x: 990, startPoint y: 251, endPoint x: 1091, endPoint y: 366, distance: 152.6
click at [1091, 366] on p "Yes, you are eligible to apply, but like applicants from all fields, you must m…" at bounding box center [870, 351] width 536 height 246
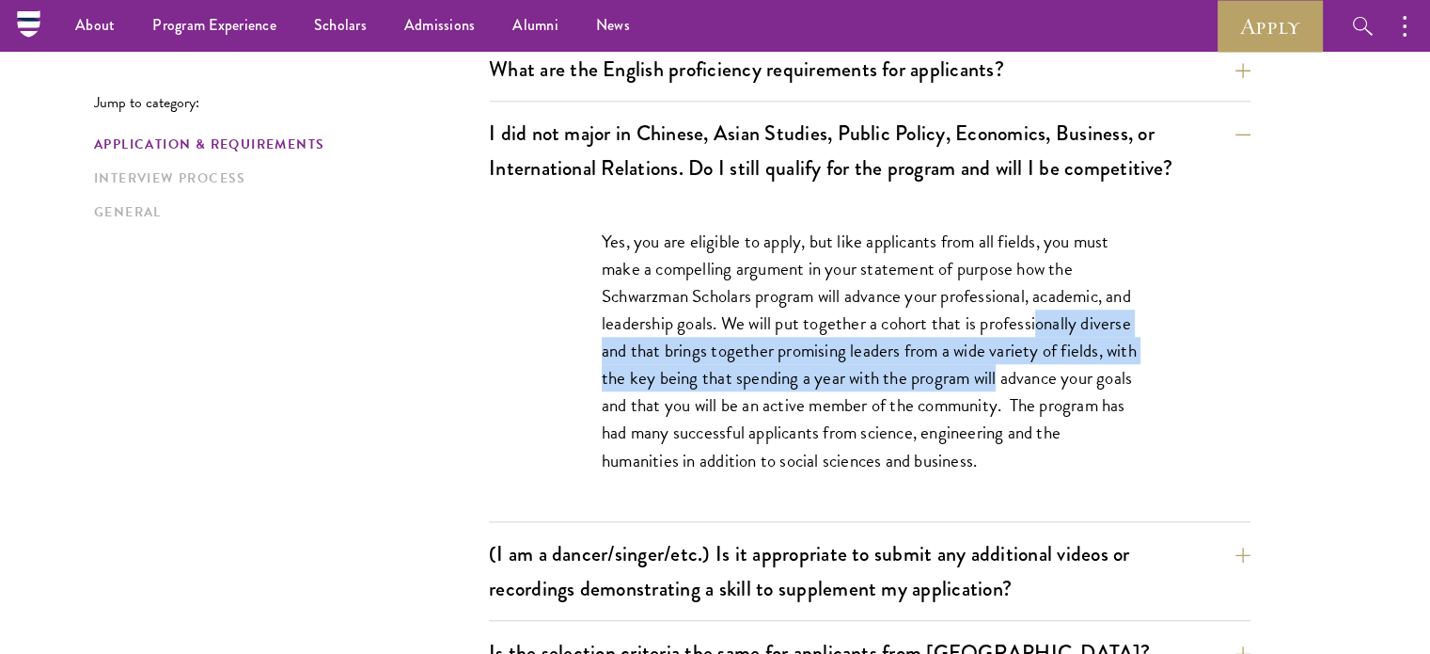
drag, startPoint x: 1091, startPoint y: 366, endPoint x: 1061, endPoint y: 306, distance: 67.3
click at [1061, 306] on p "Yes, you are eligible to apply, but like applicants from all fields, you must m…" at bounding box center [870, 351] width 536 height 246
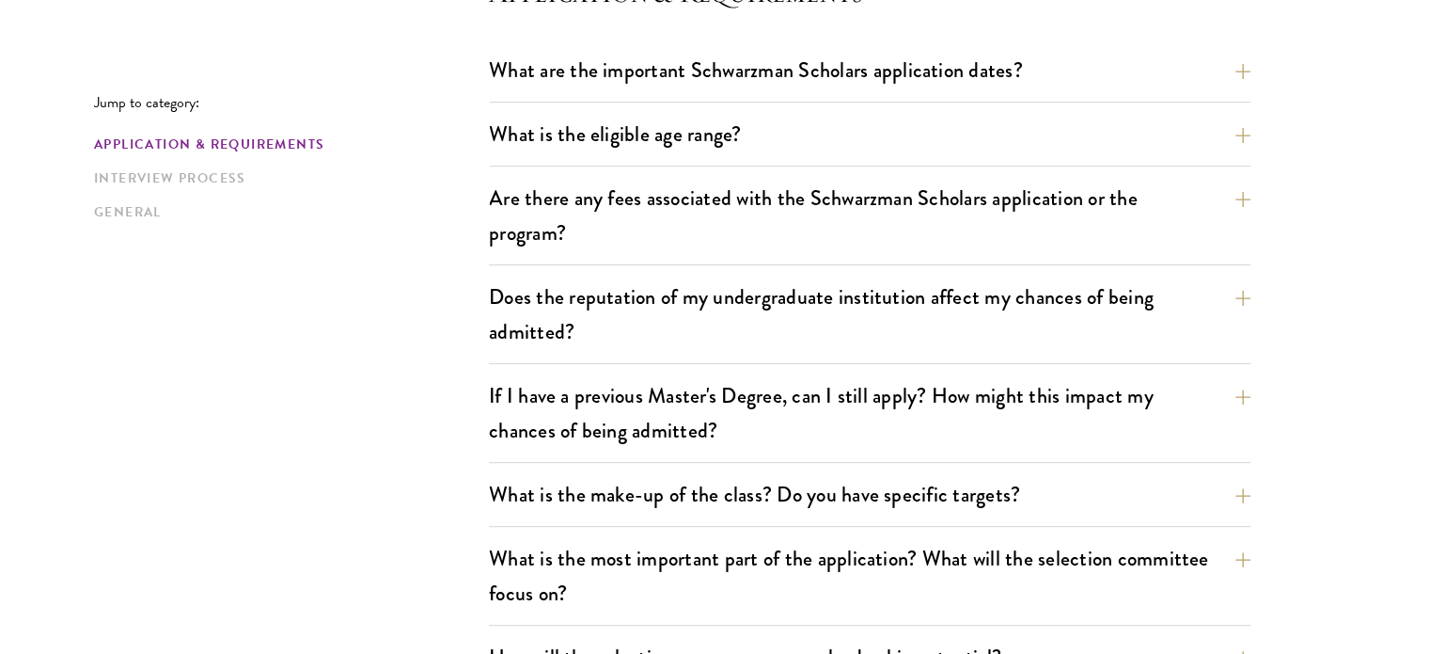
scroll to position [0, 0]
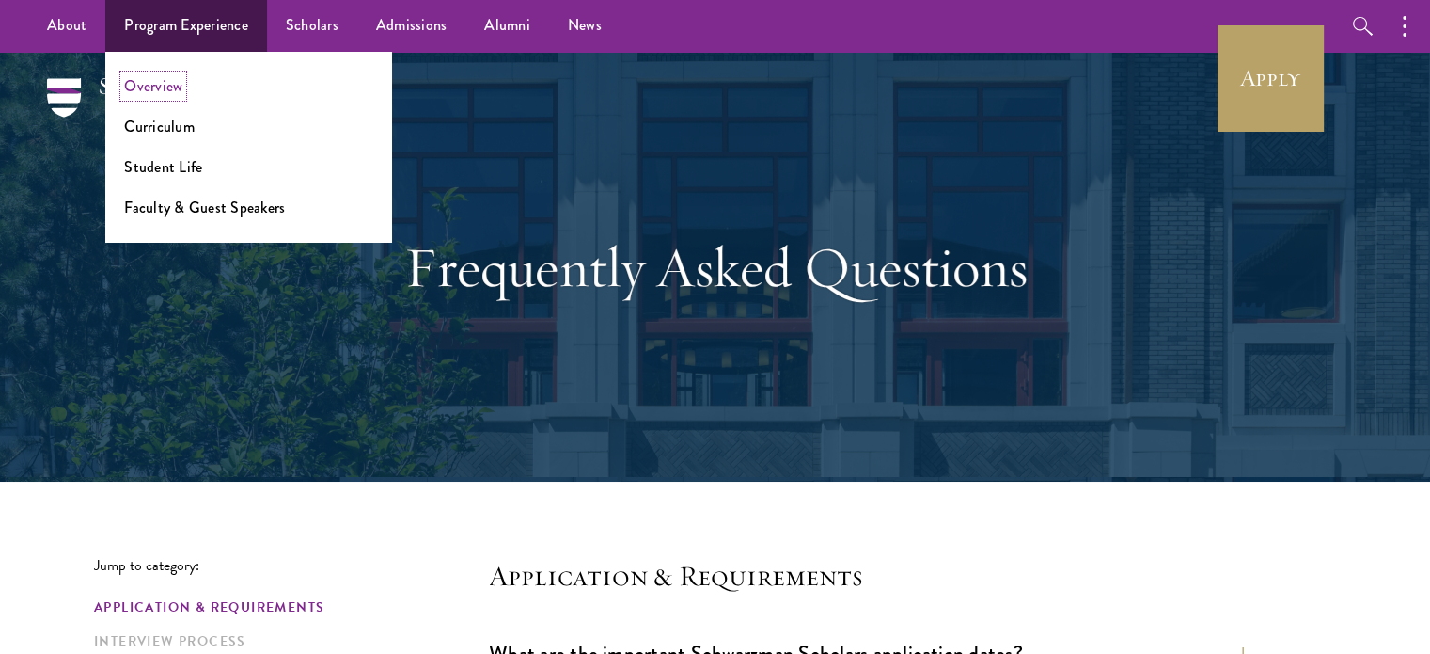
click at [150, 86] on link "Overview" at bounding box center [153, 86] width 58 height 22
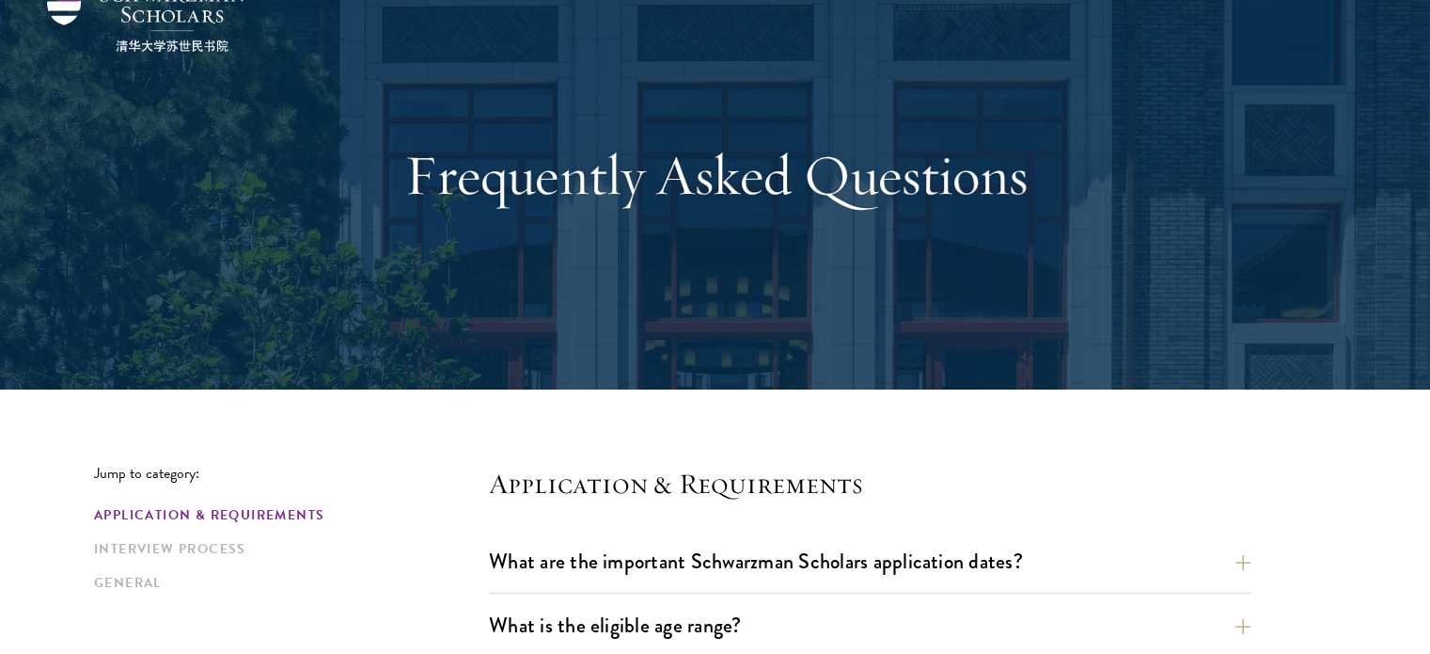
scroll to position [113, 0]
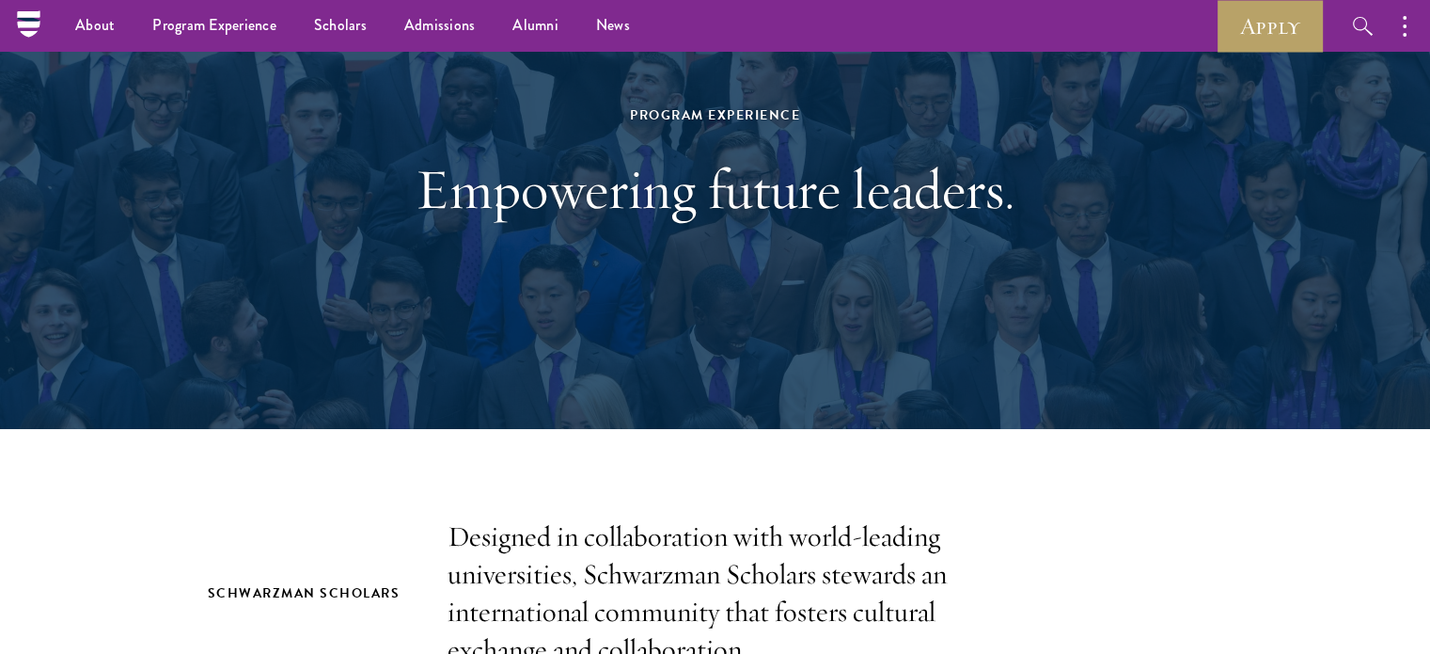
scroll to position [120, 0]
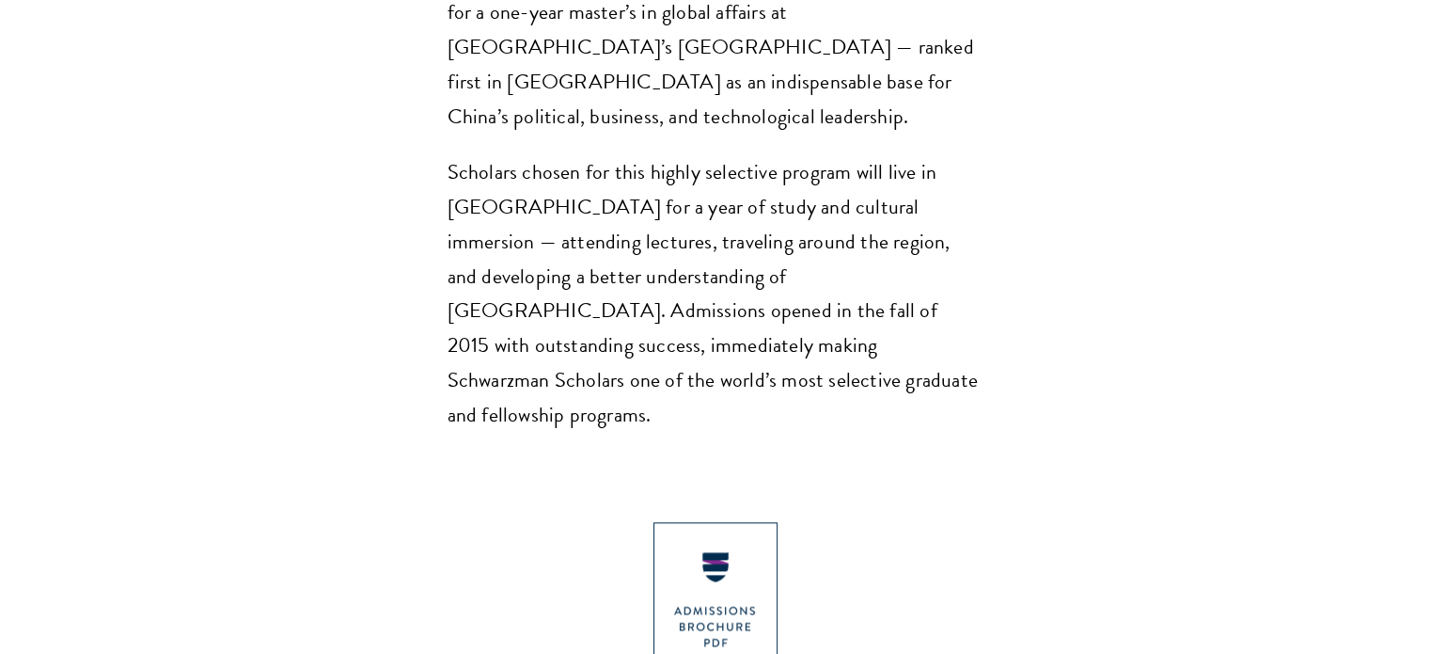
scroll to position [1677, 0]
click at [626, 247] on p "Scholars chosen for this highly selective program will live in [GEOGRAPHIC_DATA…" at bounding box center [716, 293] width 536 height 278
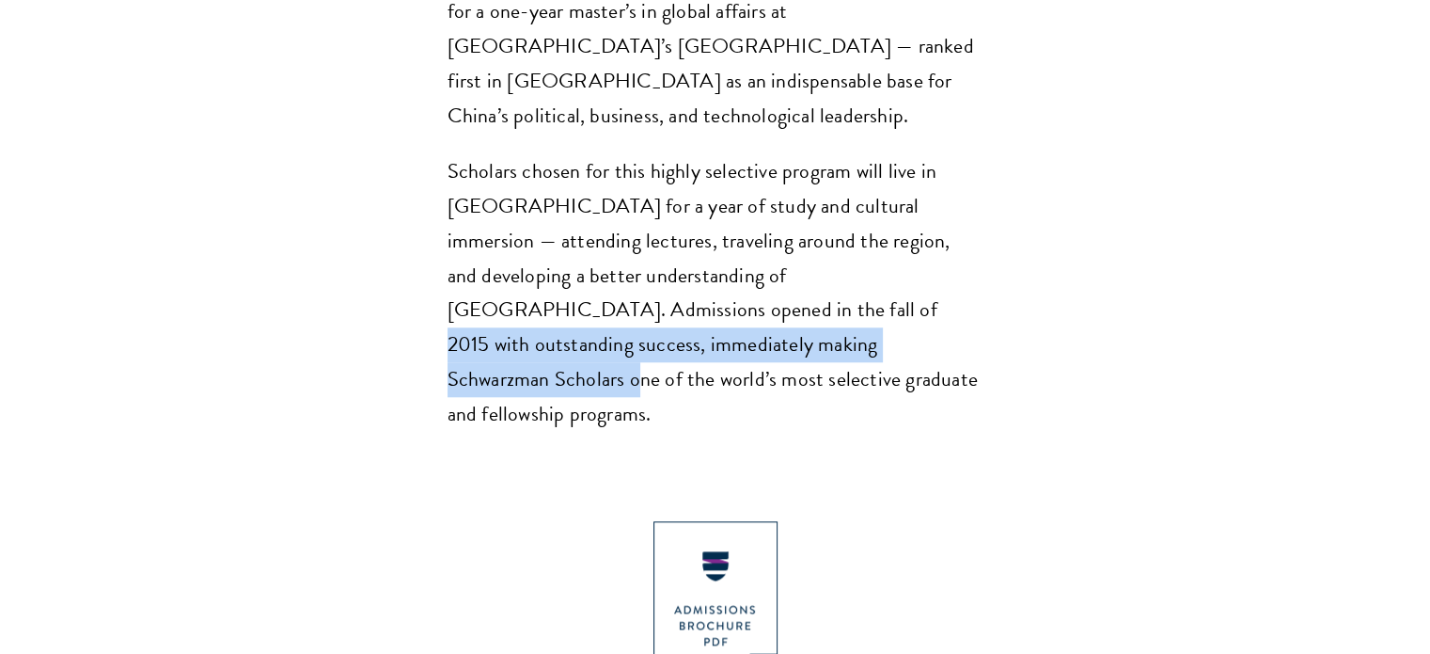
drag, startPoint x: 626, startPoint y: 247, endPoint x: 685, endPoint y: 272, distance: 63.2
click at [685, 272] on p "Scholars chosen for this highly selective program will live in [GEOGRAPHIC_DATA…" at bounding box center [716, 293] width 536 height 278
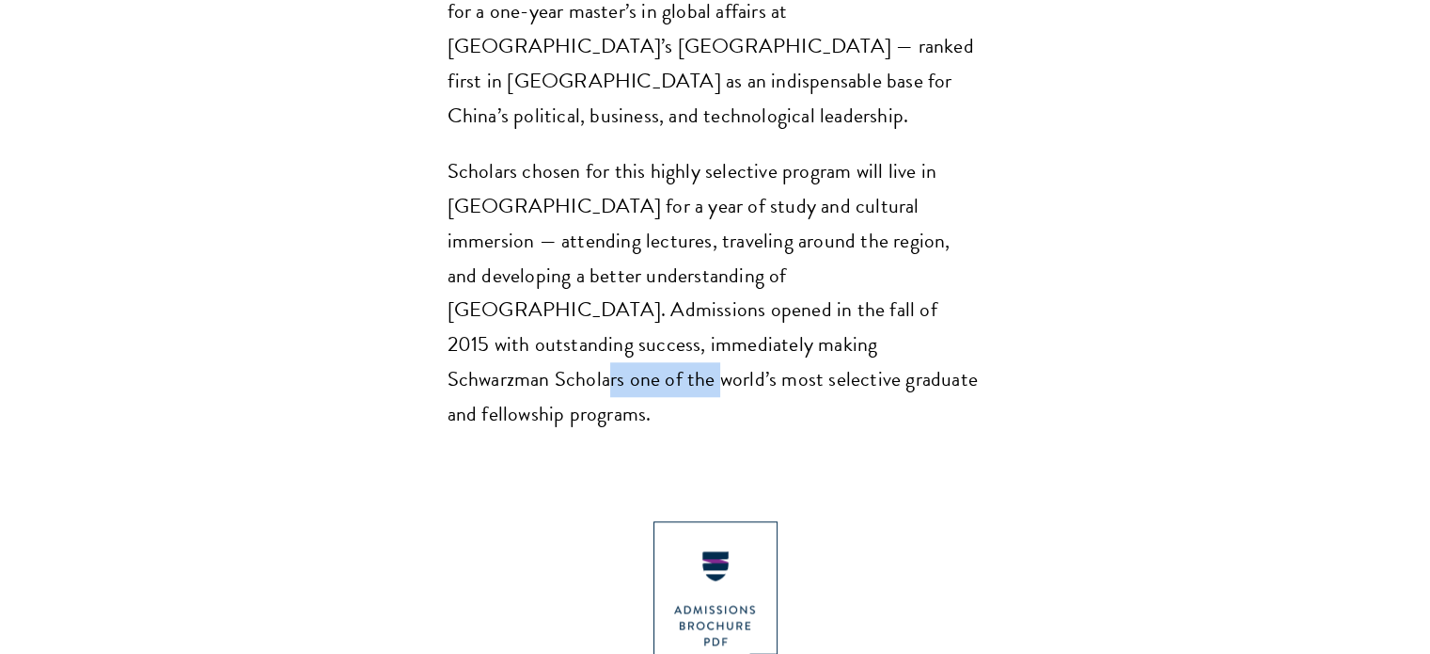
drag, startPoint x: 685, startPoint y: 272, endPoint x: 778, endPoint y: 272, distance: 93.1
click at [778, 272] on p "Scholars chosen for this highly selective program will live in [GEOGRAPHIC_DATA…" at bounding box center [716, 293] width 536 height 278
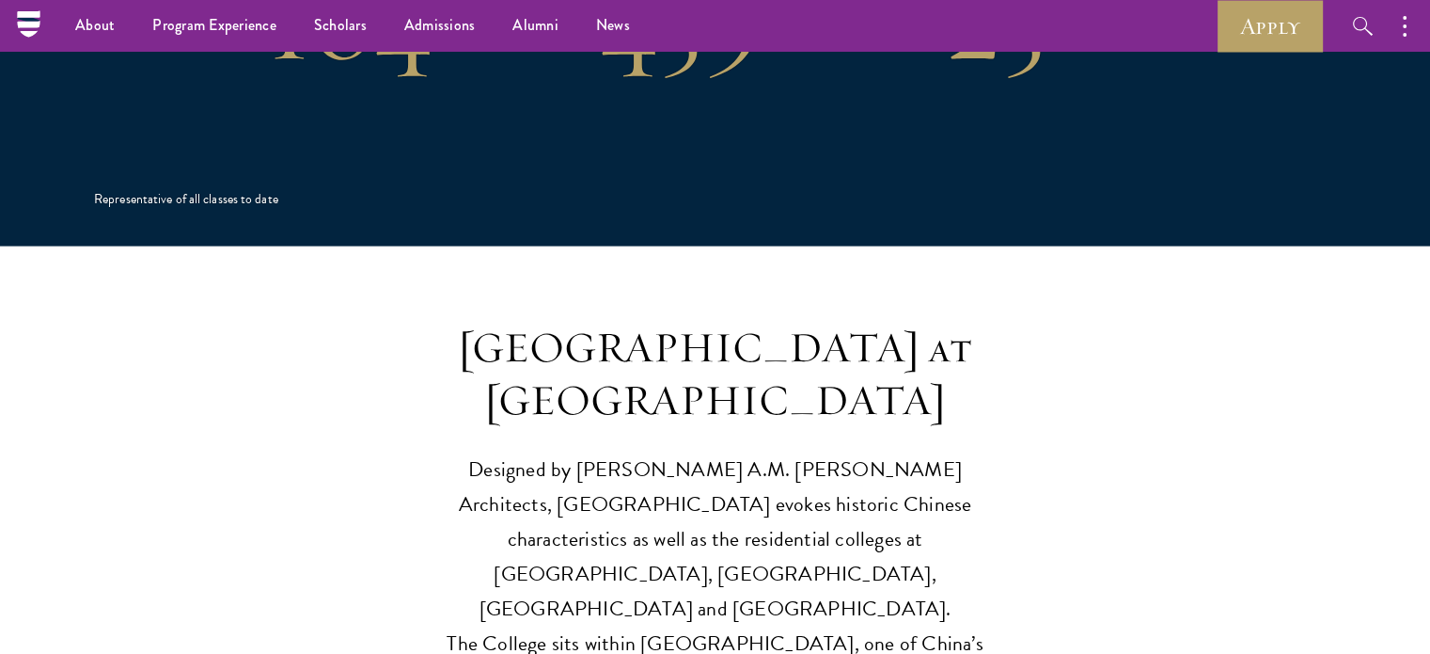
scroll to position [4209, 0]
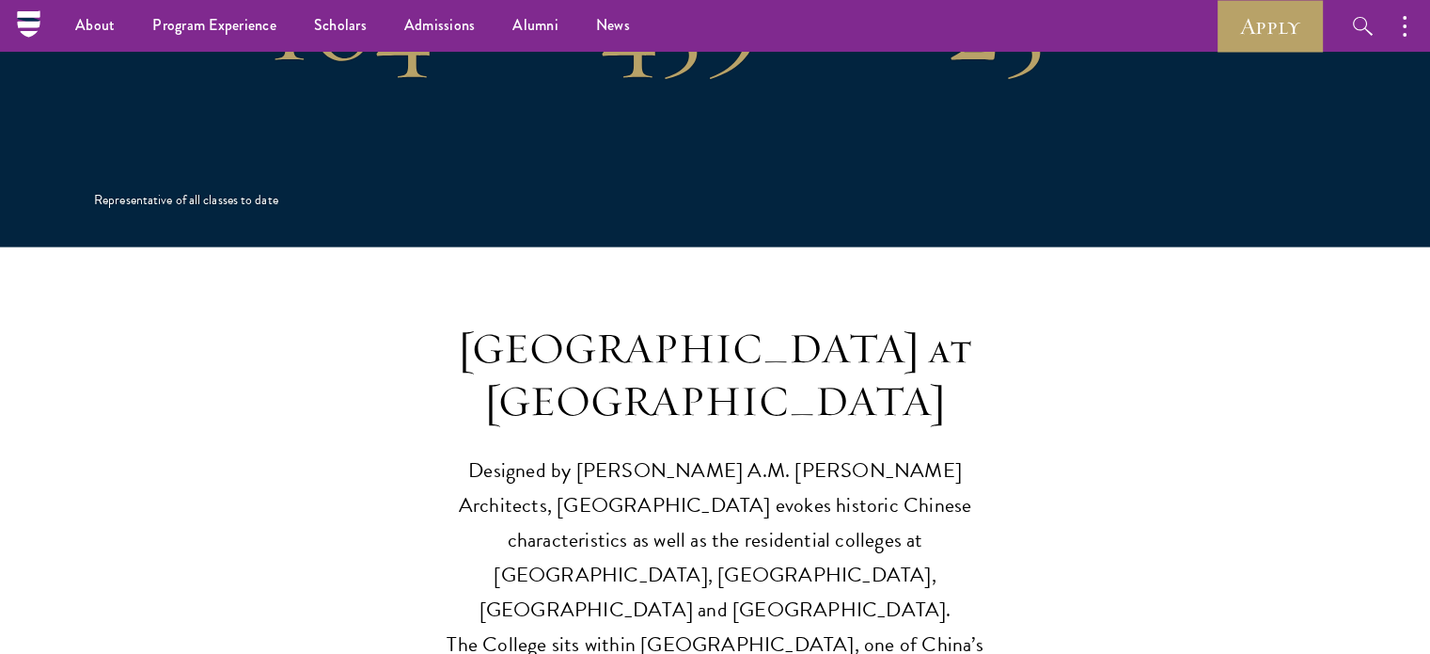
click at [741, 453] on p "Designed by [PERSON_NAME] A.M. [PERSON_NAME] Architects, [GEOGRAPHIC_DATA] evok…" at bounding box center [715, 575] width 583 height 244
drag, startPoint x: 741, startPoint y: 360, endPoint x: 835, endPoint y: 375, distance: 95.2
click at [835, 453] on p "Designed by [PERSON_NAME] A.M. [PERSON_NAME] Architects, [GEOGRAPHIC_DATA] evok…" at bounding box center [715, 575] width 583 height 244
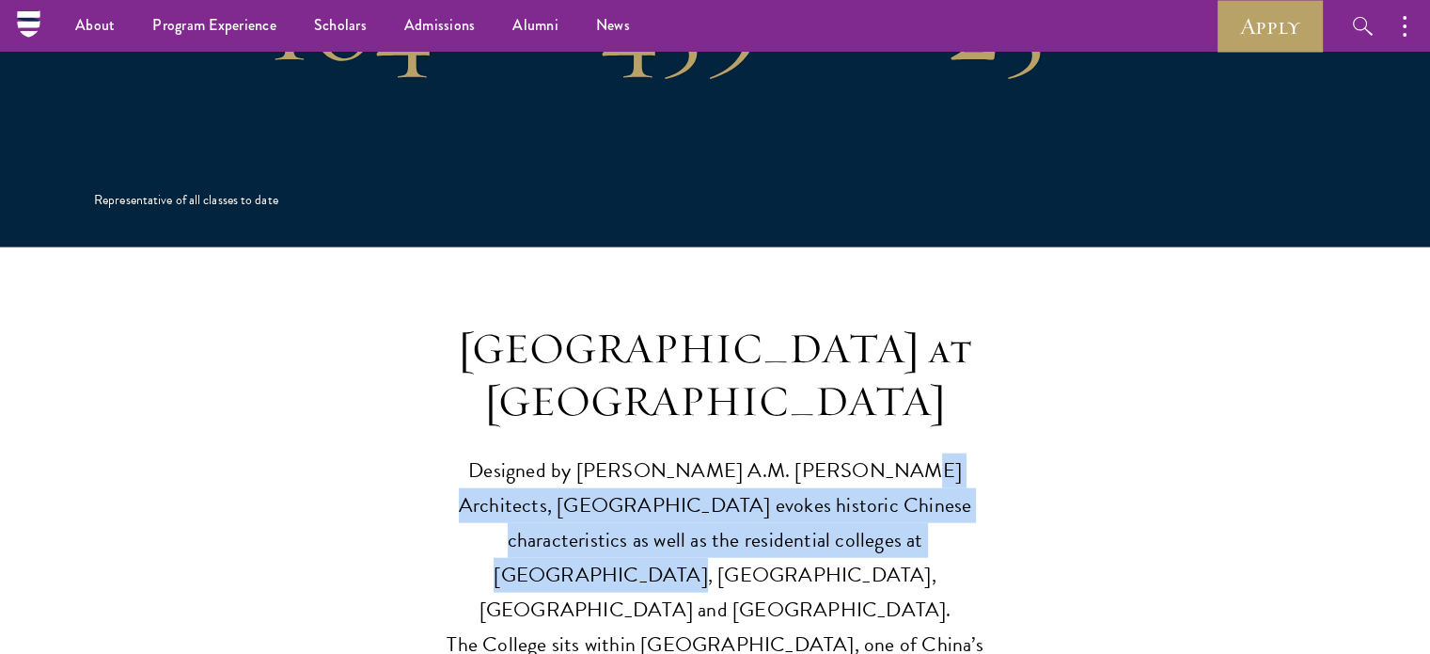
drag, startPoint x: 835, startPoint y: 375, endPoint x: 877, endPoint y: 423, distance: 63.3
click at [877, 453] on p "Designed by [PERSON_NAME] A.M. [PERSON_NAME] Architects, [GEOGRAPHIC_DATA] evok…" at bounding box center [715, 575] width 583 height 244
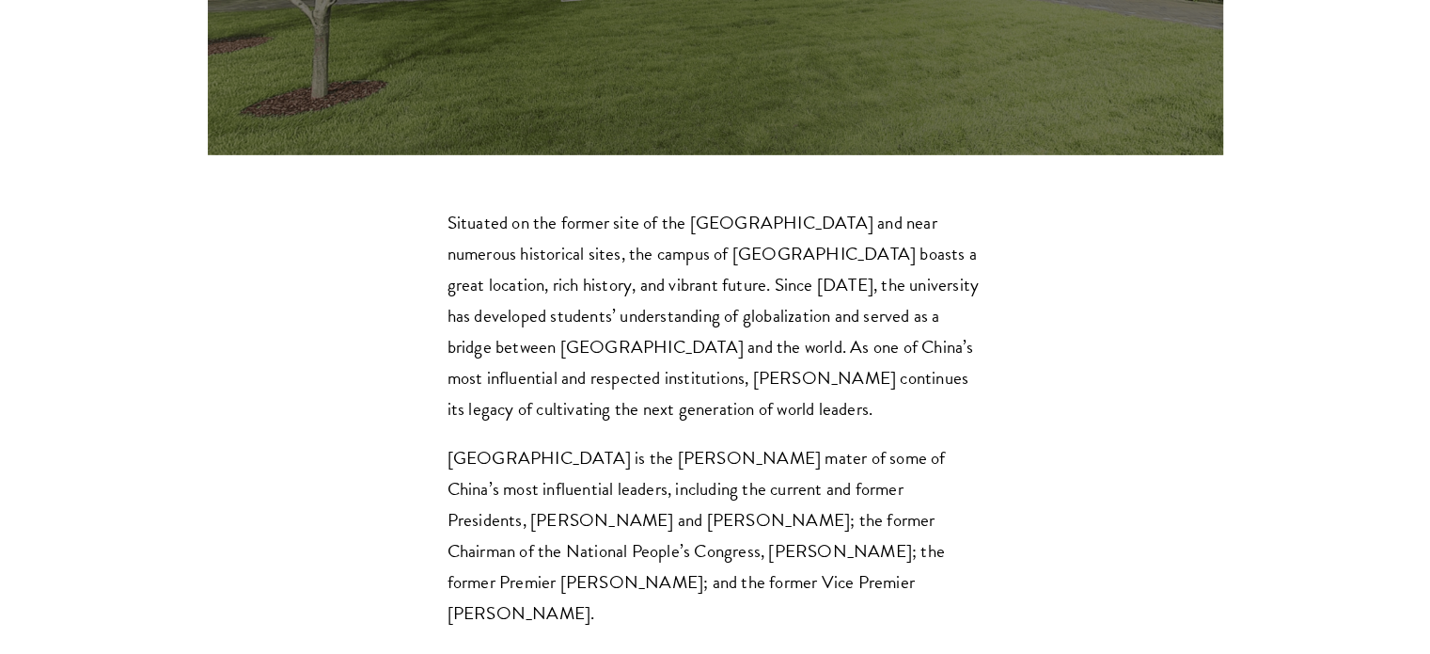
scroll to position [5489, 0]
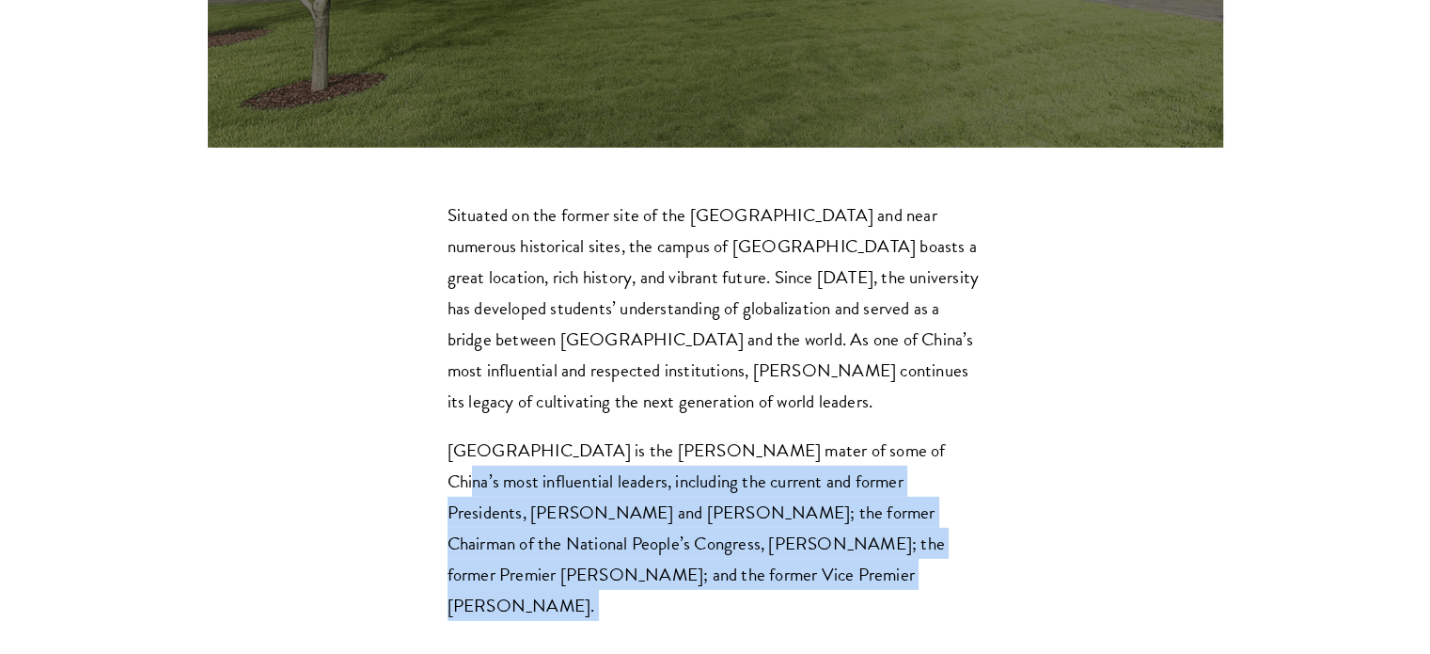
drag, startPoint x: 877, startPoint y: 423, endPoint x: 877, endPoint y: 261, distance: 162.7
click at [877, 261] on div "Situated on the former site of the [GEOGRAPHIC_DATA] and near numerous historic…" at bounding box center [716, 628] width 536 height 858
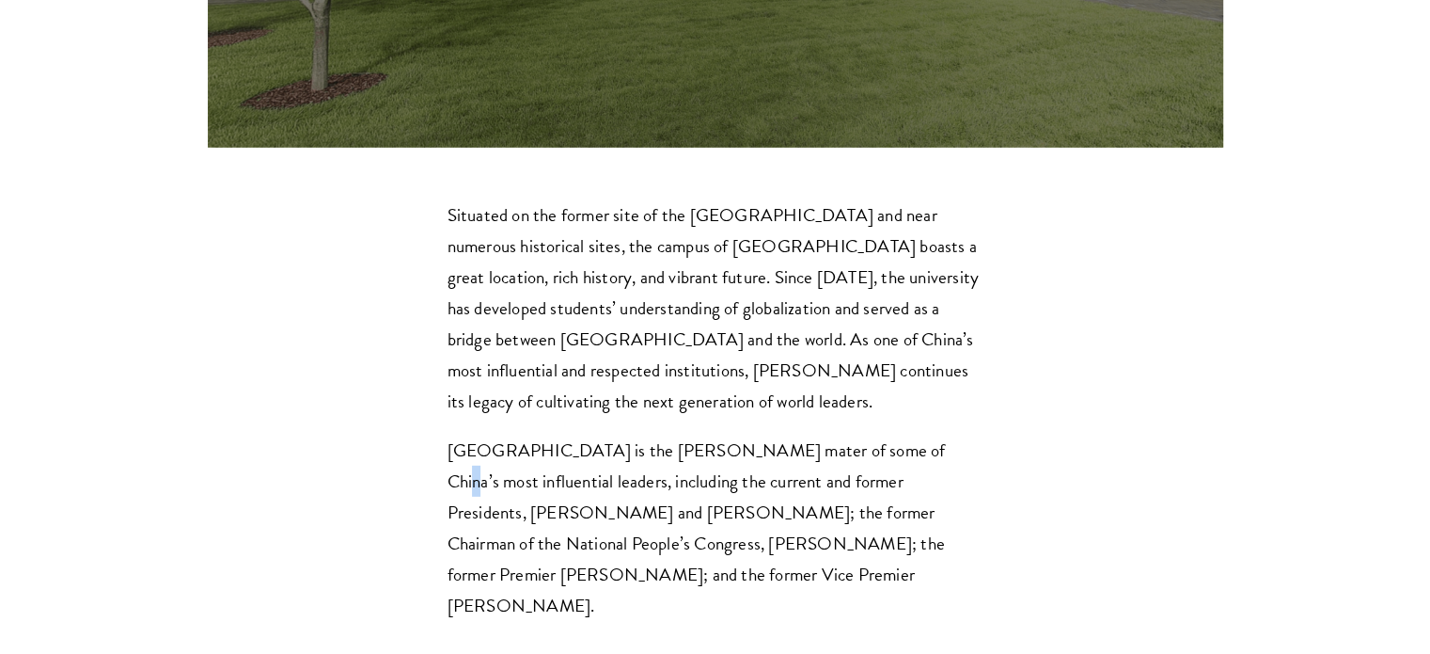
click at [877, 434] on p "[GEOGRAPHIC_DATA] is the [PERSON_NAME] mater of some of China’s most influentia…" at bounding box center [716, 527] width 536 height 186
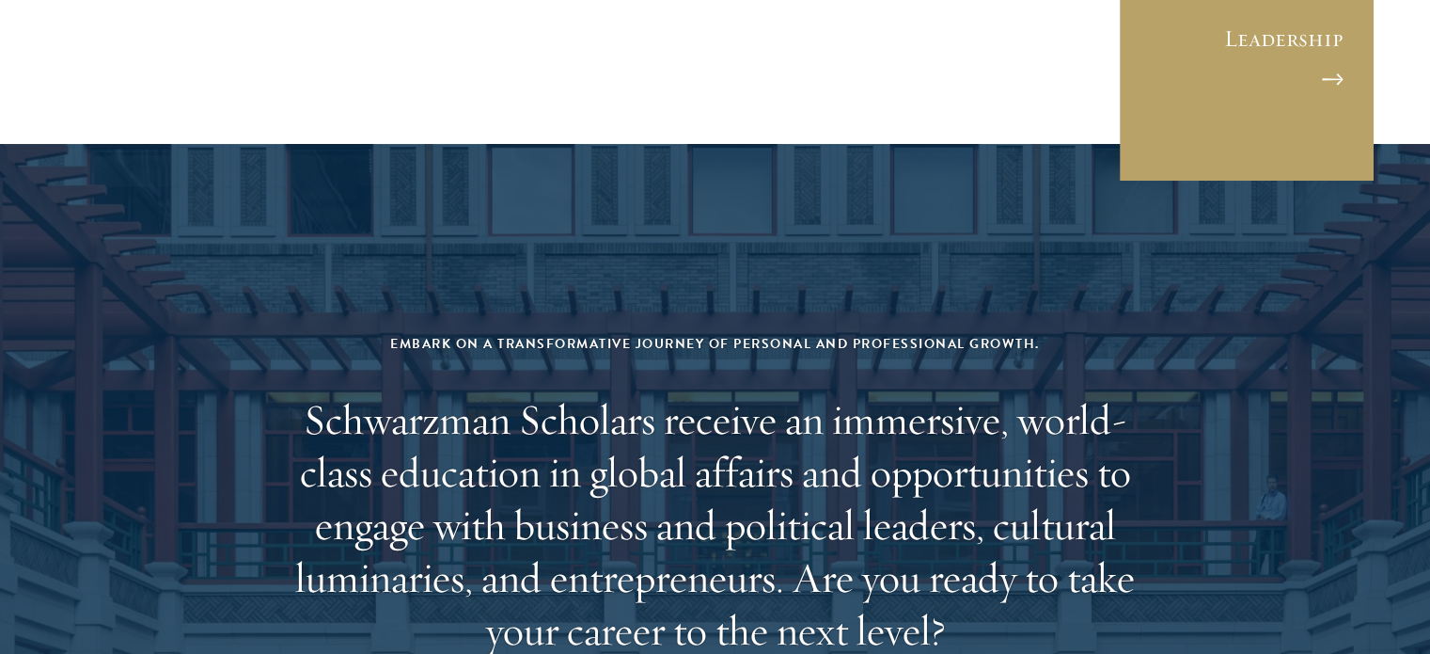
scroll to position [7511, 0]
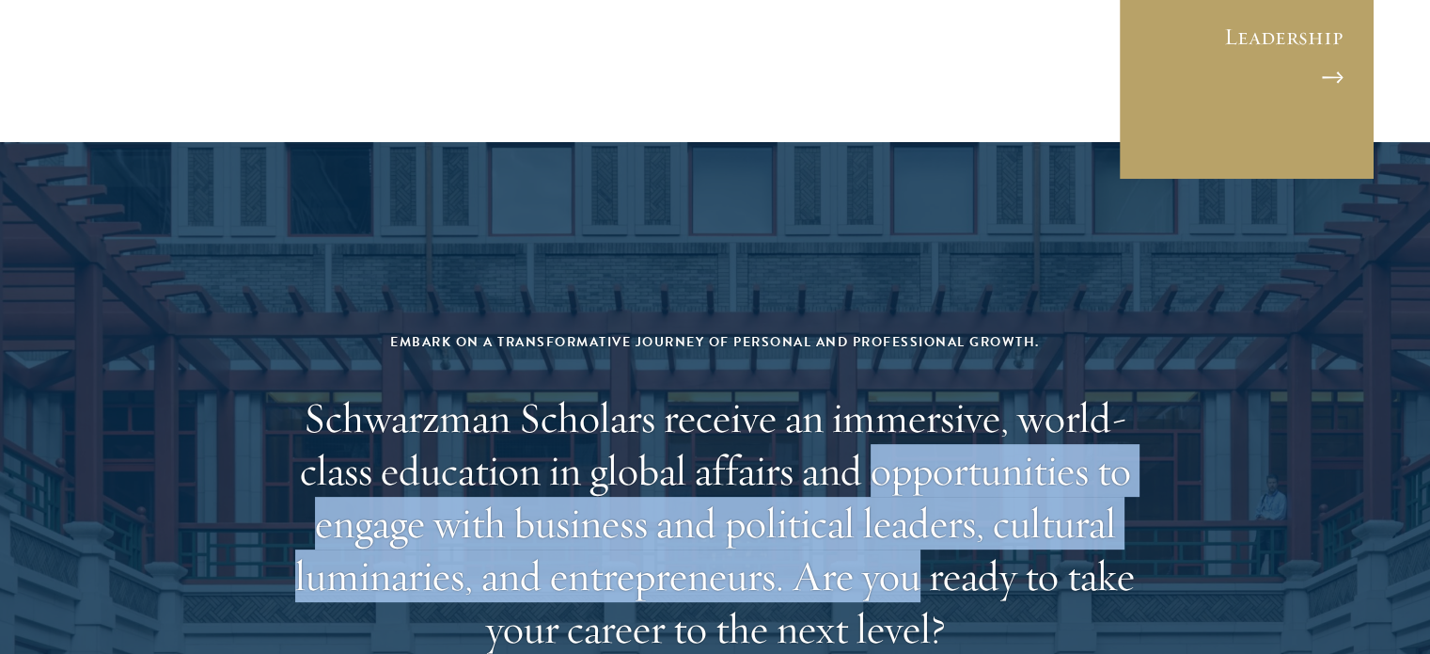
drag, startPoint x: 877, startPoint y: 261, endPoint x: 917, endPoint y: 371, distance: 117.8
click at [917, 391] on h2 "Schwarzman Scholars receive an immersive, world-class education in global affai…" at bounding box center [715, 522] width 875 height 263
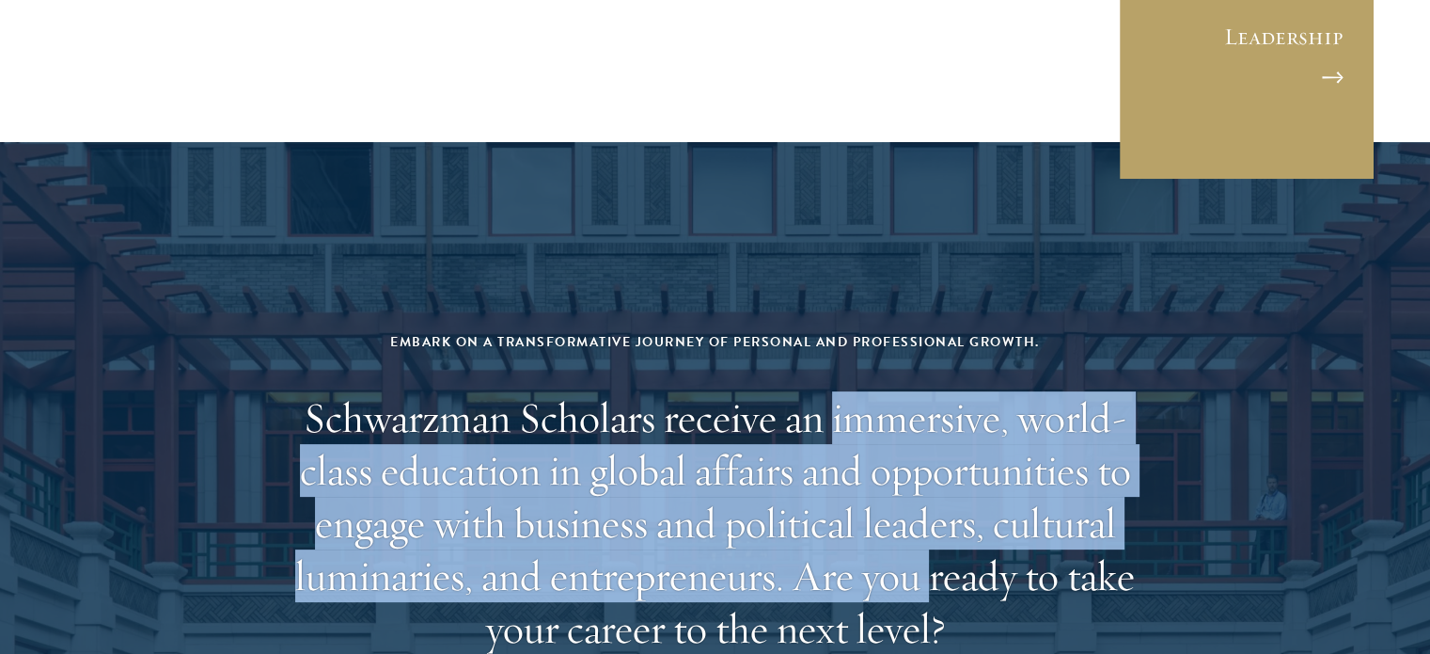
drag, startPoint x: 917, startPoint y: 371, endPoint x: 856, endPoint y: 224, distance: 159.8
click at [856, 391] on h2 "Schwarzman Scholars receive an immersive, world-class education in global affai…" at bounding box center [715, 522] width 875 height 263
drag, startPoint x: 856, startPoint y: 224, endPoint x: 738, endPoint y: 360, distance: 180.0
click at [738, 391] on h2 "Schwarzman Scholars receive an immersive, world-class education in global affai…" at bounding box center [715, 522] width 875 height 263
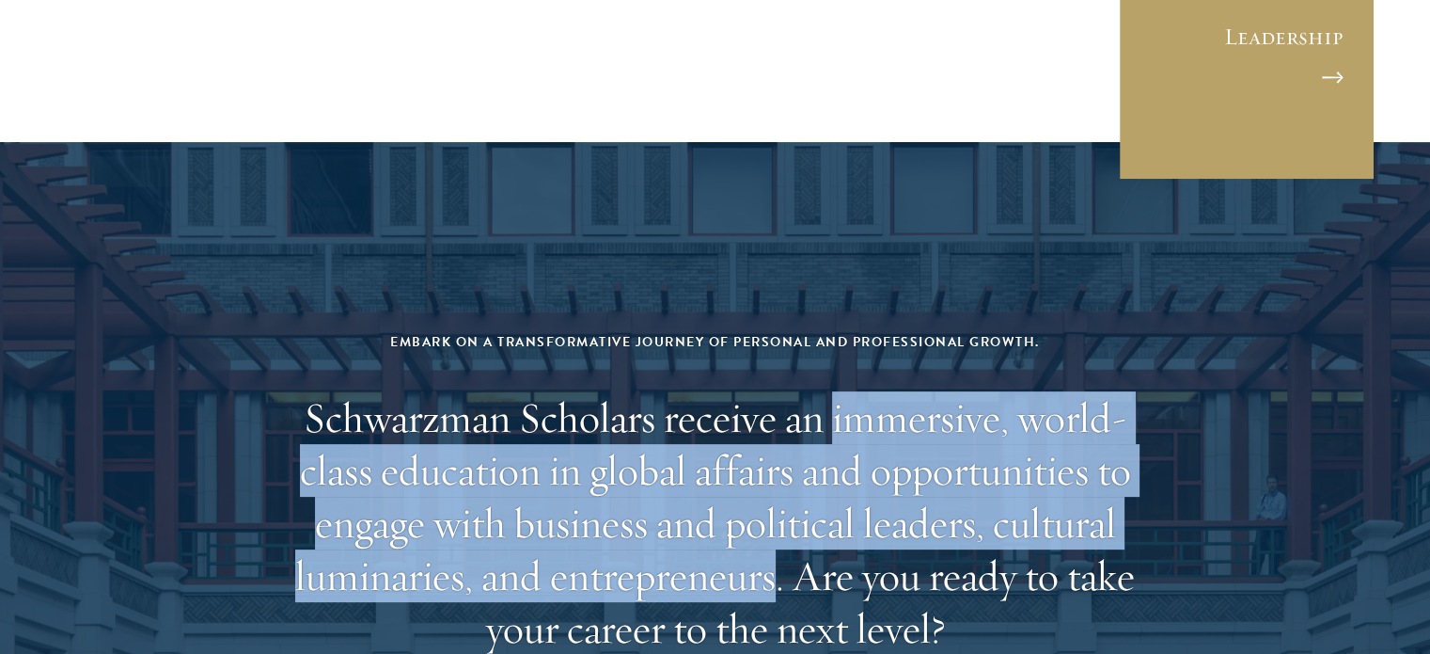
click at [738, 391] on h2 "Schwarzman Scholars receive an immersive, world-class education in global affai…" at bounding box center [715, 522] width 875 height 263
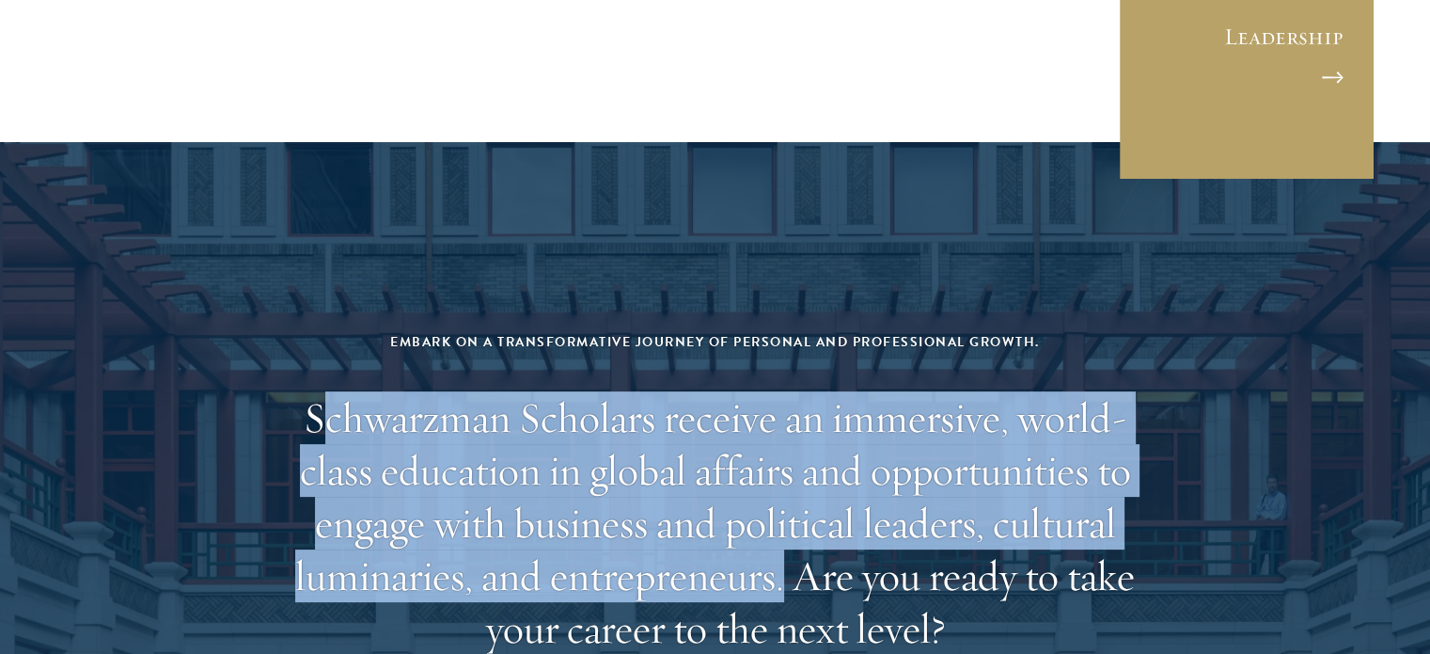
drag, startPoint x: 782, startPoint y: 375, endPoint x: 324, endPoint y: 203, distance: 489.3
click at [324, 391] on h2 "Schwarzman Scholars receive an immersive, world-class education in global affai…" at bounding box center [715, 522] width 875 height 263
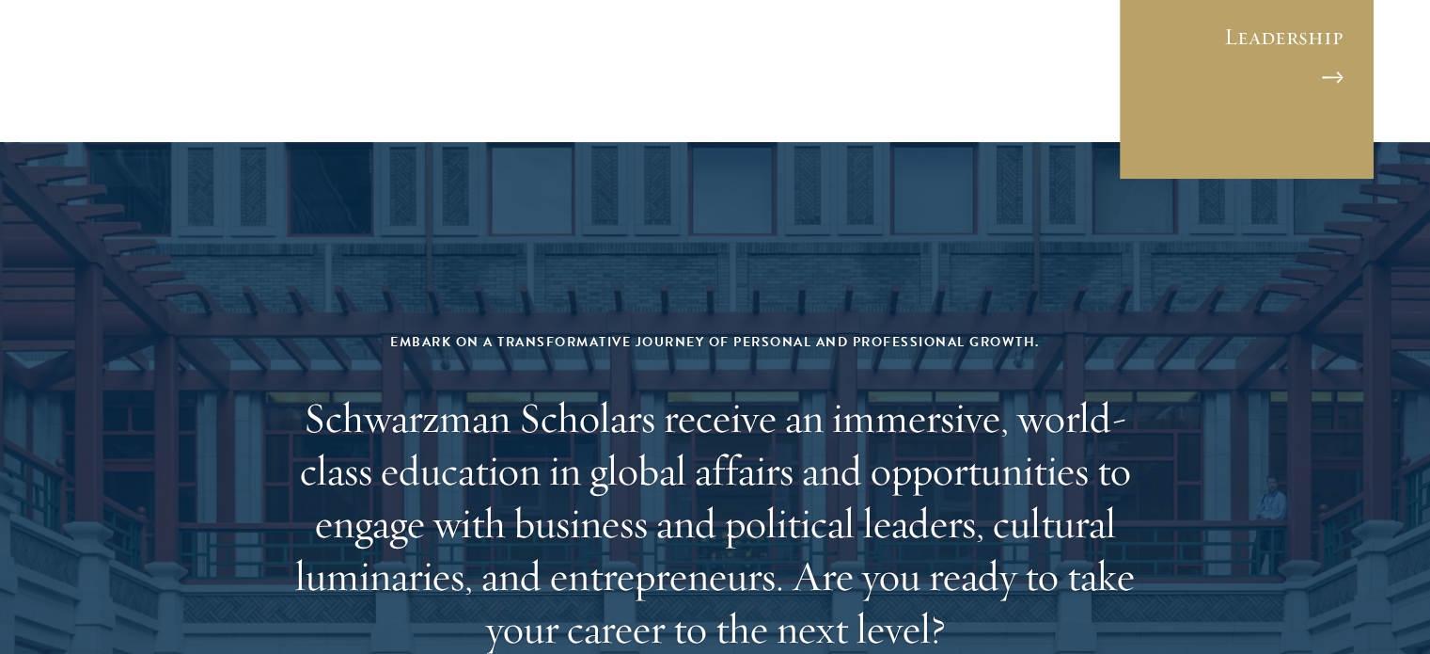
scroll to position [7961, 0]
